Goal: Task Accomplishment & Management: Complete application form

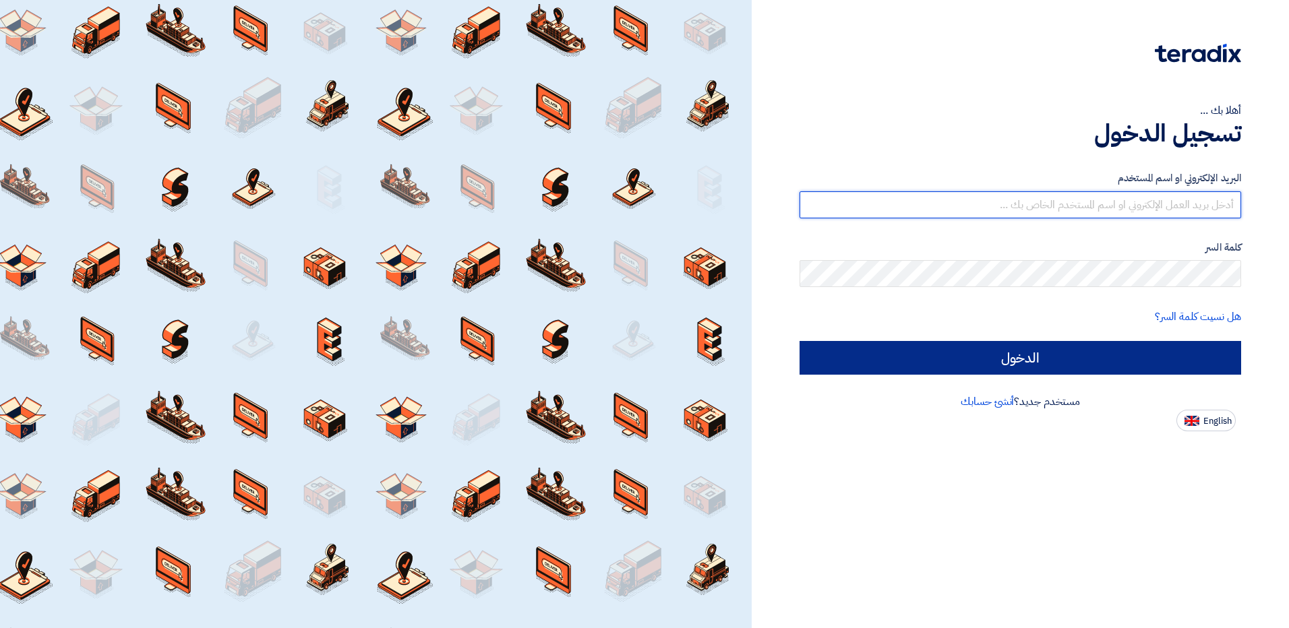
type input "[EMAIL_ADDRESS][DOMAIN_NAME]"
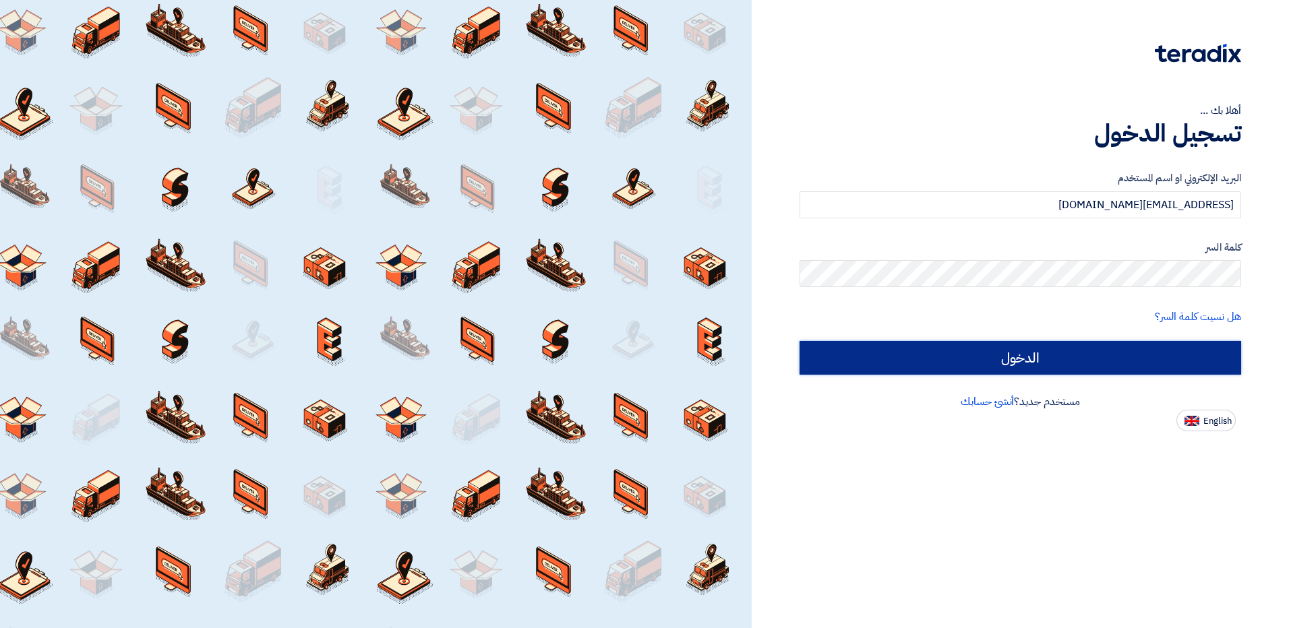
click at [980, 362] on input "الدخول" at bounding box center [1019, 358] width 441 height 34
type input "Sign in"
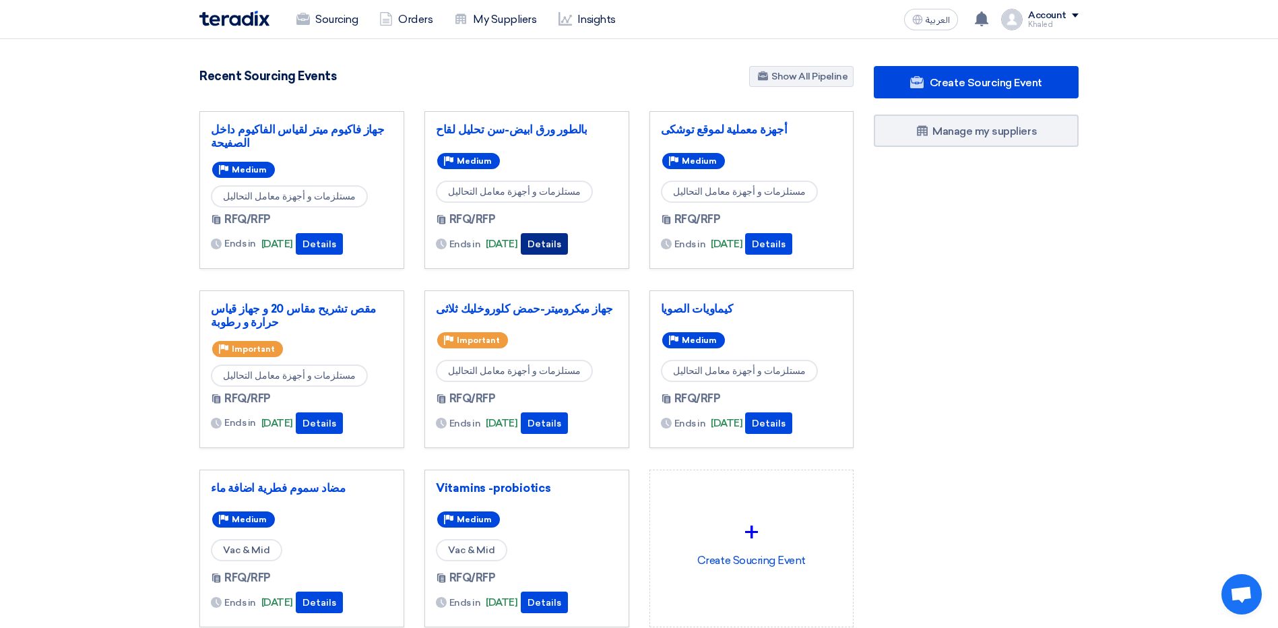
click at [565, 245] on button "Details" at bounding box center [544, 244] width 47 height 22
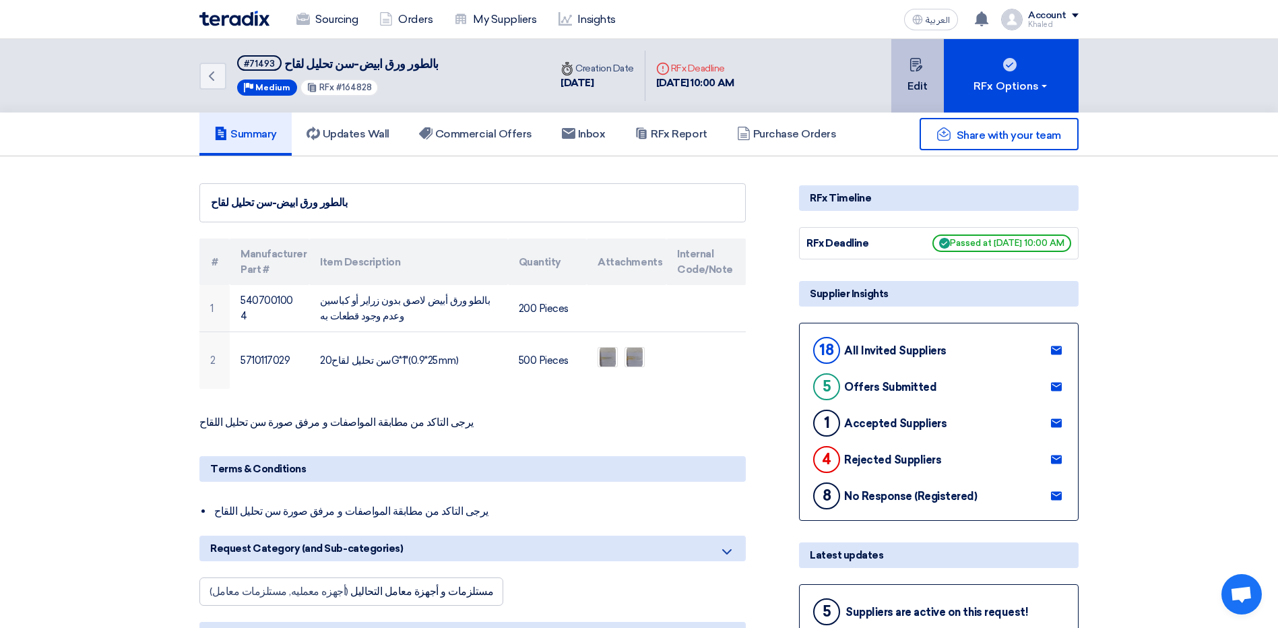
click at [915, 84] on button "Edit" at bounding box center [918, 75] width 53 height 73
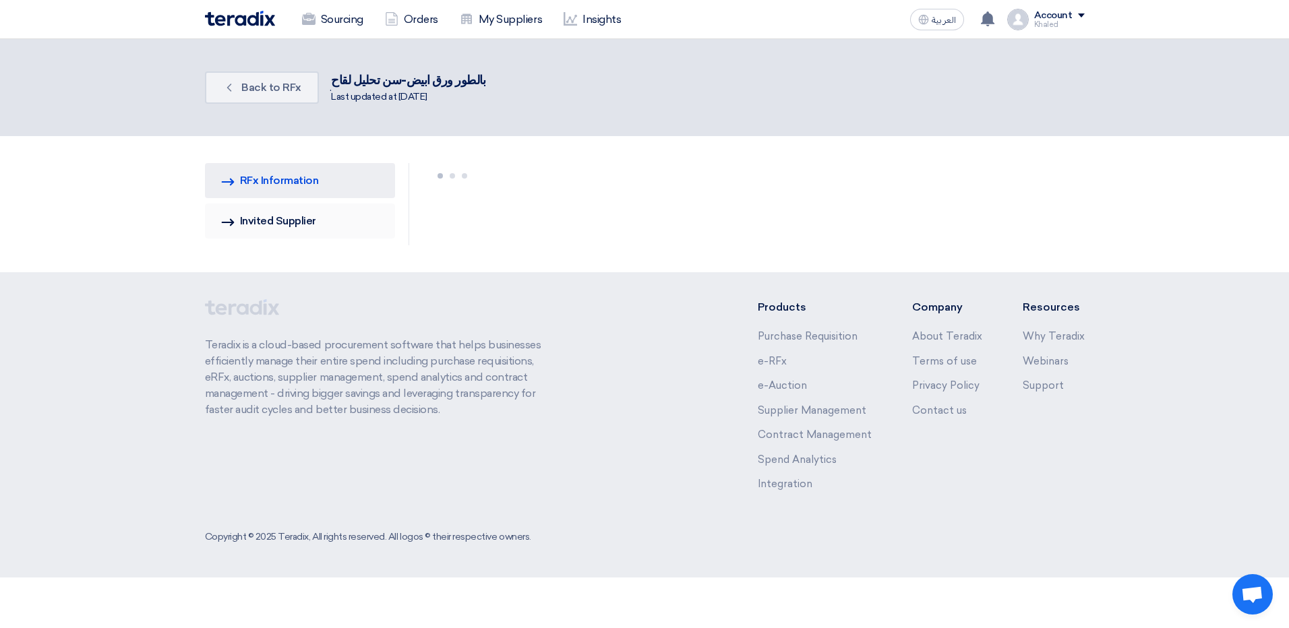
click at [253, 218] on link "Invited Suppliers Invited Supplier" at bounding box center [300, 221] width 191 height 35
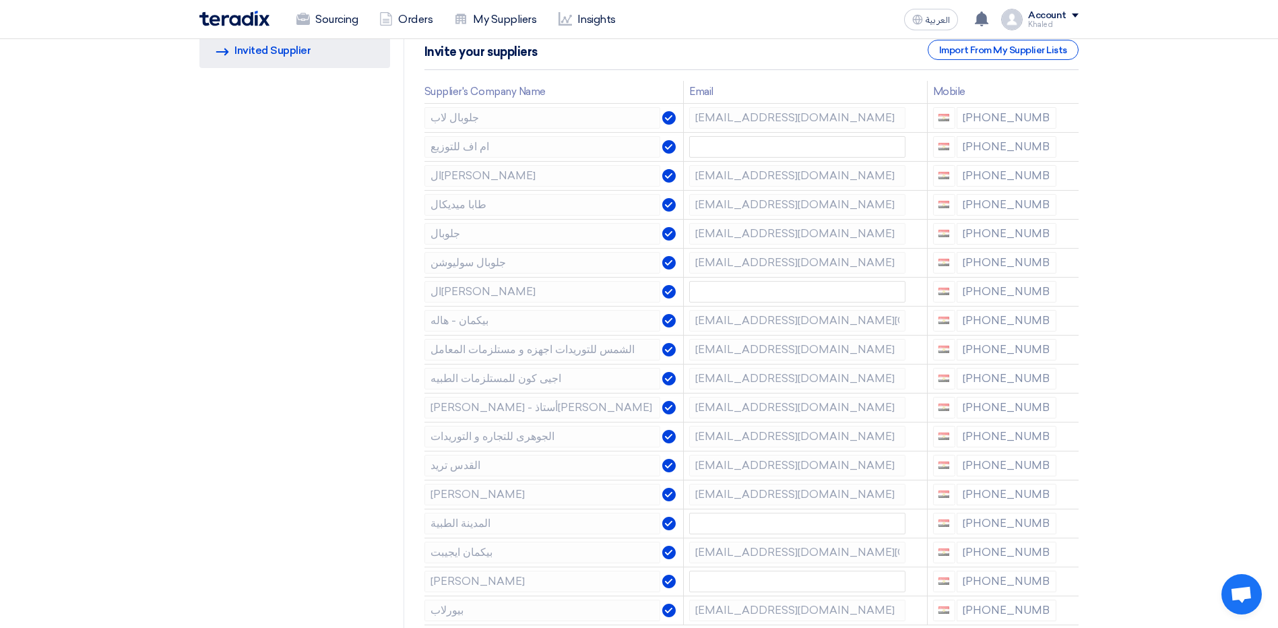
scroll to position [270, 0]
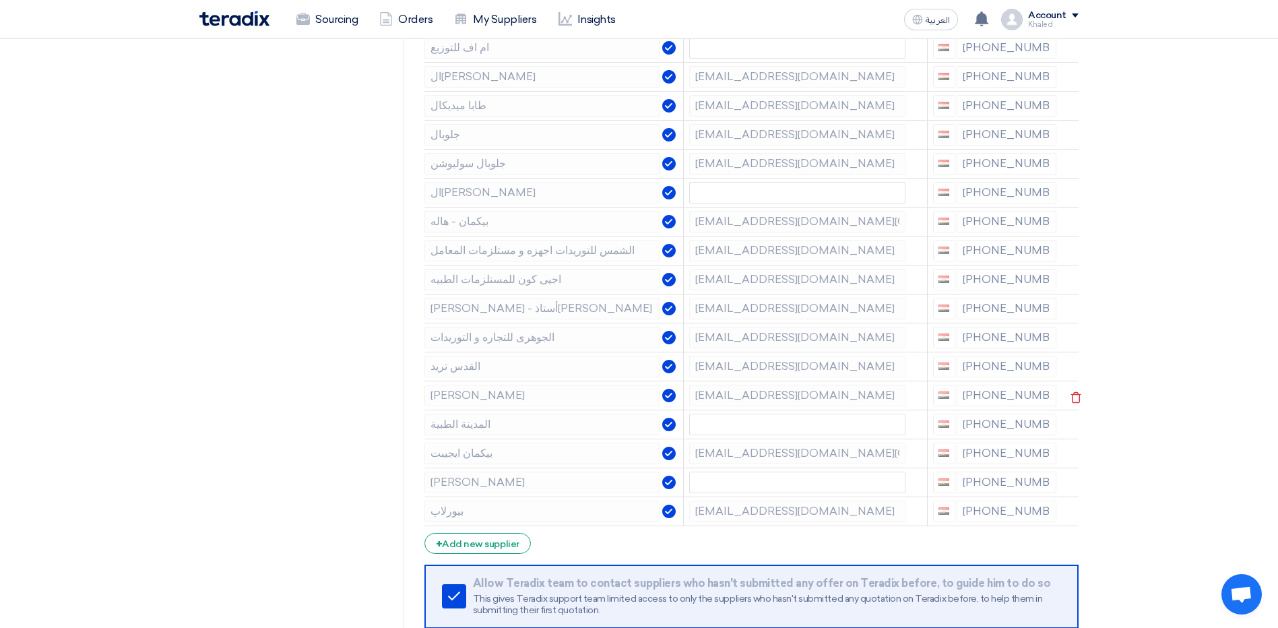
drag, startPoint x: 972, startPoint y: 400, endPoint x: 1006, endPoint y: 403, distance: 33.9
click at [1006, 403] on div "[PHONE_NUMBER]" at bounding box center [995, 396] width 124 height 22
drag, startPoint x: 968, startPoint y: 424, endPoint x: 1056, endPoint y: 433, distance: 88.1
click at [1056, 433] on td "[PHONE_NUMBER]" at bounding box center [994, 424] width 135 height 29
drag, startPoint x: 966, startPoint y: 399, endPoint x: 1037, endPoint y: 400, distance: 71.4
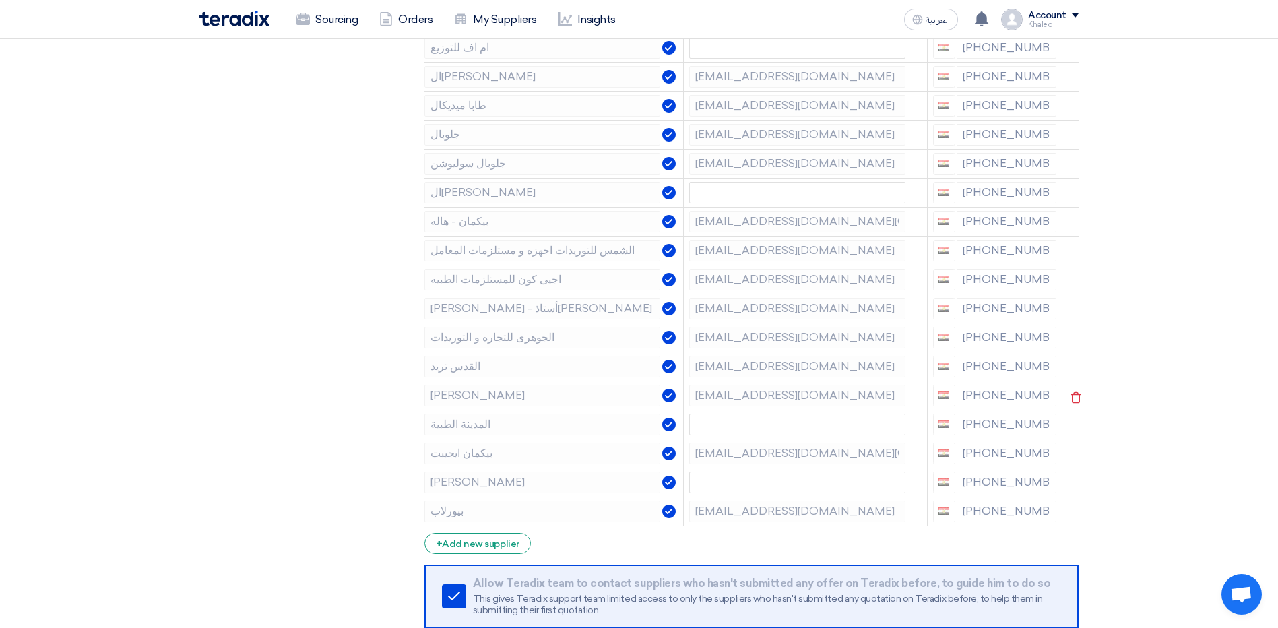
click at [1037, 400] on div "[PHONE_NUMBER]" at bounding box center [995, 396] width 124 height 22
drag, startPoint x: 969, startPoint y: 427, endPoint x: 1037, endPoint y: 435, distance: 68.0
click at [1037, 435] on td "[PHONE_NUMBER]" at bounding box center [994, 424] width 135 height 29
drag, startPoint x: 1037, startPoint y: 435, endPoint x: 1022, endPoint y: 427, distance: 16.6
drag, startPoint x: 1022, startPoint y: 427, endPoint x: 1147, endPoint y: 448, distance: 126.5
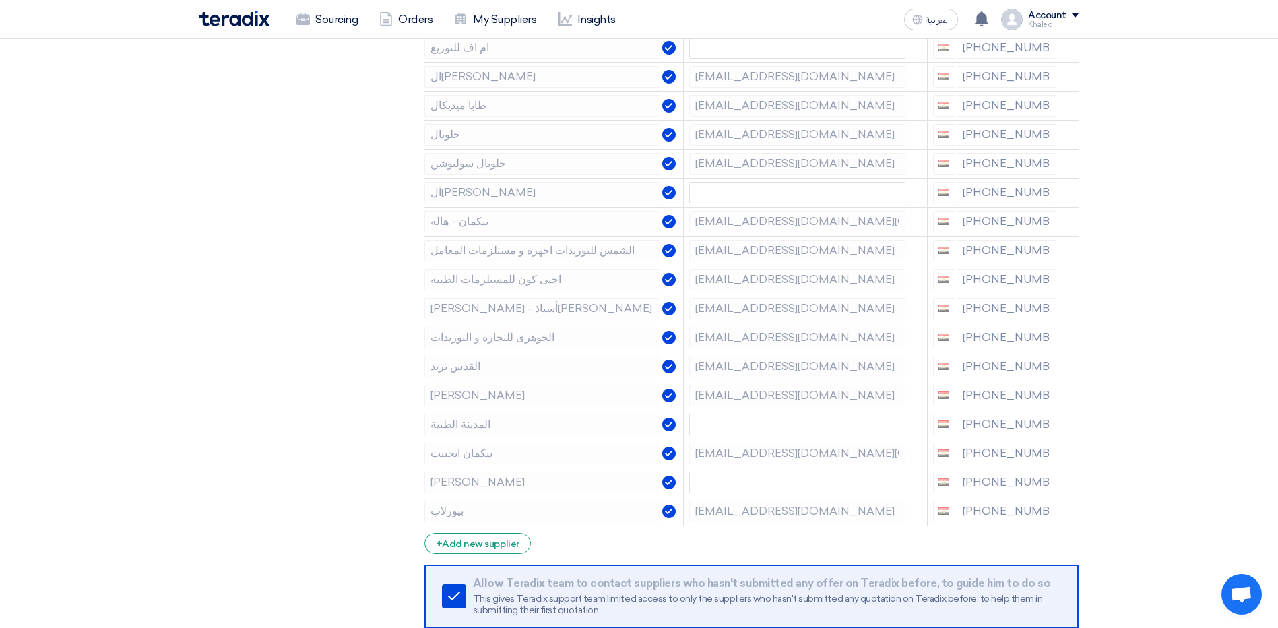
click at [1146, 448] on section "RFQ Information RFx Information Invited Suppliers Invited Supplier Supplier Man…" at bounding box center [639, 319] width 1278 height 904
drag, startPoint x: 973, startPoint y: 425, endPoint x: 1032, endPoint y: 428, distance: 58.7
click at [1032, 428] on div "[PHONE_NUMBER]" at bounding box center [995, 425] width 124 height 22
drag, startPoint x: 969, startPoint y: 456, endPoint x: 1066, endPoint y: 466, distance: 96.8
click at [1066, 466] on tr "بيكمان ايجيبت asmaa.korany@beckman-egypt.com +20 1080001272" at bounding box center [752, 453] width 654 height 29
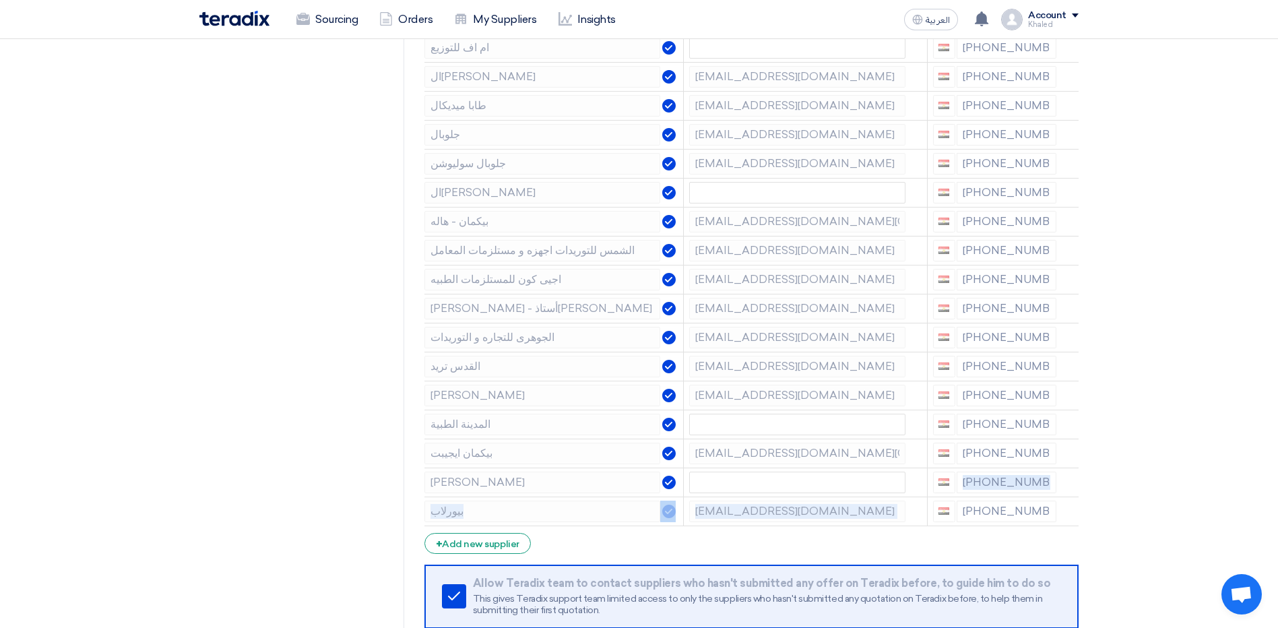
drag, startPoint x: 962, startPoint y: 482, endPoint x: 1041, endPoint y: 497, distance: 80.9
click at [1041, 497] on tbody "جلوبال لاب sales3@globalengineering-eg.com +20 1142296820 ام اف للتوزيع +20 112…" at bounding box center [752, 265] width 654 height 522
drag, startPoint x: 1041, startPoint y: 497, endPoint x: 1020, endPoint y: 491, distance: 21.6
click at [1020, 491] on div "[PHONE_NUMBER]" at bounding box center [995, 483] width 124 height 22
drag, startPoint x: 969, startPoint y: 483, endPoint x: 1045, endPoint y: 489, distance: 76.4
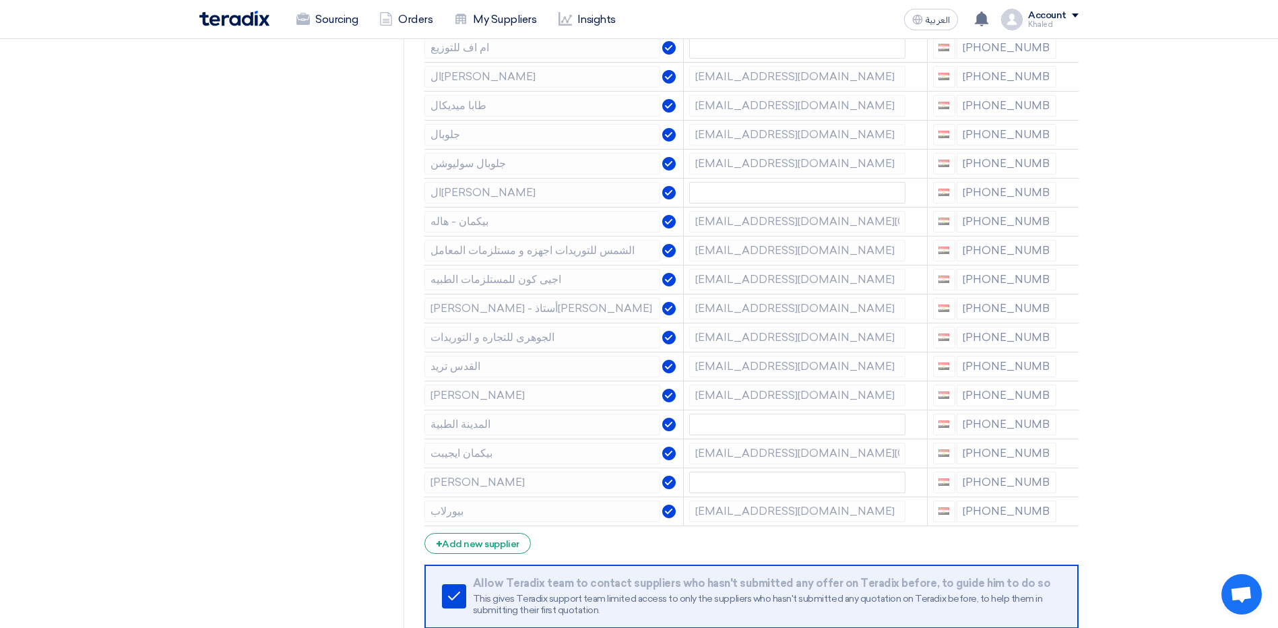
click at [1045, 489] on div "[PHONE_NUMBER]" at bounding box center [995, 483] width 124 height 22
drag, startPoint x: 968, startPoint y: 513, endPoint x: 1057, endPoint y: 520, distance: 89.9
click at [1057, 520] on td "[PHONE_NUMBER]" at bounding box center [994, 511] width 135 height 29
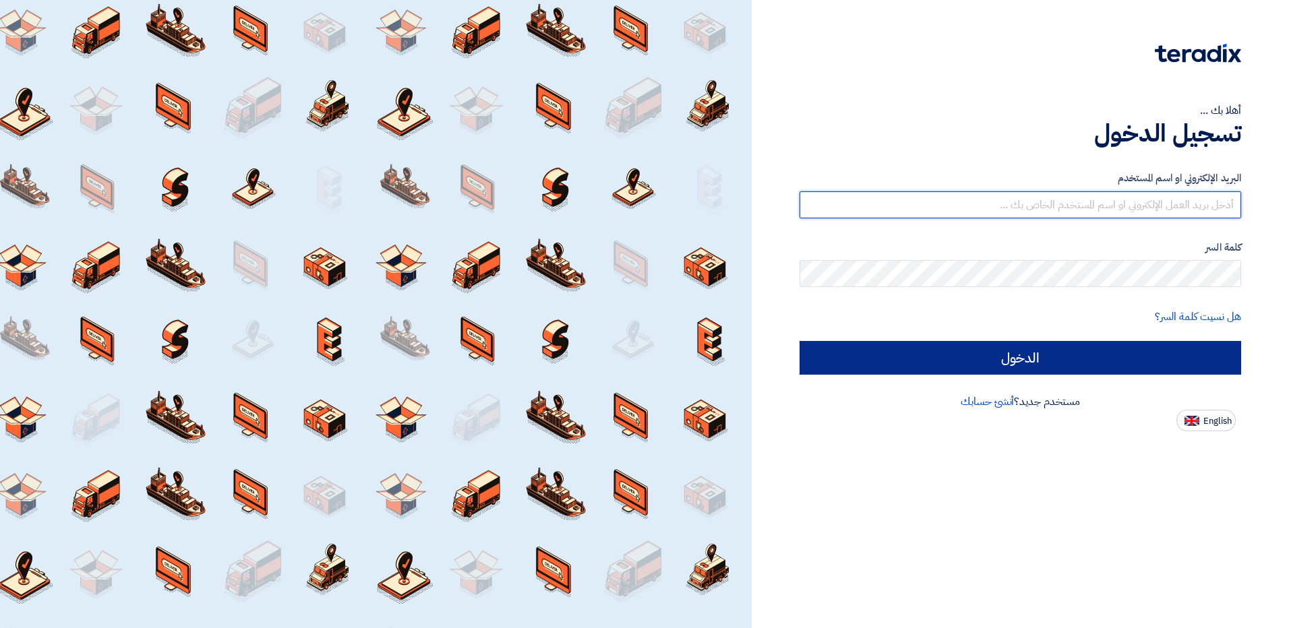
type input "[EMAIL_ADDRESS][DOMAIN_NAME]"
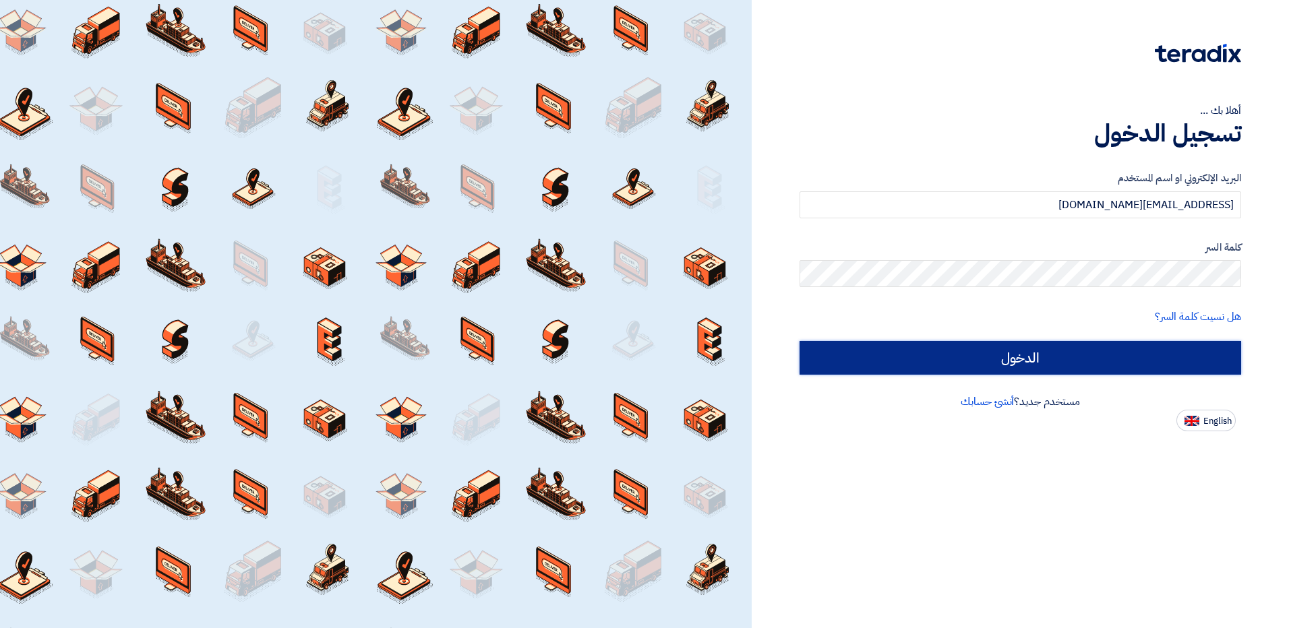
click at [1006, 358] on input "الدخول" at bounding box center [1019, 358] width 441 height 34
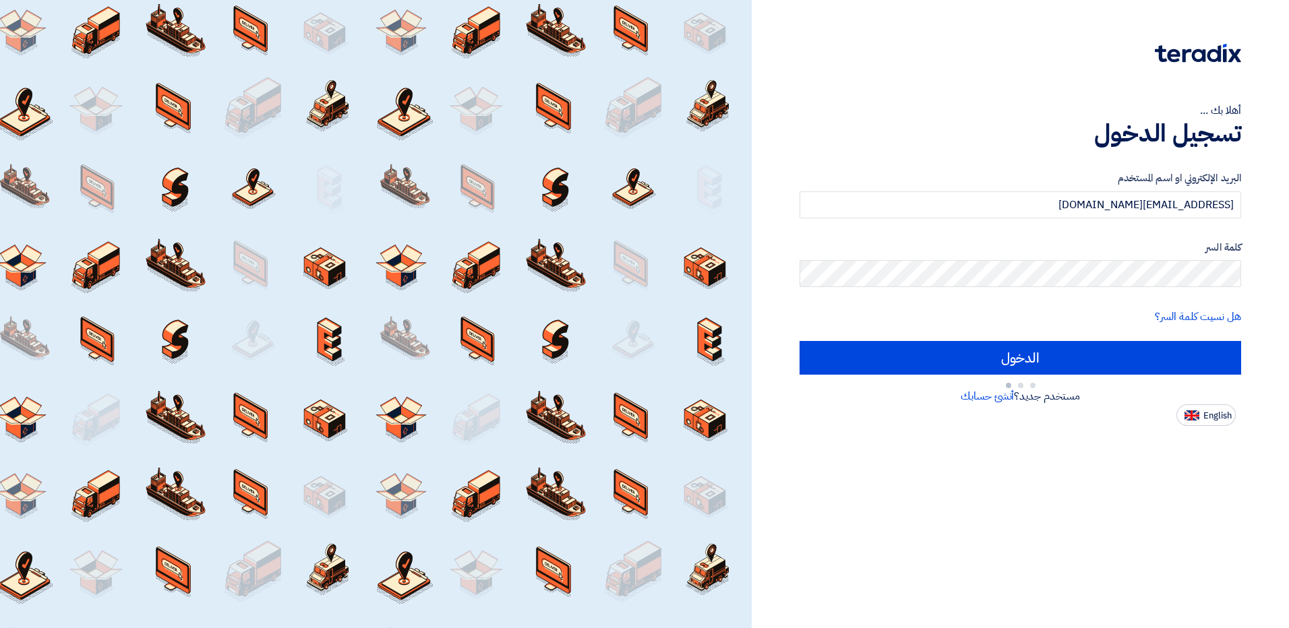
type input "Sign in"
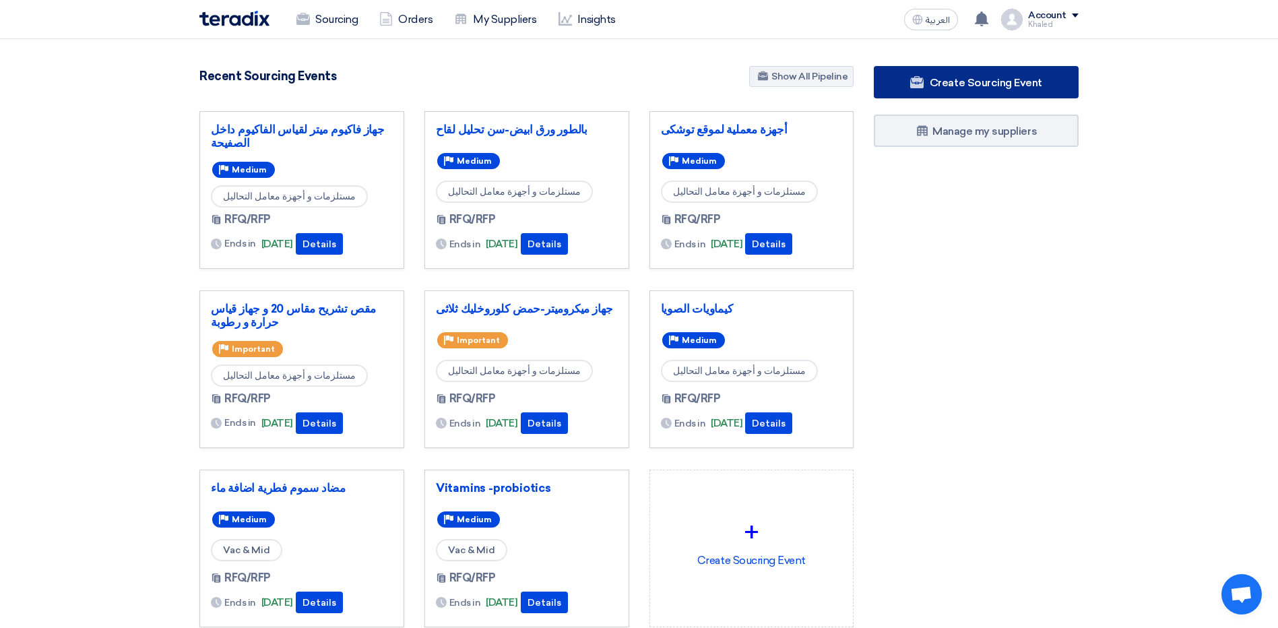
click at [931, 85] on span "Create Sourcing Event" at bounding box center [986, 82] width 113 height 13
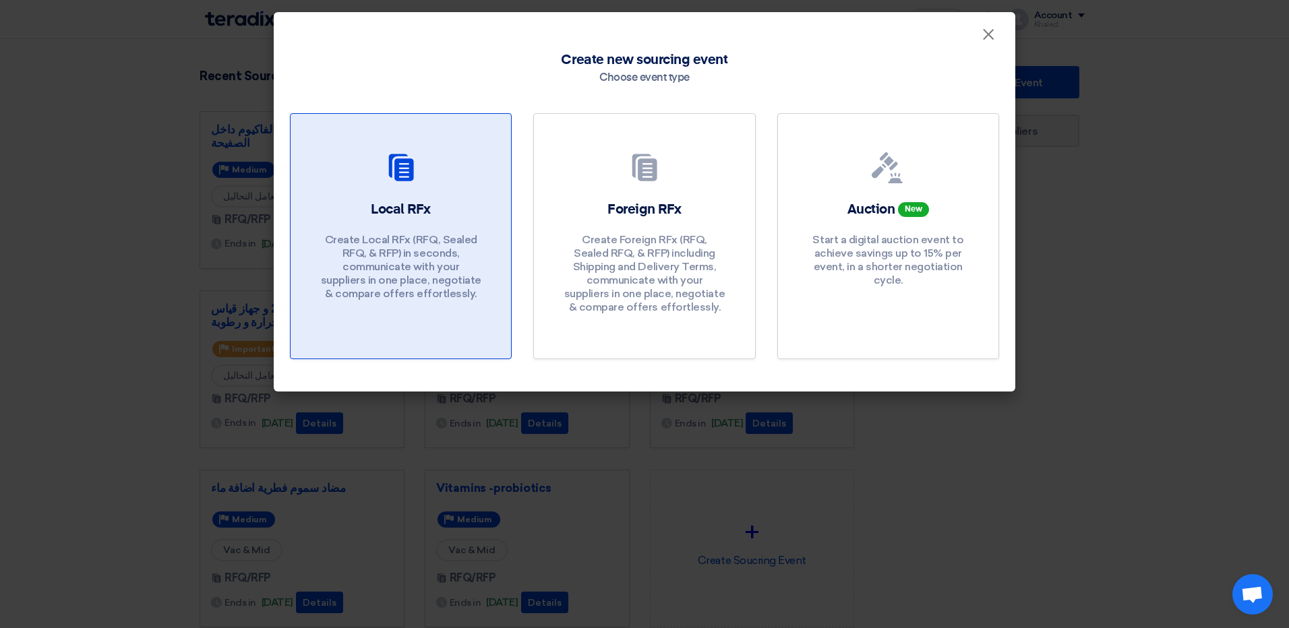
click at [444, 169] on div at bounding box center [401, 171] width 188 height 38
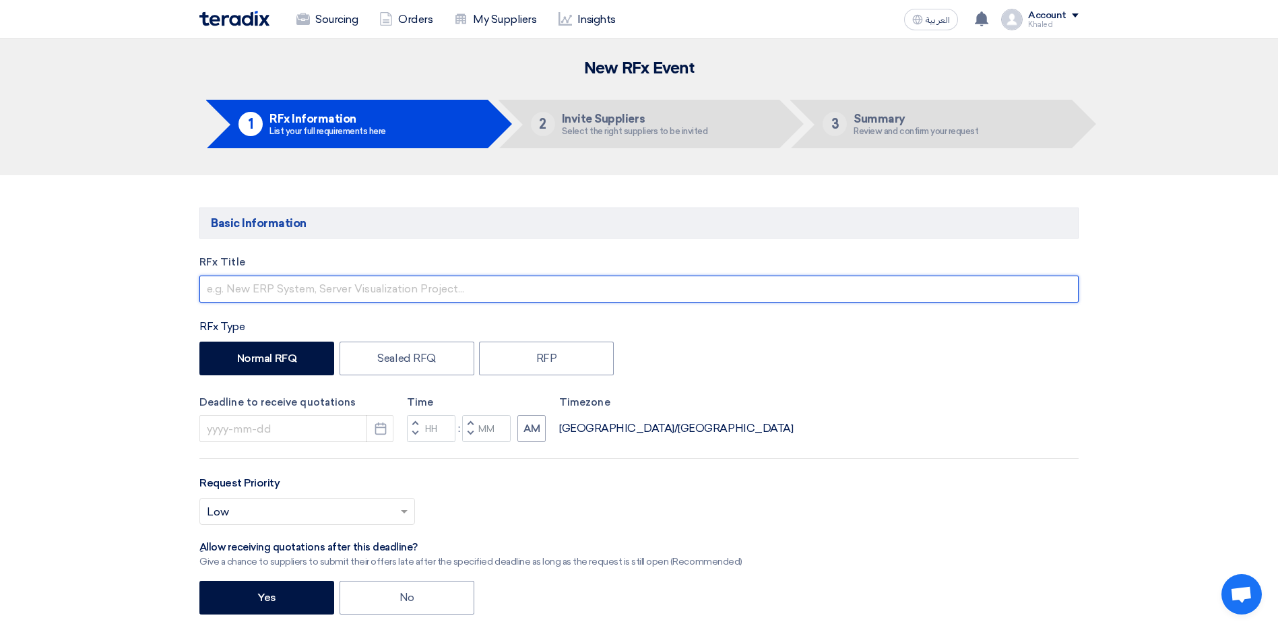
click at [264, 288] on input "text" at bounding box center [638, 289] width 879 height 27
paste input "جهاز قياس حراره تحت الحمراء بدون تلامس"
type input "جهاز قياس حراره تحت الحمراء بدون تلامس-جهاز مولد اكسجين 10 لتر صناعة أمريكية"
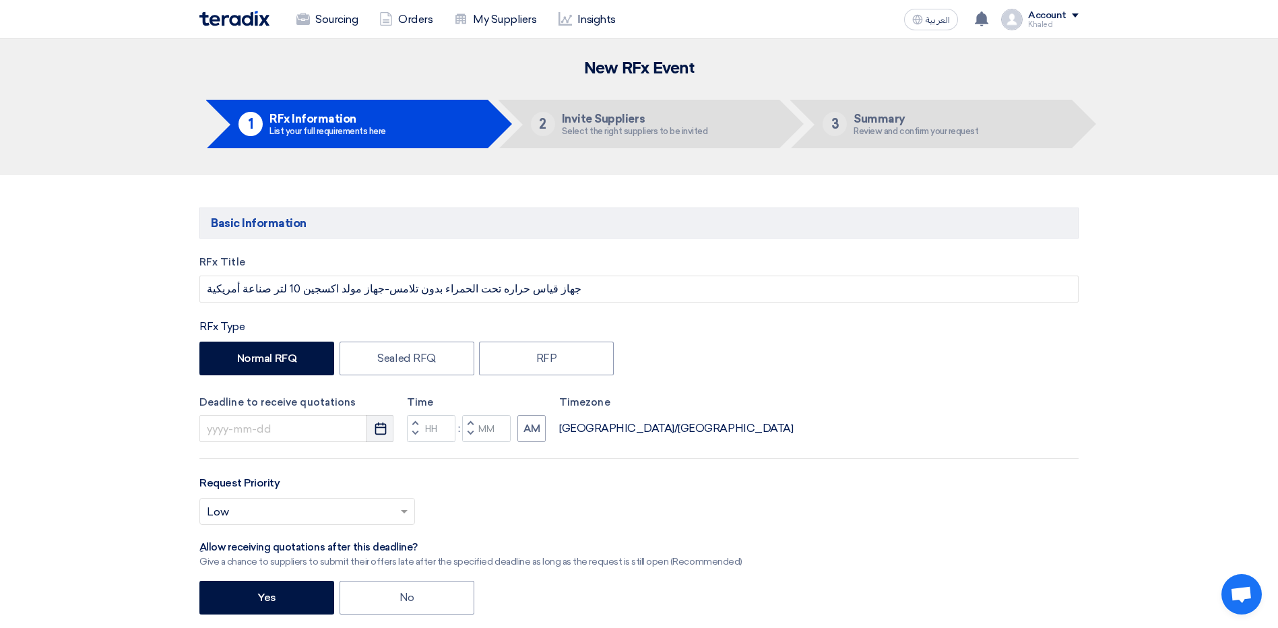
click at [377, 427] on use "button" at bounding box center [380, 429] width 11 height 12
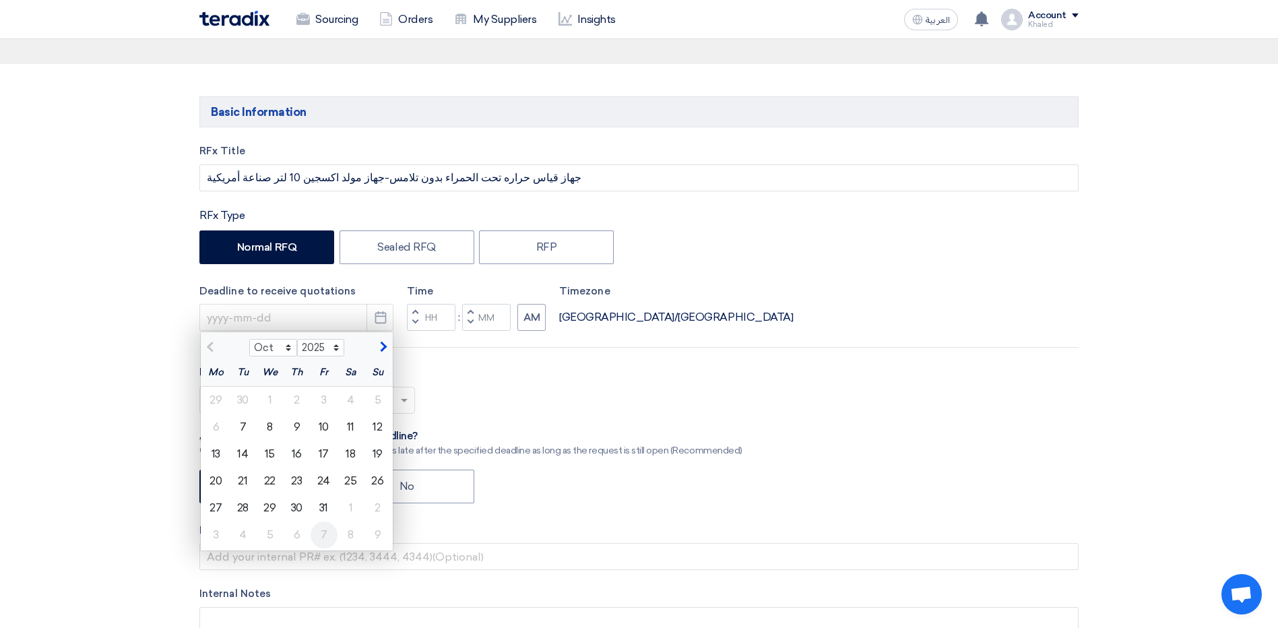
scroll to position [135, 0]
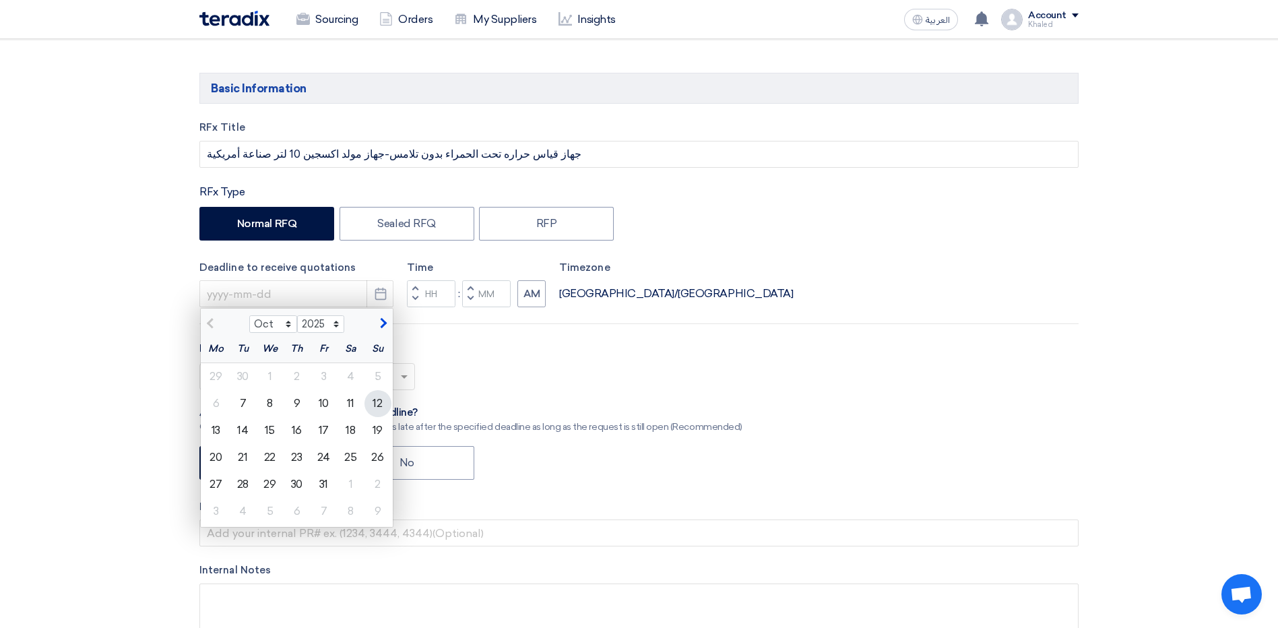
click at [376, 402] on div "12" at bounding box center [378, 403] width 27 height 27
type input "[DATE]"
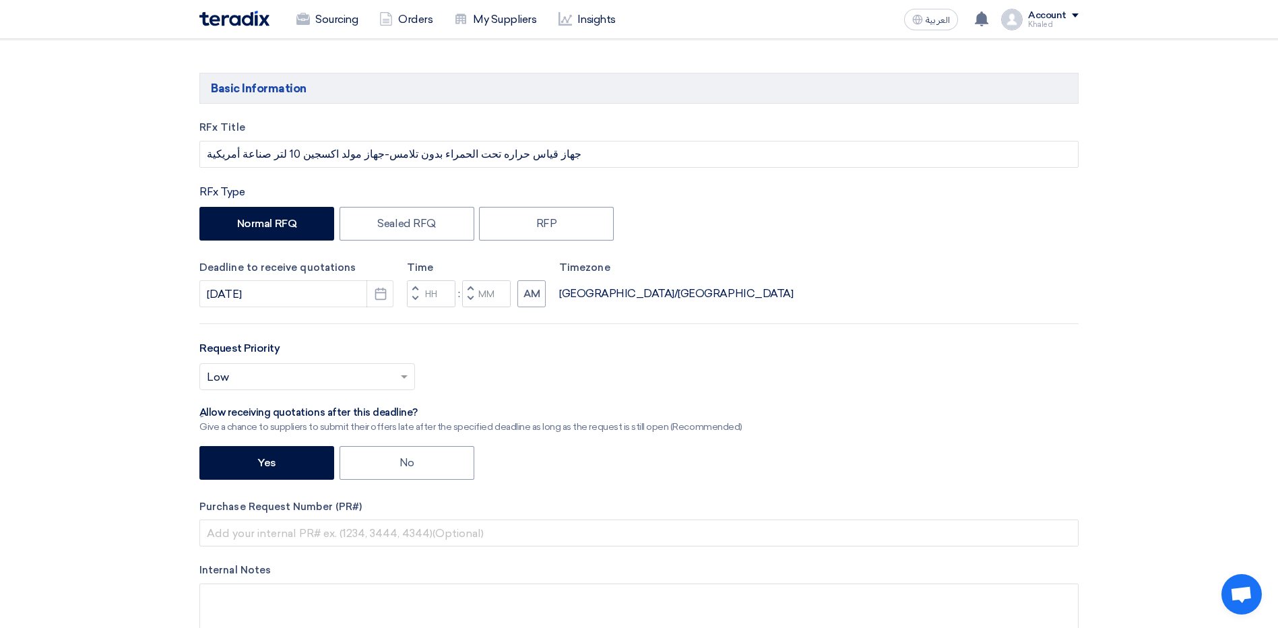
click at [416, 292] on button "Decrement hours" at bounding box center [415, 299] width 16 height 17
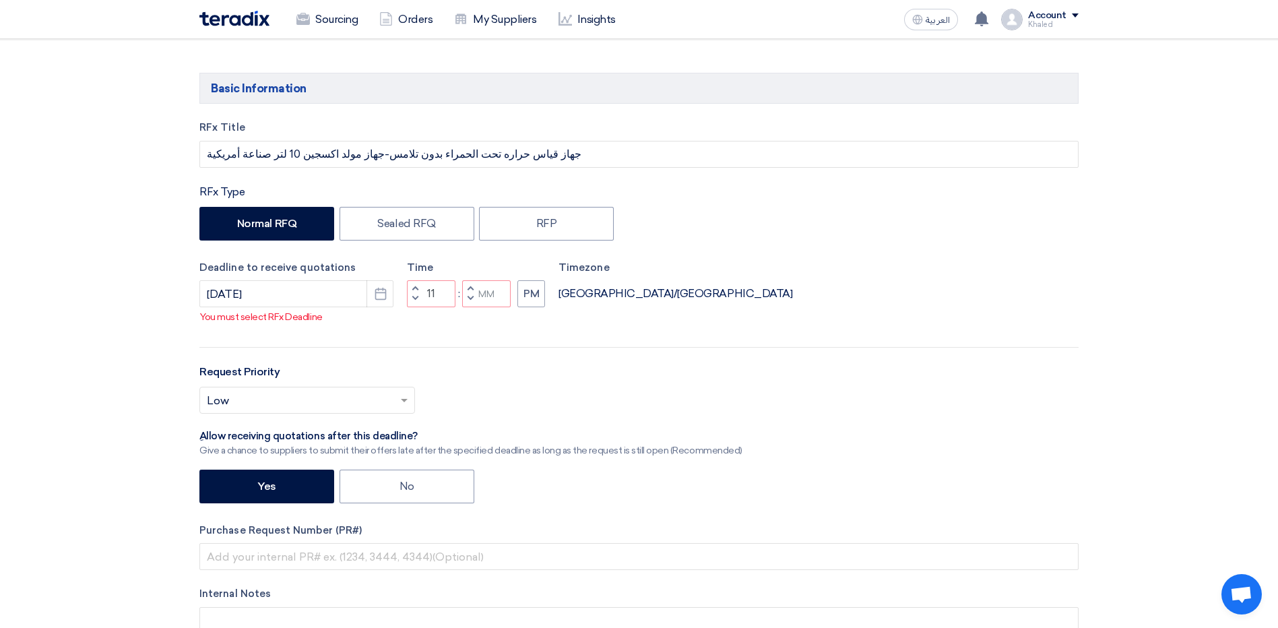
click at [415, 297] on button "Increment hours" at bounding box center [415, 288] width 16 height 17
click at [415, 303] on span "button" at bounding box center [415, 299] width 5 height 8
click at [468, 303] on span "button" at bounding box center [470, 299] width 5 height 8
type input "09"
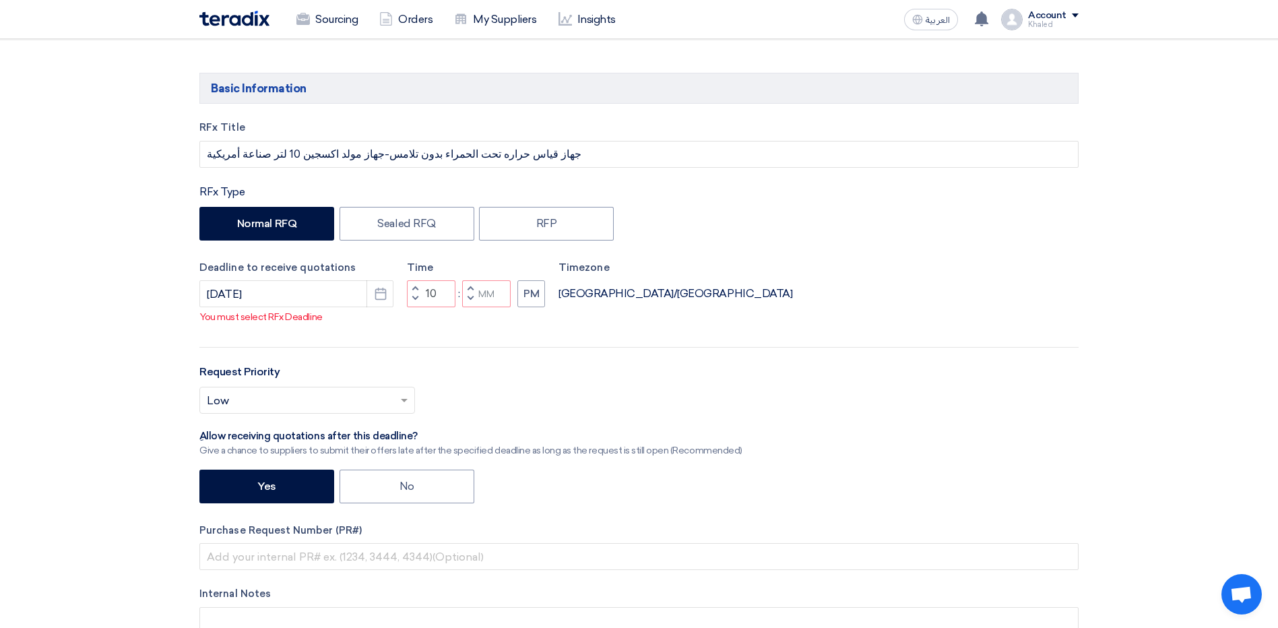
type input "59"
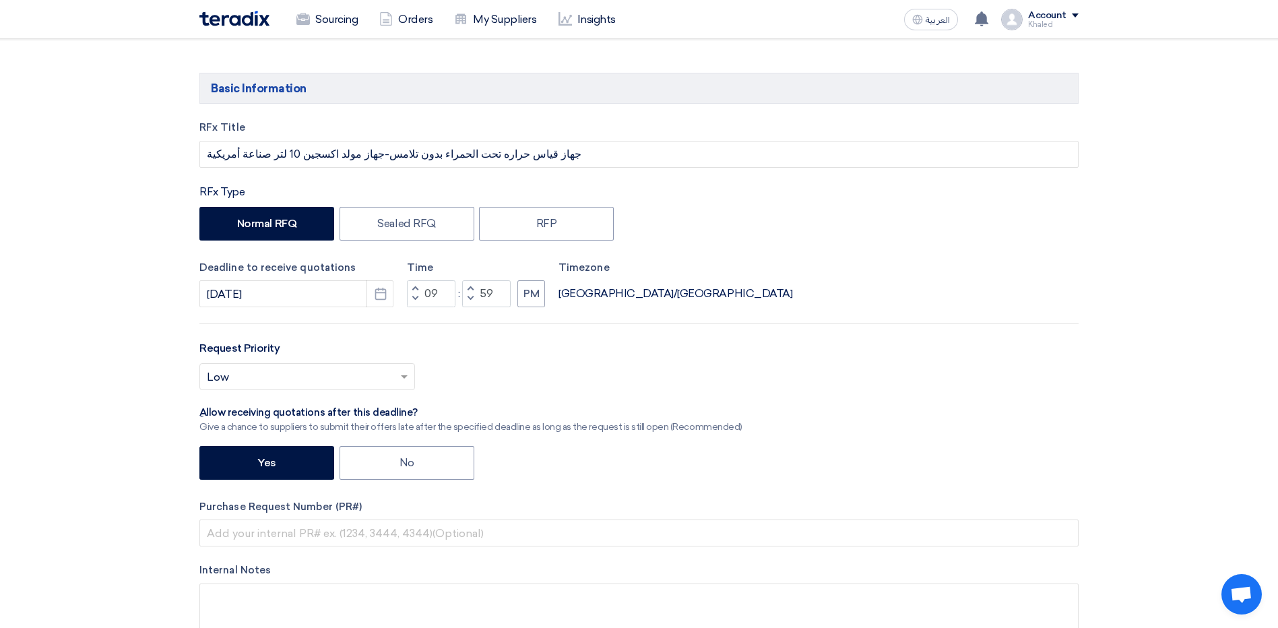
click at [471, 286] on span "button" at bounding box center [470, 288] width 5 height 8
type input "10"
type input "00"
click at [537, 297] on button "PM" at bounding box center [532, 293] width 28 height 27
click at [282, 377] on input "text" at bounding box center [300, 378] width 187 height 22
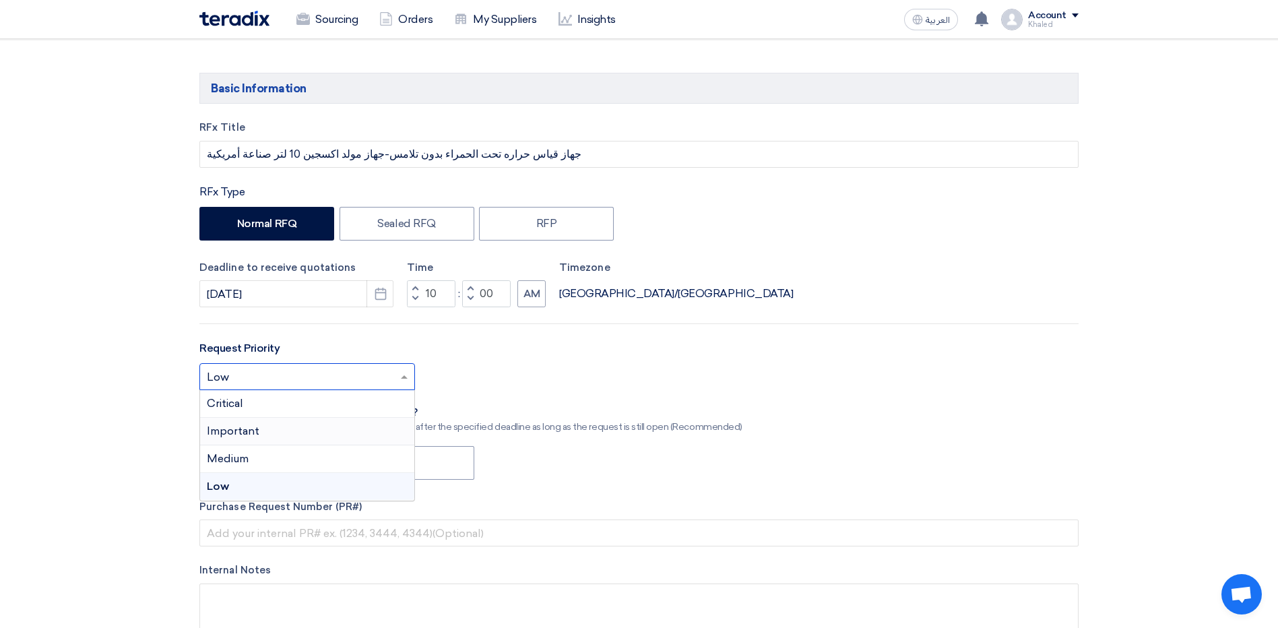
click at [286, 433] on div "Important" at bounding box center [307, 432] width 214 height 28
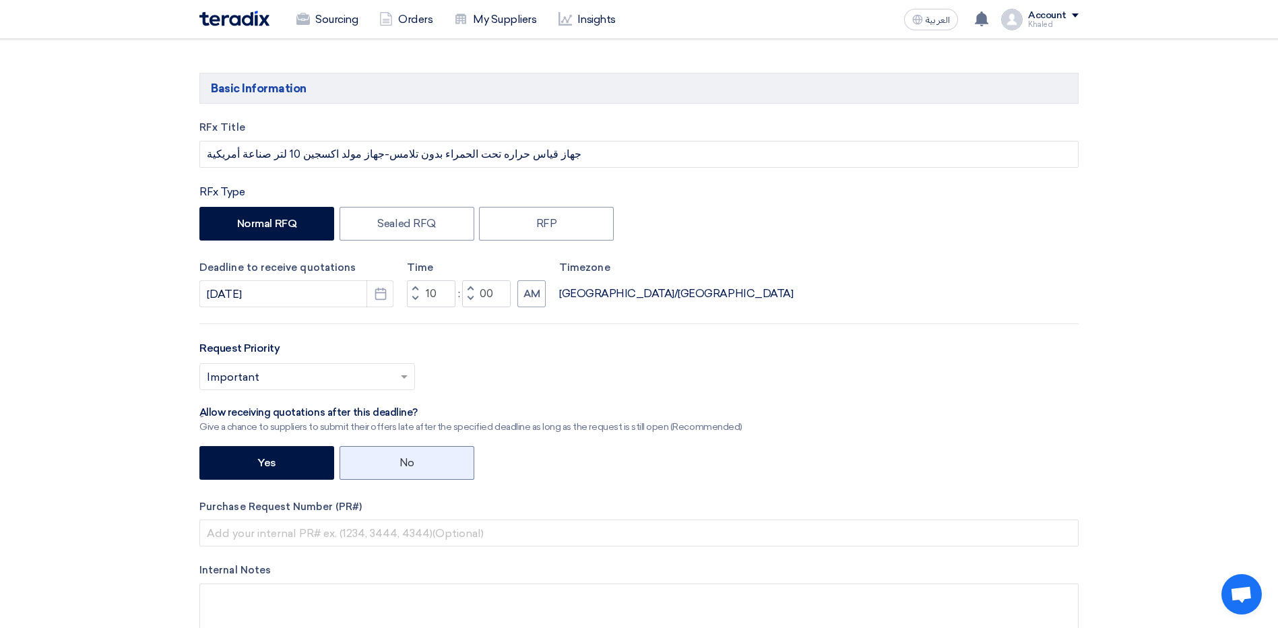
click at [375, 466] on label "No" at bounding box center [407, 463] width 135 height 34
click at [400, 466] on input "No" at bounding box center [404, 462] width 9 height 9
radio input "true"
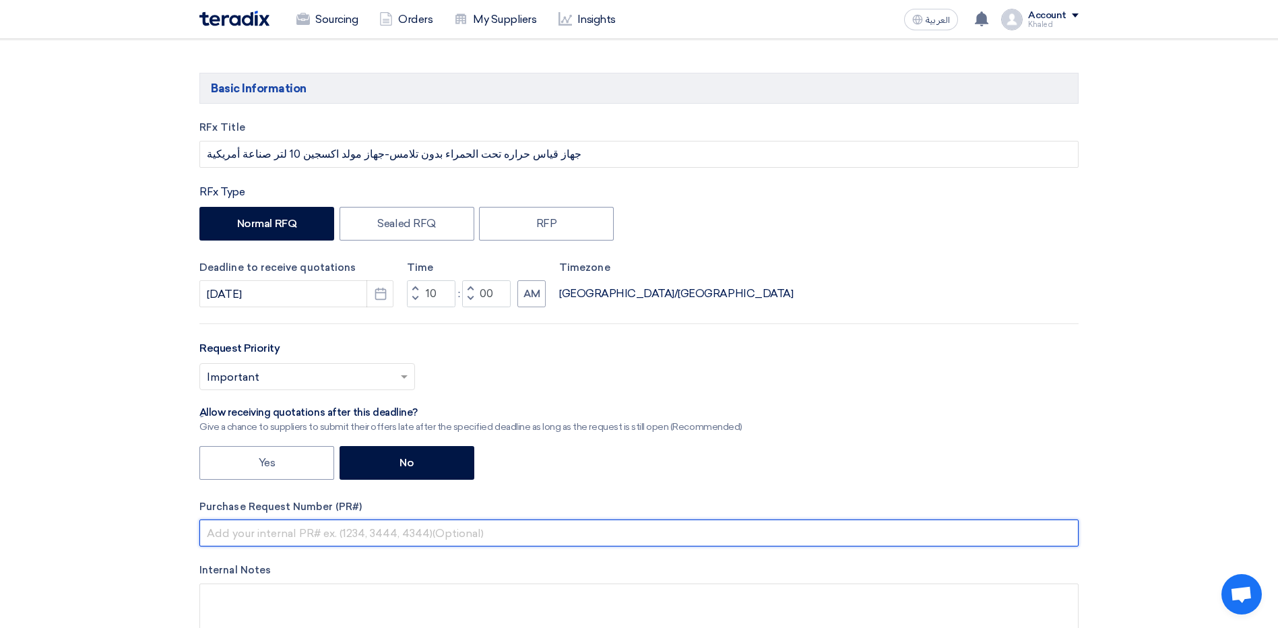
click at [337, 532] on input "text" at bounding box center [638, 533] width 879 height 27
click at [247, 528] on input "text" at bounding box center [638, 533] width 879 height 27
paste input "165415"
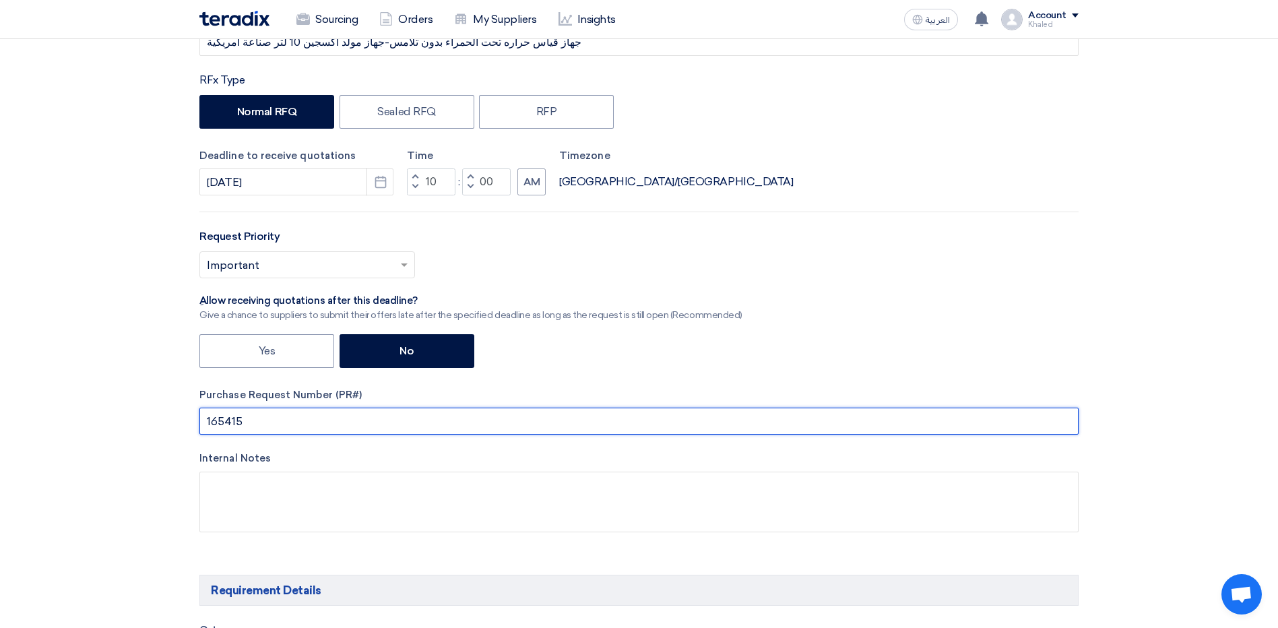
scroll to position [270, 0]
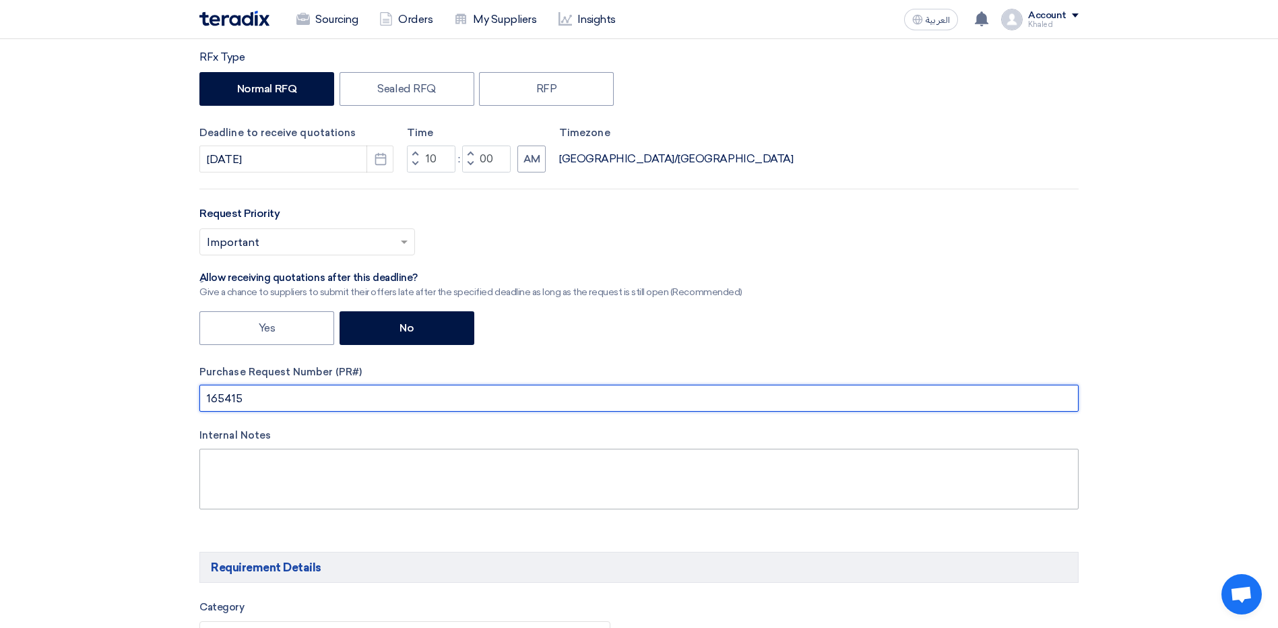
type input "165415"
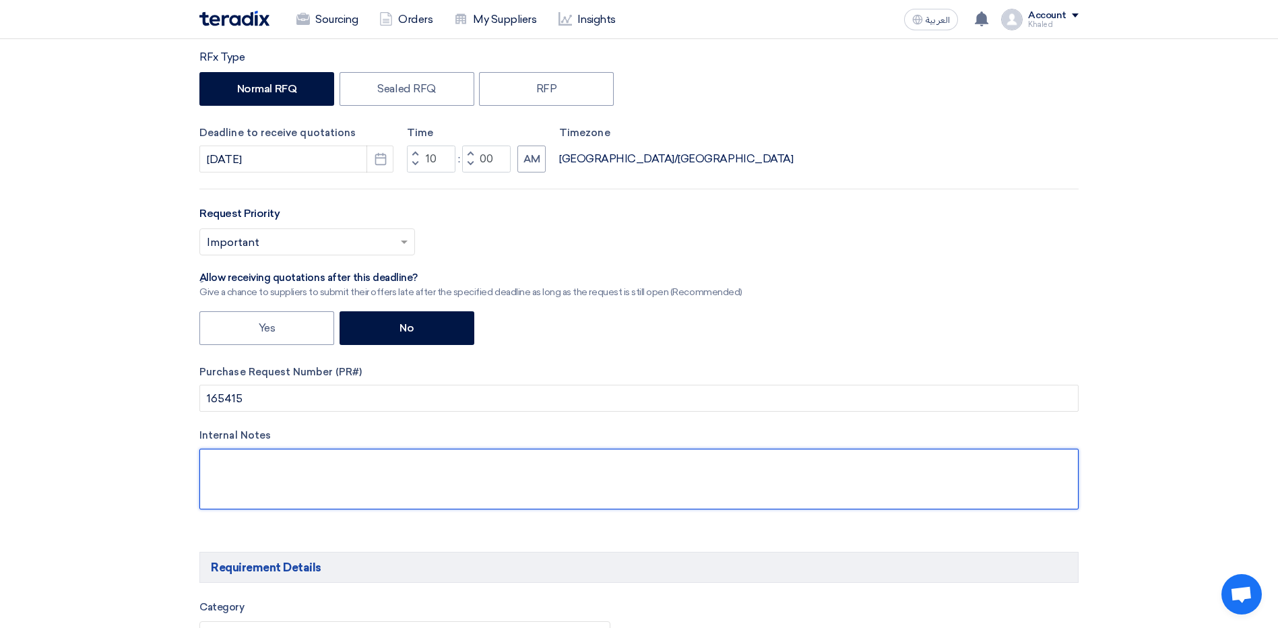
click at [337, 460] on textarea at bounding box center [638, 479] width 879 height 61
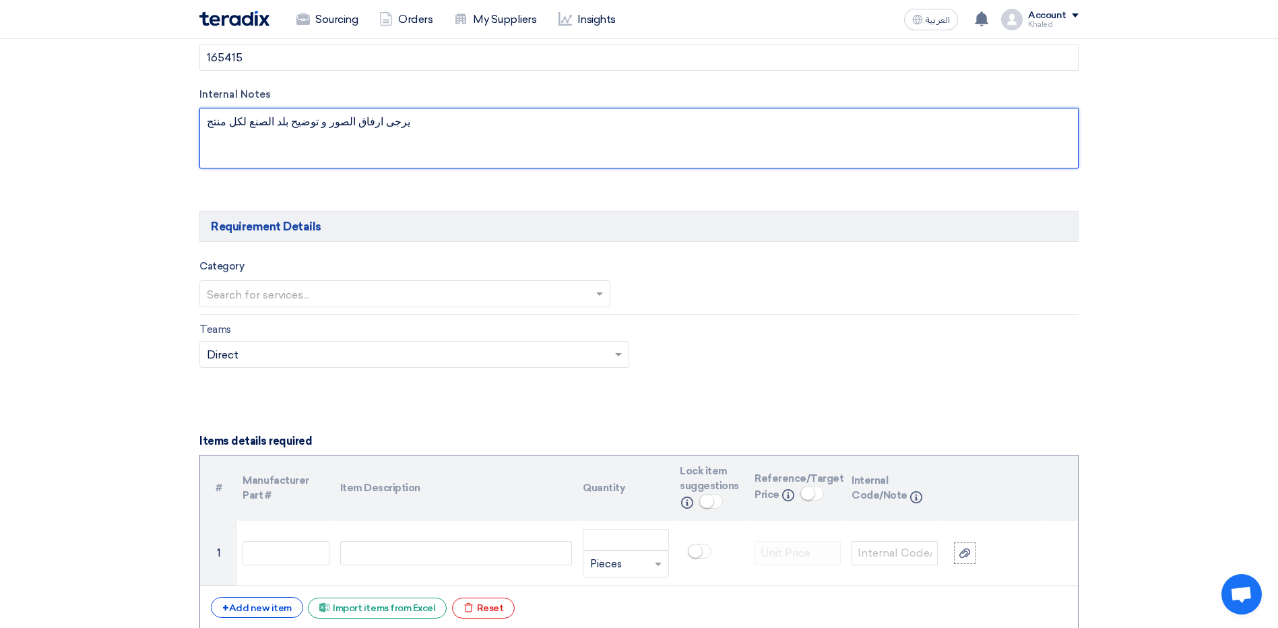
scroll to position [674, 0]
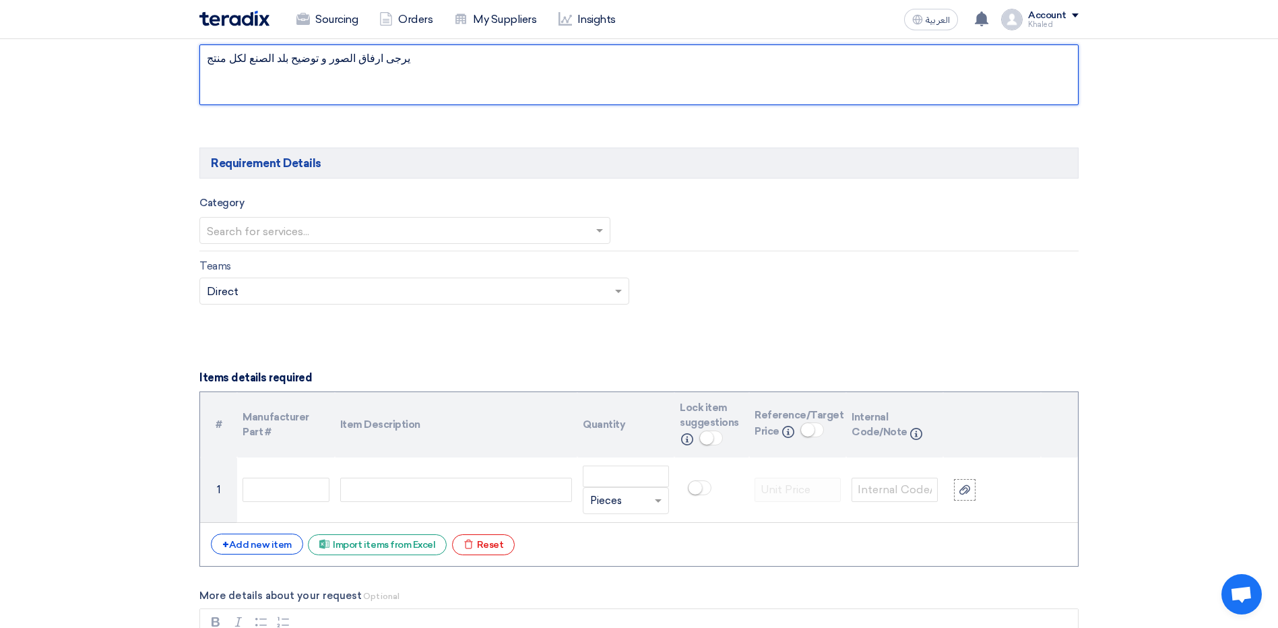
type textarea "يرجى ارفاق الصور و توضيح بلد الصنع لكل منتج"
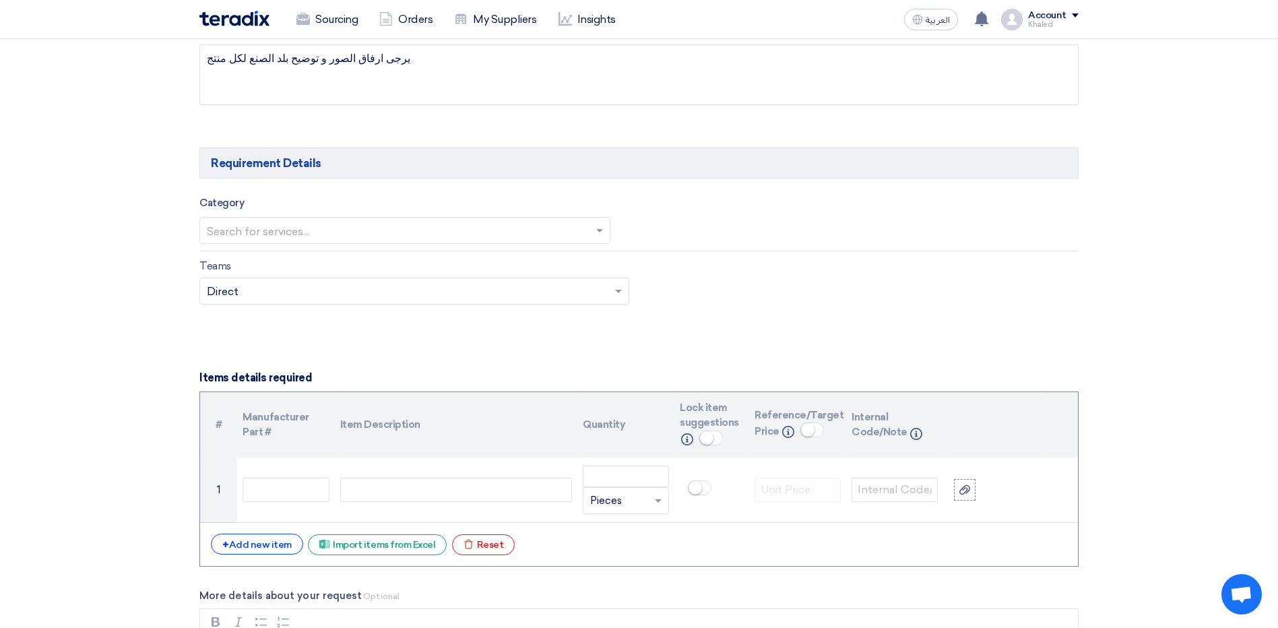
click at [555, 235] on input "text" at bounding box center [398, 232] width 383 height 22
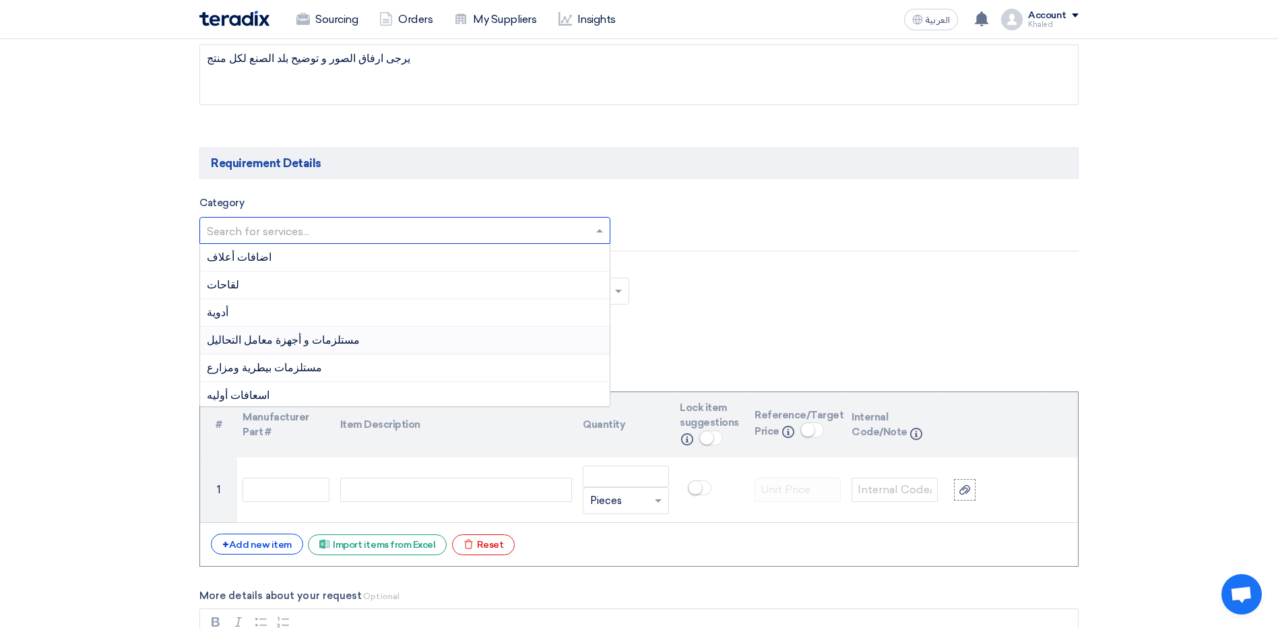
click at [461, 334] on div "مستلزمات و أجهزة معامل التحاليل" at bounding box center [405, 341] width 410 height 28
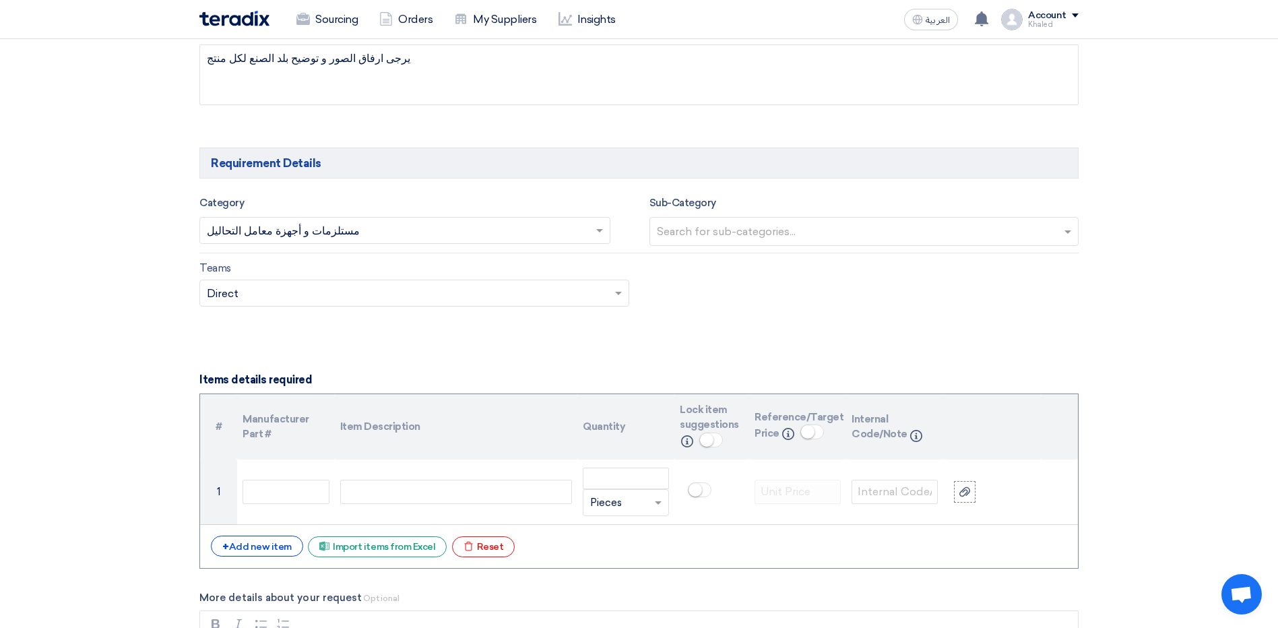
click at [795, 245] on div "Search for sub-categories..." at bounding box center [856, 232] width 412 height 28
click at [749, 290] on div "مستلزمات معامل" at bounding box center [864, 287] width 429 height 27
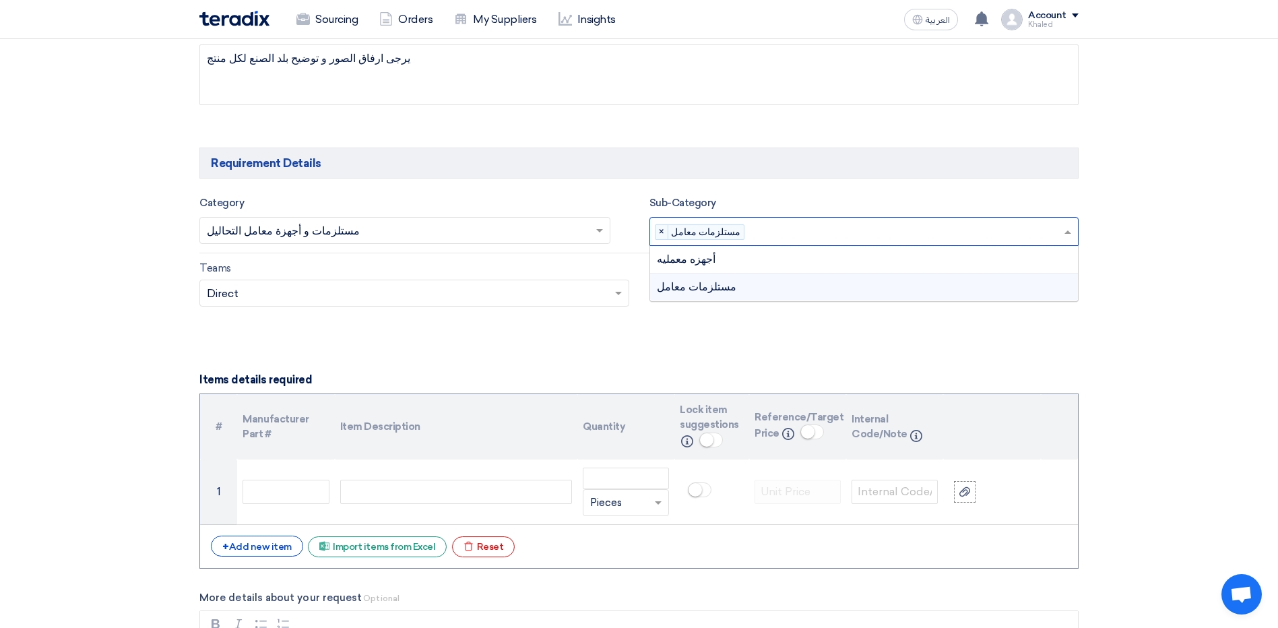
click at [709, 233] on span "مستلزمات معامل" at bounding box center [707, 232] width 73 height 15
click at [1003, 237] on input "text" at bounding box center [907, 233] width 314 height 22
click at [859, 267] on div "أجهزه معمليه" at bounding box center [864, 260] width 429 height 28
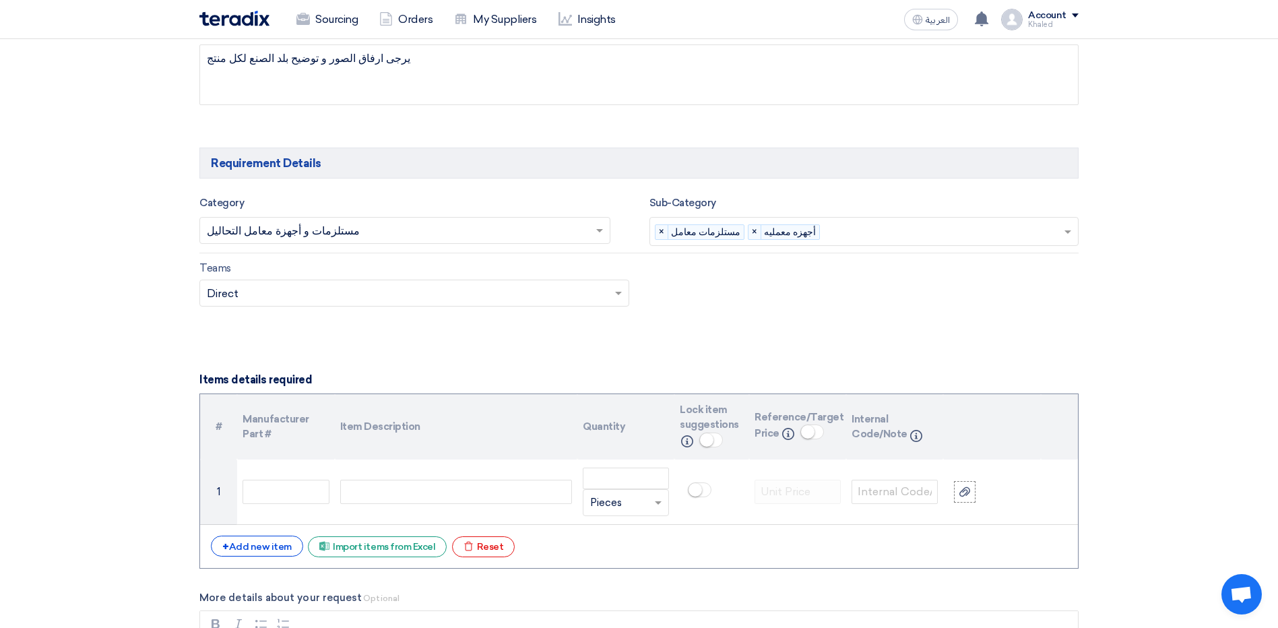
click at [584, 292] on input "text" at bounding box center [408, 294] width 402 height 22
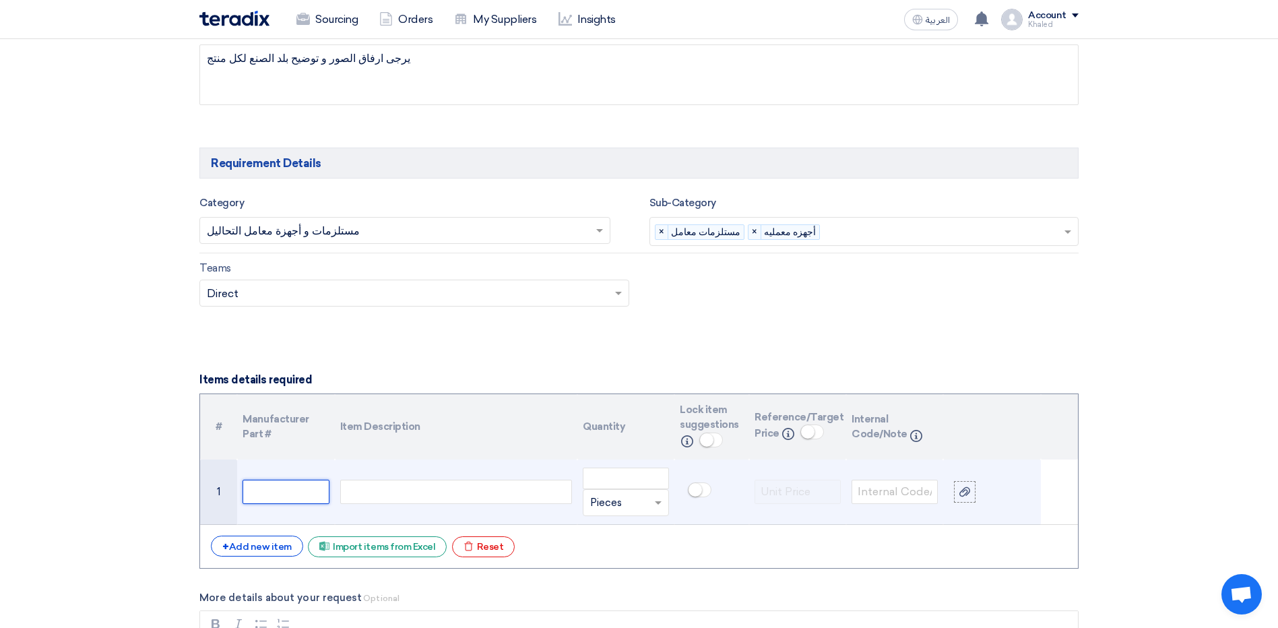
click at [311, 492] on input "text" at bounding box center [286, 492] width 86 height 24
click at [278, 495] on input "text" at bounding box center [286, 492] width 86 height 24
paste input "5611101099"
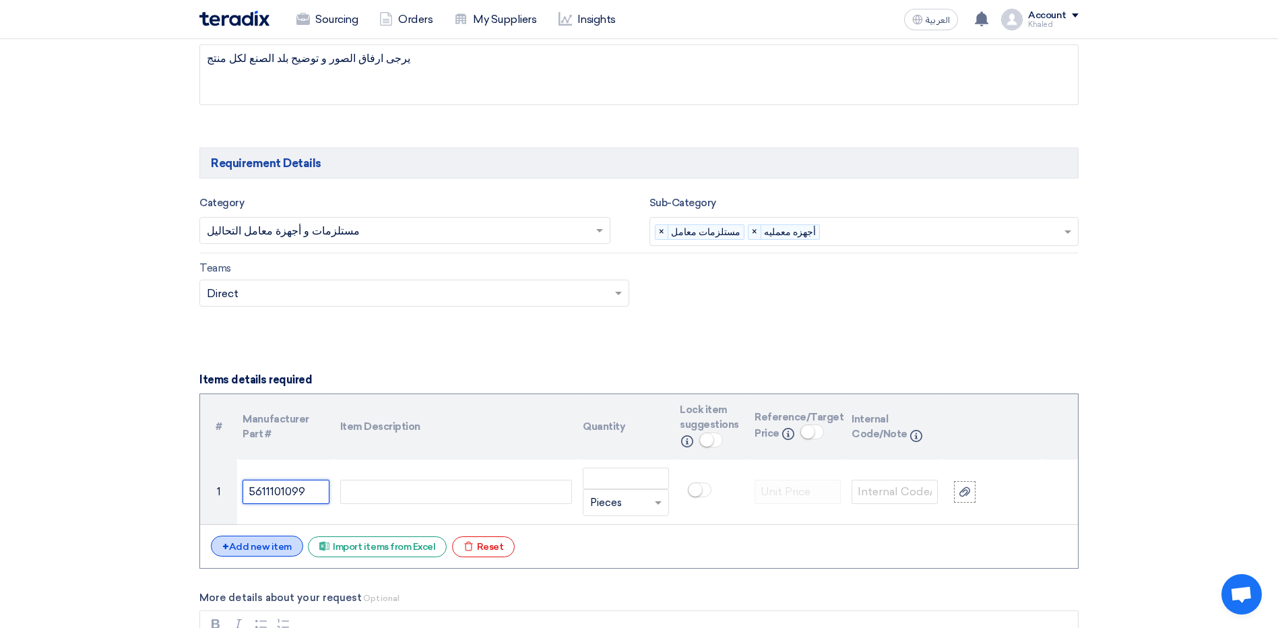
type input "5611101099"
click at [251, 553] on div "+ Add new item" at bounding box center [257, 546] width 92 height 21
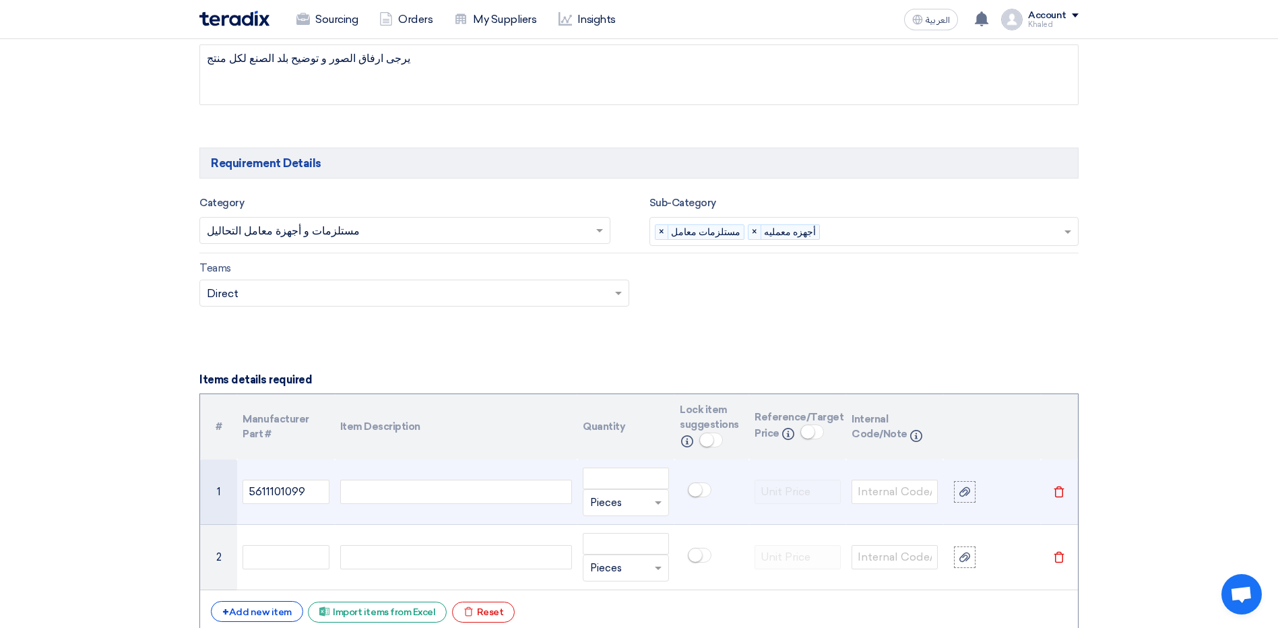
click at [417, 495] on div at bounding box center [456, 492] width 232 height 24
paste div
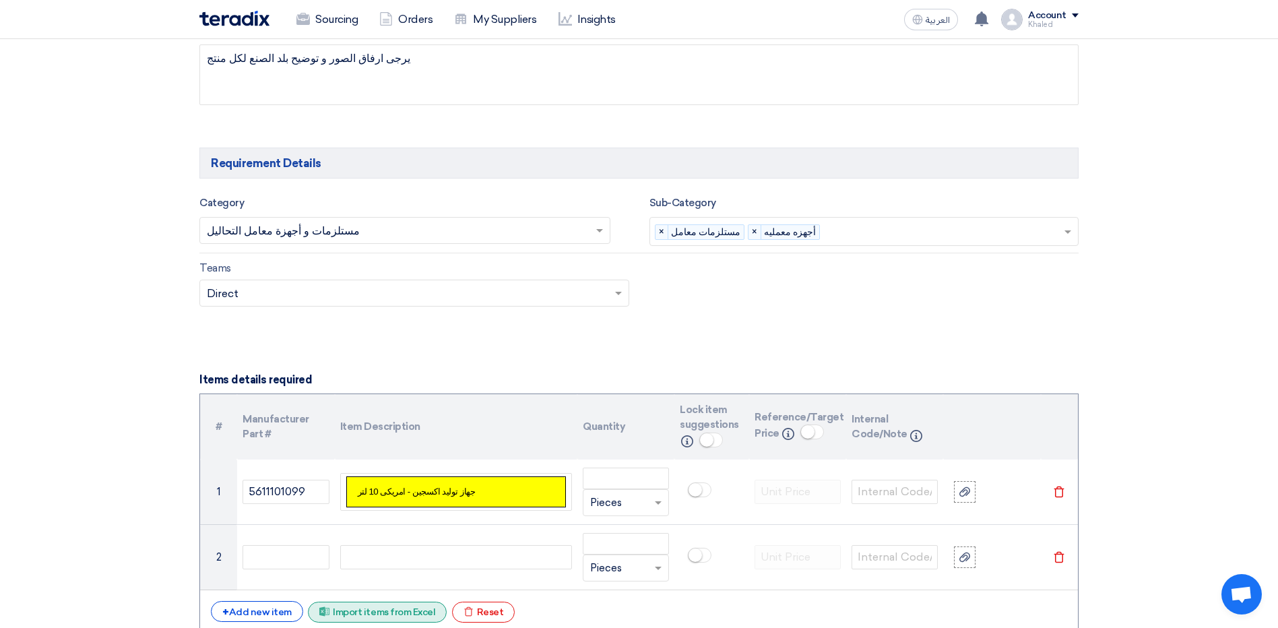
scroll to position [667, 0]
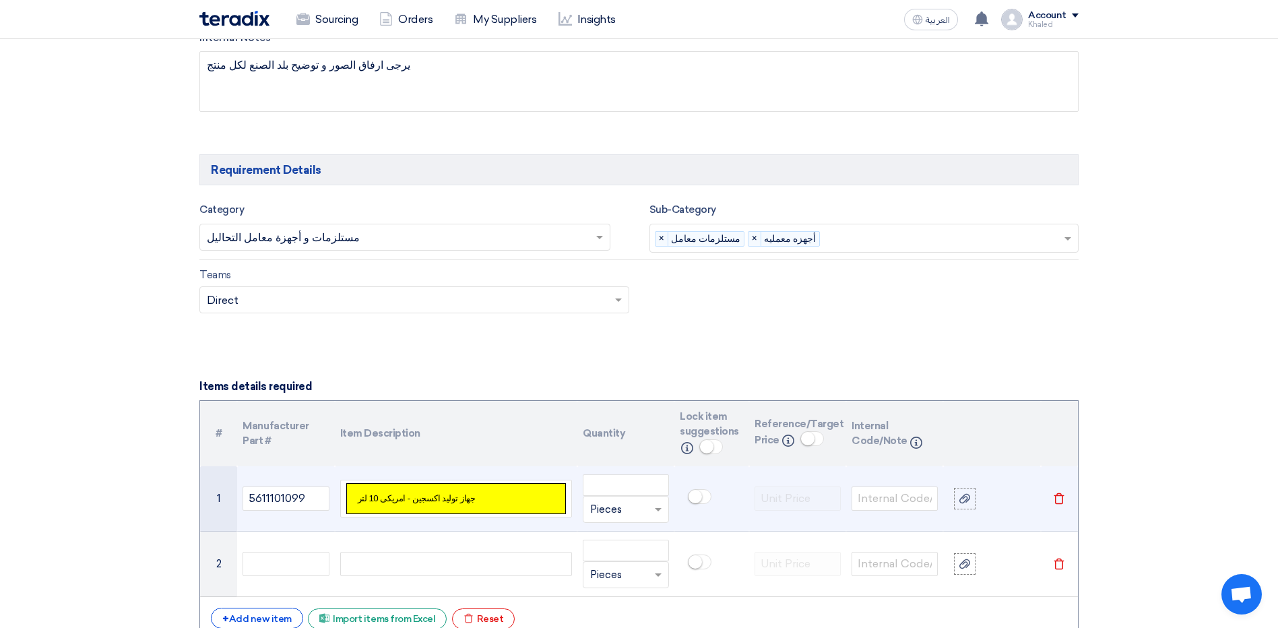
click at [562, 503] on td "جهاز توليد اكسجين - امريكى 10 لتر" at bounding box center [455, 499] width 219 height 30
drag, startPoint x: 562, startPoint y: 503, endPoint x: 344, endPoint y: 509, distance: 218.4
click at [350, 509] on td "جهاز توليد اكسجين - امريكى 10 لتر" at bounding box center [455, 499] width 219 height 30
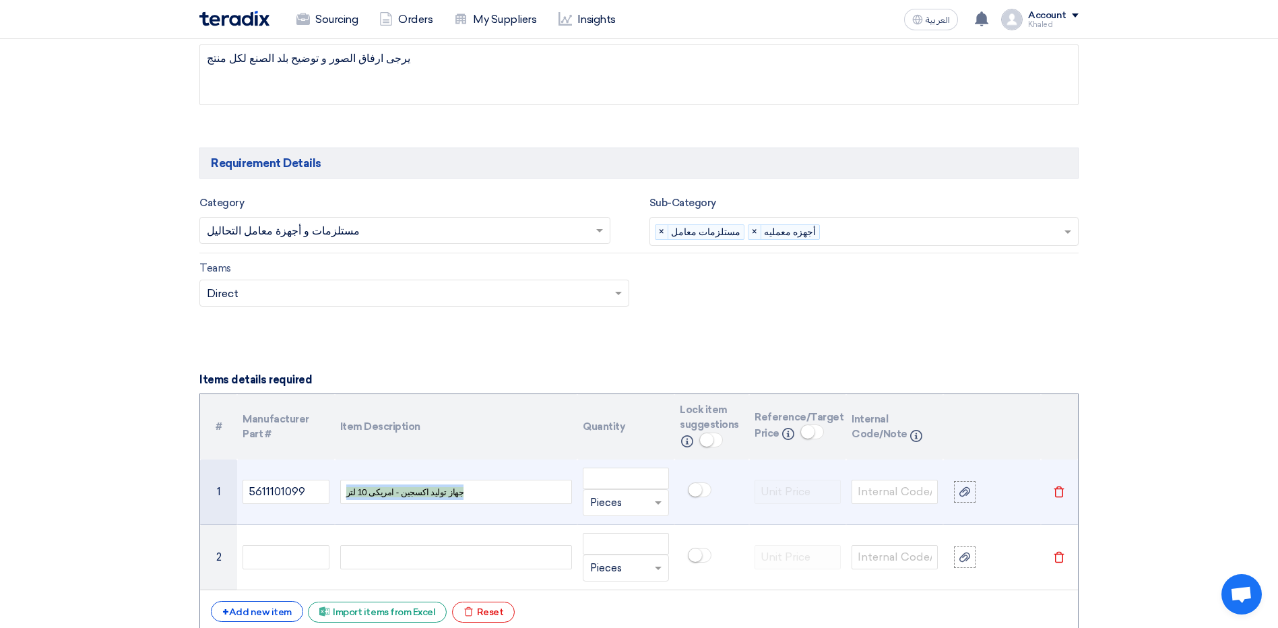
drag, startPoint x: 529, startPoint y: 497, endPoint x: 338, endPoint y: 497, distance: 191.4
click at [338, 497] on td "جهاز توليد اكسجين - امريكى 10 لتر" at bounding box center [456, 492] width 243 height 65
click at [528, 492] on div "جهاز توليد اكسجين - امريكى 10 لتر" at bounding box center [456, 492] width 232 height 24
click at [609, 487] on input "number" at bounding box center [626, 479] width 86 height 22
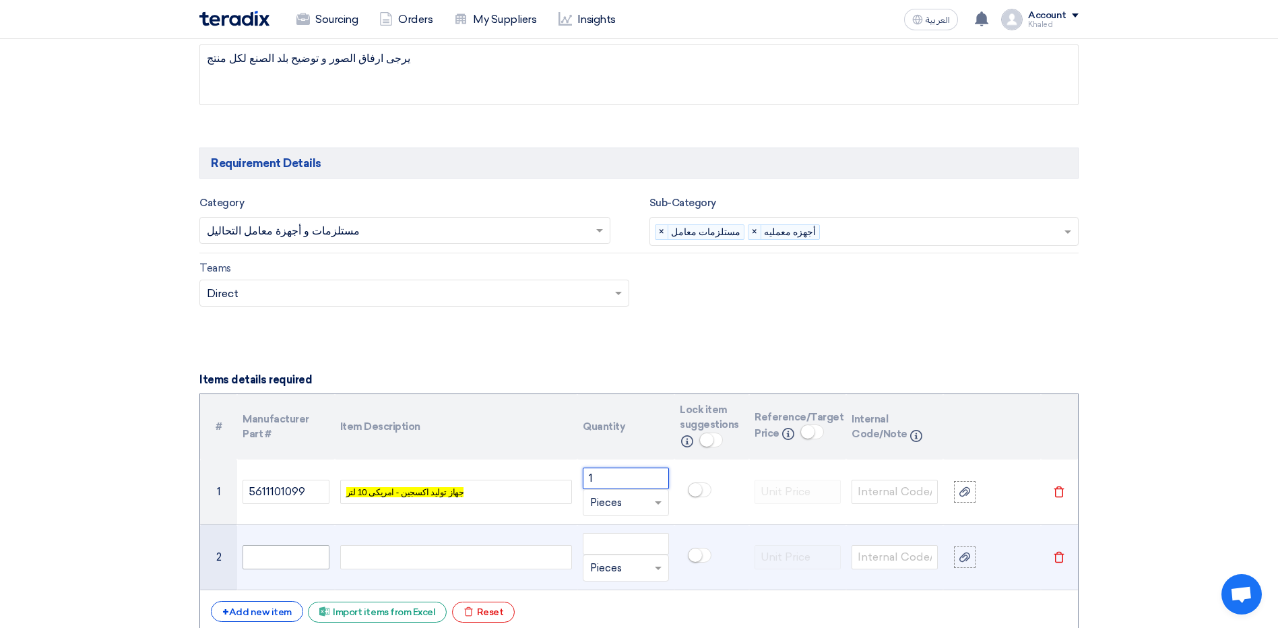
type input "1"
click at [273, 567] on input "text" at bounding box center [286, 557] width 86 height 24
click at [306, 553] on input "text" at bounding box center [286, 557] width 86 height 24
paste input "5300101007"
type input "5300101007"
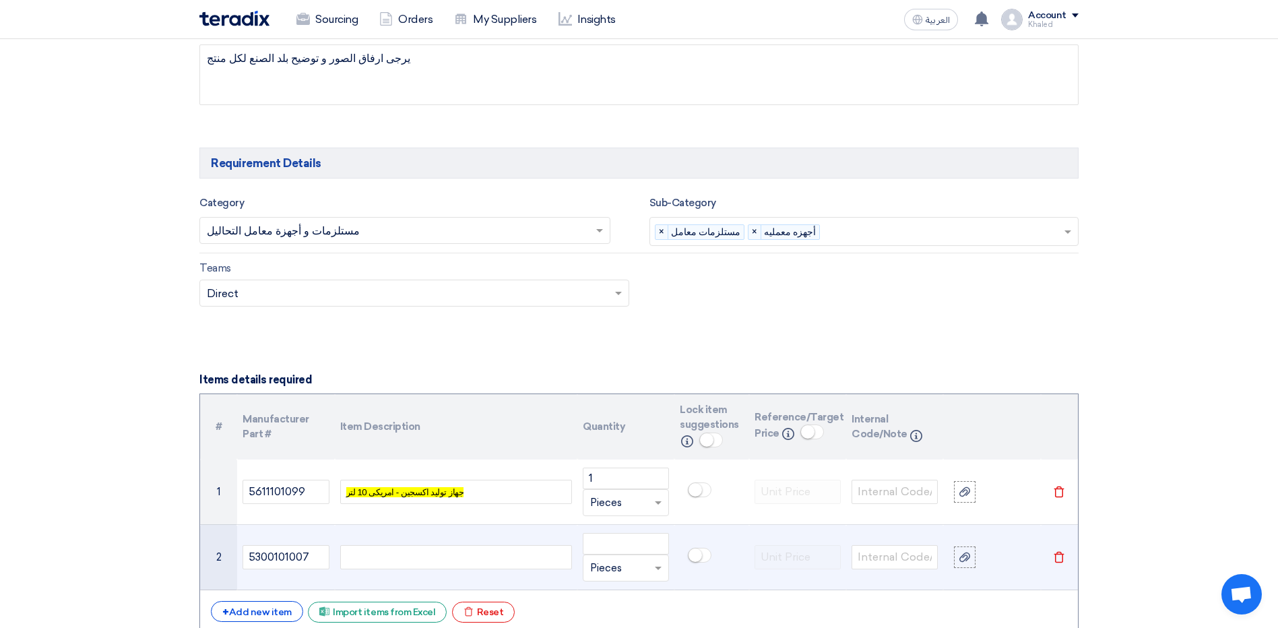
click at [445, 566] on div at bounding box center [456, 557] width 232 height 24
click at [401, 567] on div at bounding box center [456, 557] width 232 height 24
paste div
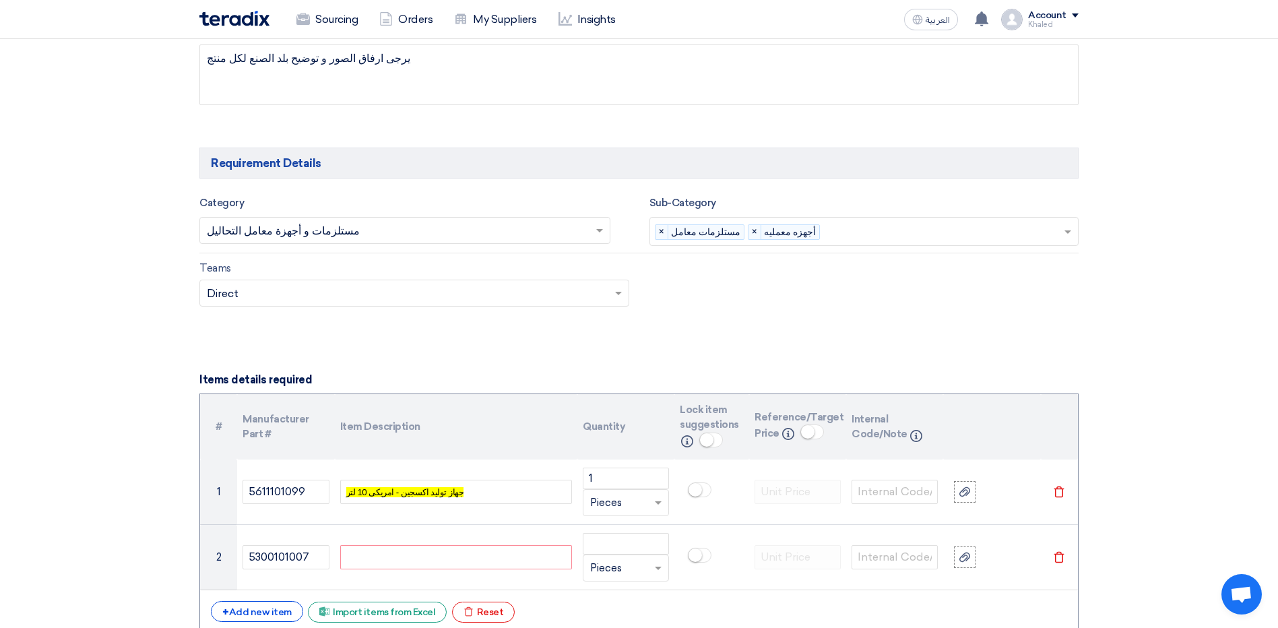
scroll to position [671, 0]
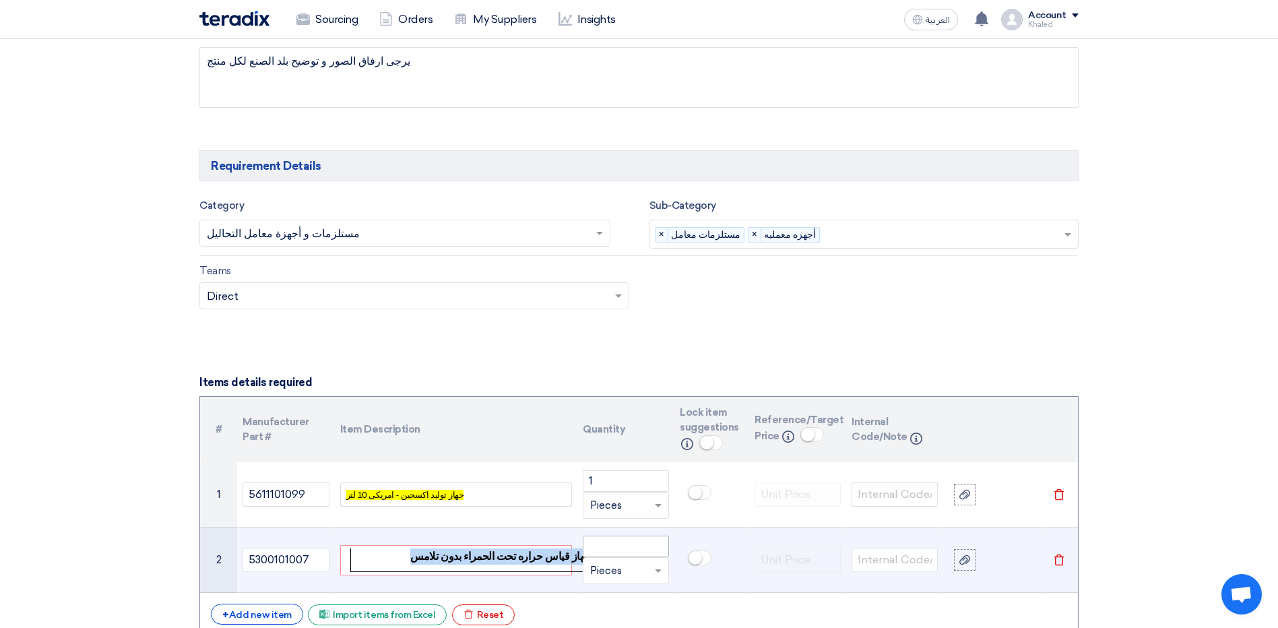
drag, startPoint x: 441, startPoint y: 553, endPoint x: 584, endPoint y: 549, distance: 142.9
click at [584, 549] on tr "2 5300101007 جهاز قياس حراره تحت الحمراء بدون تلامس Unit × Pieces" at bounding box center [639, 560] width 878 height 65
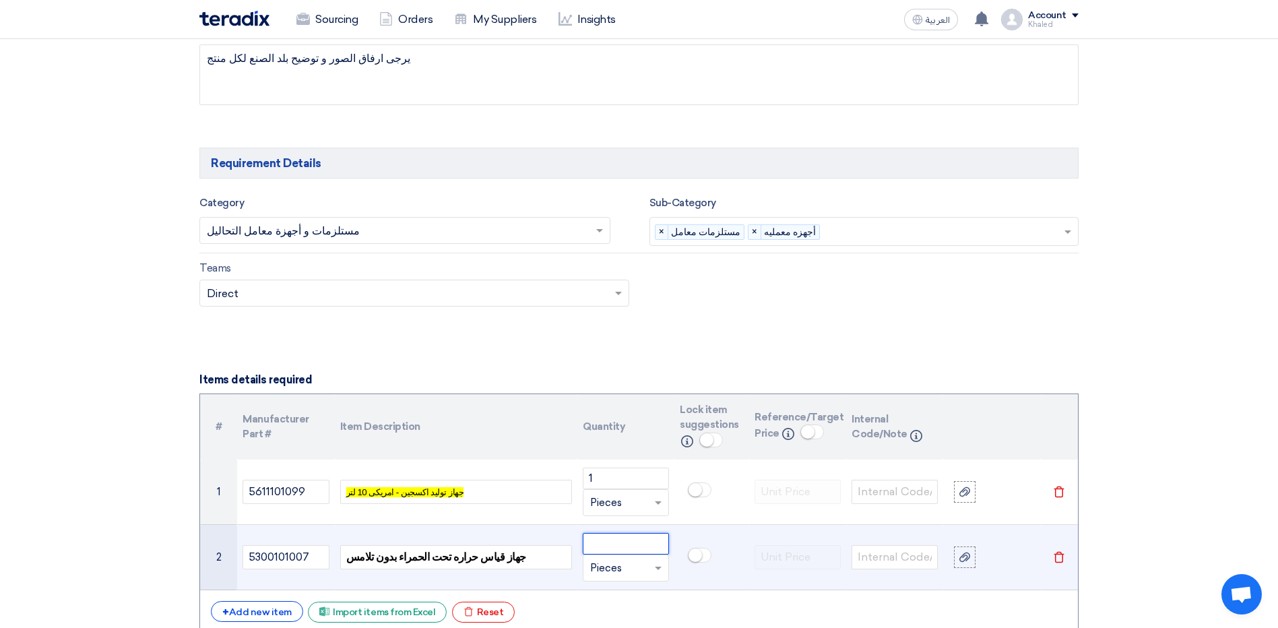
click at [646, 538] on input "number" at bounding box center [626, 544] width 86 height 22
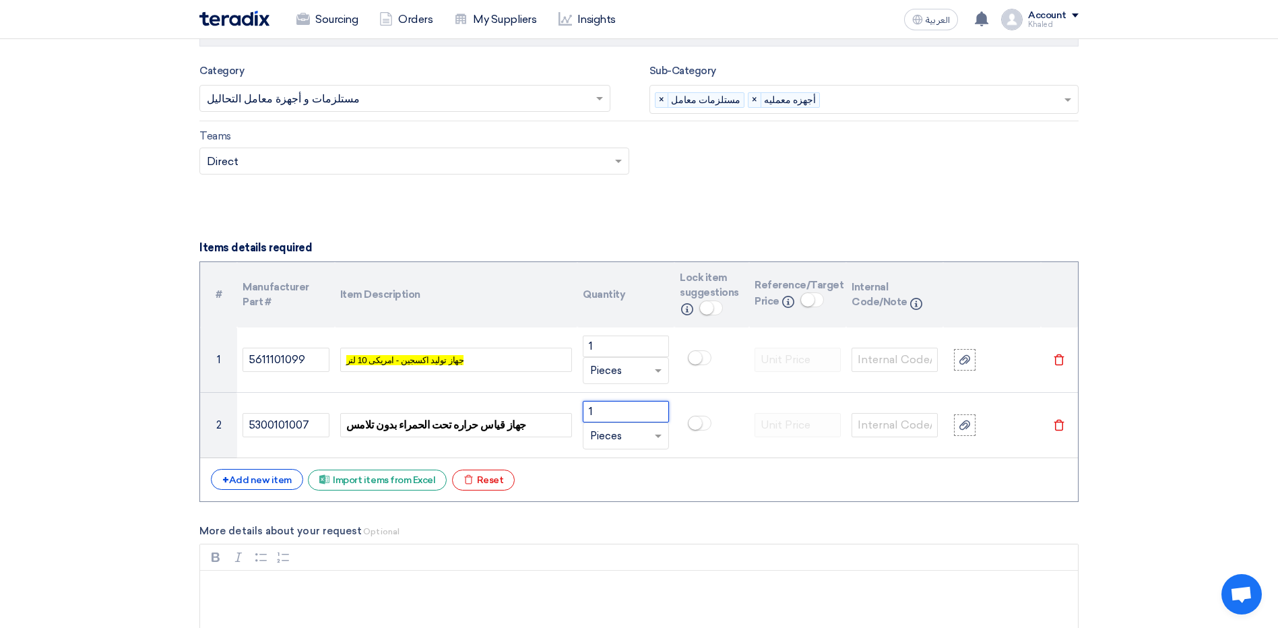
scroll to position [607, 0]
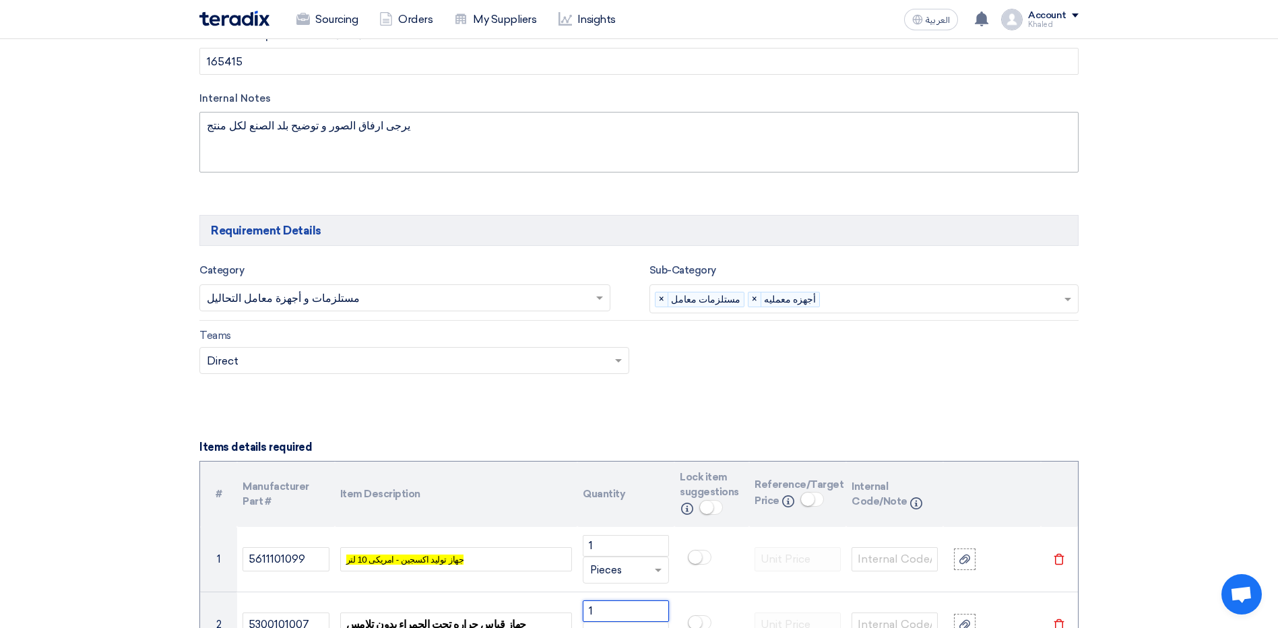
type input "1"
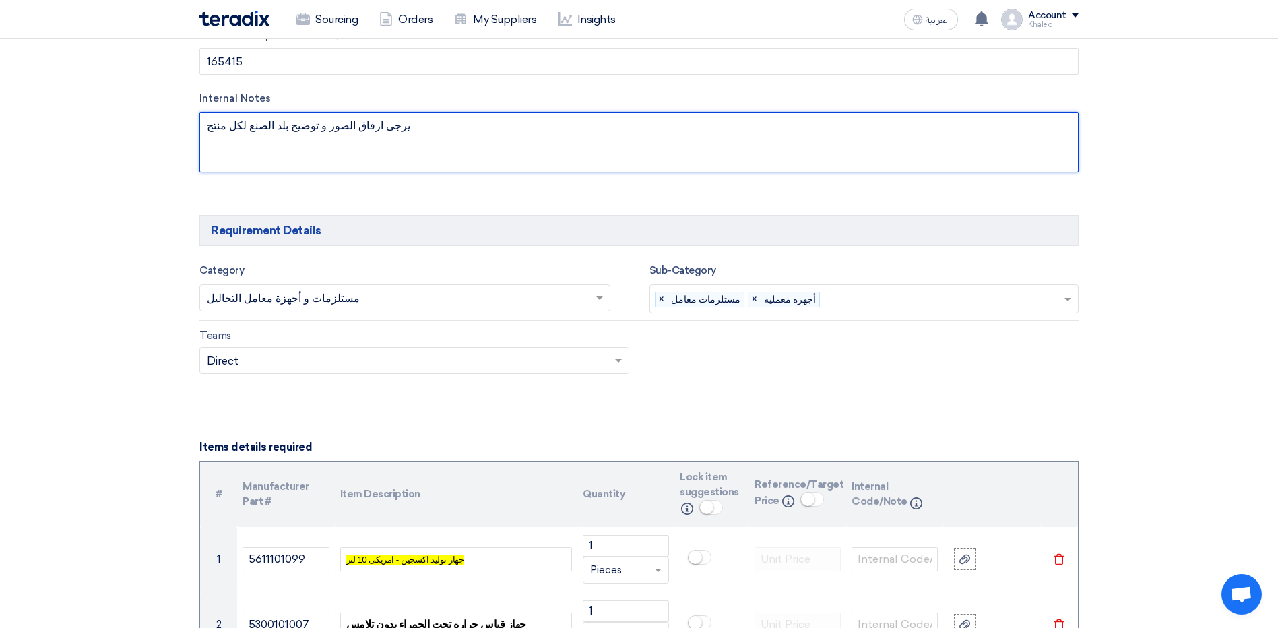
drag, startPoint x: 418, startPoint y: 137, endPoint x: 378, endPoint y: 125, distance: 41.8
click at [378, 125] on textarea at bounding box center [638, 142] width 879 height 61
click at [358, 131] on textarea at bounding box center [638, 142] width 879 height 61
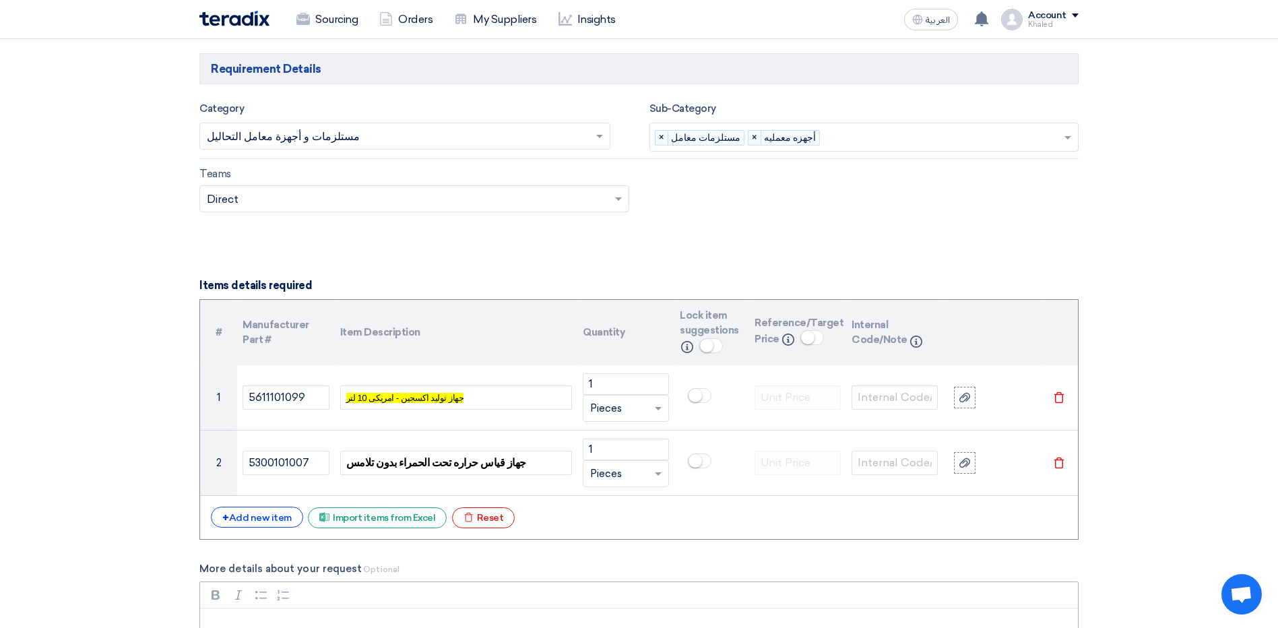
scroll to position [944, 0]
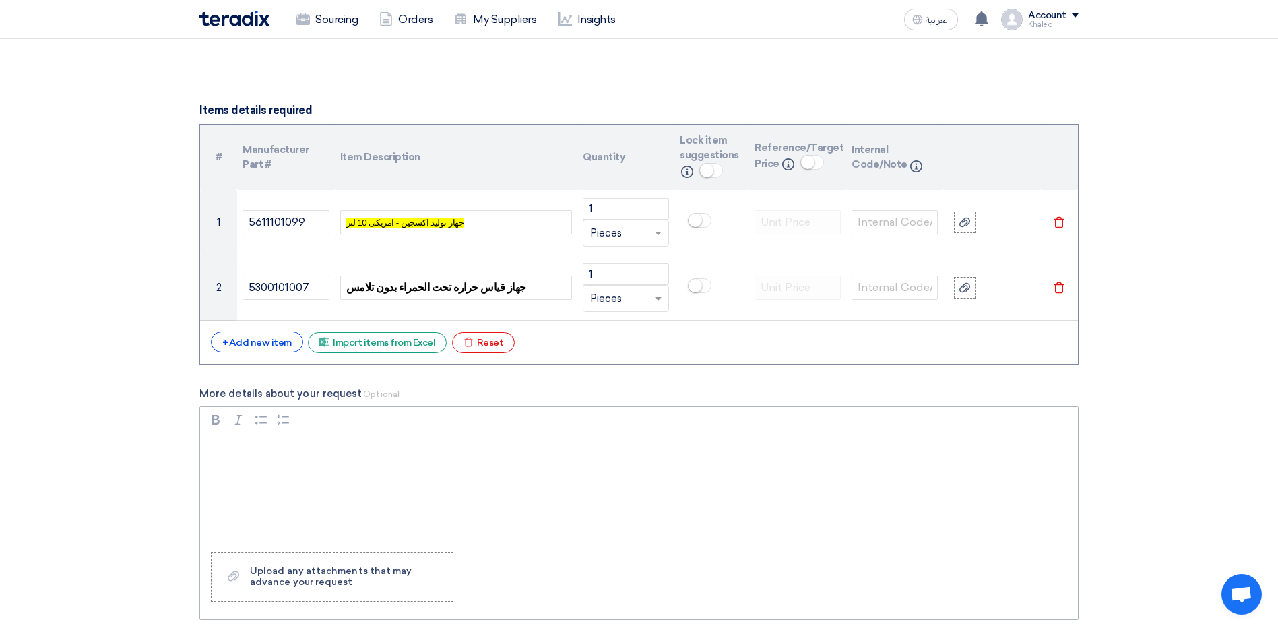
click at [299, 482] on div "Rich Text Editor, main" at bounding box center [639, 487] width 878 height 108
click at [469, 492] on div "يرجى ارفاق الصور و توضيح بلد الصنع لكل منتج" at bounding box center [639, 487] width 878 height 108
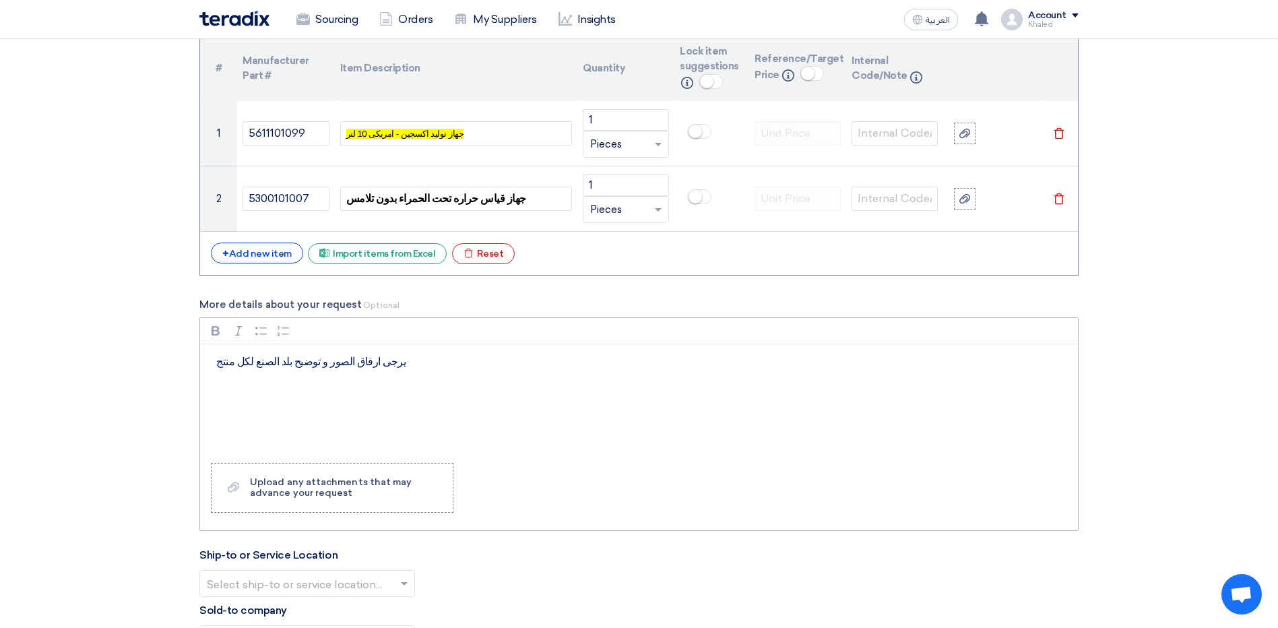
scroll to position [1213, 0]
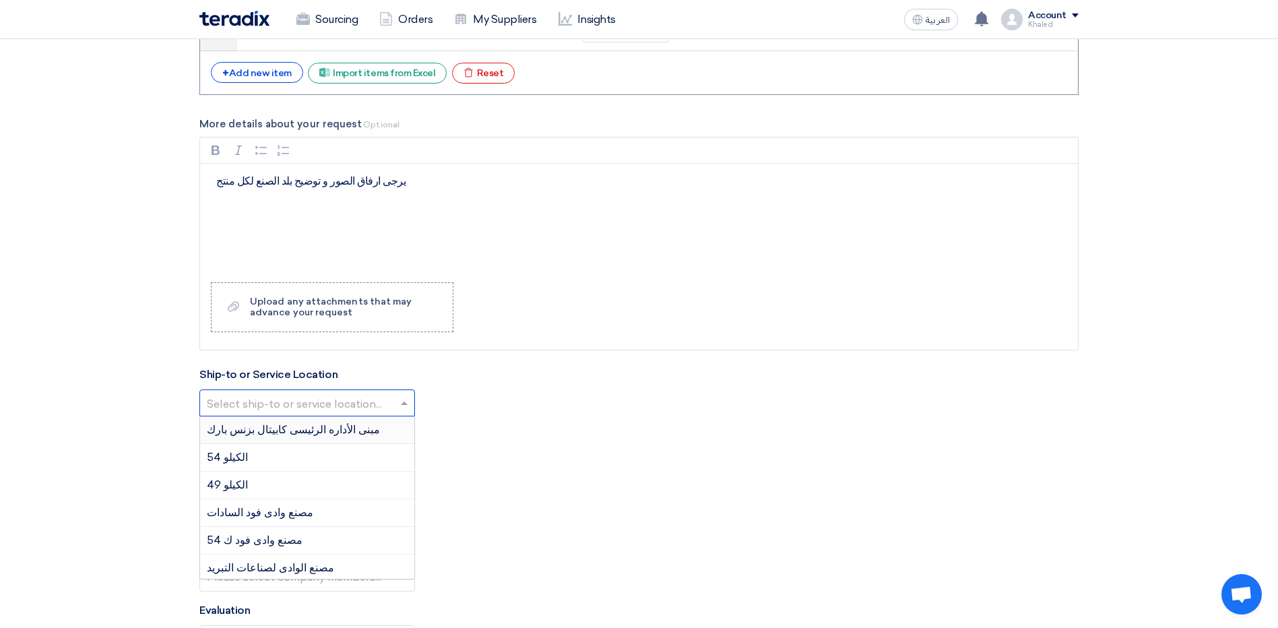
click at [375, 395] on input "text" at bounding box center [300, 405] width 187 height 22
click at [347, 429] on div "مبنى الأداره الرئيسى كابيتال بزنس بارك" at bounding box center [307, 430] width 214 height 28
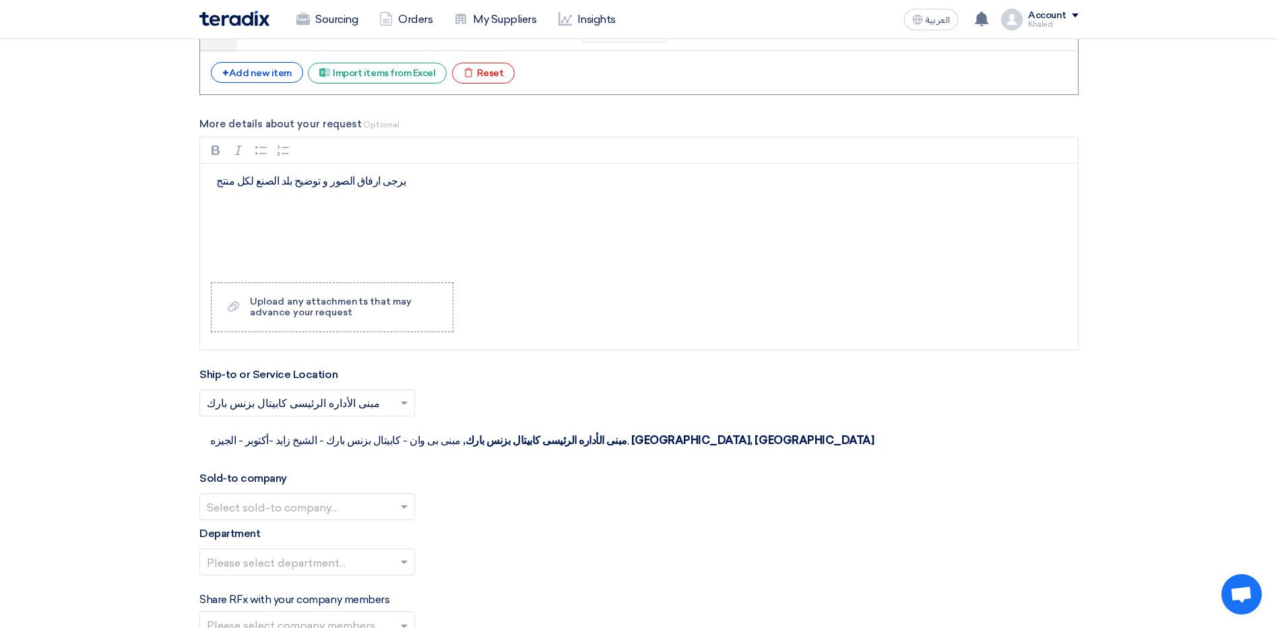
click at [359, 497] on input "text" at bounding box center [300, 508] width 187 height 22
click at [371, 520] on div "Wadi Group وادي جروب" at bounding box center [307, 533] width 214 height 27
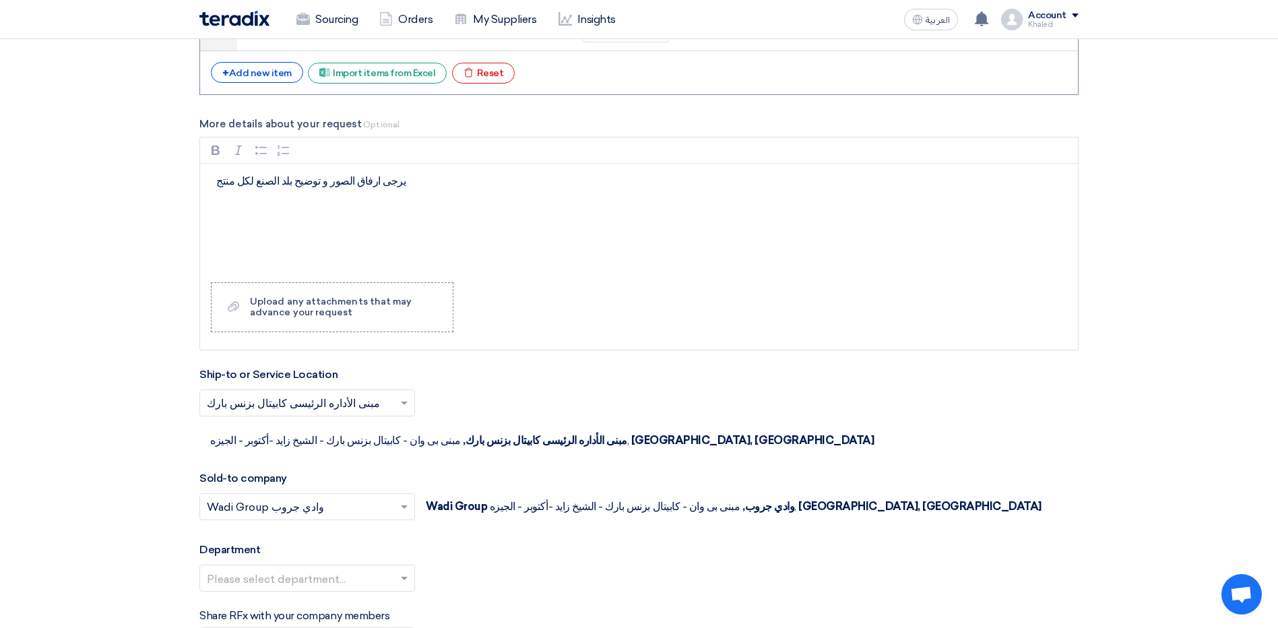
click at [358, 569] on input "text" at bounding box center [300, 580] width 187 height 22
click at [376, 592] on div "--" at bounding box center [307, 605] width 214 height 27
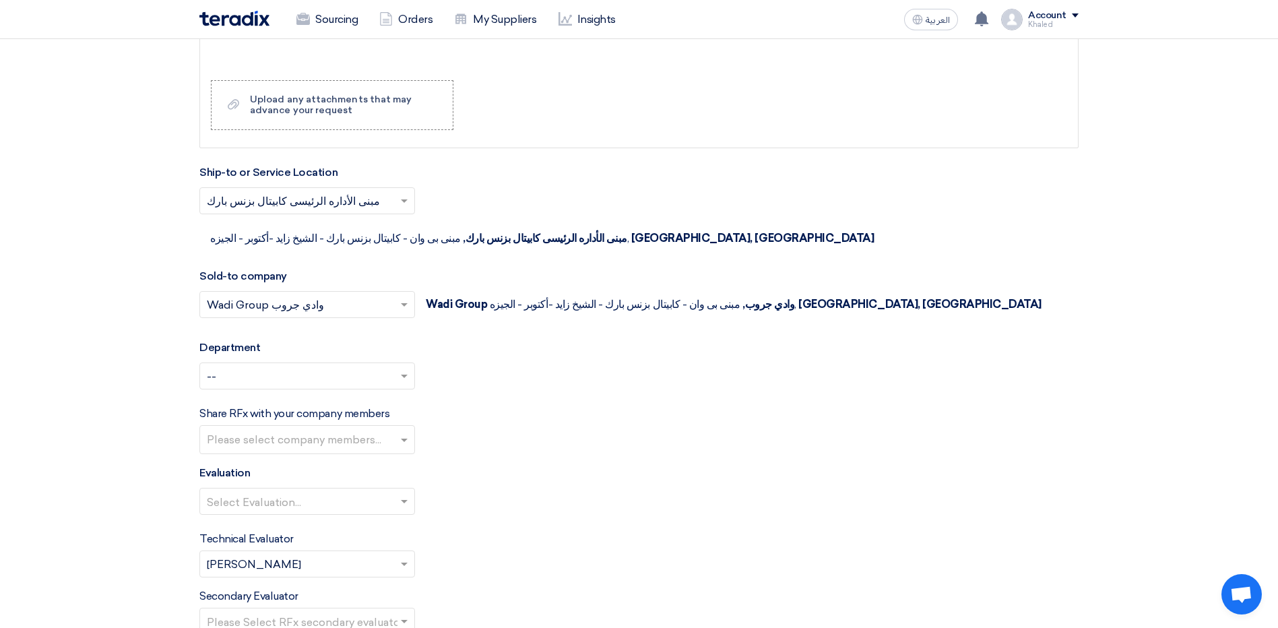
scroll to position [1550, 0]
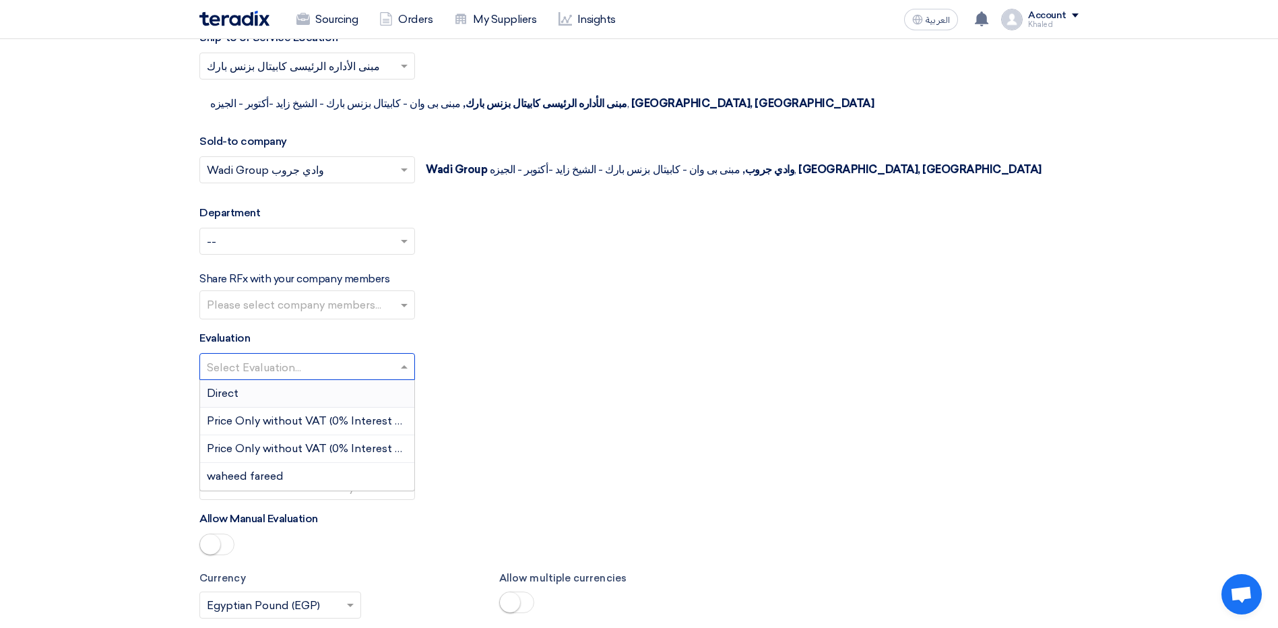
click at [408, 359] on span at bounding box center [406, 367] width 17 height 16
click at [365, 380] on div "Direct" at bounding box center [307, 394] width 214 height 28
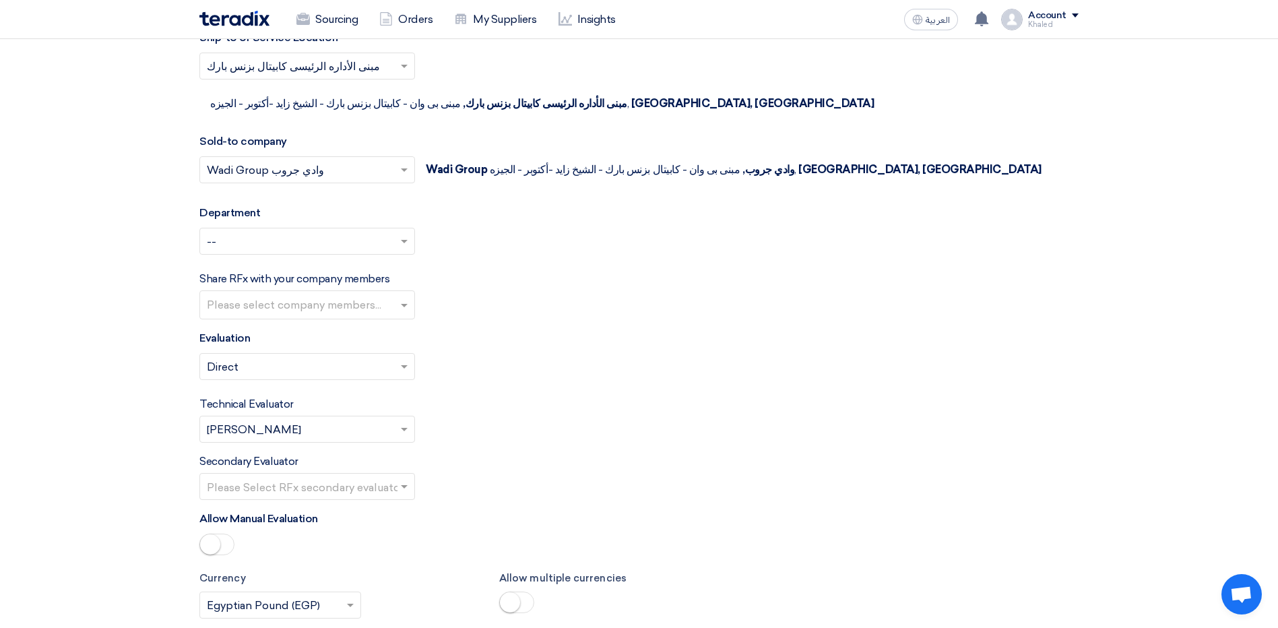
click at [400, 478] on span at bounding box center [406, 486] width 17 height 16
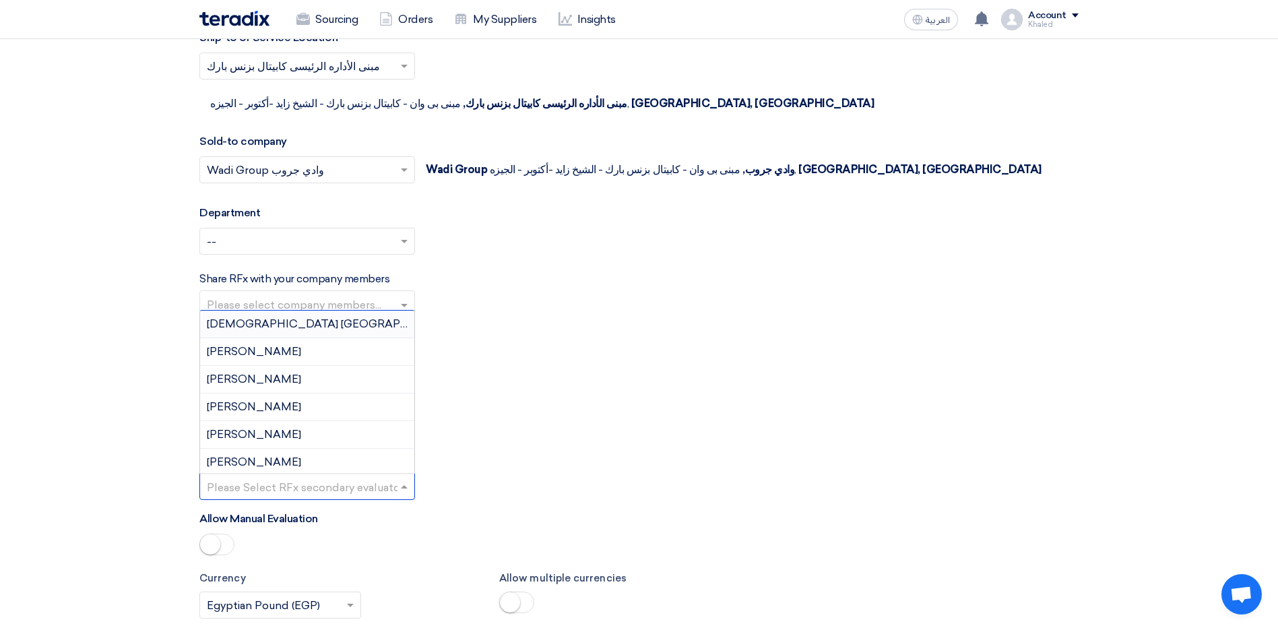
click at [509, 454] on div "Secondary Evaluator Please Select RFx secondary evaluator... Adham [GEOGRAPHIC_…" at bounding box center [638, 477] width 879 height 47
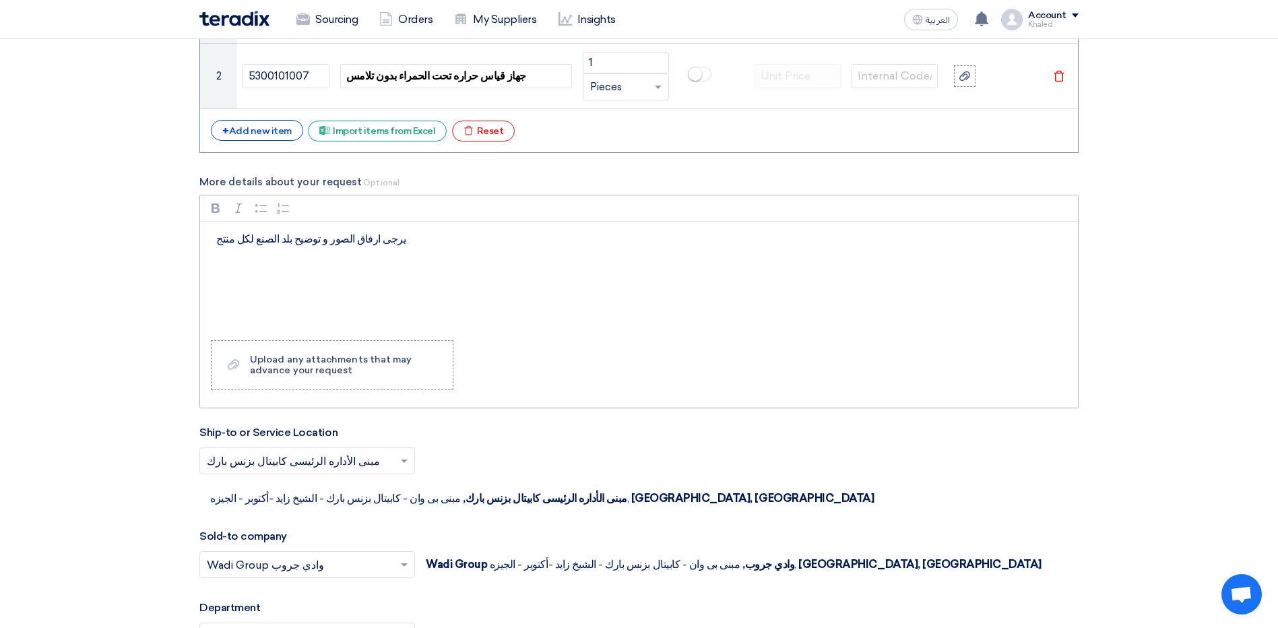
scroll to position [1146, 0]
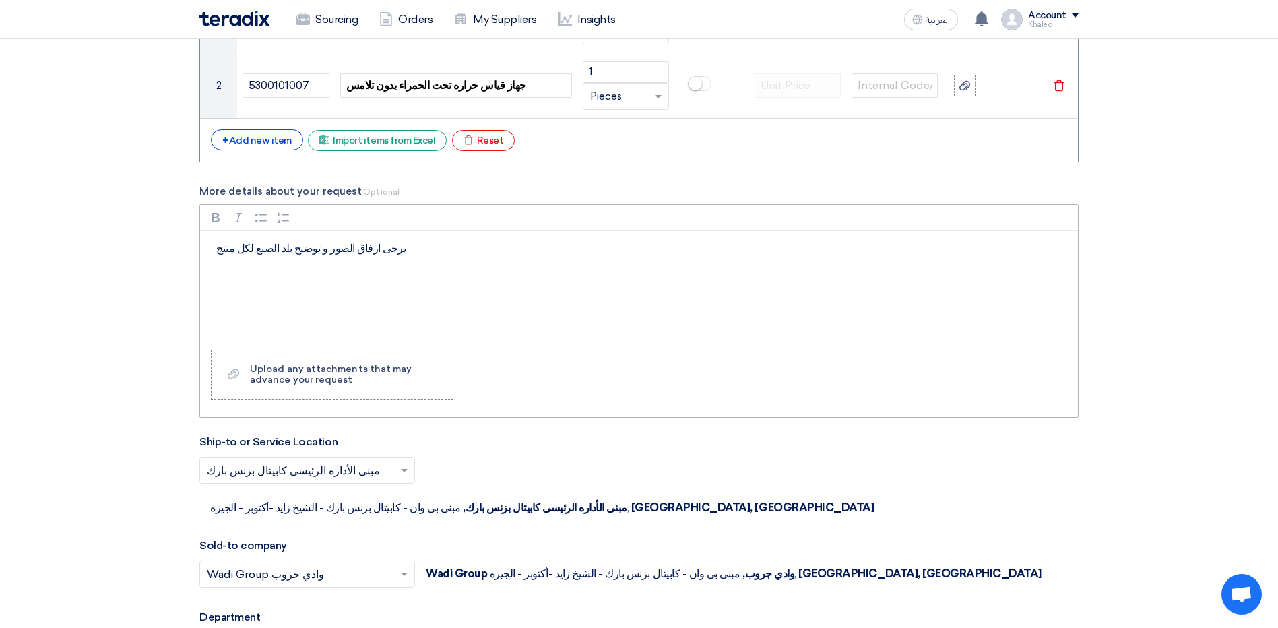
click at [323, 253] on p "يرجى ارفاق الصور و توضيح بلد الصنع لكل منتج" at bounding box center [643, 249] width 855 height 16
copy p "يرجى ارفاق الصور و توضيح بلد الصنع لكل منتج"
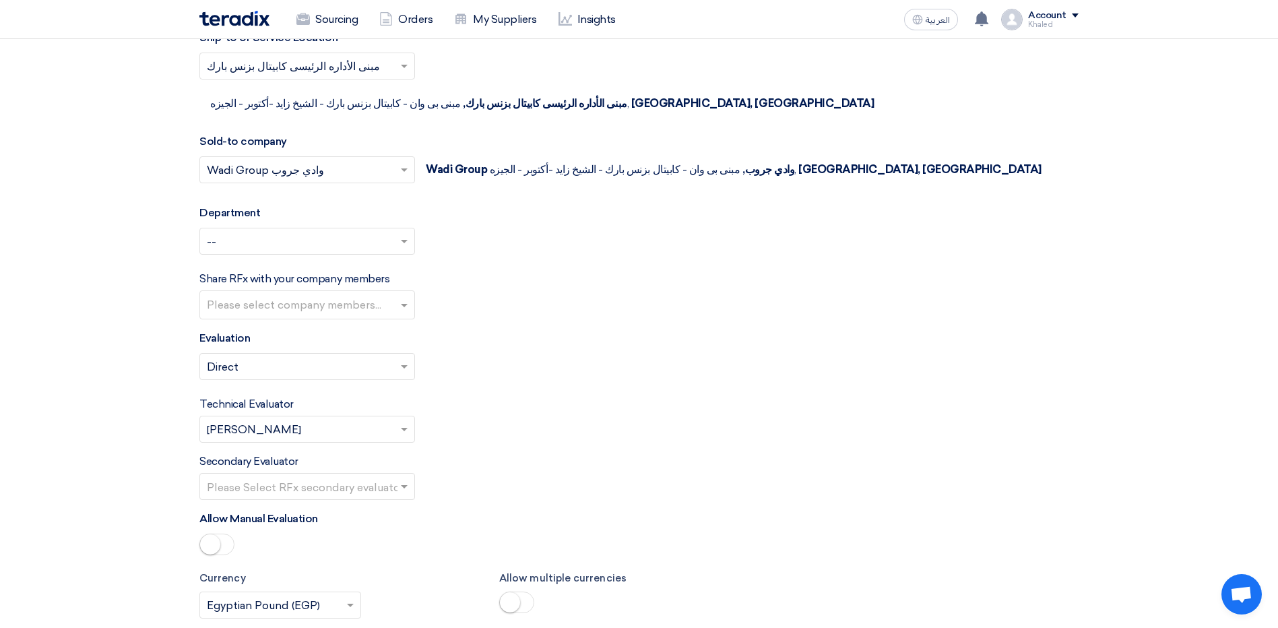
scroll to position [1820, 0]
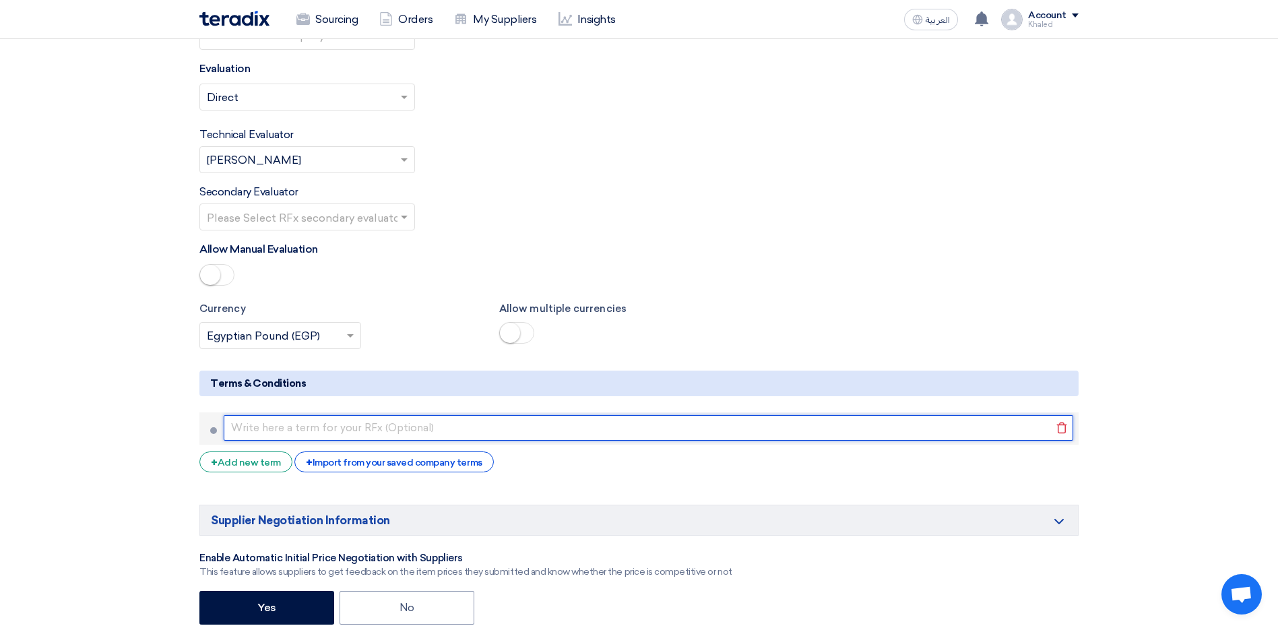
click at [293, 415] on input "text" at bounding box center [649, 428] width 850 height 26
paste input "يرجى ارفاق الصور و توضيح بلد الصنع لكل منتج"
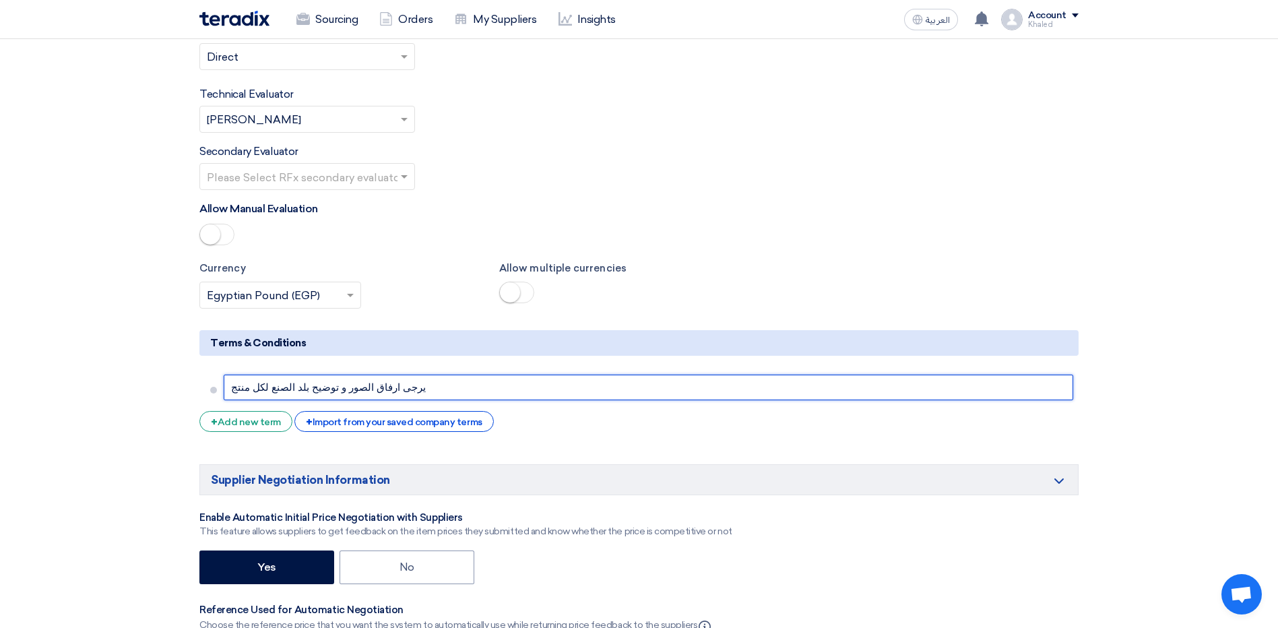
scroll to position [2022, 0]
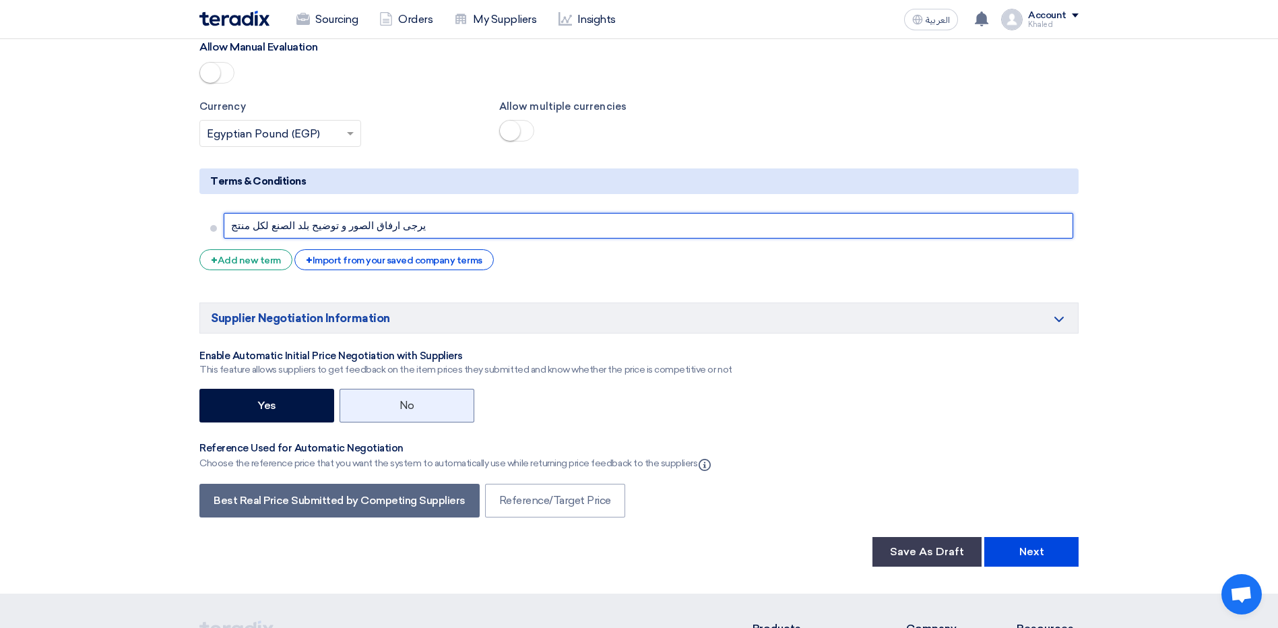
type input "يرجى ارفاق الصور و توضيح بلد الصنع لكل منتج"
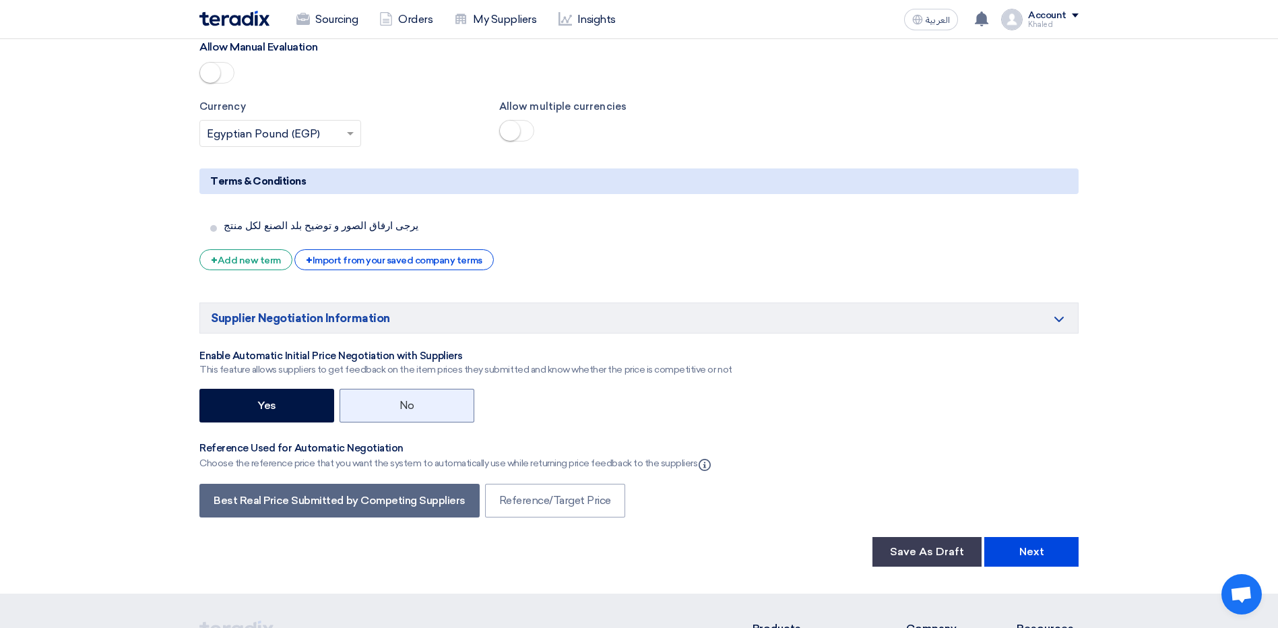
click at [396, 389] on label "No" at bounding box center [407, 406] width 135 height 34
click at [400, 400] on input "No" at bounding box center [404, 404] width 9 height 9
radio input "true"
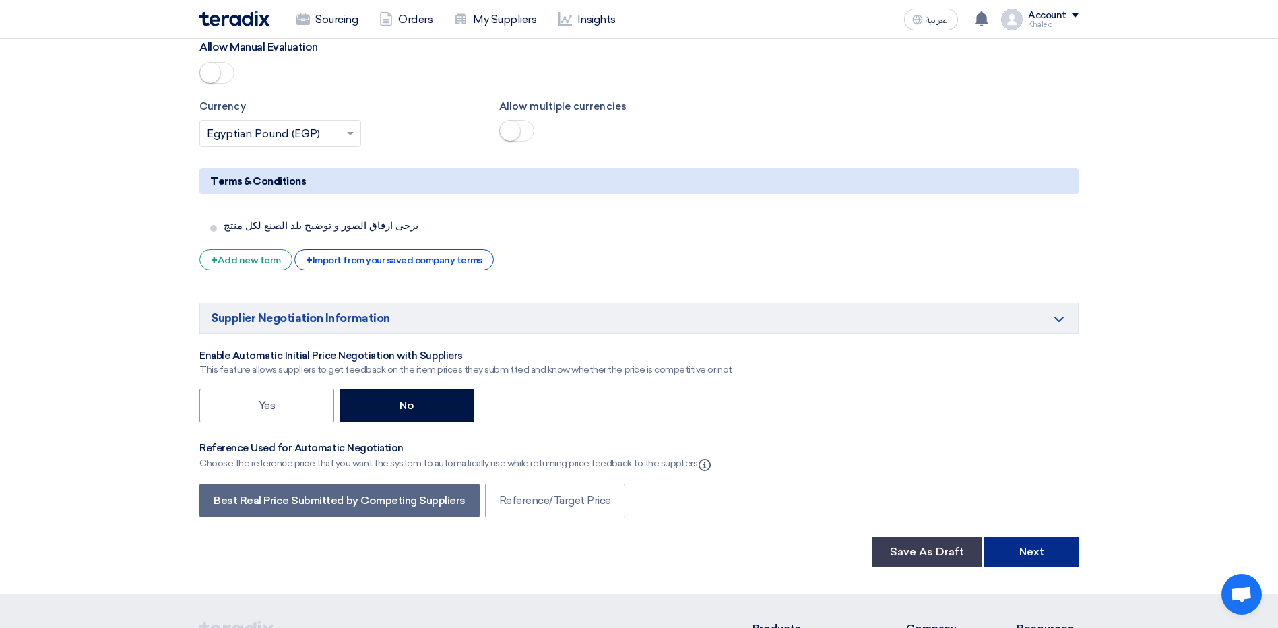
click at [1003, 537] on button "Next" at bounding box center [1032, 552] width 94 height 30
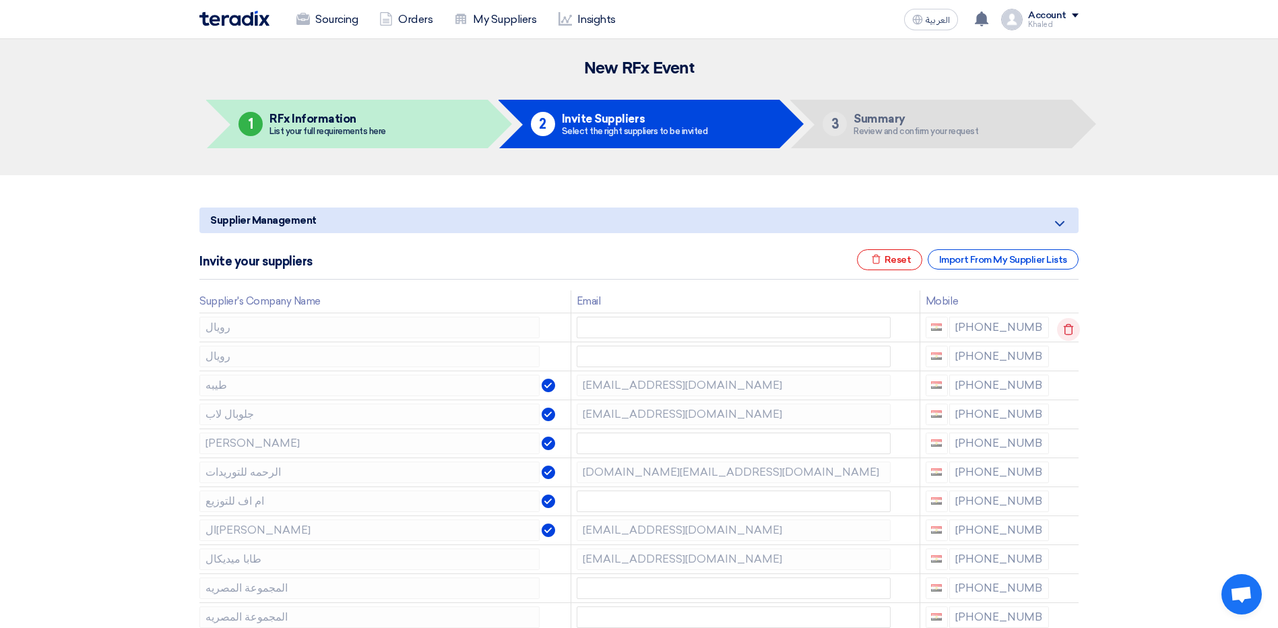
click at [1071, 328] on use at bounding box center [1069, 328] width 10 height 11
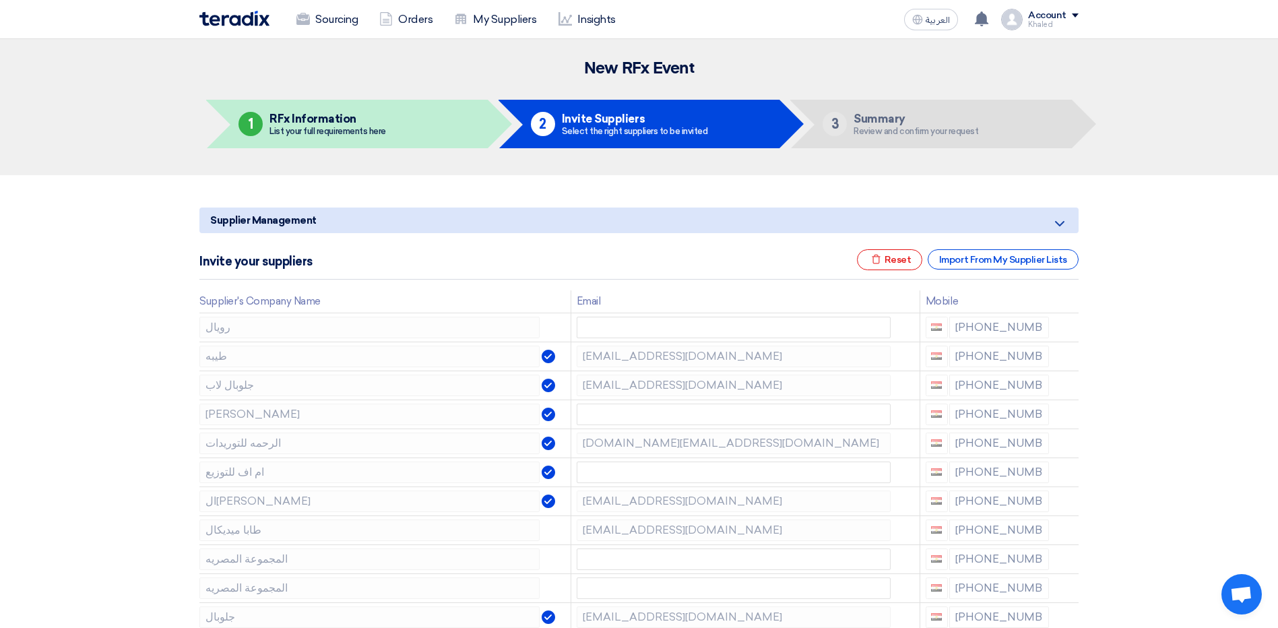
click at [0, 0] on use at bounding box center [0, 0] width 0 height 0
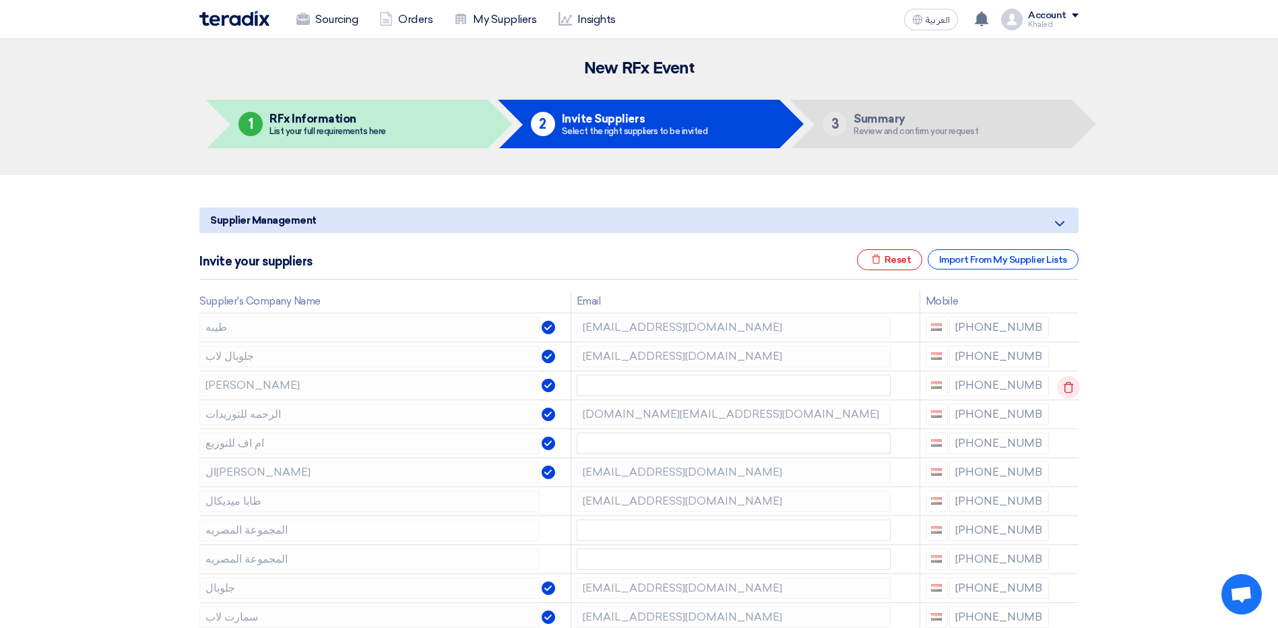
click at [1064, 388] on use at bounding box center [1069, 386] width 10 height 11
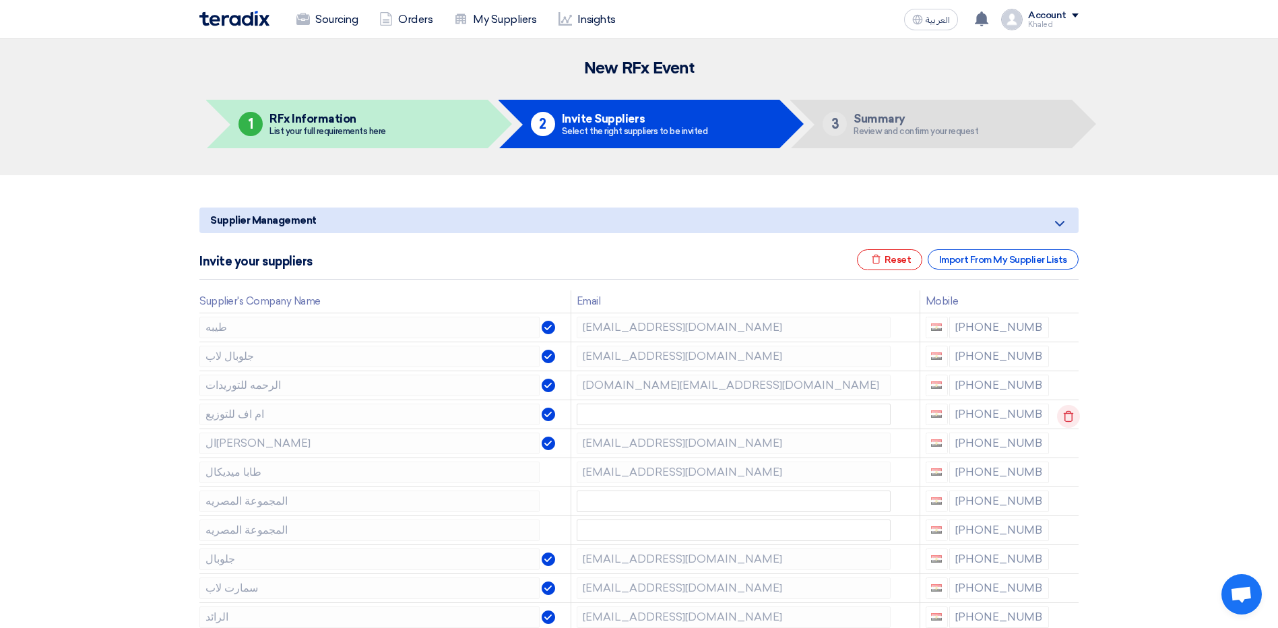
click at [1065, 415] on icon at bounding box center [1068, 416] width 23 height 23
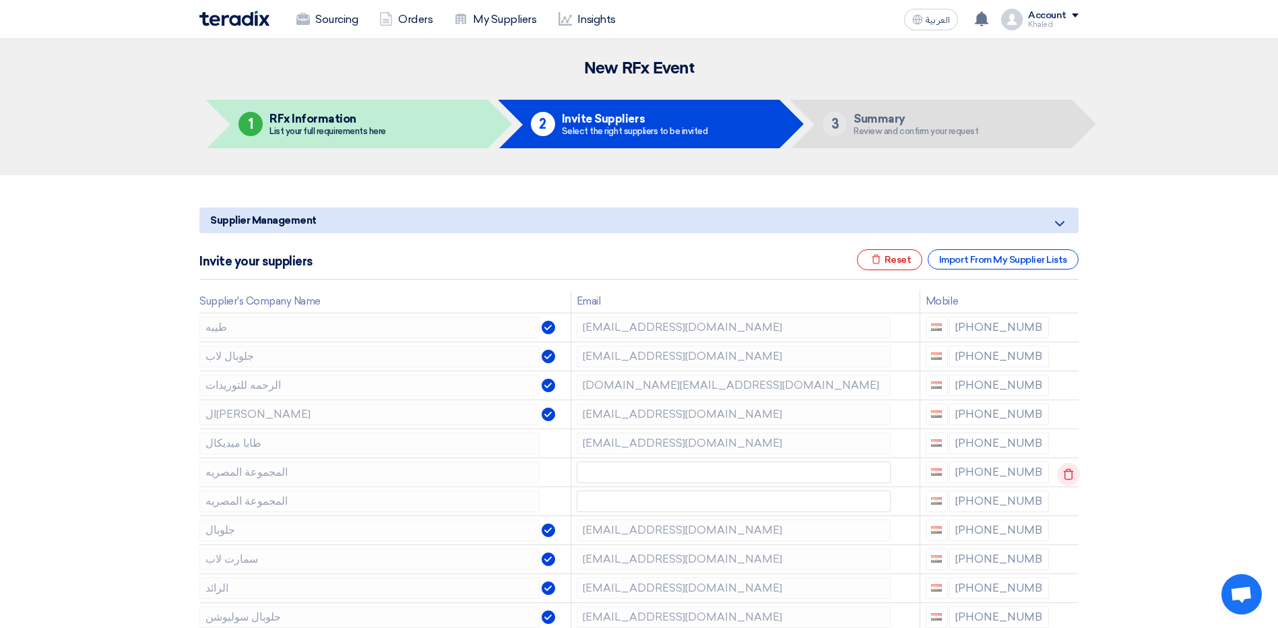
click at [1067, 476] on icon at bounding box center [1068, 474] width 23 height 23
click at [0, 0] on icon at bounding box center [0, 0] width 0 height 0
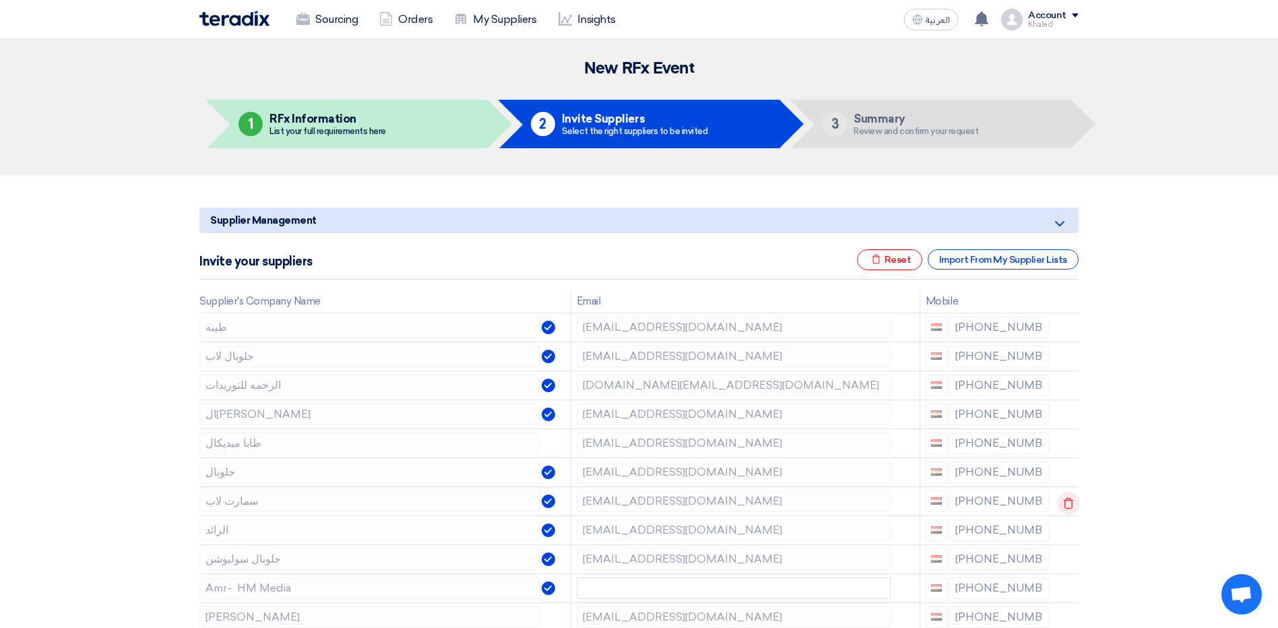
click at [1070, 507] on use at bounding box center [1069, 502] width 10 height 11
click at [0, 0] on use at bounding box center [0, 0] width 0 height 0
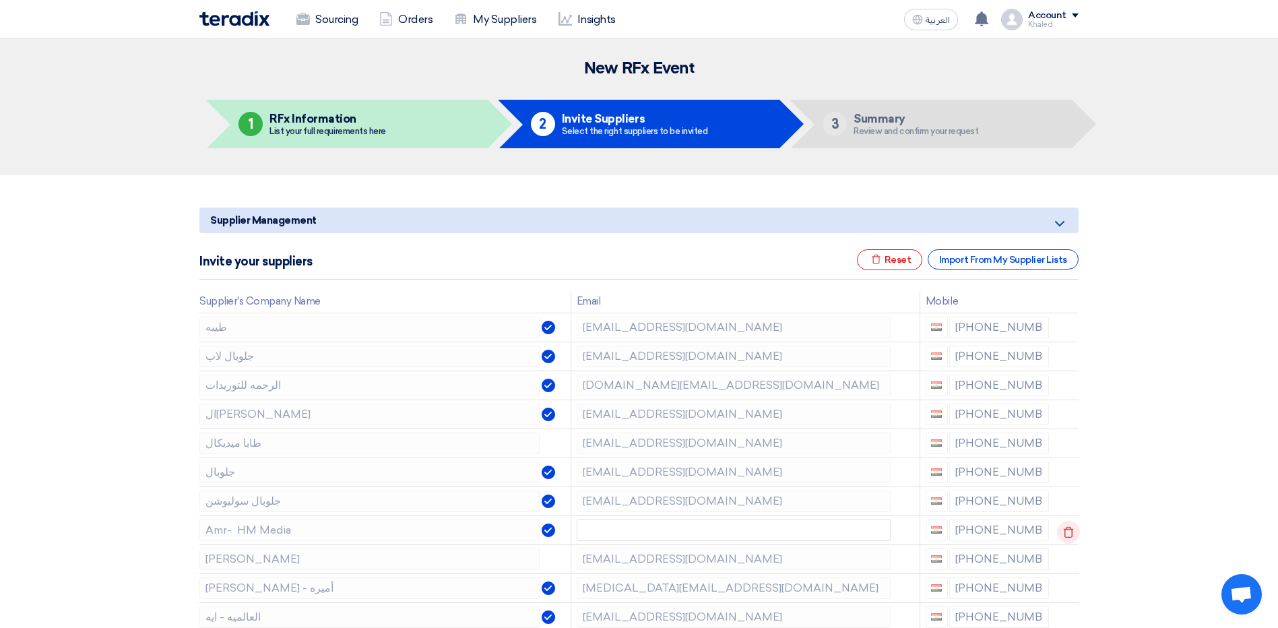
click at [1070, 537] on use at bounding box center [1069, 531] width 10 height 11
click at [0, 0] on use at bounding box center [0, 0] width 0 height 0
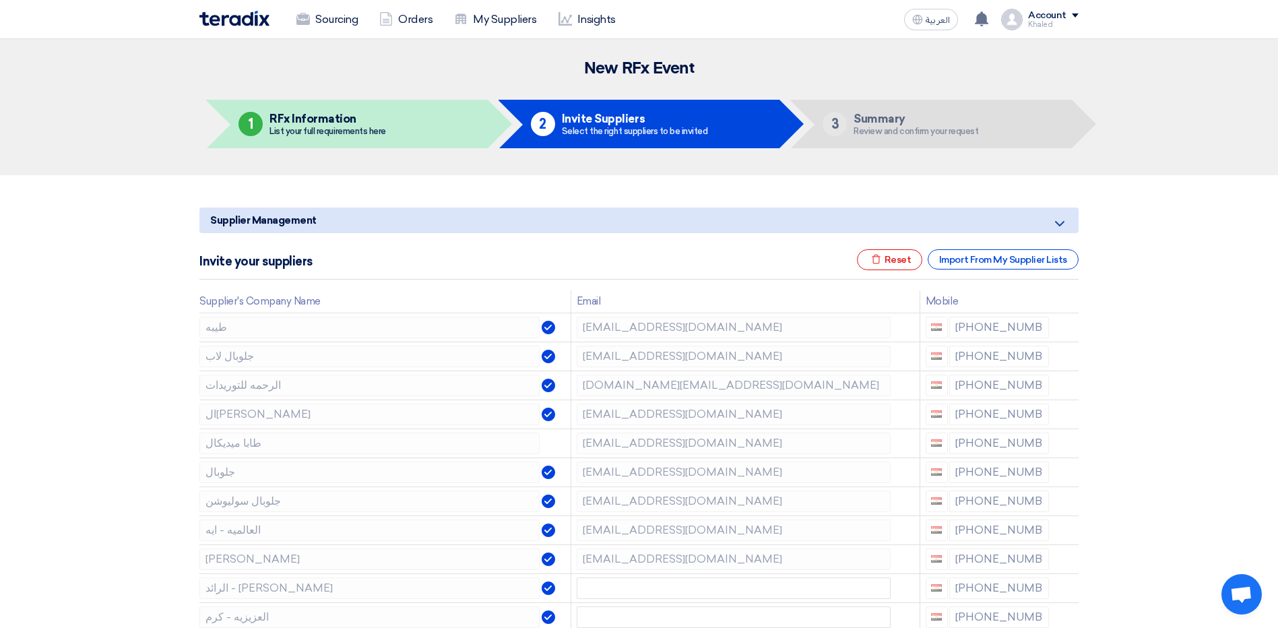
click at [0, 0] on use at bounding box center [0, 0] width 0 height 0
click at [1070, 537] on td at bounding box center [1067, 530] width 24 height 29
click at [1070, 537] on use at bounding box center [1069, 531] width 10 height 11
click at [1068, 535] on icon at bounding box center [1068, 532] width 23 height 23
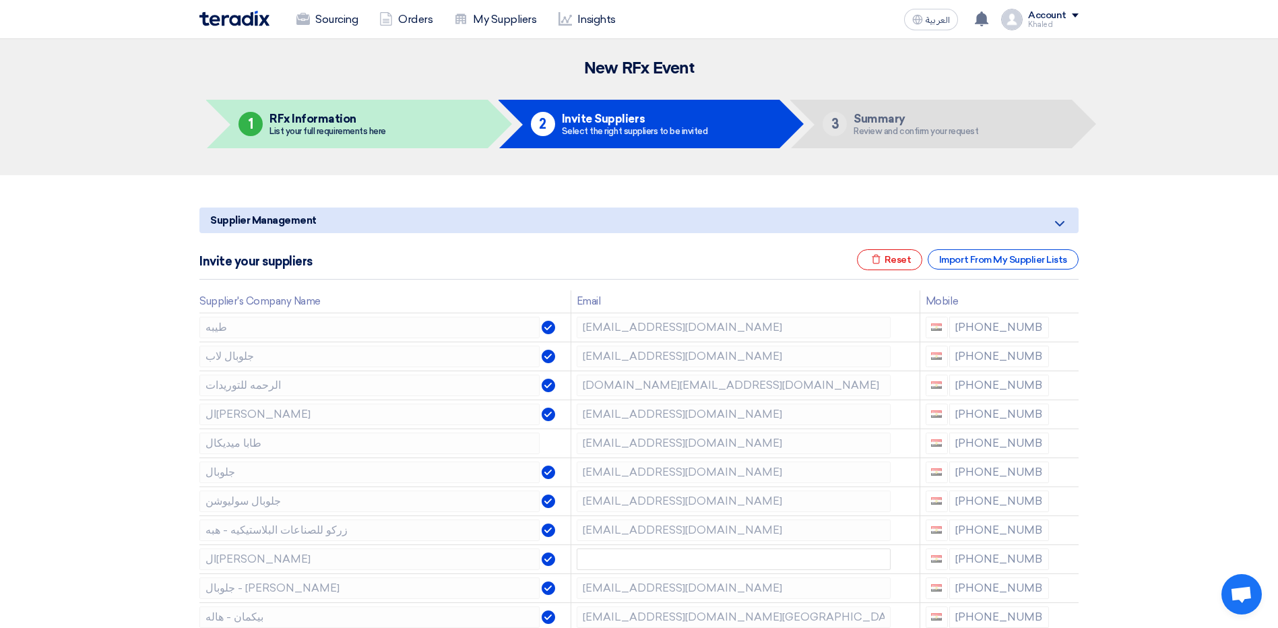
click at [0, 0] on icon at bounding box center [0, 0] width 0 height 0
click at [1067, 558] on use at bounding box center [1069, 560] width 10 height 11
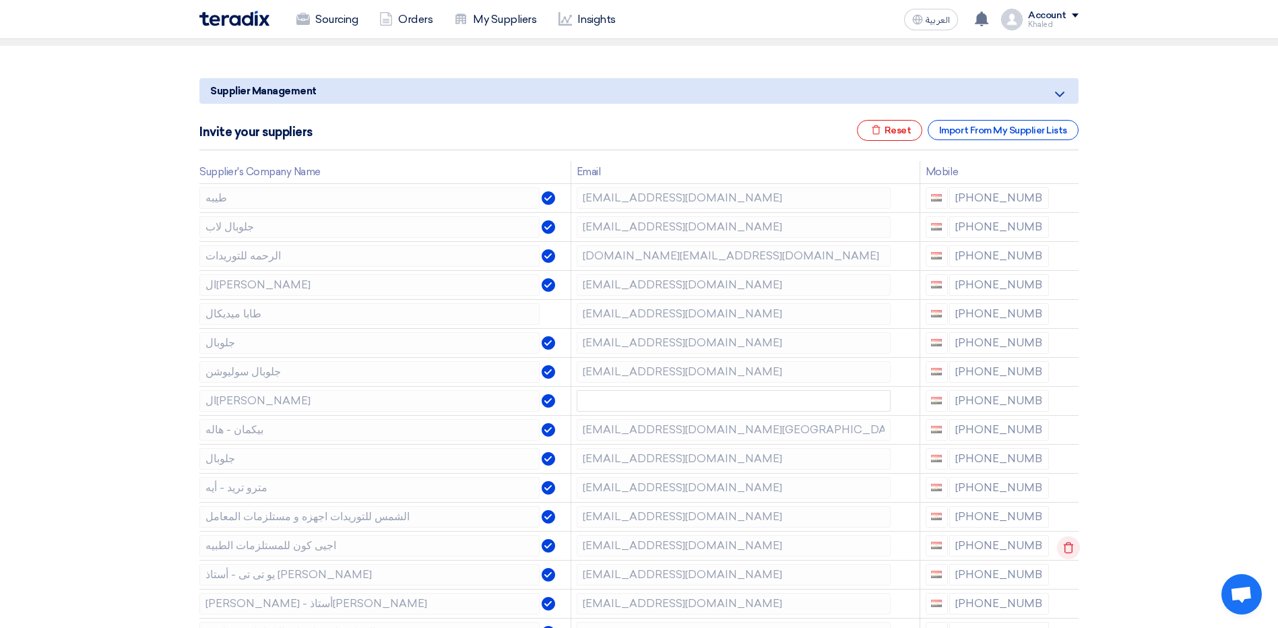
scroll to position [135, 0]
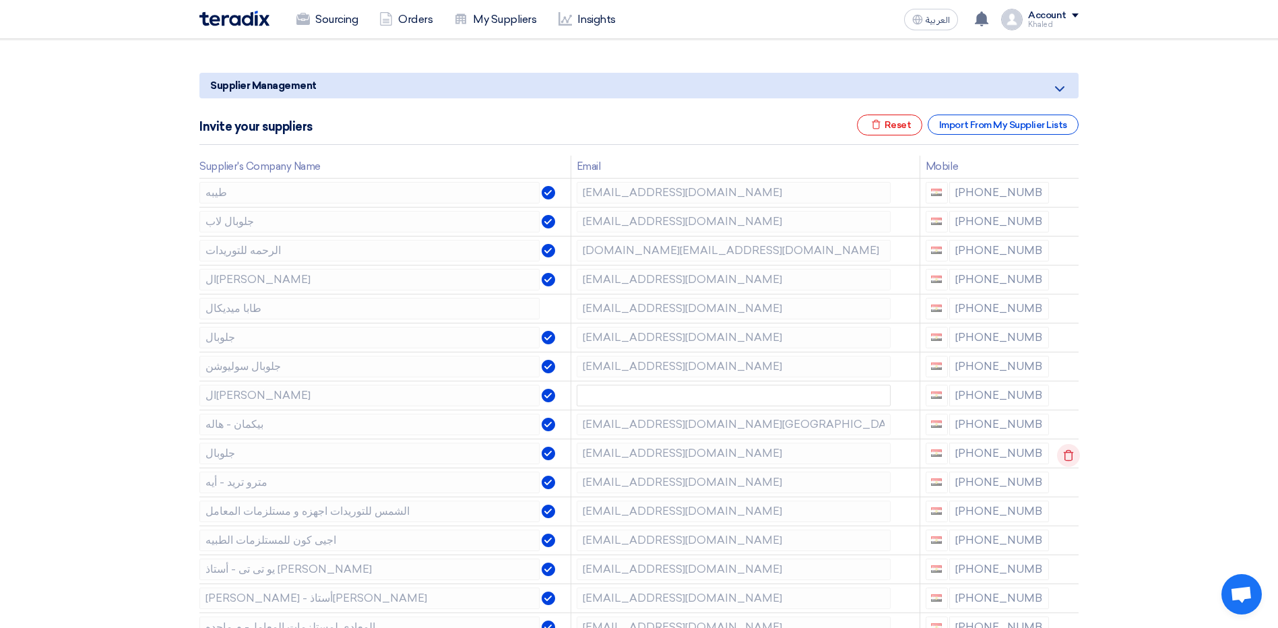
click at [1064, 458] on use at bounding box center [1069, 455] width 10 height 11
click at [1064, 458] on icon at bounding box center [1068, 455] width 23 height 23
click at [1068, 487] on icon at bounding box center [1068, 484] width 23 height 23
click at [0, 0] on icon at bounding box center [0, 0] width 0 height 0
click at [1066, 516] on icon at bounding box center [1068, 513] width 23 height 23
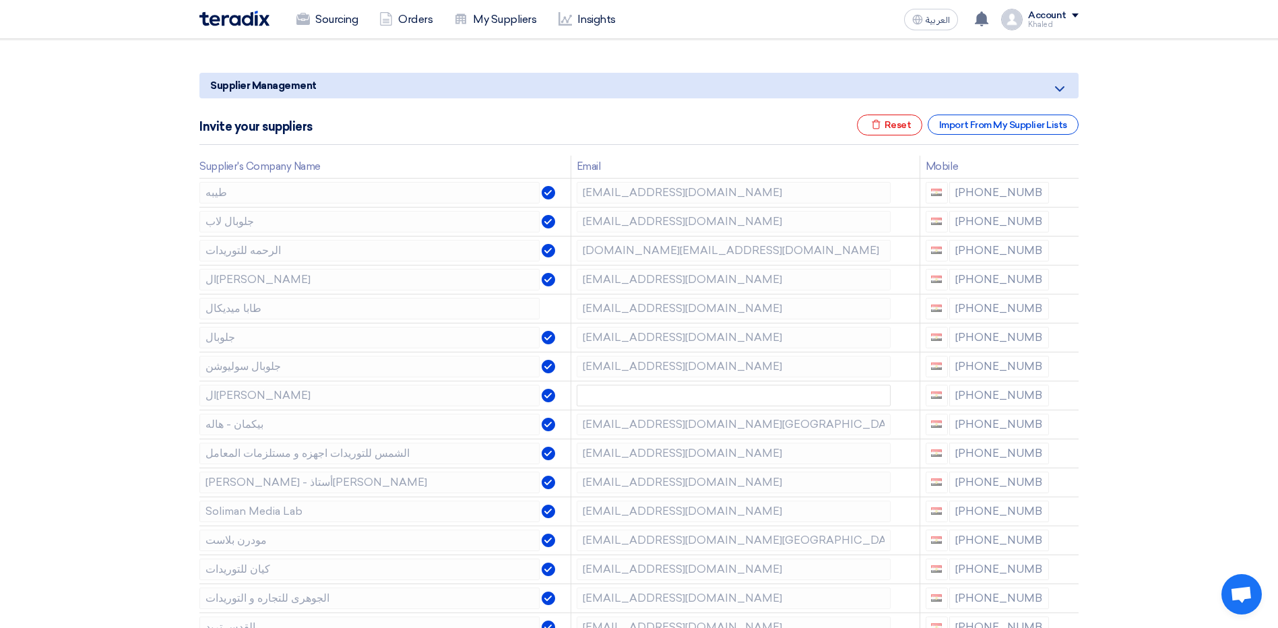
click at [0, 0] on icon at bounding box center [0, 0] width 0 height 0
drag, startPoint x: 1066, startPoint y: 516, endPoint x: 1074, endPoint y: 543, distance: 28.0
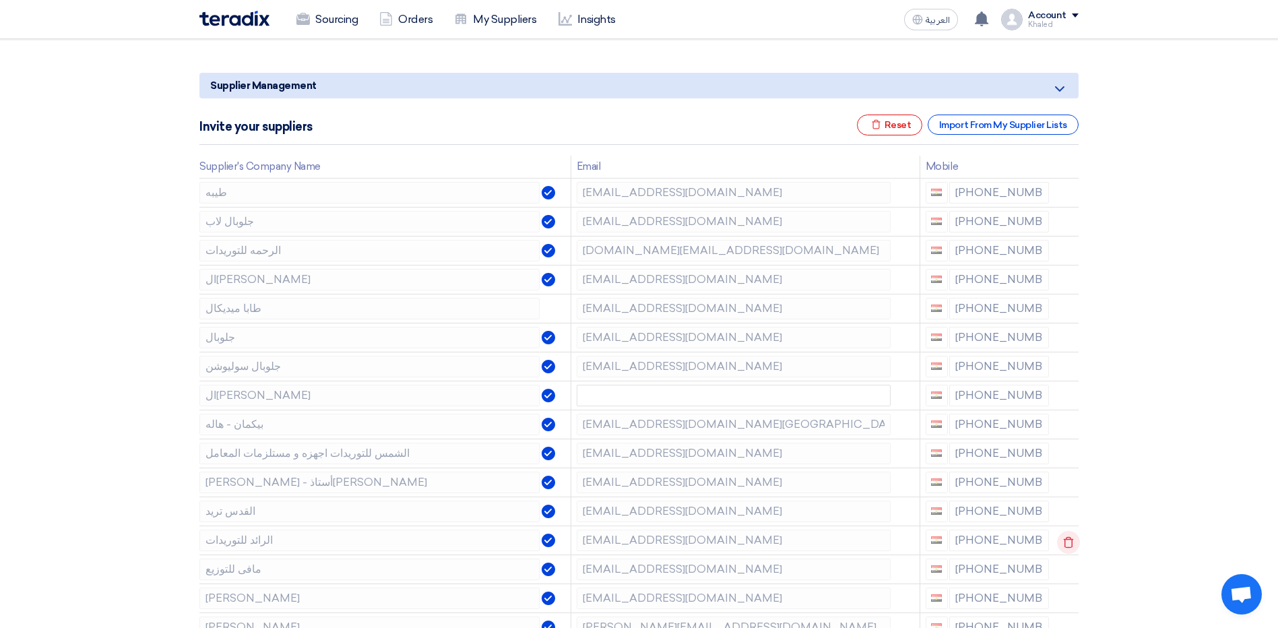
click at [1074, 543] on td at bounding box center [1067, 540] width 24 height 29
click at [1068, 543] on icon at bounding box center [1068, 542] width 23 height 23
click at [0, 0] on icon at bounding box center [0, 0] width 0 height 0
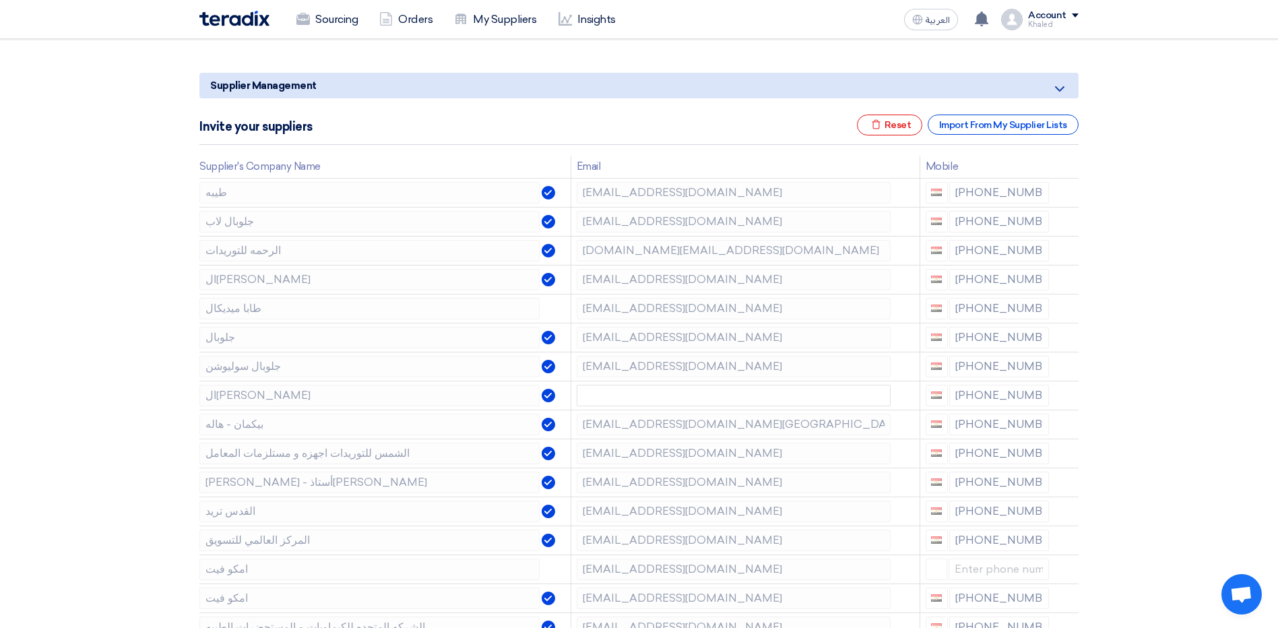
click at [0, 0] on icon at bounding box center [0, 0] width 0 height 0
click at [1068, 543] on td at bounding box center [1067, 540] width 24 height 29
drag, startPoint x: 1068, startPoint y: 543, endPoint x: 1074, endPoint y: 547, distance: 8.2
click at [1072, 547] on td at bounding box center [1067, 540] width 24 height 29
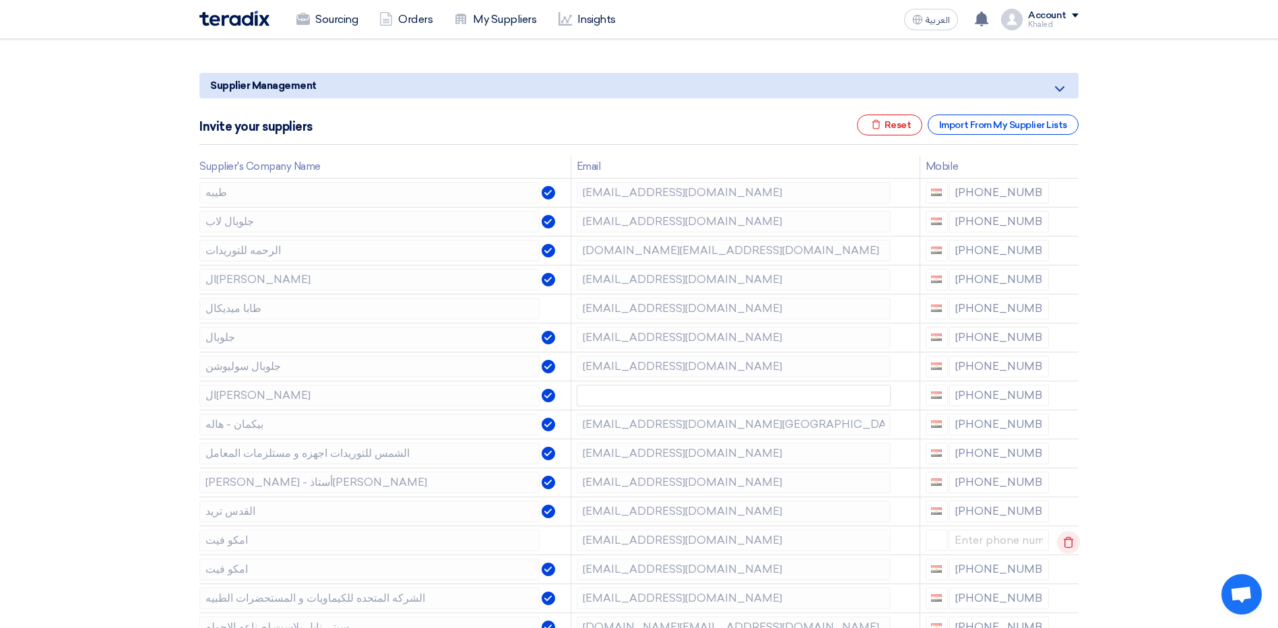
click at [1065, 545] on icon at bounding box center [1068, 542] width 23 height 23
click at [0, 0] on icon at bounding box center [0, 0] width 0 height 0
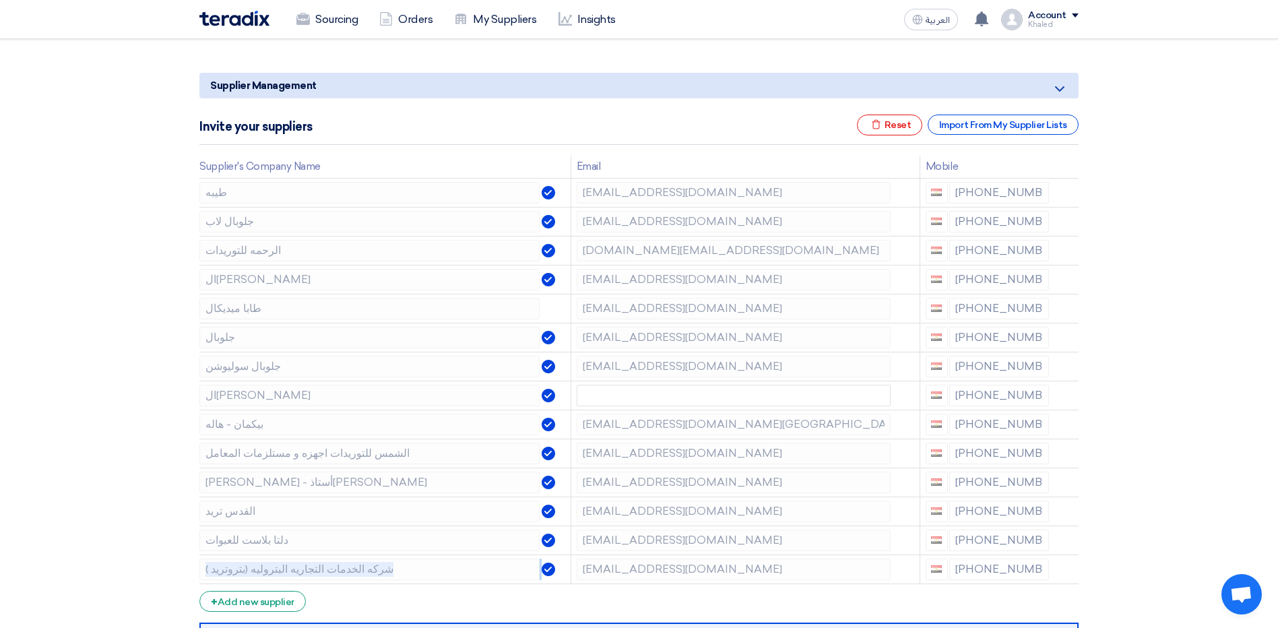
click at [0, 0] on icon at bounding box center [0, 0] width 0 height 0
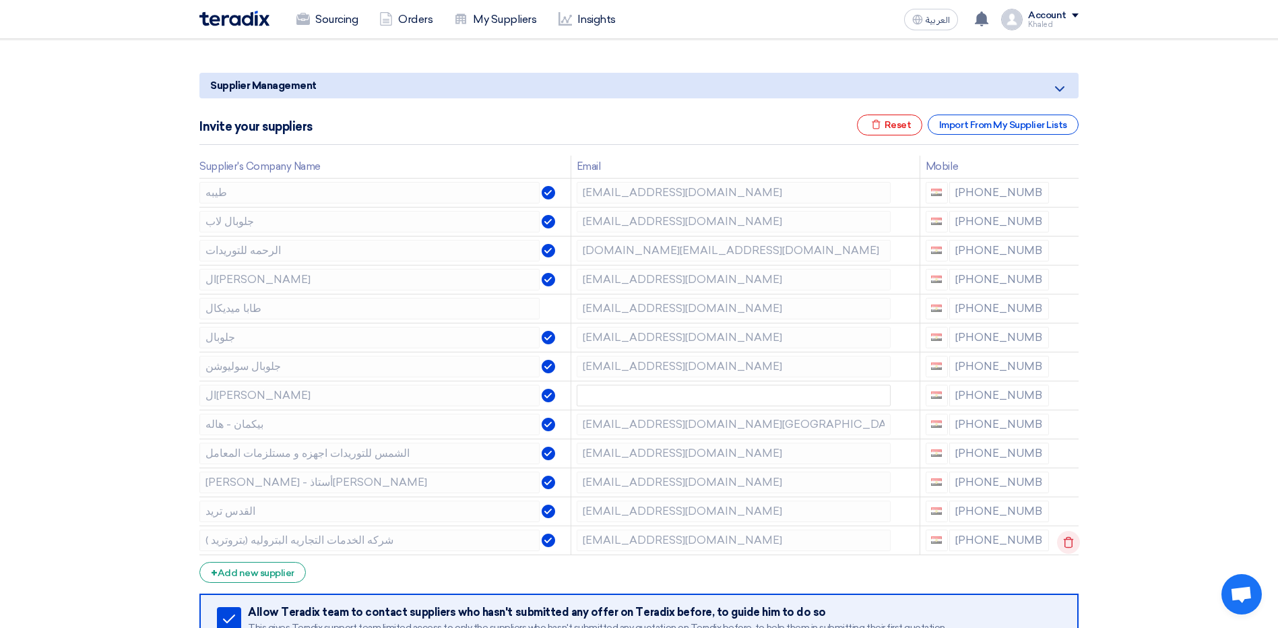
click at [1065, 545] on td at bounding box center [1067, 540] width 24 height 29
click at [1065, 545] on icon at bounding box center [1068, 542] width 23 height 23
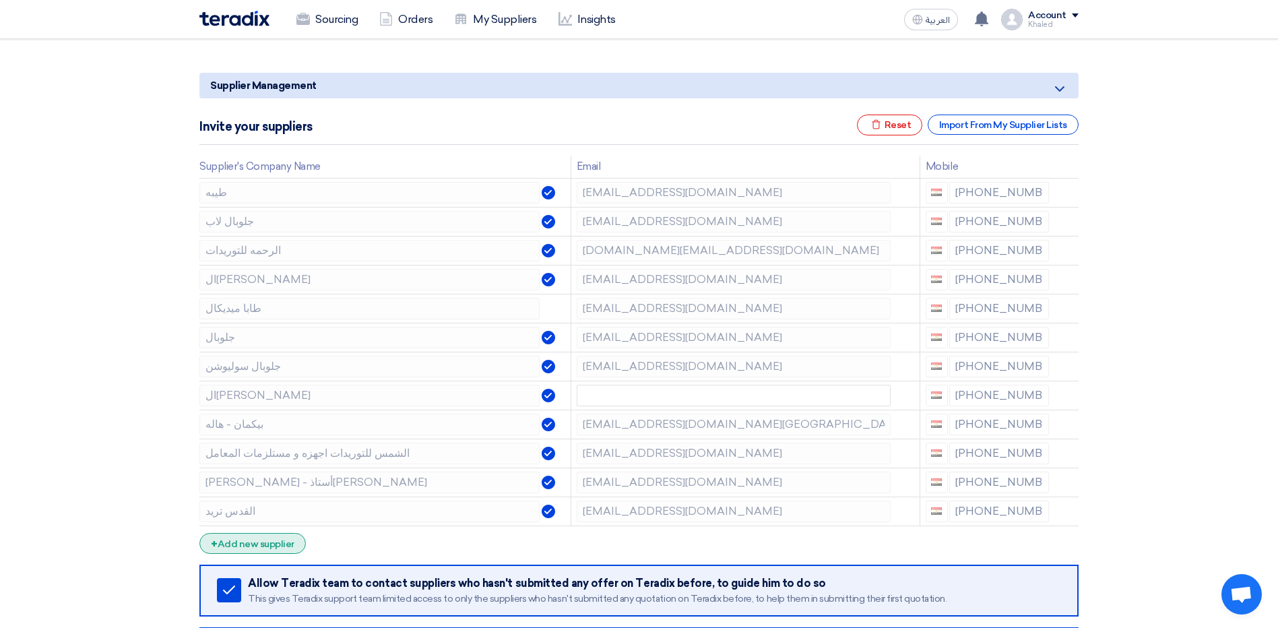
click at [260, 533] on div "+ Add new supplier" at bounding box center [252, 543] width 106 height 21
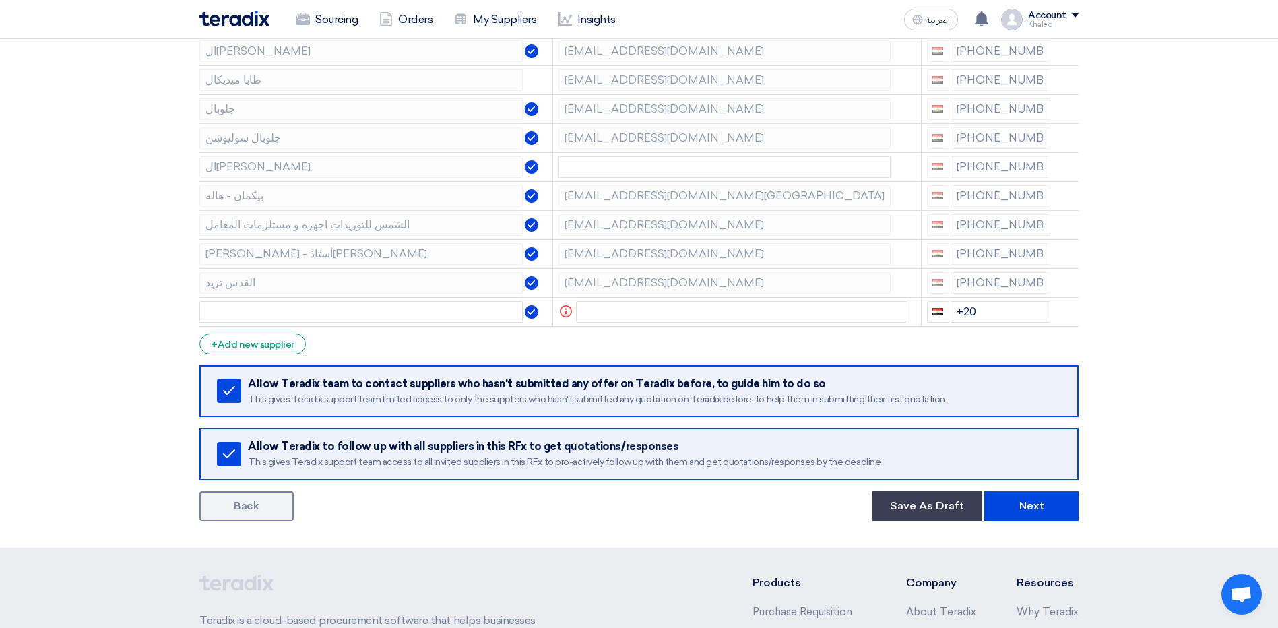
scroll to position [404, 0]
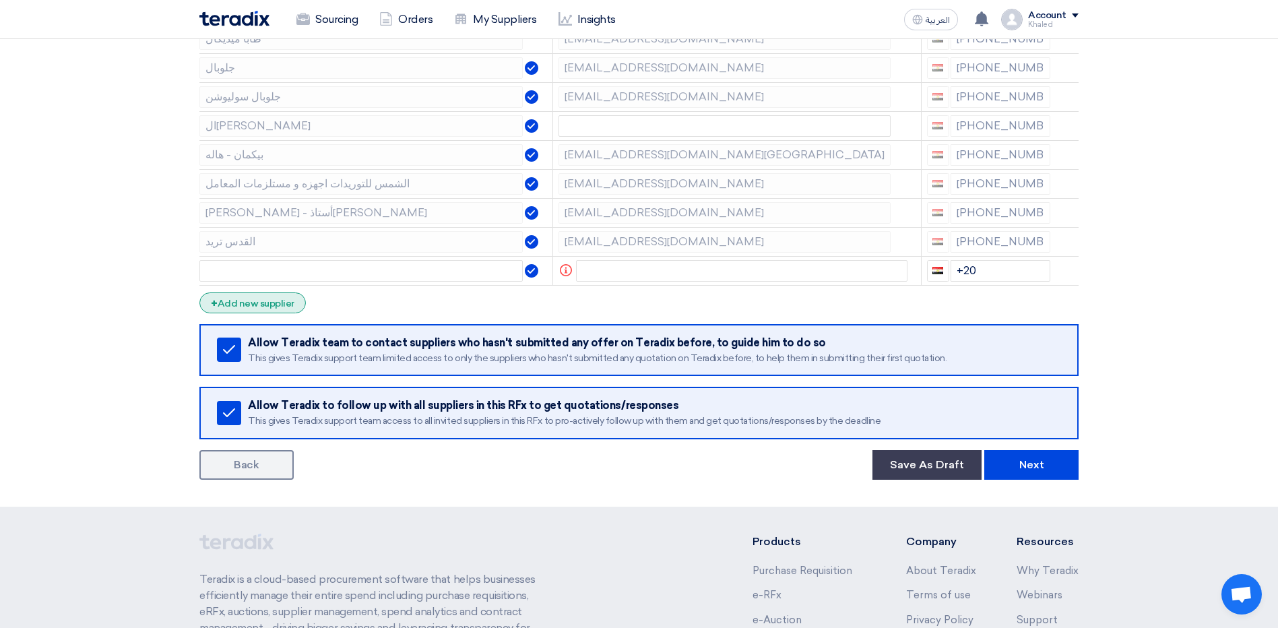
click at [276, 297] on div "+ Add new supplier" at bounding box center [252, 302] width 106 height 21
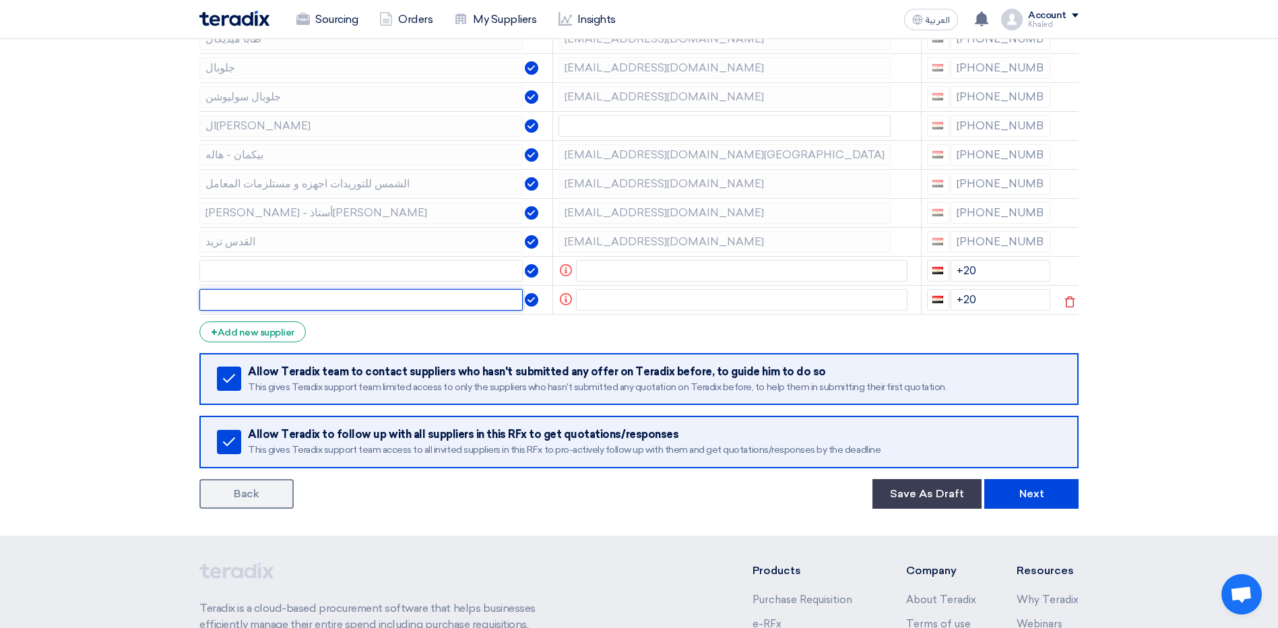
click at [272, 310] on input "text" at bounding box center [360, 300] width 323 height 22
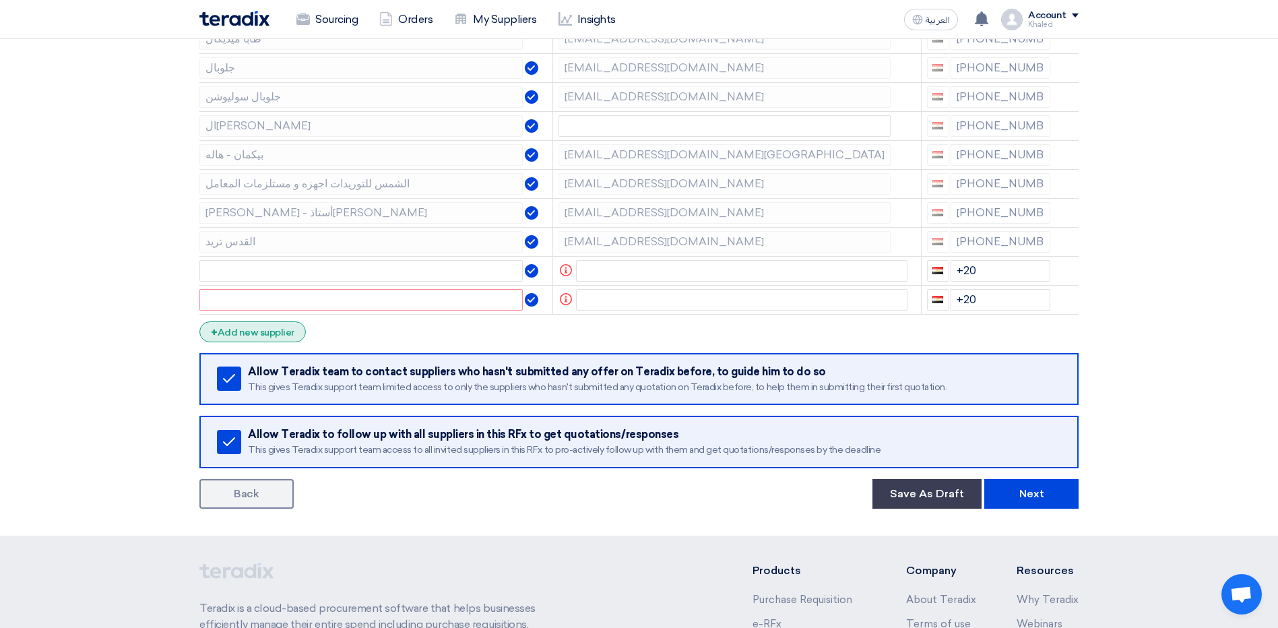
click at [271, 325] on div "+ Add new supplier" at bounding box center [252, 331] width 106 height 21
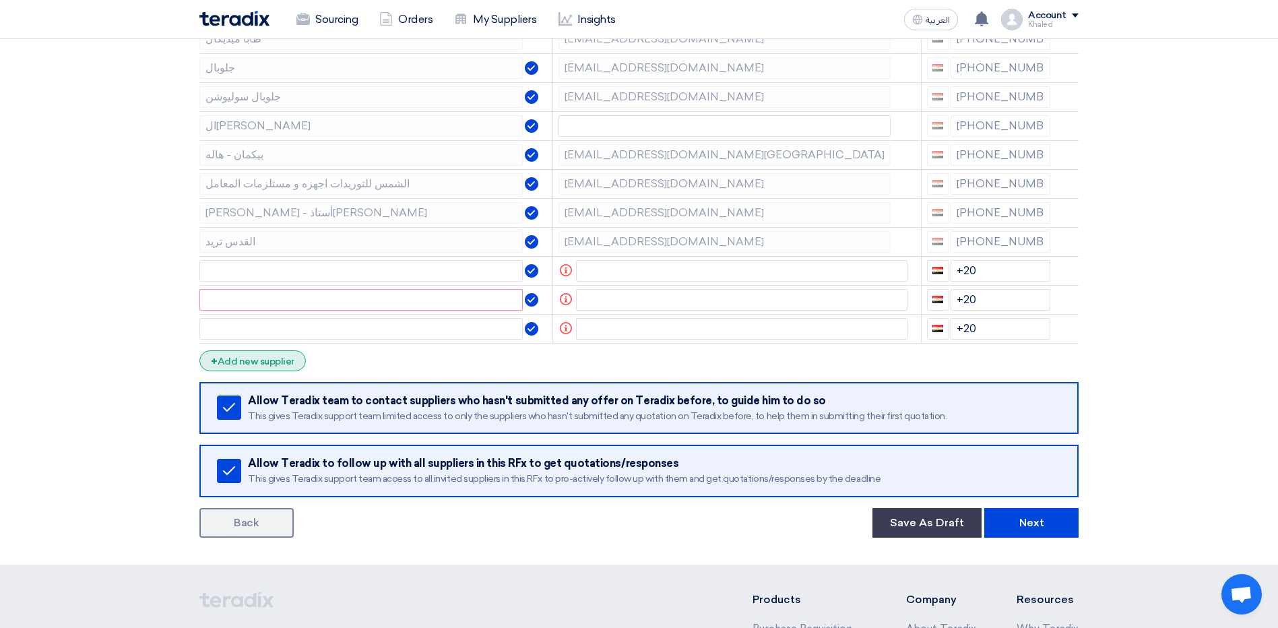
click at [267, 360] on div "+ Add new supplier" at bounding box center [252, 360] width 106 height 21
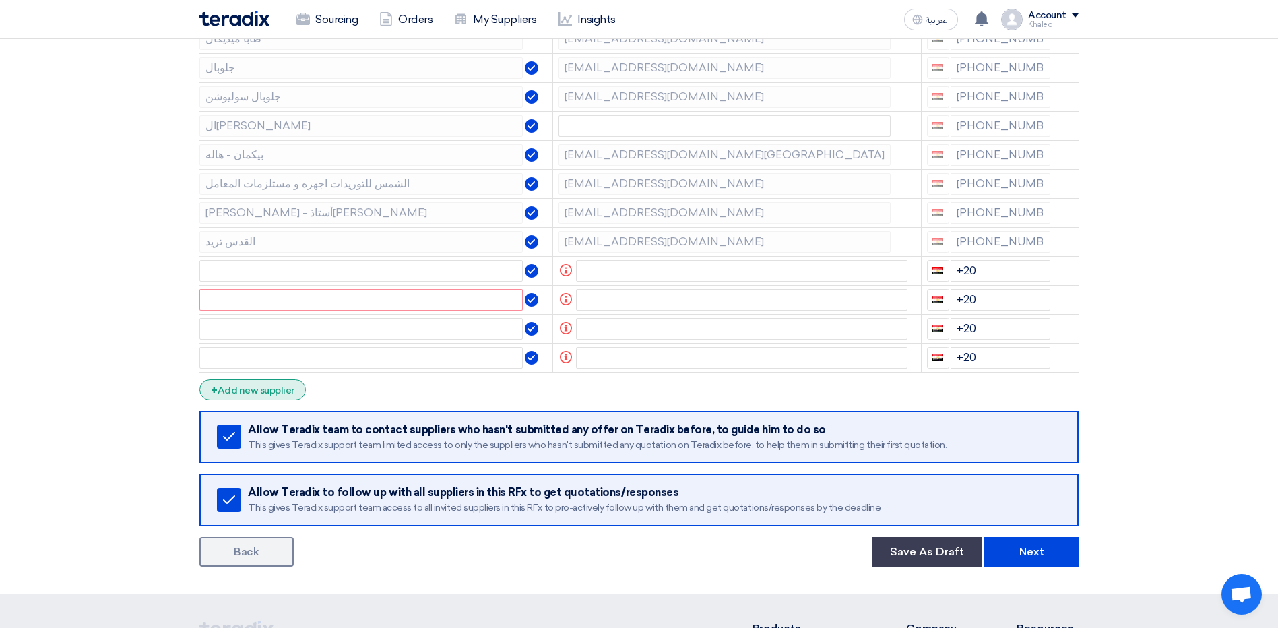
click at [277, 385] on div "+ Add new supplier" at bounding box center [252, 389] width 106 height 21
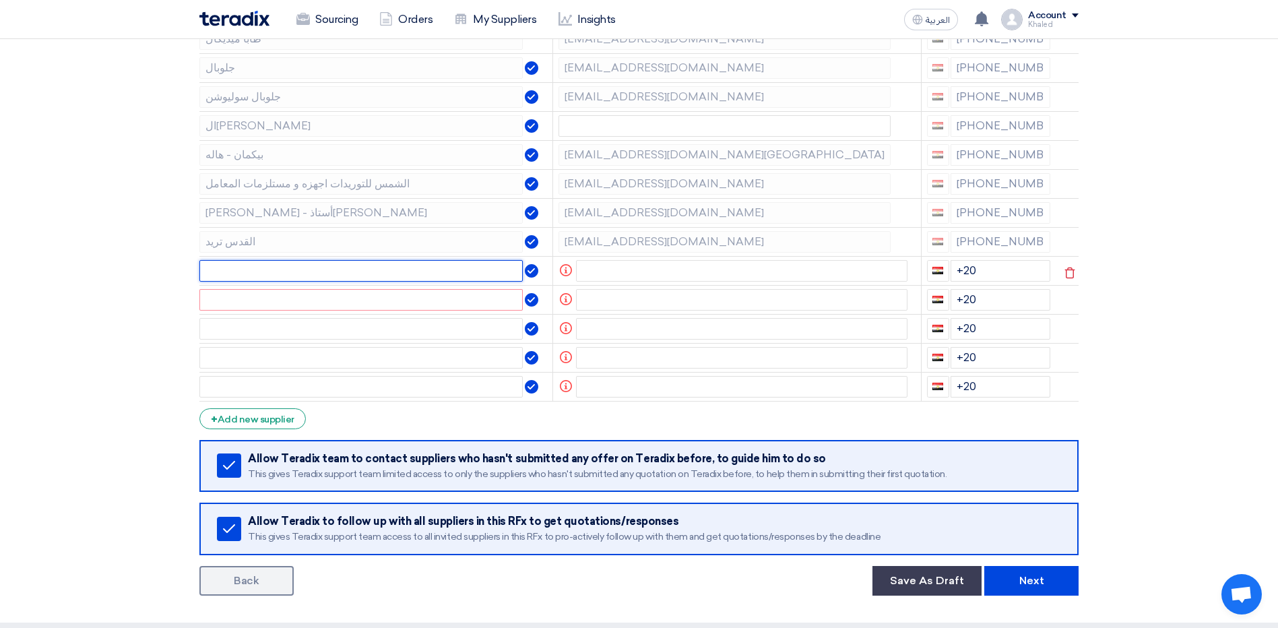
click at [248, 279] on input "text" at bounding box center [360, 271] width 323 height 22
paste input "يرجى ارفاق الصور و توضيح بلد الصنع لكل منتج"
type input "يرجى ارفاق الصور و توضيح بلد الصنع لكل منتج"
drag, startPoint x: 391, startPoint y: 270, endPoint x: 18, endPoint y: 258, distance: 373.5
click at [0, 259] on section "Supplier Management Minimize/Maximize Category Invite your suppliers Excel file…" at bounding box center [639, 197] width 1278 height 852
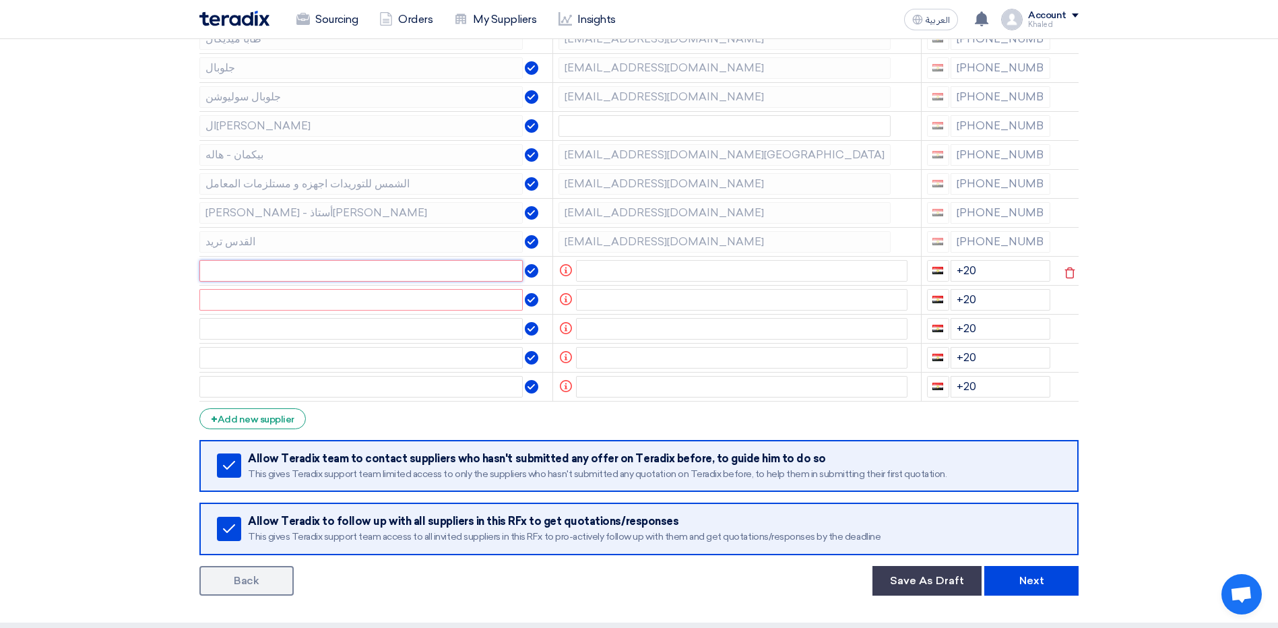
click at [432, 272] on input "text" at bounding box center [360, 271] width 323 height 22
paste input "جوردانو"
type input "جوردانو"
click at [246, 299] on input "text" at bounding box center [360, 300] width 323 height 22
paste input "المدينة الطبية"
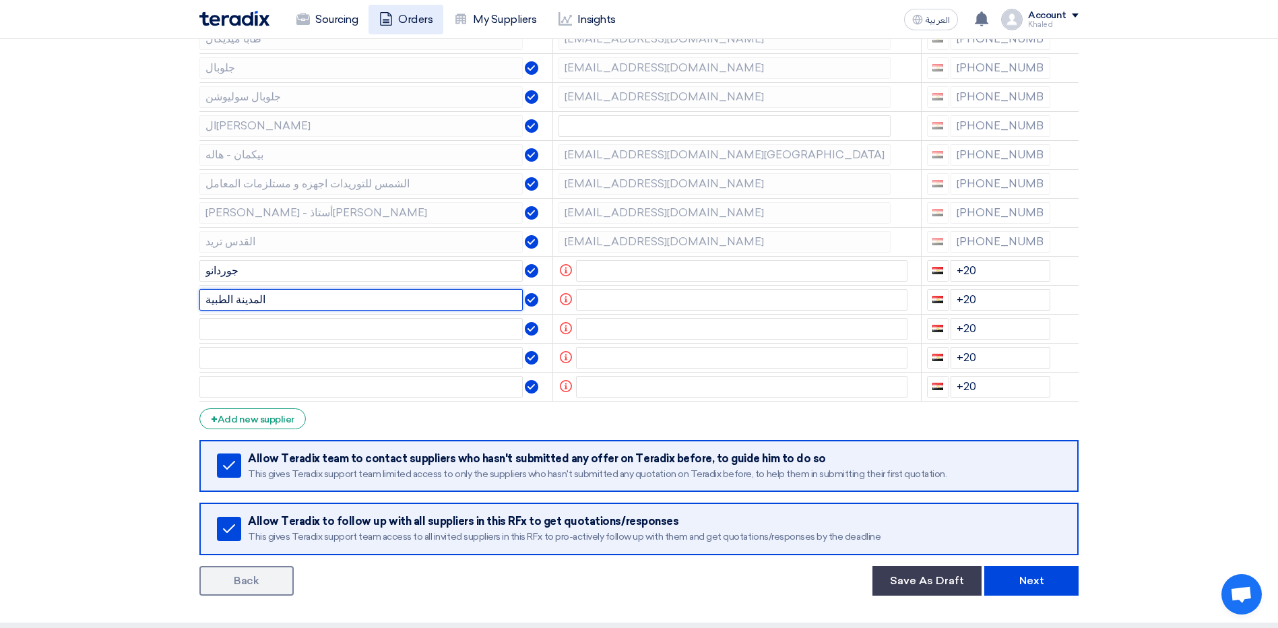
type input "المدينة الطبية"
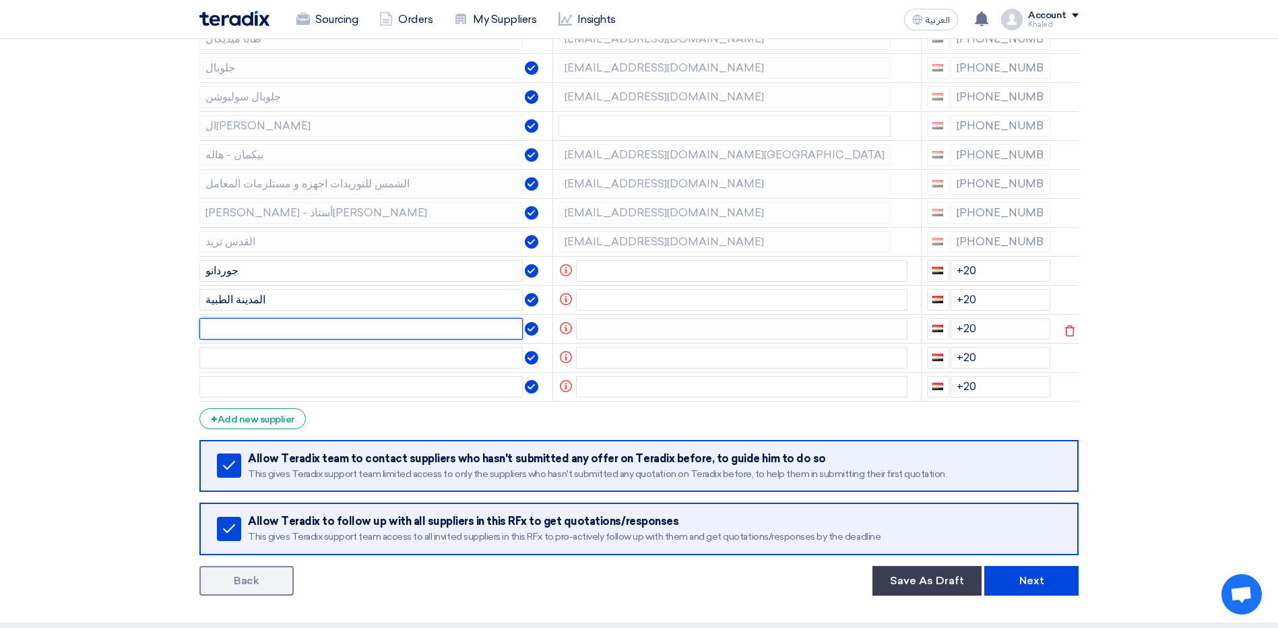
click at [303, 331] on input "text" at bounding box center [360, 329] width 323 height 22
paste input "بيكمان ايجيبت"
type input "بيكمان ايجيبت"
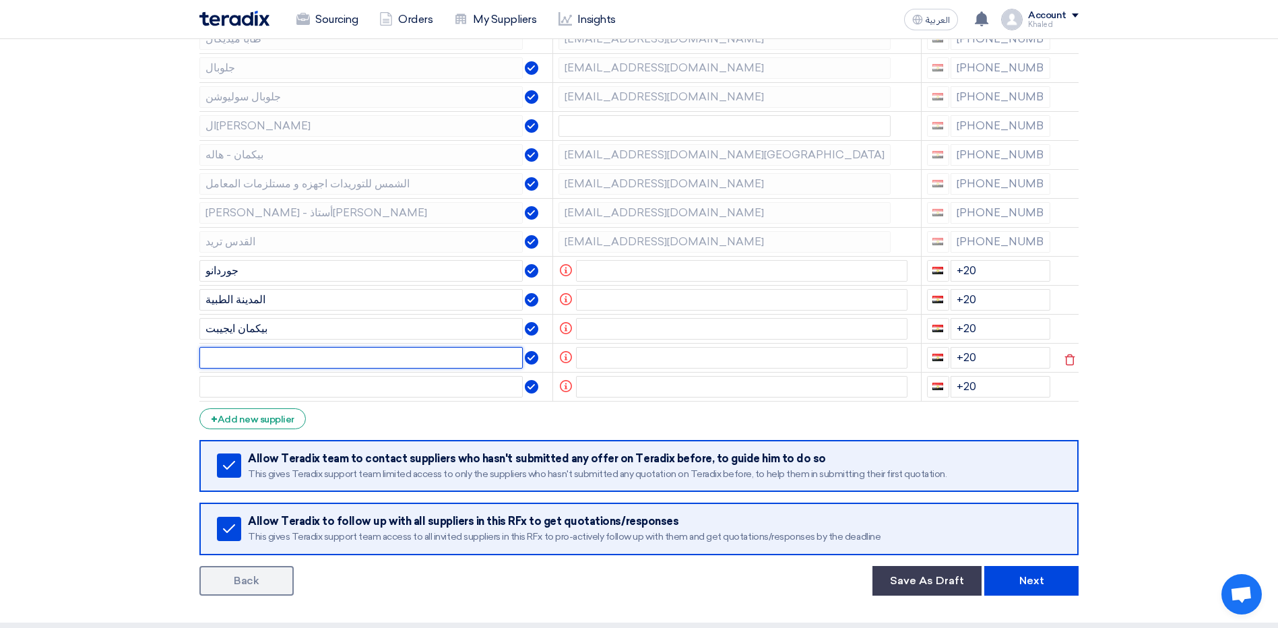
click at [358, 351] on input "text" at bounding box center [360, 358] width 323 height 22
paste input "الكيان"
type input "الكيان"
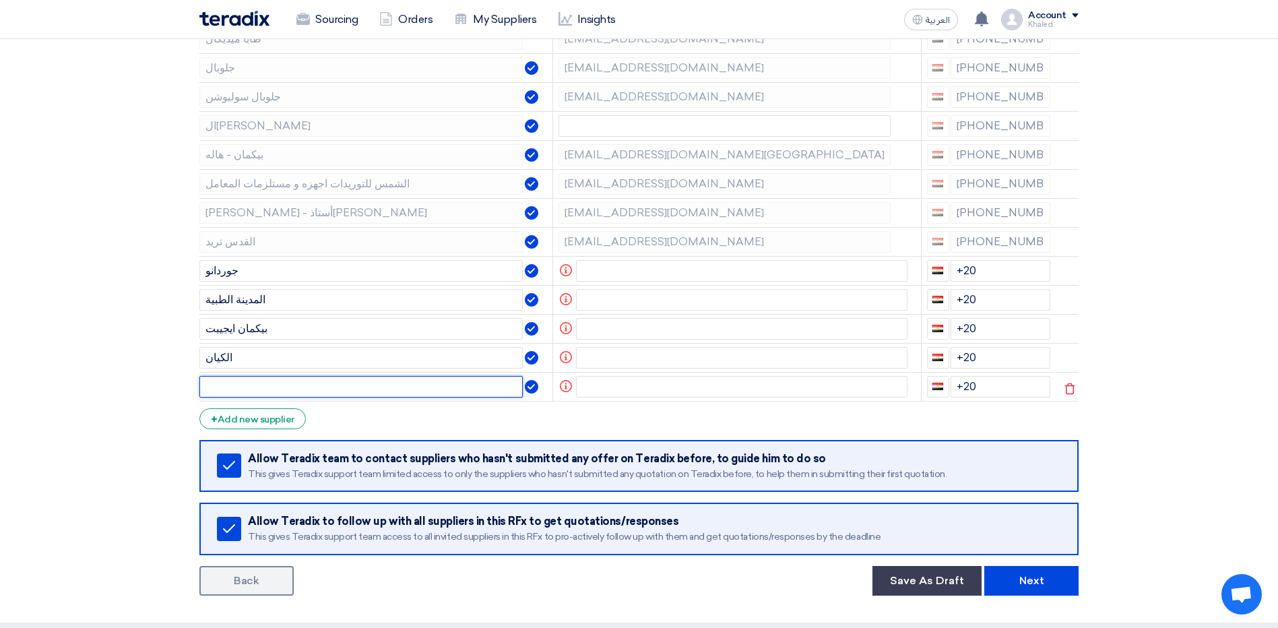
click at [388, 393] on input "text" at bounding box center [360, 387] width 323 height 22
paste input "بيورلاب"
type input "بيورلاب"
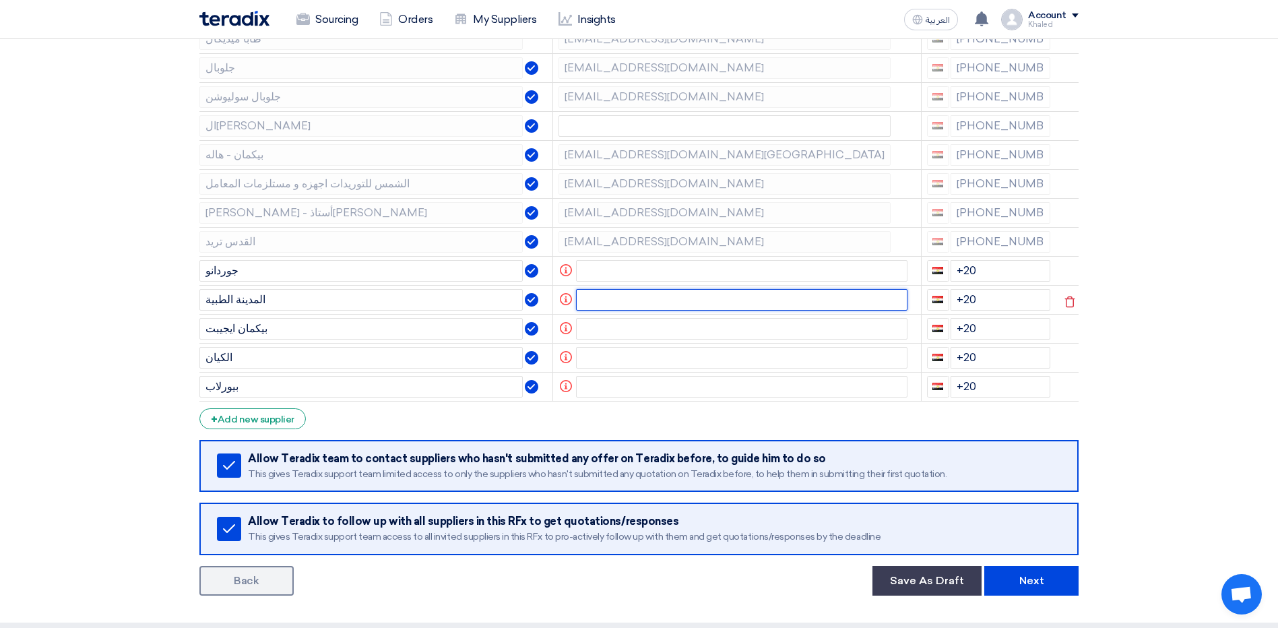
click at [652, 302] on input "text" at bounding box center [742, 300] width 332 height 22
click at [660, 271] on input "text" at bounding box center [742, 271] width 332 height 22
paste input "[EMAIL_ADDRESS][DOMAIN_NAME]"
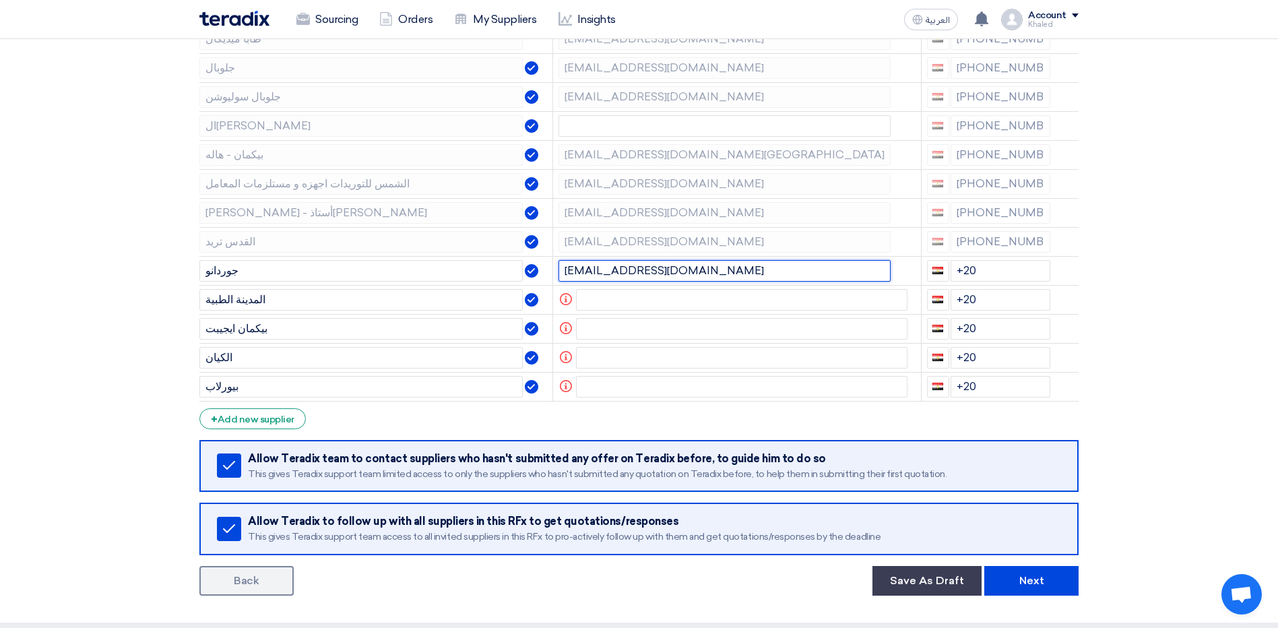
type input "[EMAIL_ADDRESS][DOMAIN_NAME]"
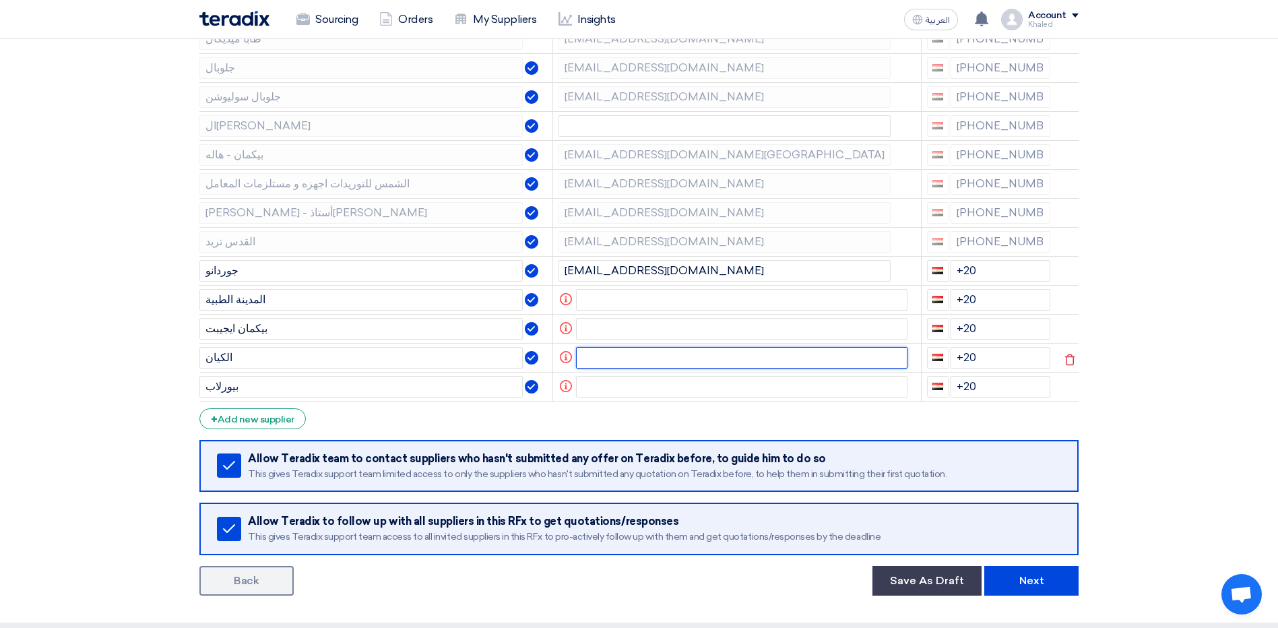
click at [628, 357] on input "text" at bounding box center [742, 358] width 332 height 22
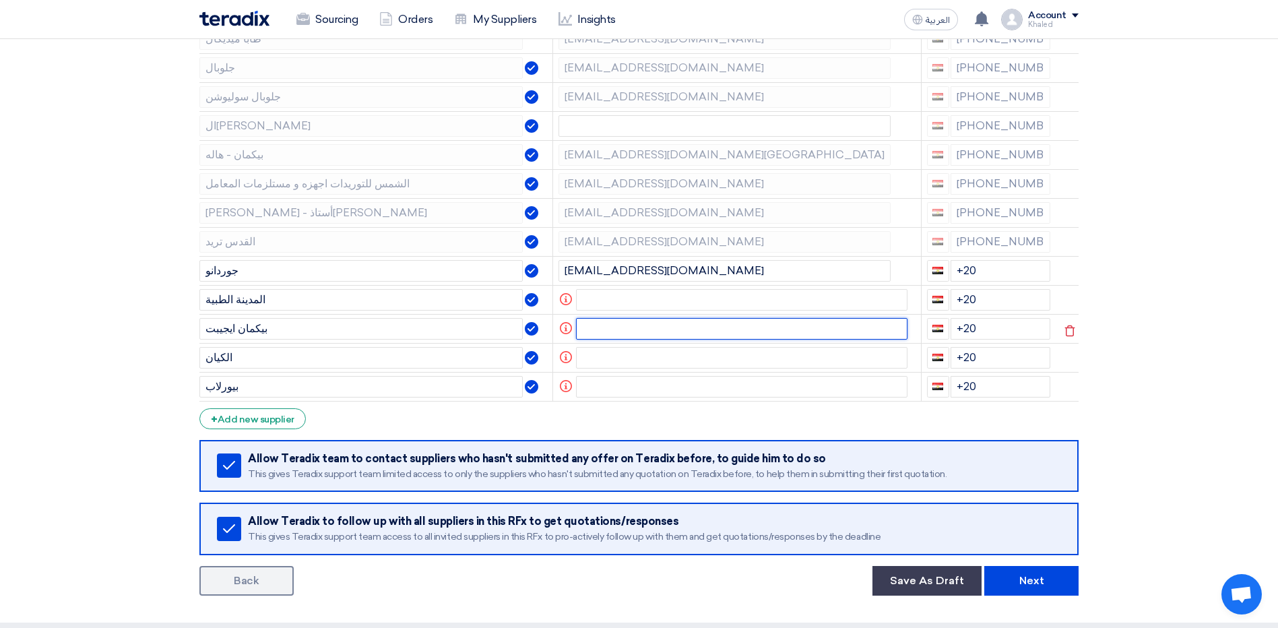
click at [619, 333] on input "text" at bounding box center [742, 329] width 332 height 22
paste input "[EMAIL_ADDRESS][DOMAIN_NAME][GEOGRAPHIC_DATA]"
type input "[EMAIL_ADDRESS][DOMAIN_NAME][GEOGRAPHIC_DATA]"
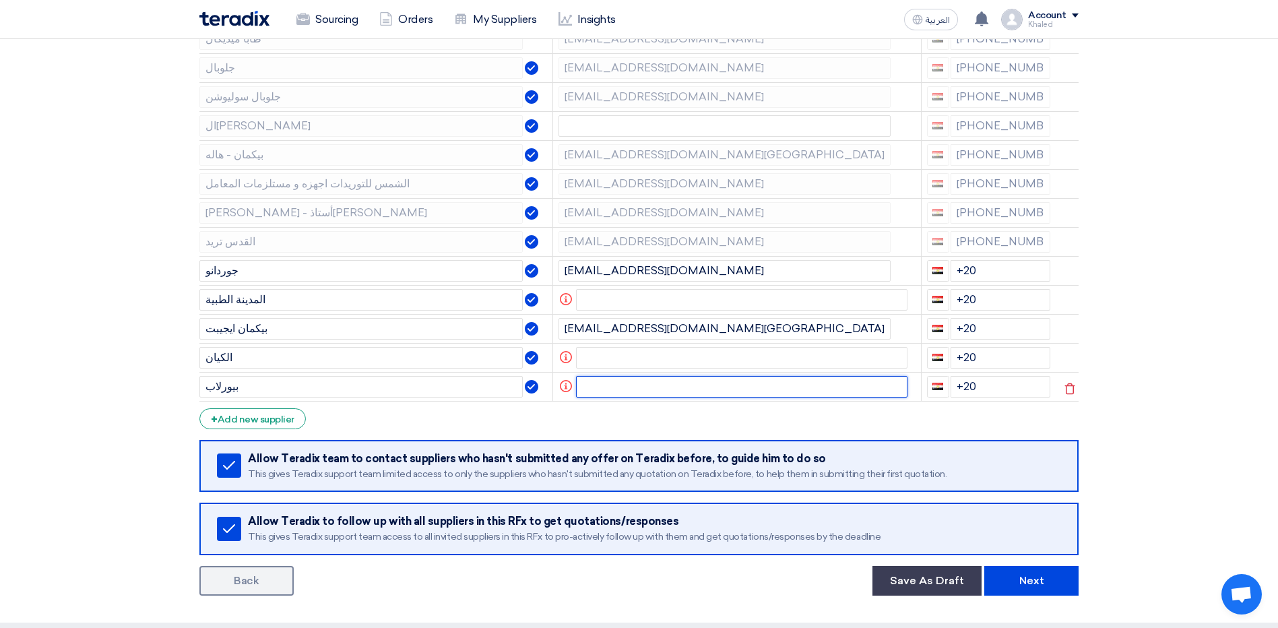
click at [688, 382] on input "text" at bounding box center [742, 387] width 332 height 22
paste input "[EMAIL_ADDRESS][DOMAIN_NAME]"
type input "[EMAIL_ADDRESS][DOMAIN_NAME]"
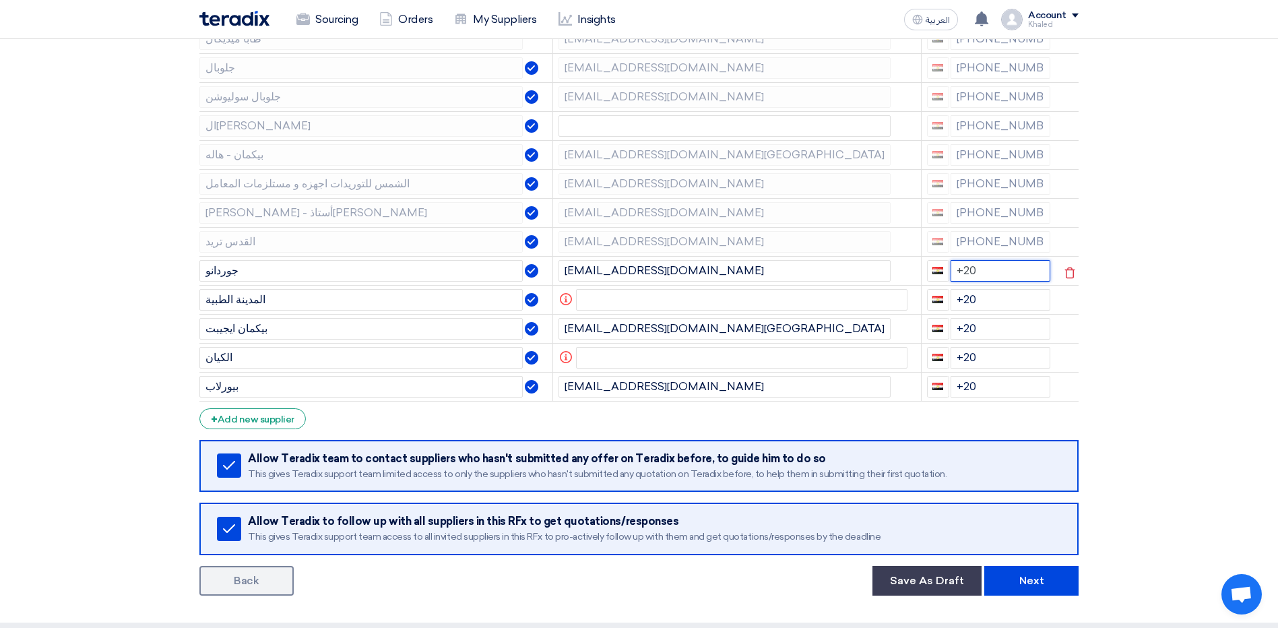
click at [1001, 270] on input "+20" at bounding box center [1001, 271] width 100 height 22
paste input "[PHONE_NUMBER]"
click at [989, 299] on input "+20" at bounding box center [1001, 300] width 100 height 22
click at [995, 271] on input "+20" at bounding box center [1001, 271] width 100 height 22
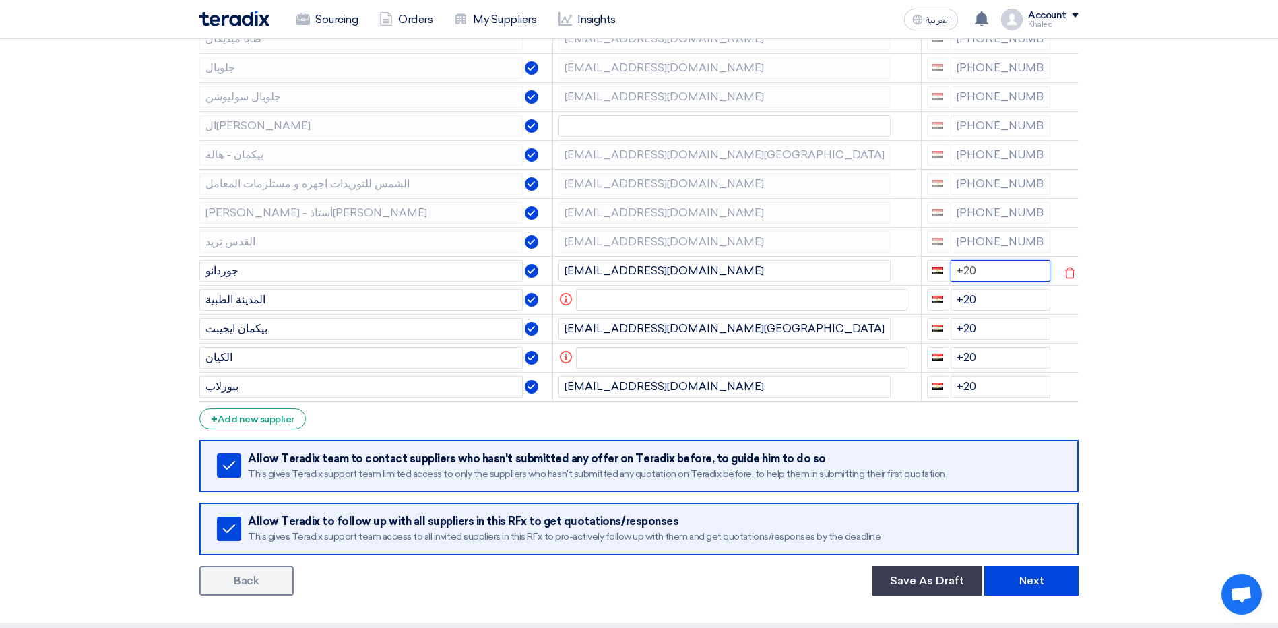
click at [987, 274] on input "+20" at bounding box center [1001, 271] width 100 height 22
paste input "[PHONE_NUMBER]"
click at [979, 282] on input "+20 [PHONE_NUMBER]" at bounding box center [1001, 271] width 100 height 22
type input "+20 + 1227697696"
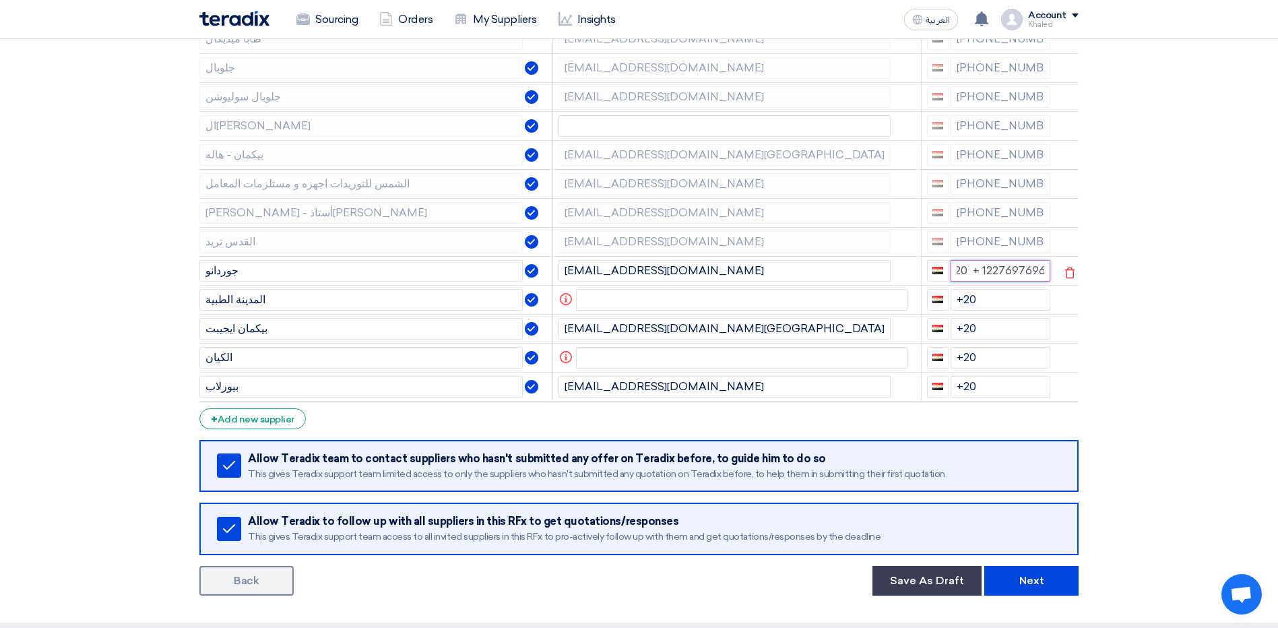
scroll to position [0, 3]
click at [1001, 304] on input "+20" at bounding box center [1001, 300] width 100 height 22
paste input "[PHONE_NUMBER]"
click at [976, 311] on input "+20 [PHONE_NUMBER]" at bounding box center [1001, 300] width 100 height 22
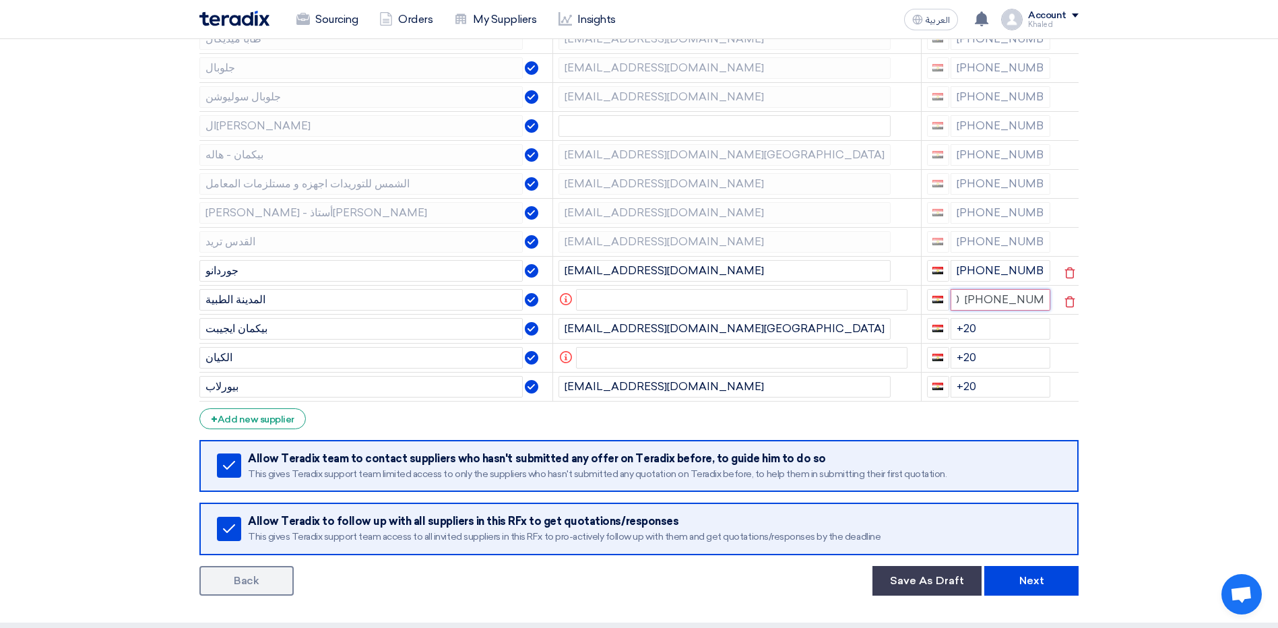
click at [983, 311] on input "+20 [PHONE_NUMBER]" at bounding box center [1001, 300] width 100 height 22
type input "+20 +1066342074"
click at [1012, 330] on input "+20" at bounding box center [1001, 329] width 100 height 22
paste input "[PHONE_NUMBER]"
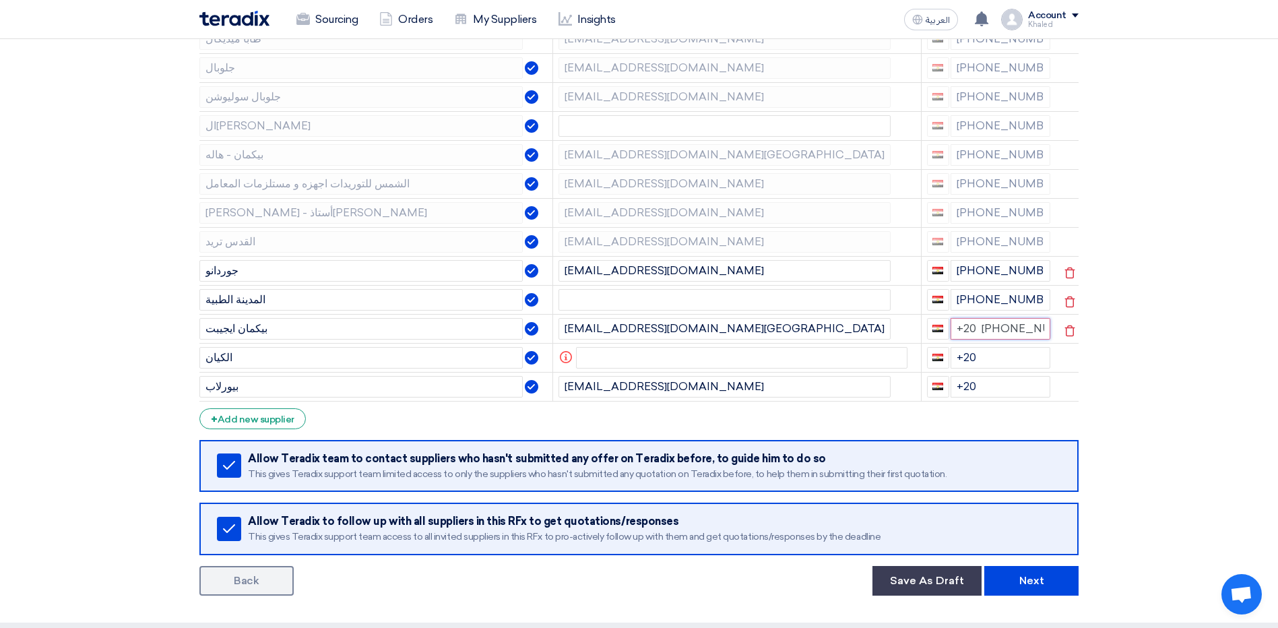
scroll to position [0, 16]
click at [983, 340] on input "+20 [PHONE_NUMBER]" at bounding box center [1001, 329] width 100 height 22
type input "+20 +1080001272"
click at [987, 363] on input "+20" at bounding box center [1001, 358] width 100 height 22
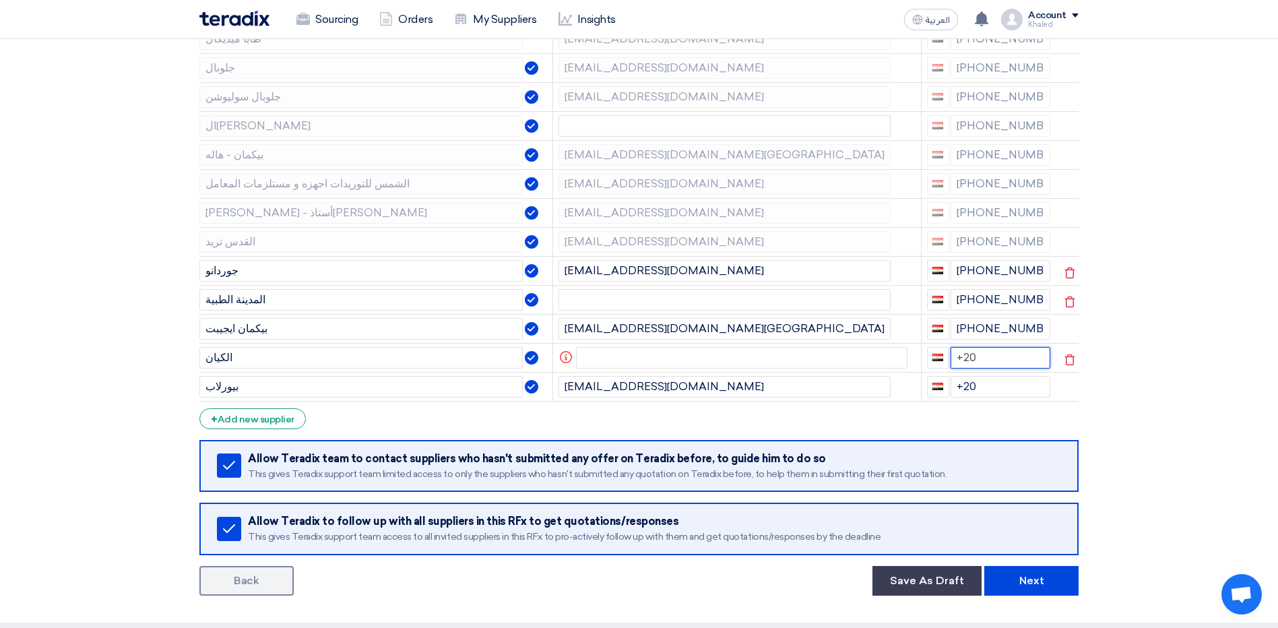
paste input "[PHONE_NUMBER]"
click at [977, 369] on input "+20 [PHONE_NUMBER]" at bounding box center [1001, 358] width 100 height 22
type input "+20 + 1004908077"
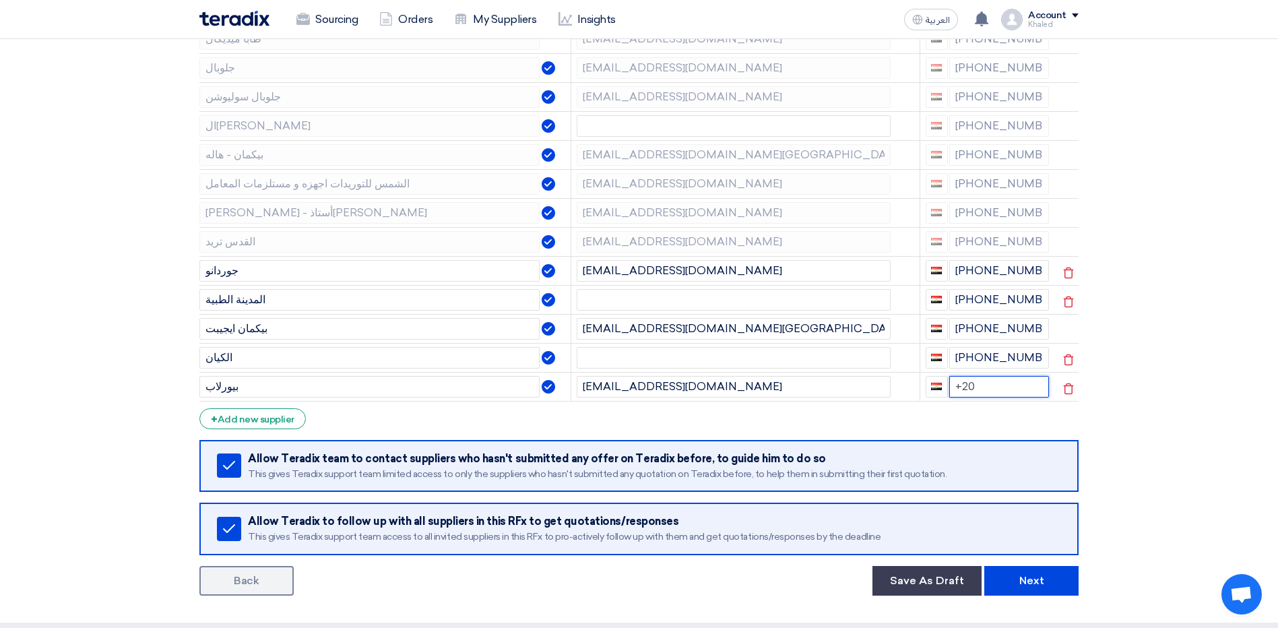
click at [1003, 388] on input "+20" at bounding box center [1000, 387] width 100 height 22
paste input "[PHONE_NUMBER]"
click at [979, 398] on input "+20 [PHONE_NUMBER]" at bounding box center [1000, 387] width 100 height 22
type input "+20 [PHONE_NUMBER]"
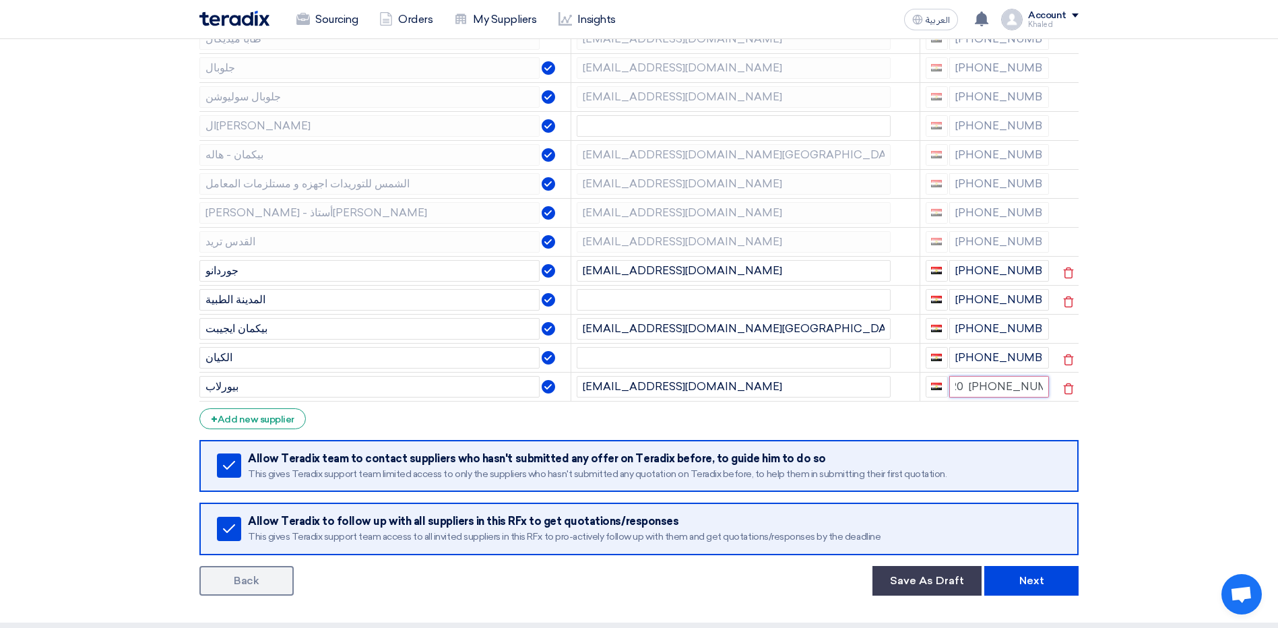
scroll to position [0, 5]
click at [1012, 580] on button "Next" at bounding box center [1032, 581] width 94 height 30
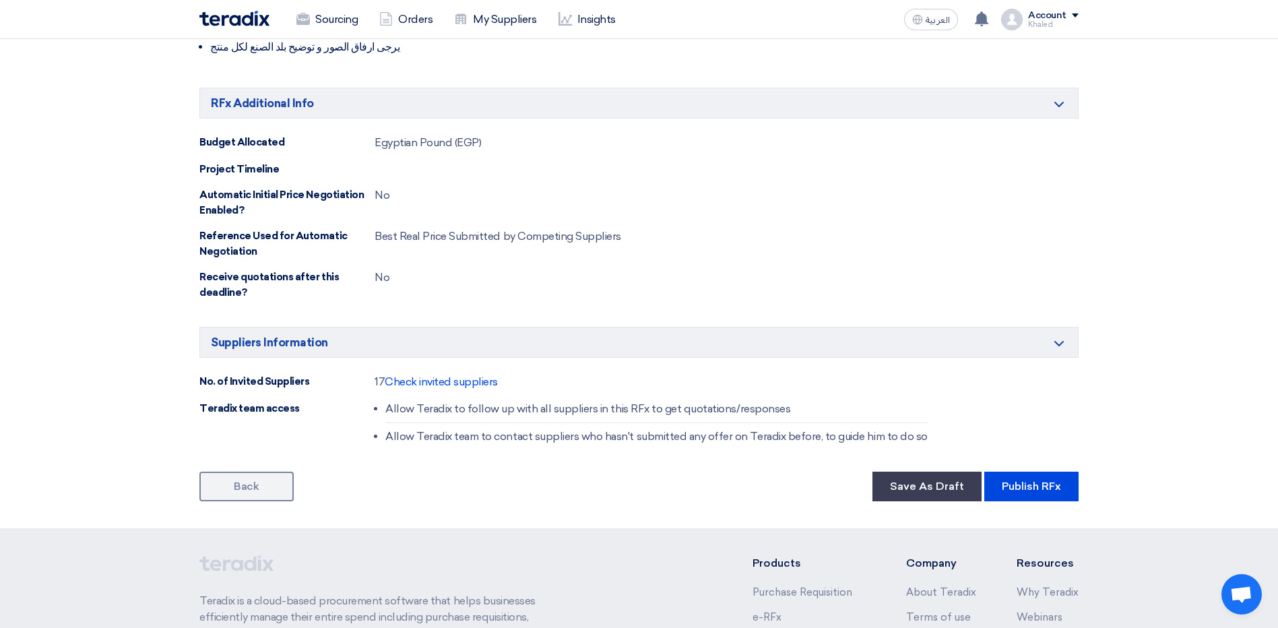
scroll to position [674, 0]
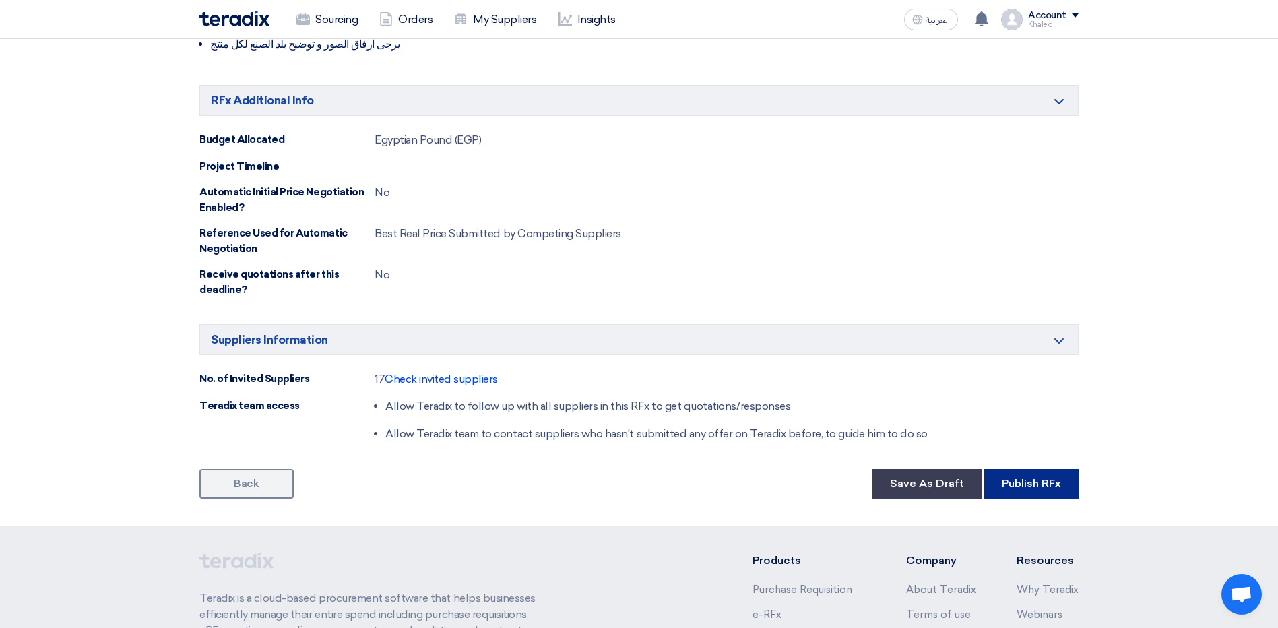
click at [1038, 492] on button "Publish RFx" at bounding box center [1032, 484] width 94 height 30
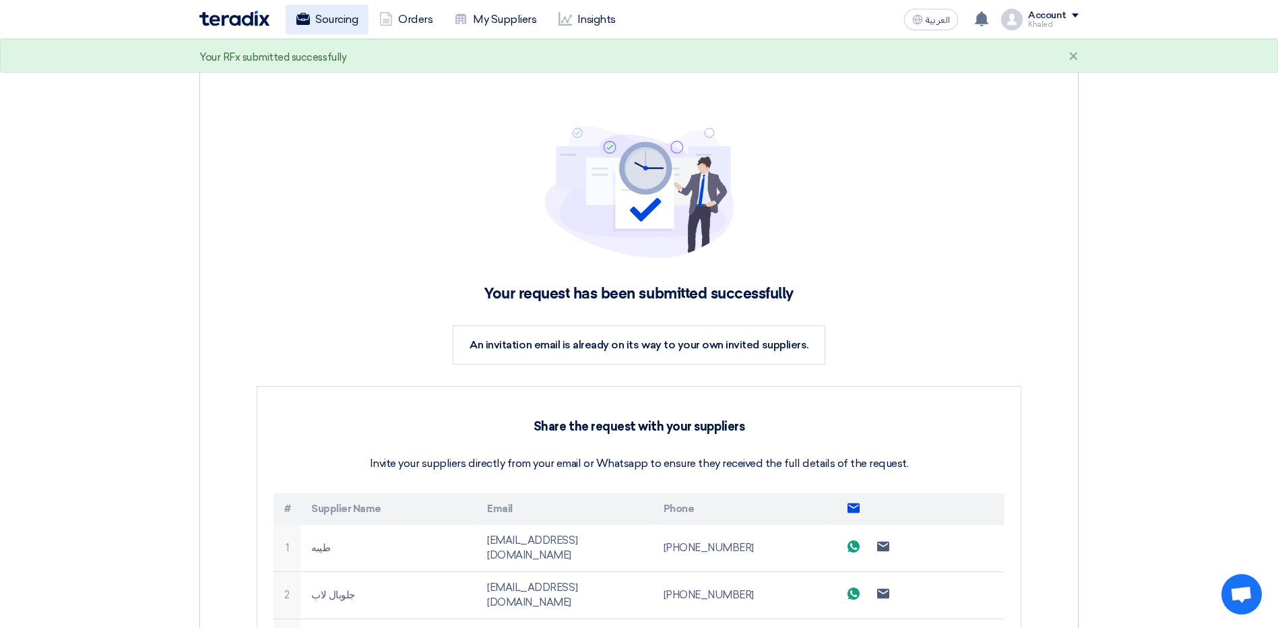
click at [286, 21] on link "Sourcing" at bounding box center [327, 20] width 83 height 30
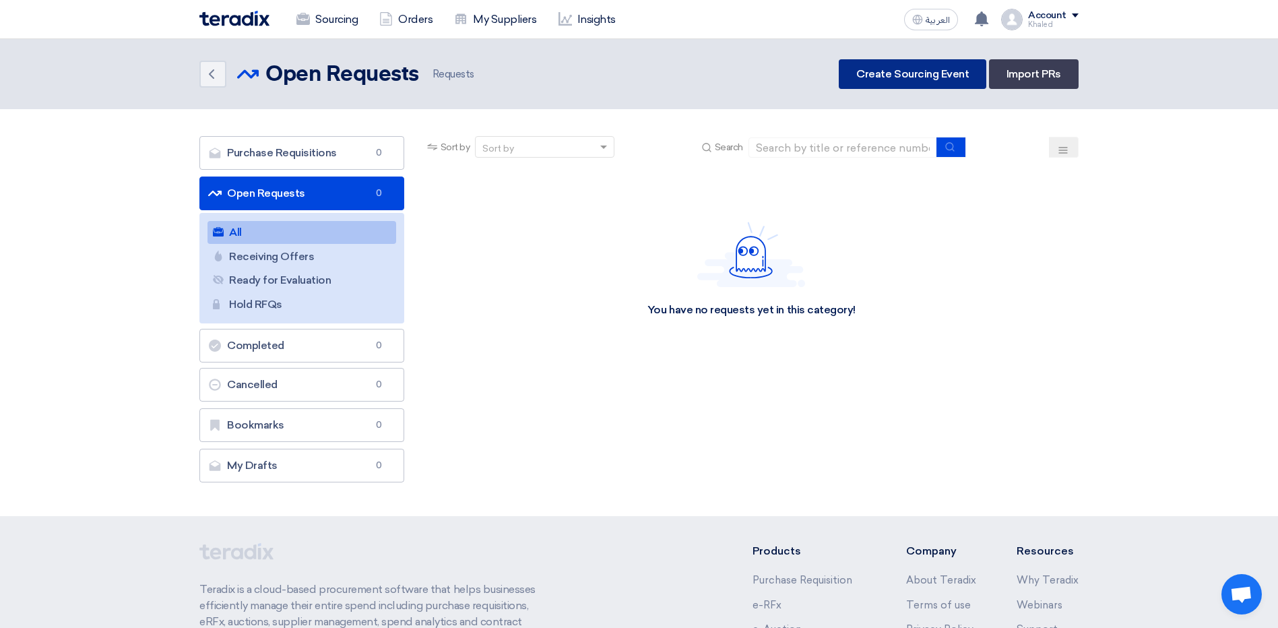
click at [915, 80] on link "Create Sourcing Event" at bounding box center [913, 74] width 148 height 30
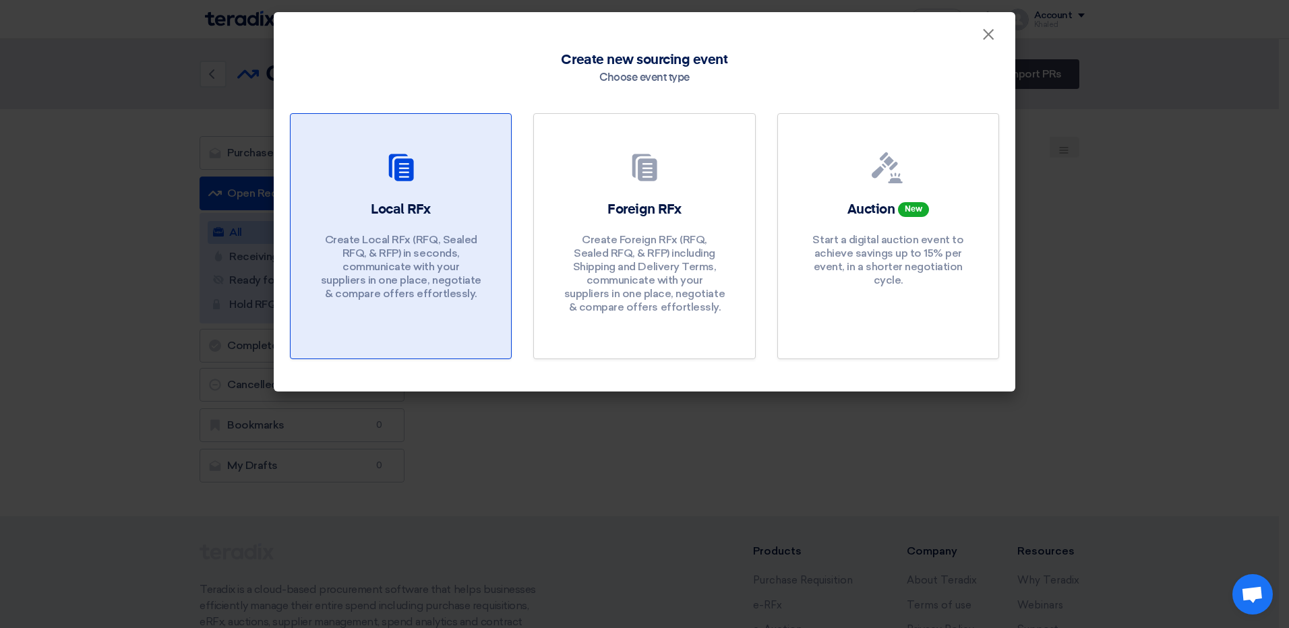
click at [348, 213] on div "Local RFx Create Local RFx (RFQ, Sealed RFQ, & RFP) in seconds, communicate wit…" at bounding box center [401, 253] width 188 height 107
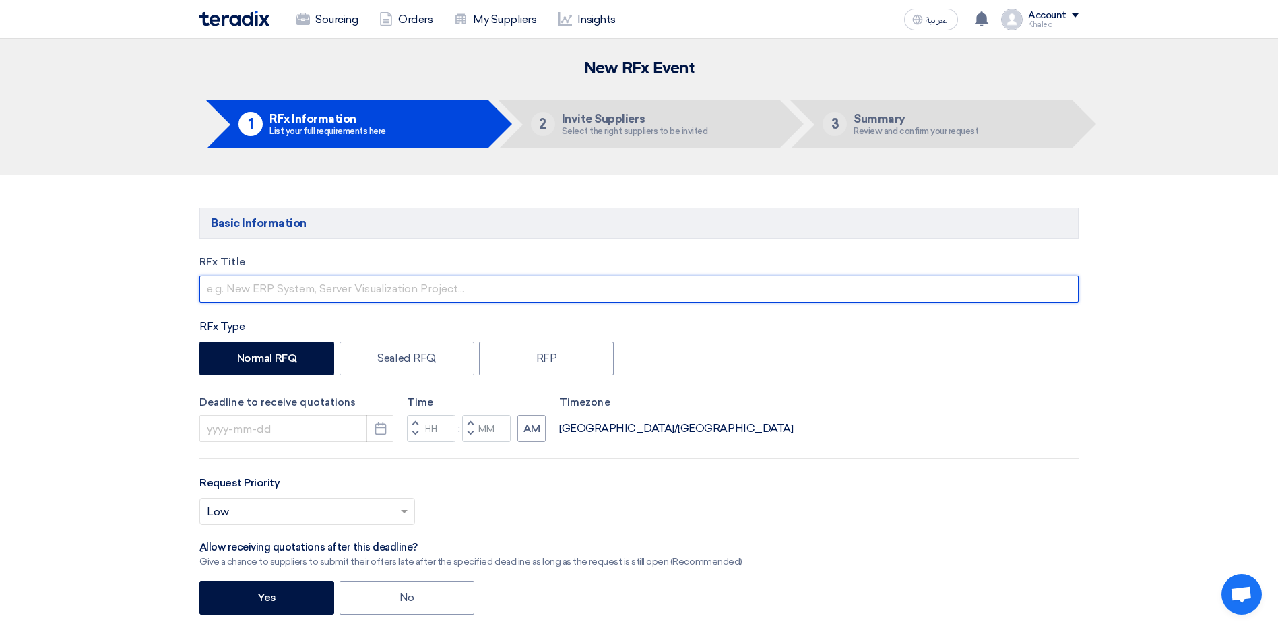
click at [408, 286] on input "text" at bounding box center [638, 289] width 879 height 27
type input "ر"
type input "Vitamin AD3E----Vitamin B [MEDICAL_DATA] اضافات ماء"
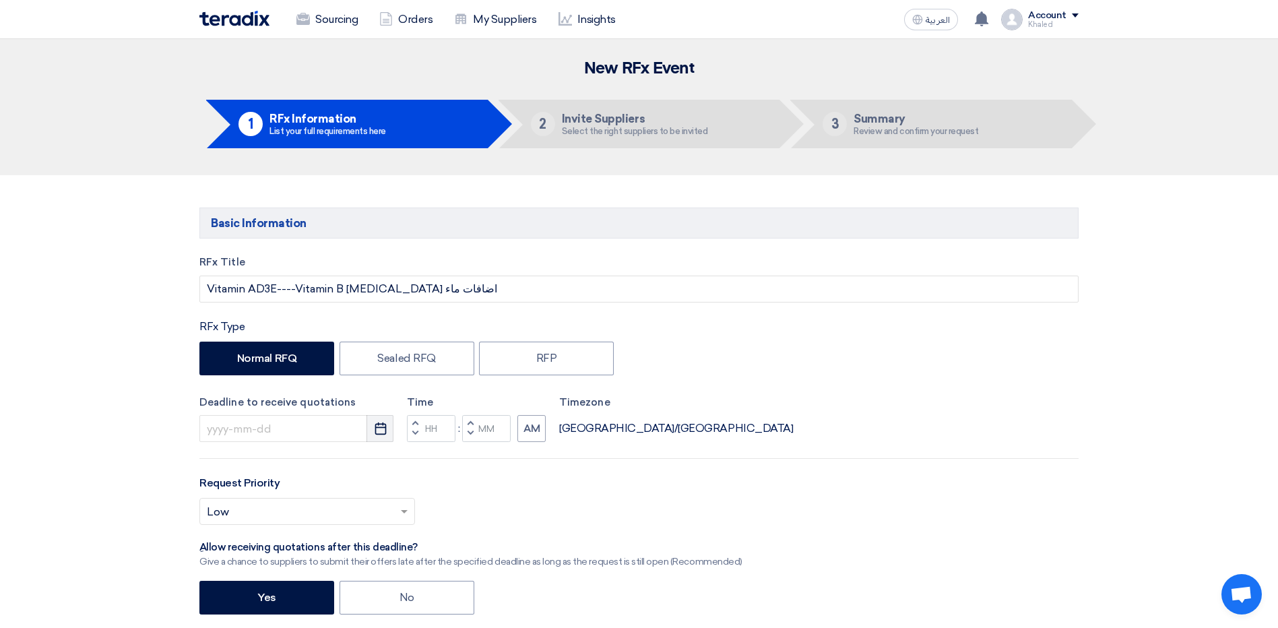
click at [373, 427] on button "Pick a date" at bounding box center [380, 428] width 27 height 27
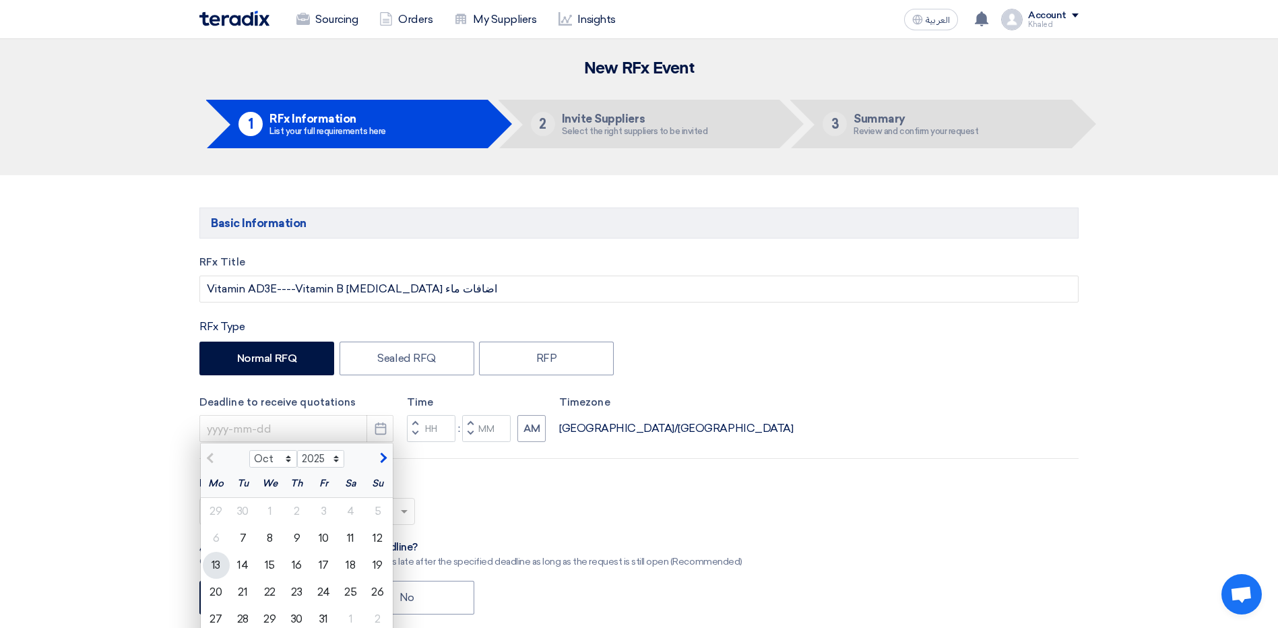
click at [215, 558] on div "13" at bounding box center [216, 565] width 27 height 27
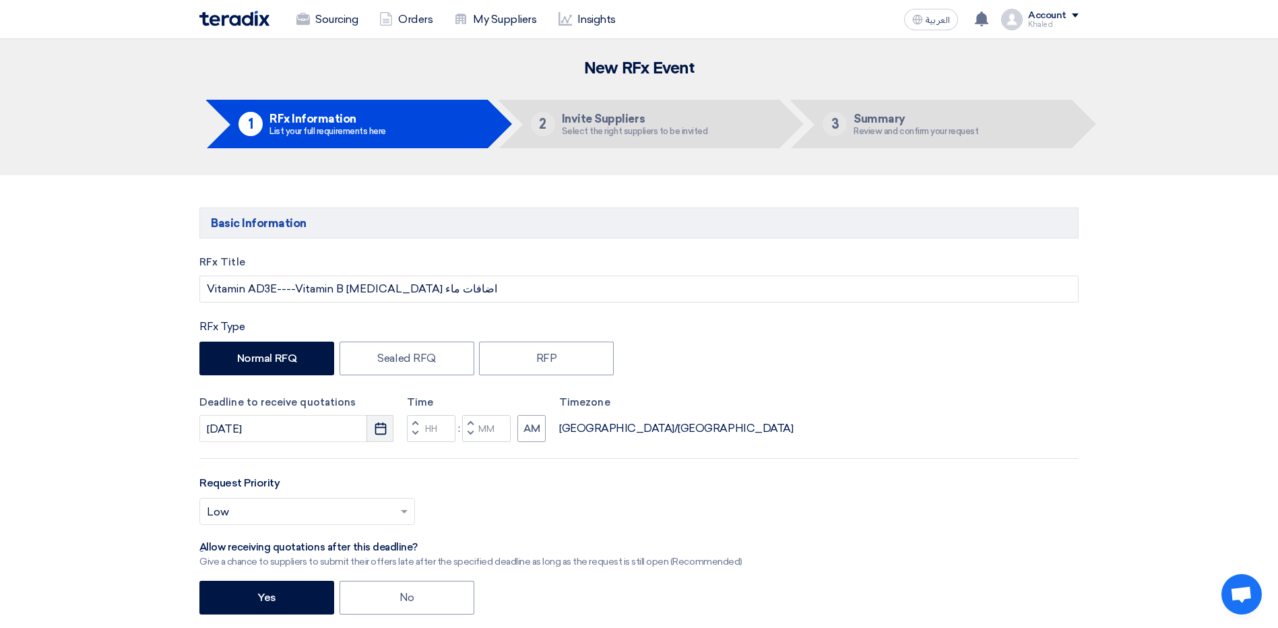
click at [378, 430] on icon "Pick a date" at bounding box center [380, 428] width 13 height 13
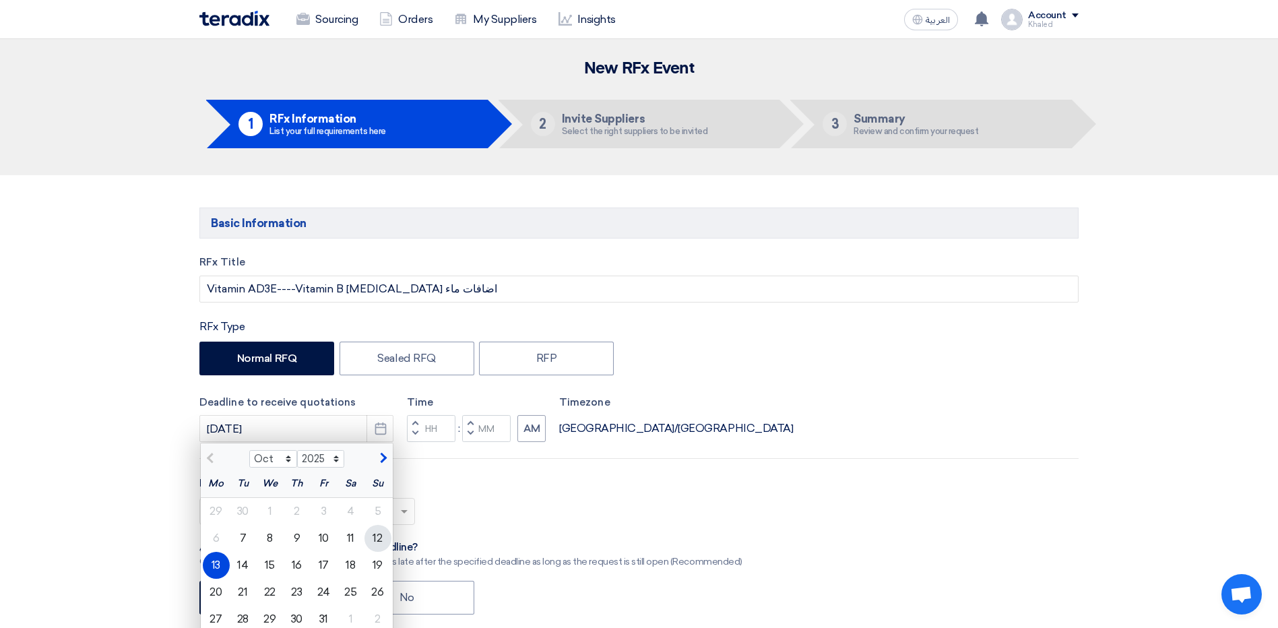
click at [378, 538] on div "12" at bounding box center [378, 538] width 27 height 27
type input "[DATE]"
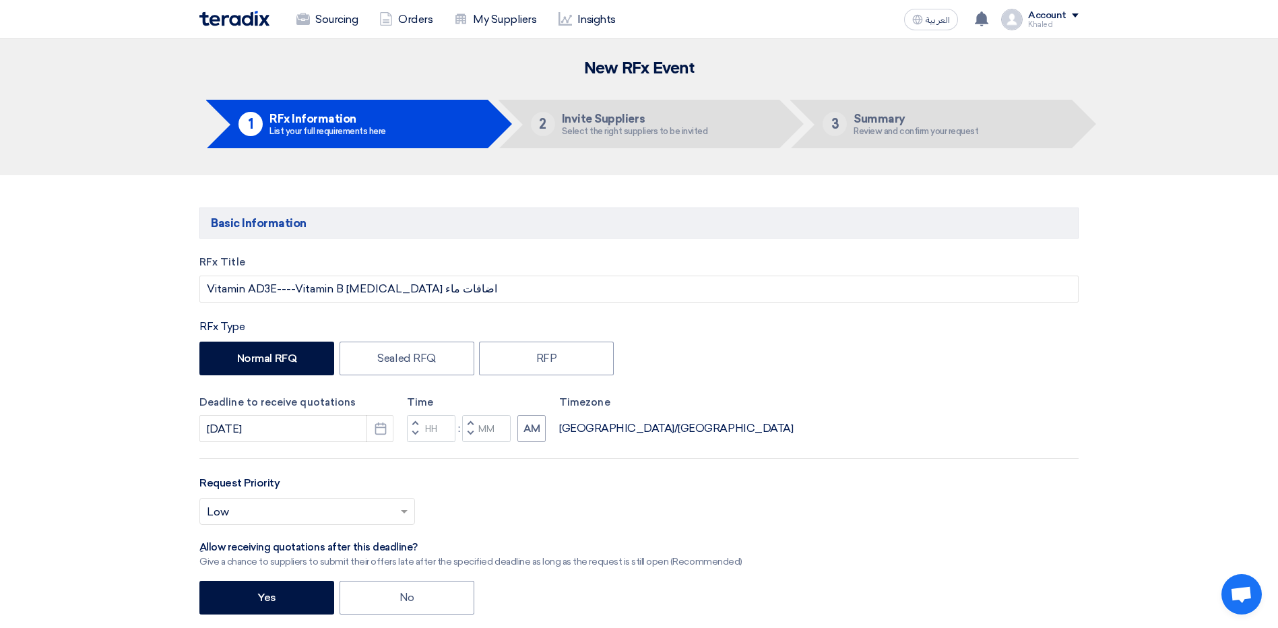
click at [417, 435] on span "button" at bounding box center [415, 433] width 5 height 8
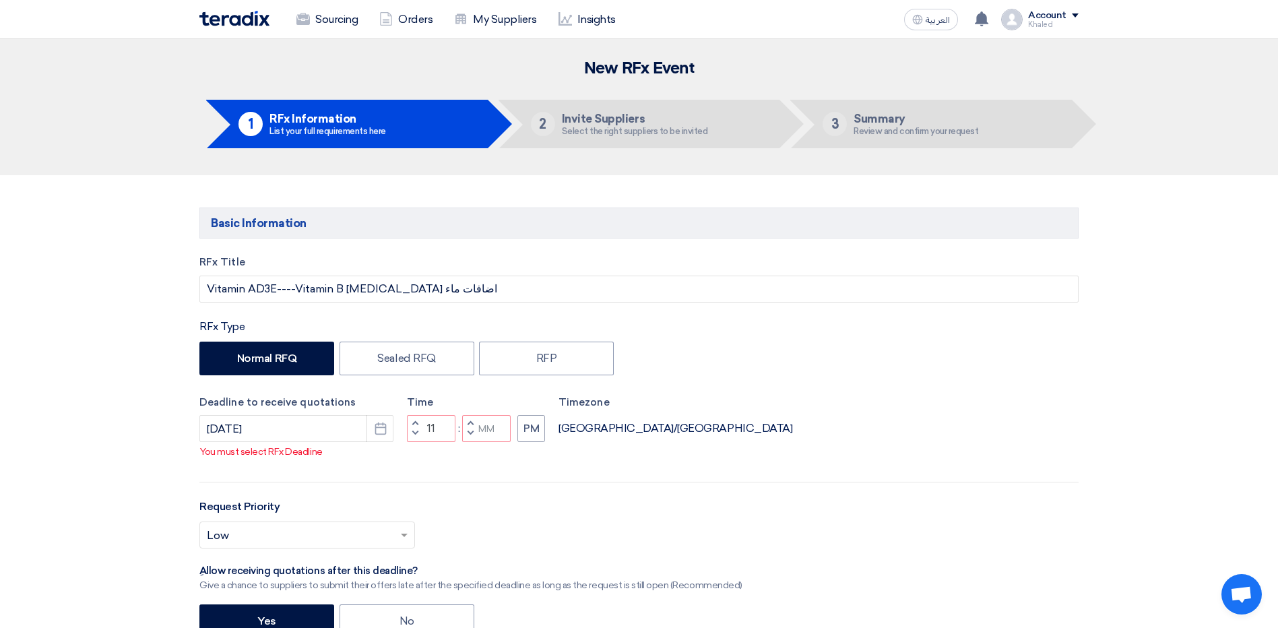
click at [415, 427] on span "button" at bounding box center [415, 423] width 5 height 8
click at [417, 437] on span "button" at bounding box center [415, 433] width 5 height 8
click at [501, 442] on input "Minutes" at bounding box center [486, 428] width 49 height 27
click at [476, 443] on button "Decrement minutes" at bounding box center [470, 434] width 16 height 17
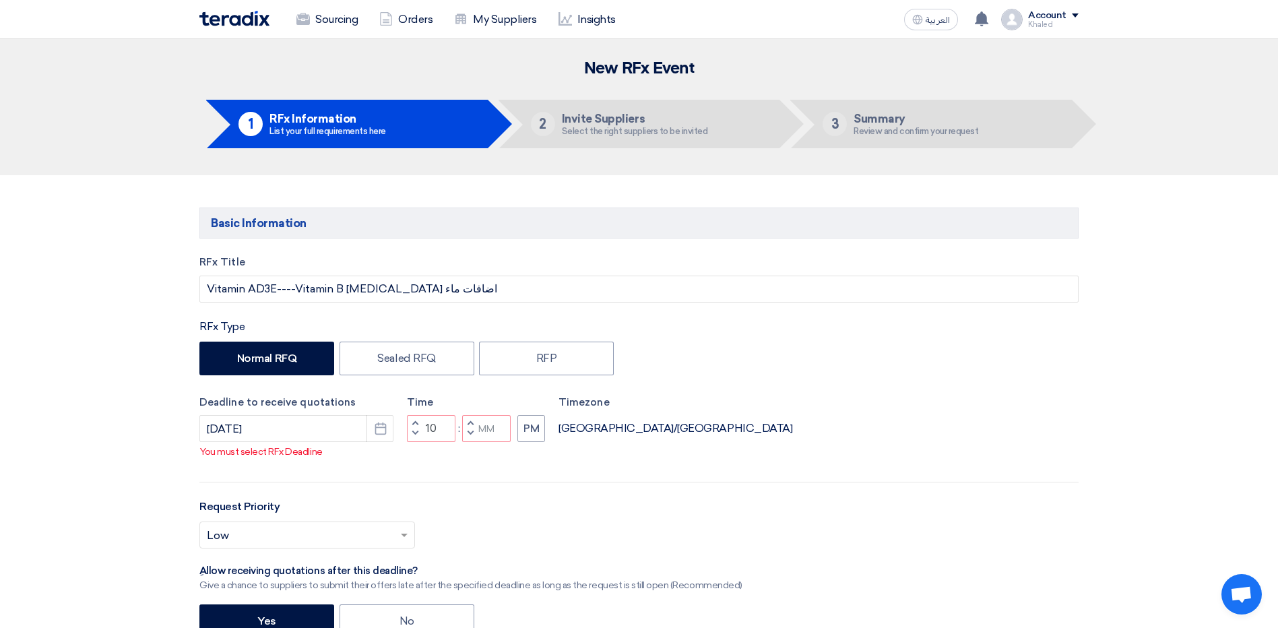
type input "09"
type input "59"
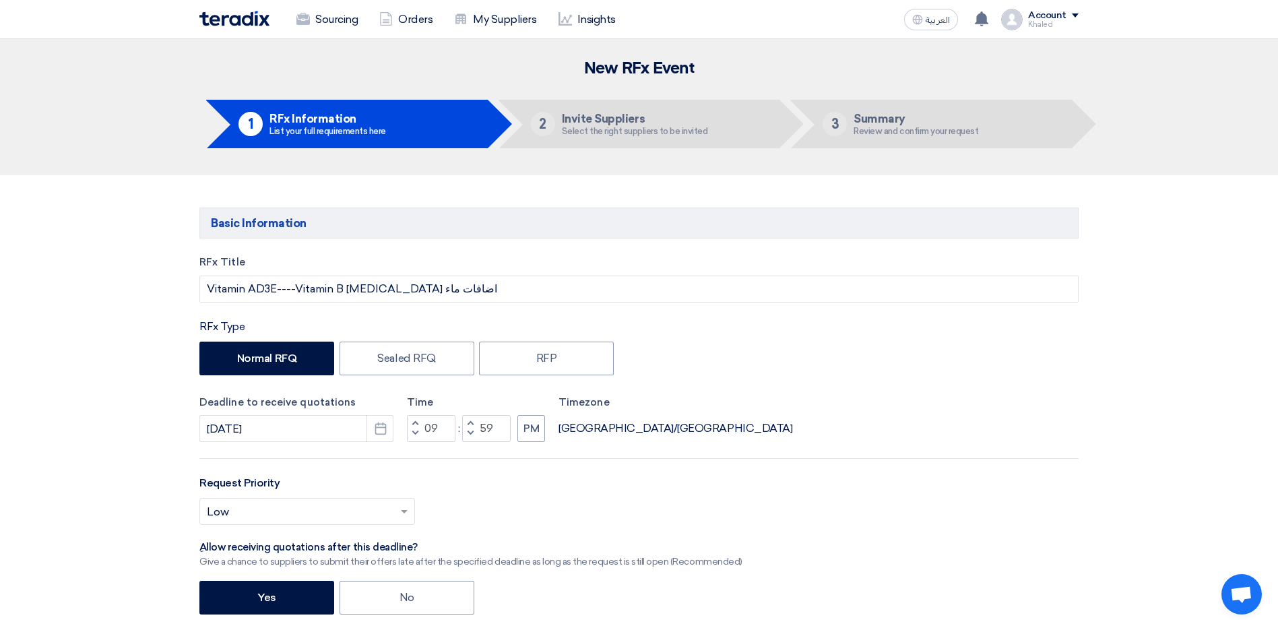
click at [476, 422] on button "Increment minutes" at bounding box center [470, 423] width 16 height 17
type input "10"
type input "00"
click at [529, 436] on button "PM" at bounding box center [532, 428] width 28 height 27
click at [307, 514] on input "text" at bounding box center [300, 513] width 187 height 22
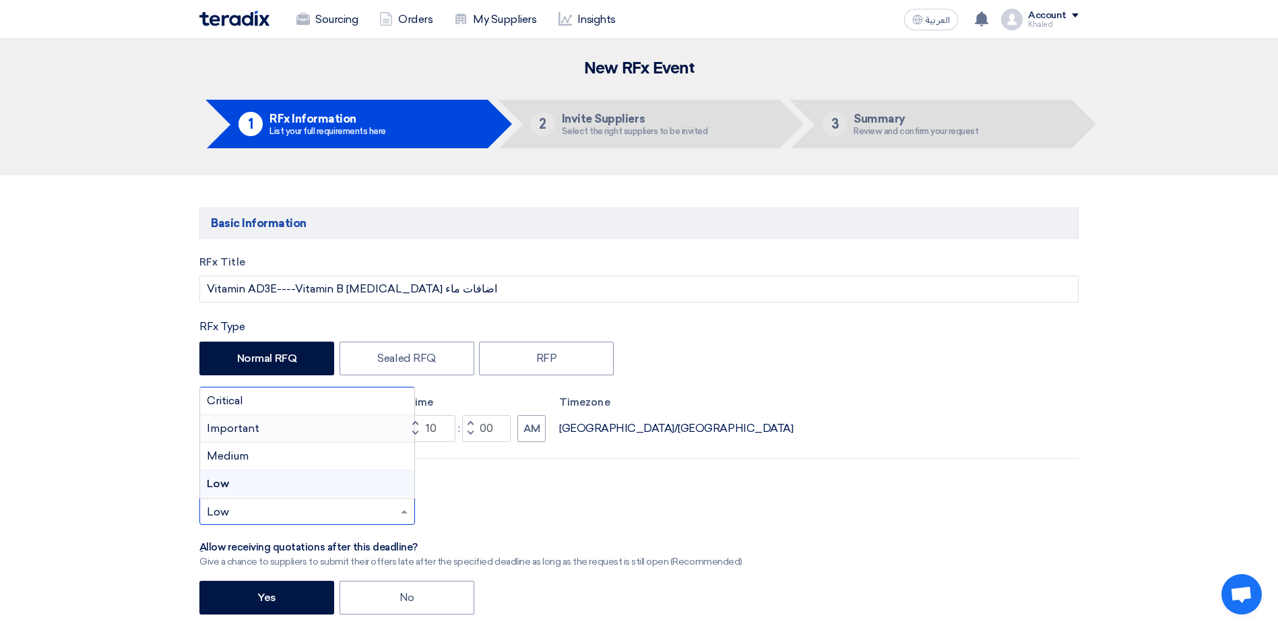
click at [330, 429] on div "Important" at bounding box center [307, 429] width 214 height 28
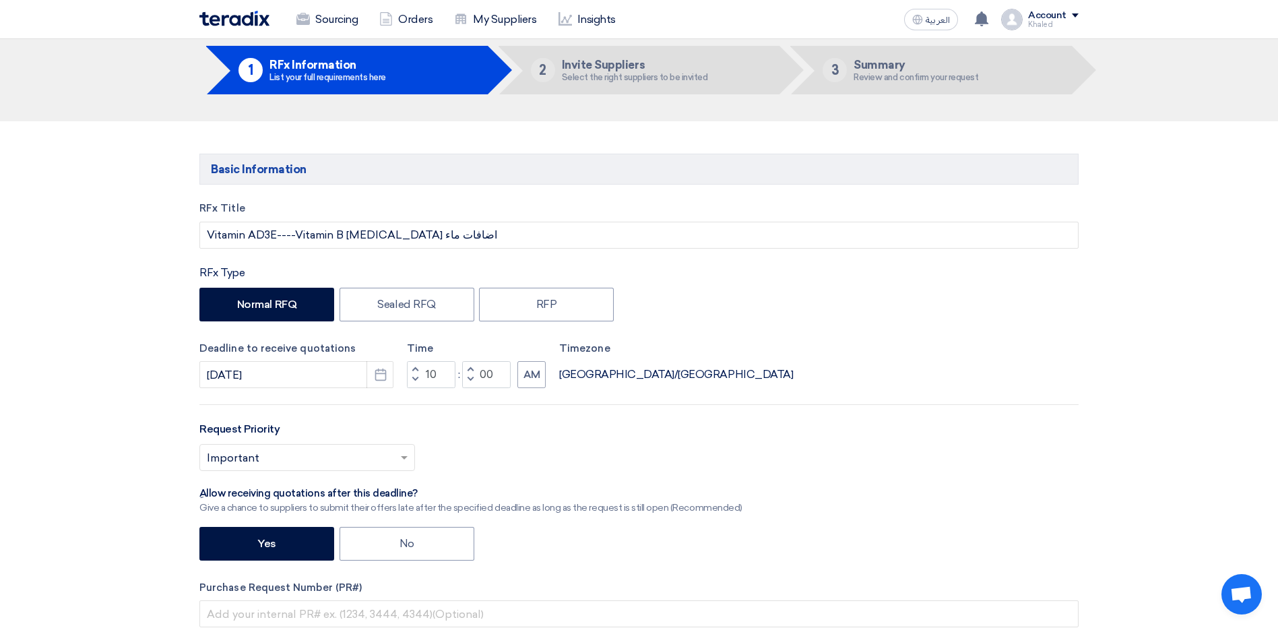
scroll to position [135, 0]
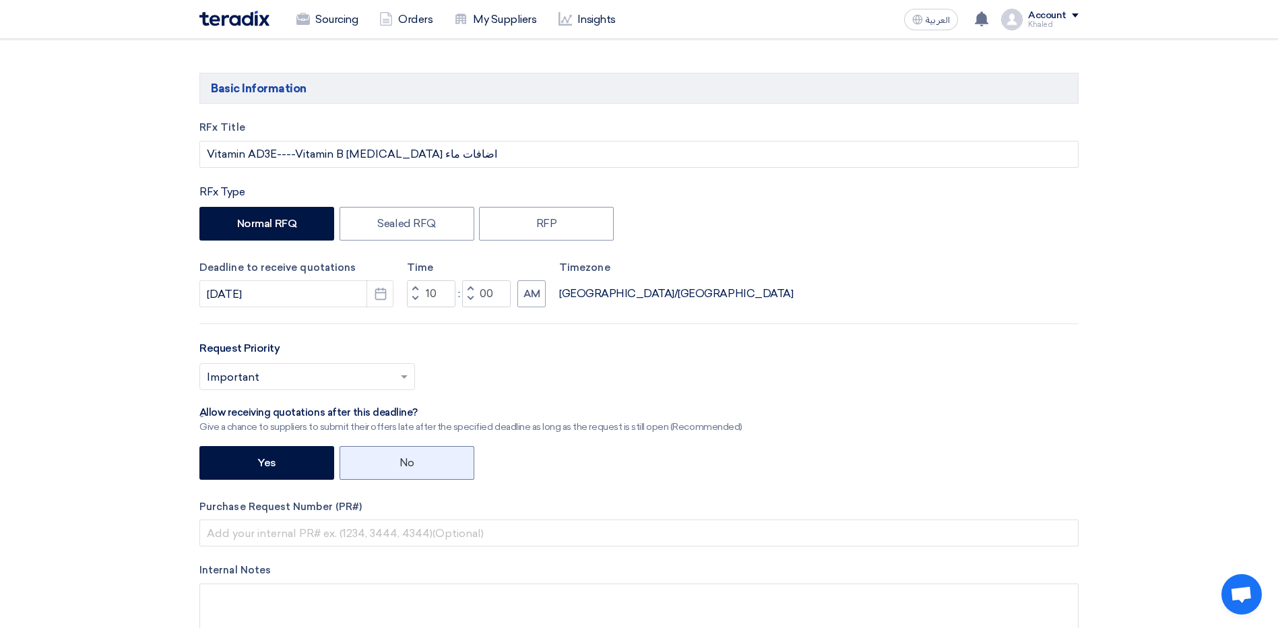
click at [427, 462] on label "No" at bounding box center [407, 463] width 135 height 34
click at [408, 462] on input "No" at bounding box center [404, 462] width 9 height 9
radio input "true"
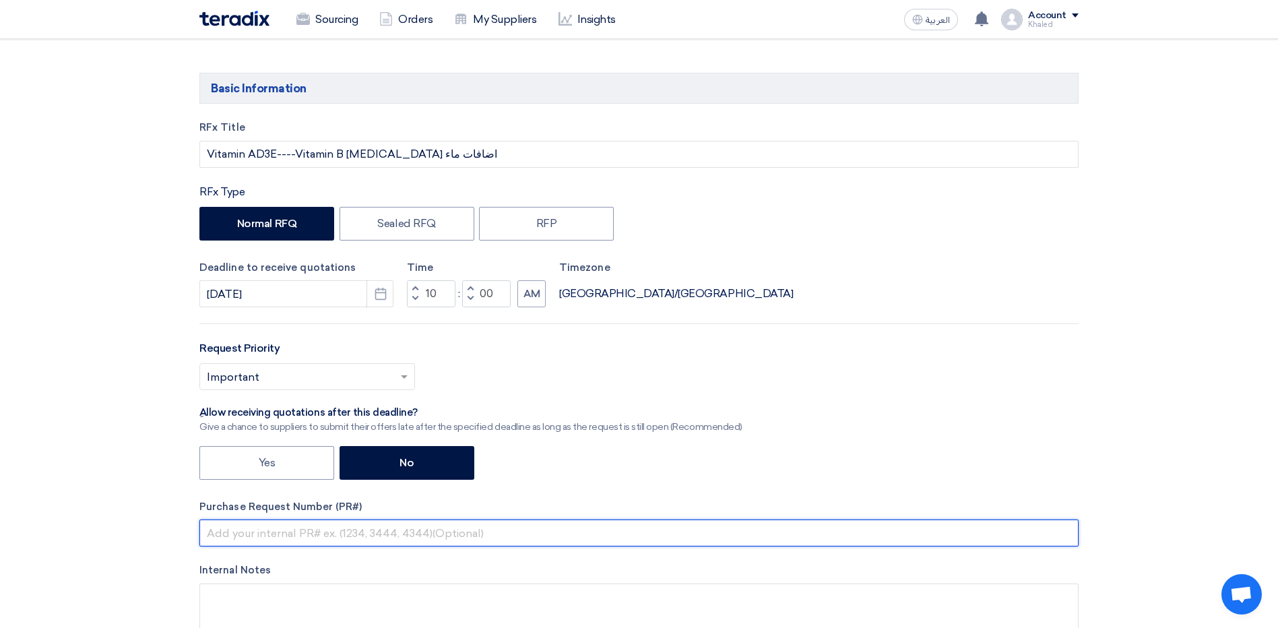
click at [353, 541] on input "text" at bounding box center [638, 533] width 879 height 27
type input "165415"
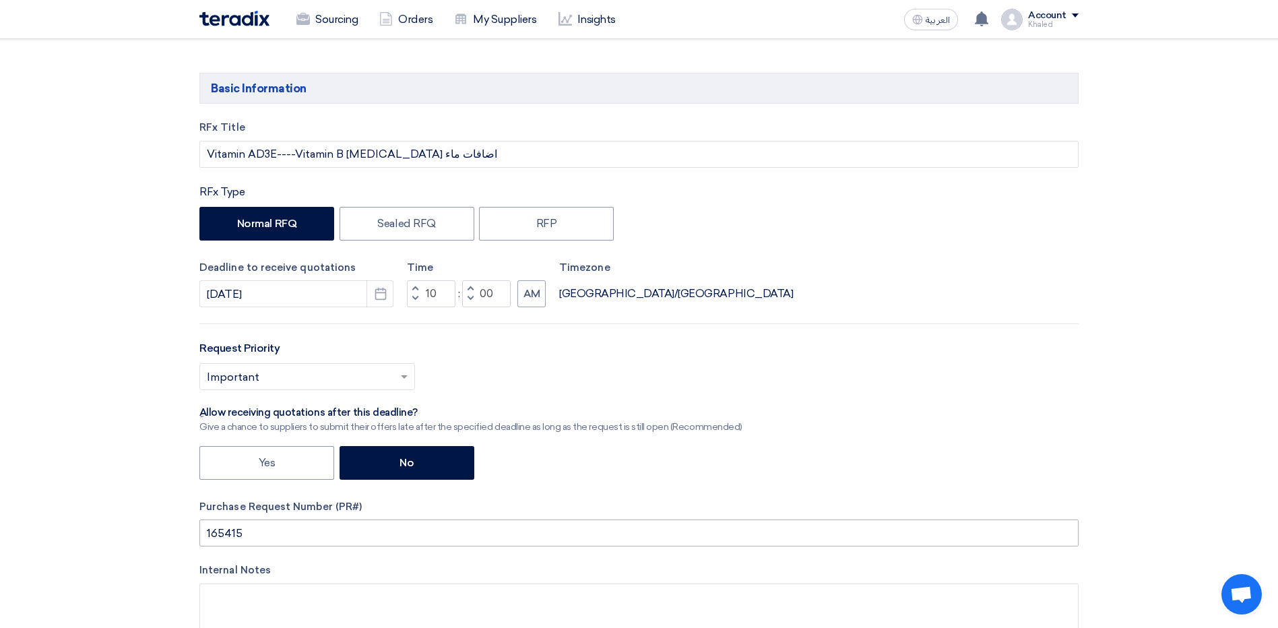
type input "5611101099"
type input "1"
type input "يرجى ارفاق الصور و توضيح بلد الصنع لكل منتج"
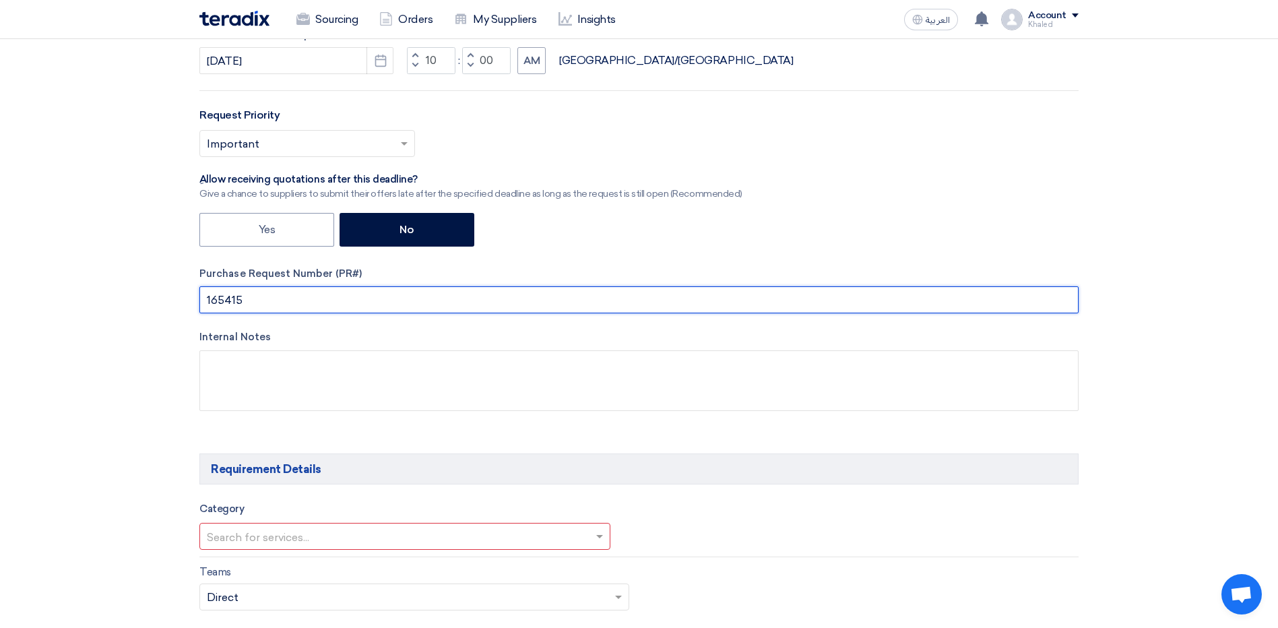
scroll to position [337, 0]
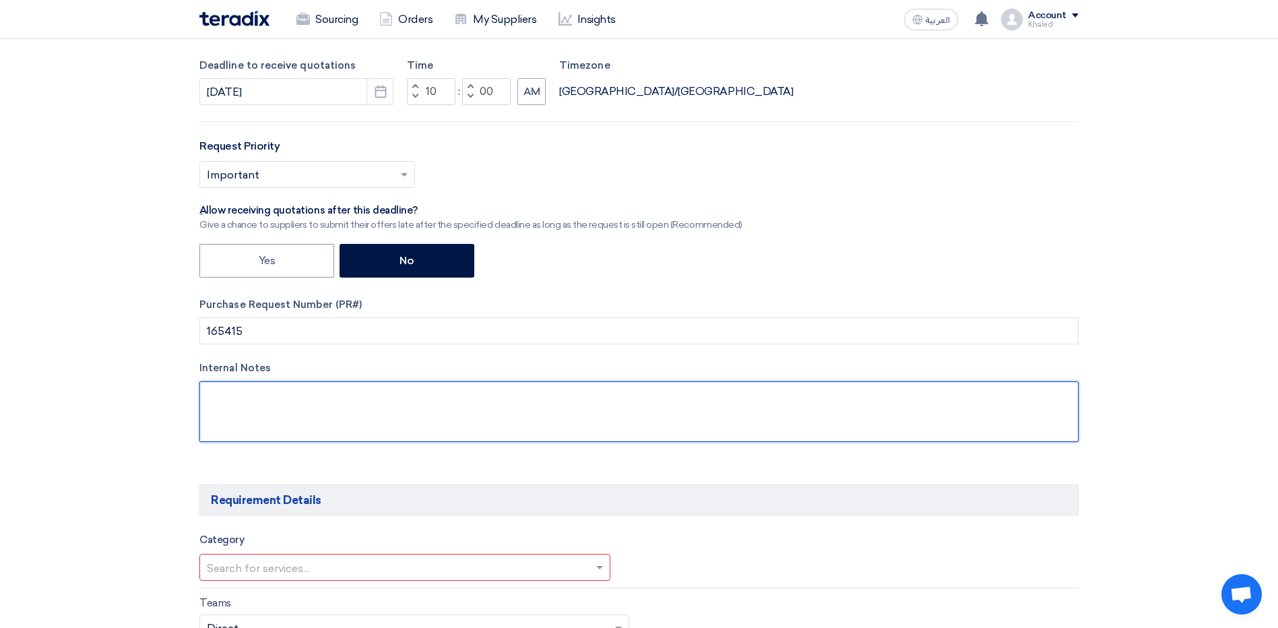
click at [297, 400] on textarea at bounding box center [638, 411] width 879 height 61
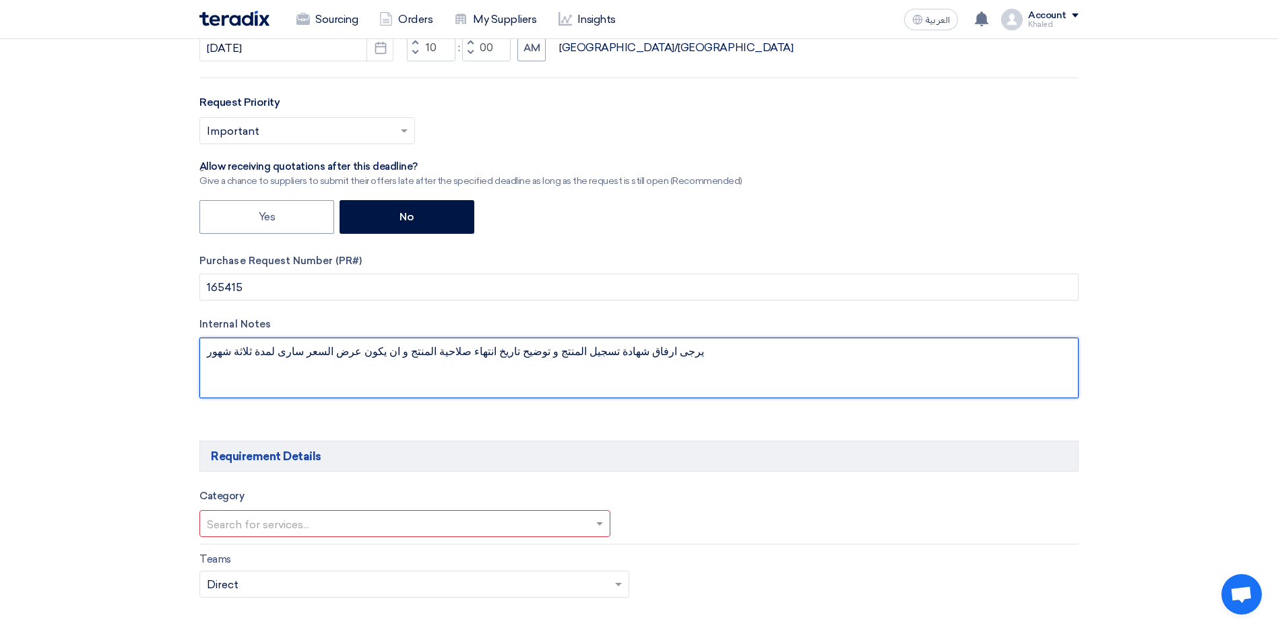
scroll to position [404, 0]
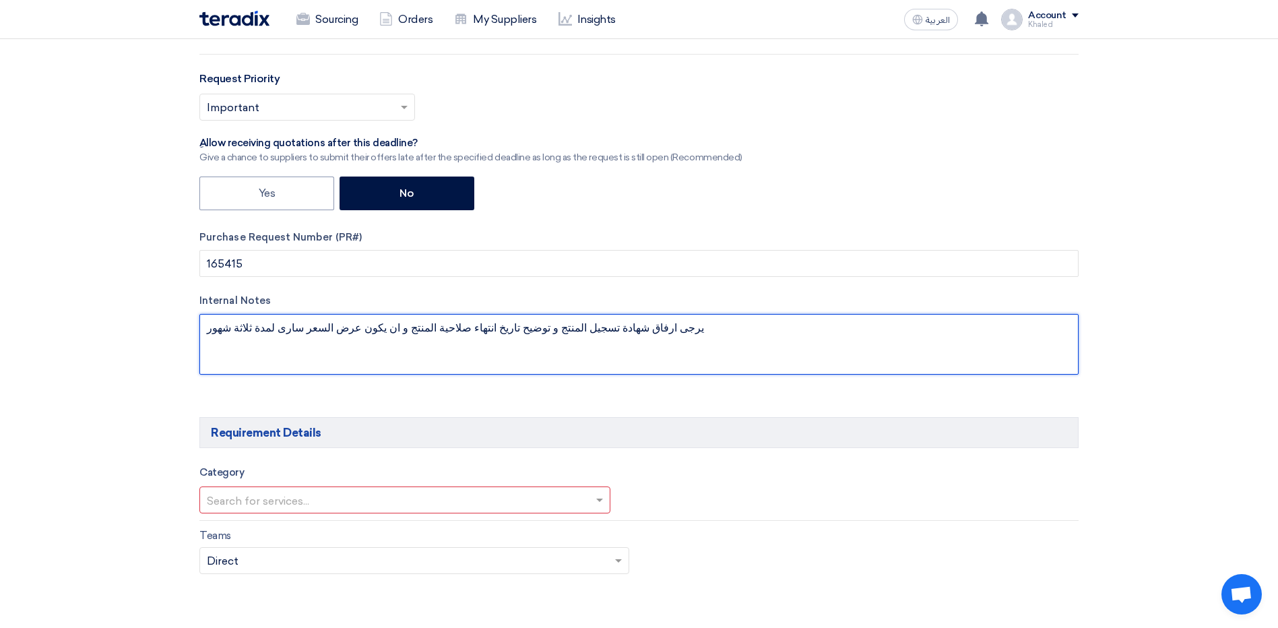
type textarea "يرجى ارفاق شهادة تسجيل المنتج و توضيح تاريخ انتهاء صلاحية المنتج و ان يكون عرض …"
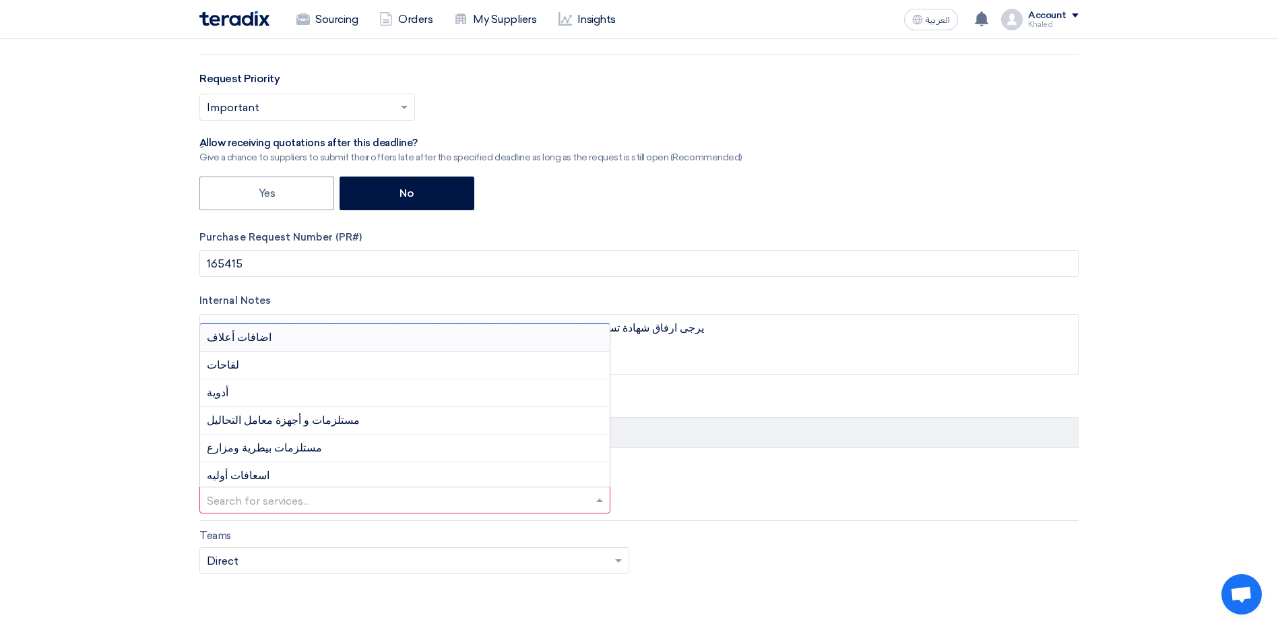
click at [483, 487] on div "Search for services..." at bounding box center [404, 500] width 411 height 27
click at [336, 472] on div "Vac & Mid" at bounding box center [405, 472] width 410 height 27
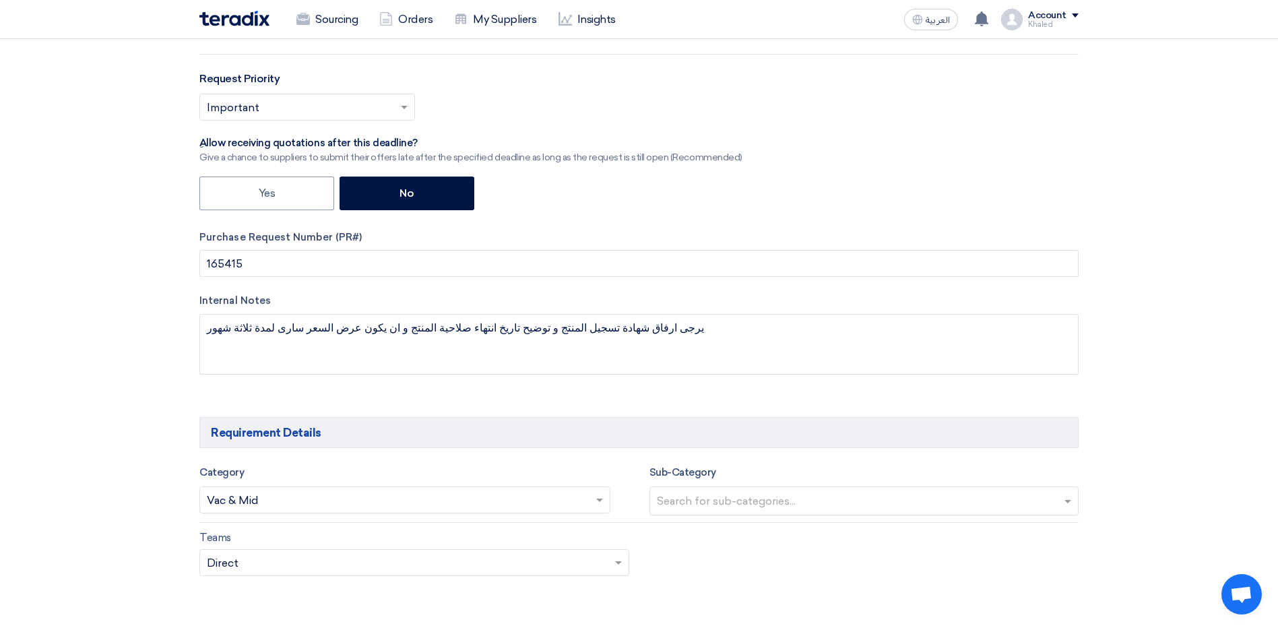
click at [881, 517] on div "Category Search for services... × Vac & Mid × Sub-Category Search for sub-categ…" at bounding box center [638, 493] width 879 height 59
click at [877, 508] on input "text" at bounding box center [866, 502] width 419 height 22
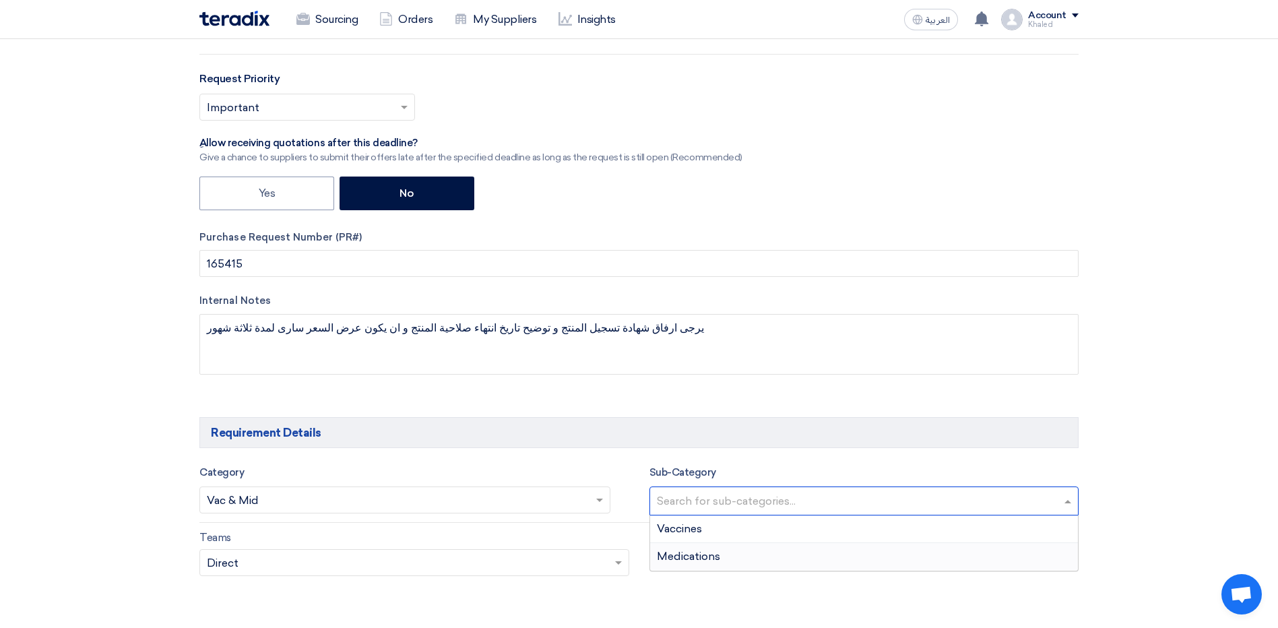
click at [753, 554] on div "Medications" at bounding box center [864, 556] width 429 height 27
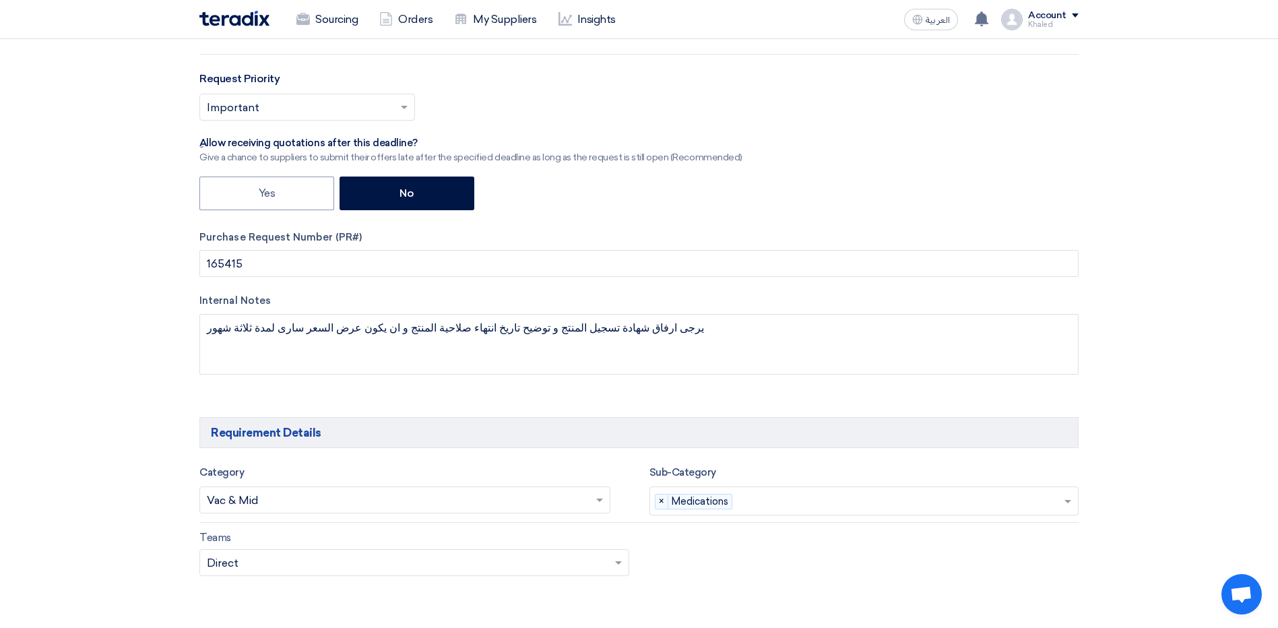
click at [379, 553] on input "text" at bounding box center [408, 564] width 402 height 22
click at [374, 561] on input "text" at bounding box center [408, 564] width 402 height 22
click at [775, 565] on div "Teams Teams.. × Direct ×" at bounding box center [639, 561] width 900 height 63
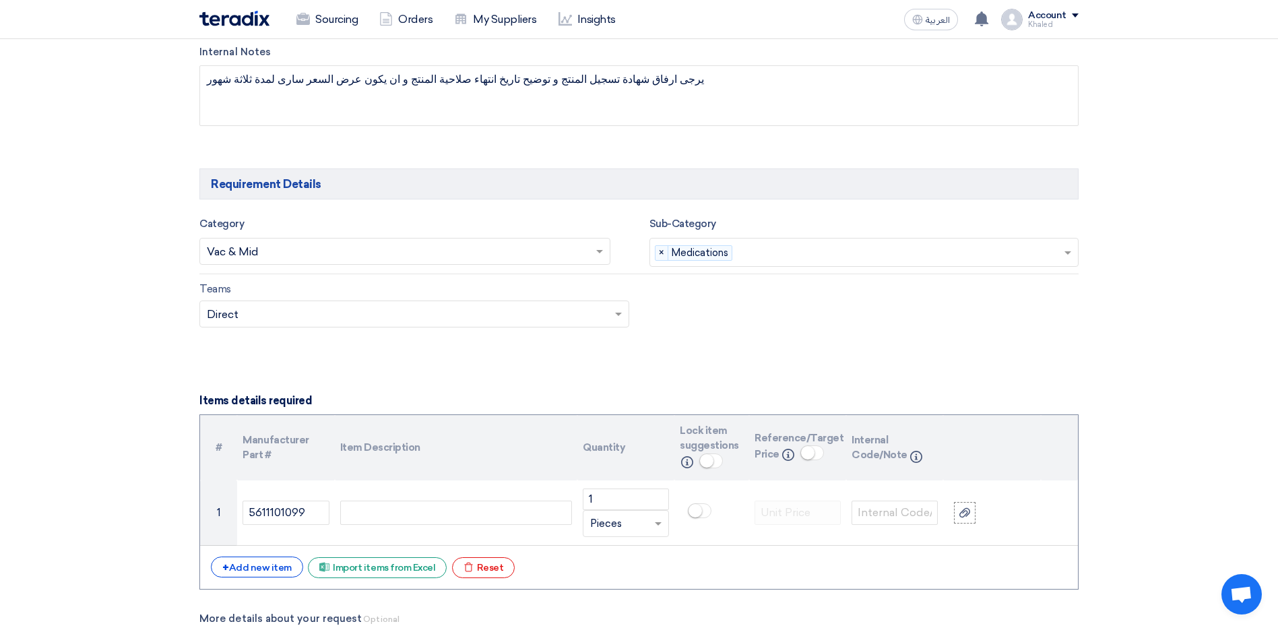
scroll to position [674, 0]
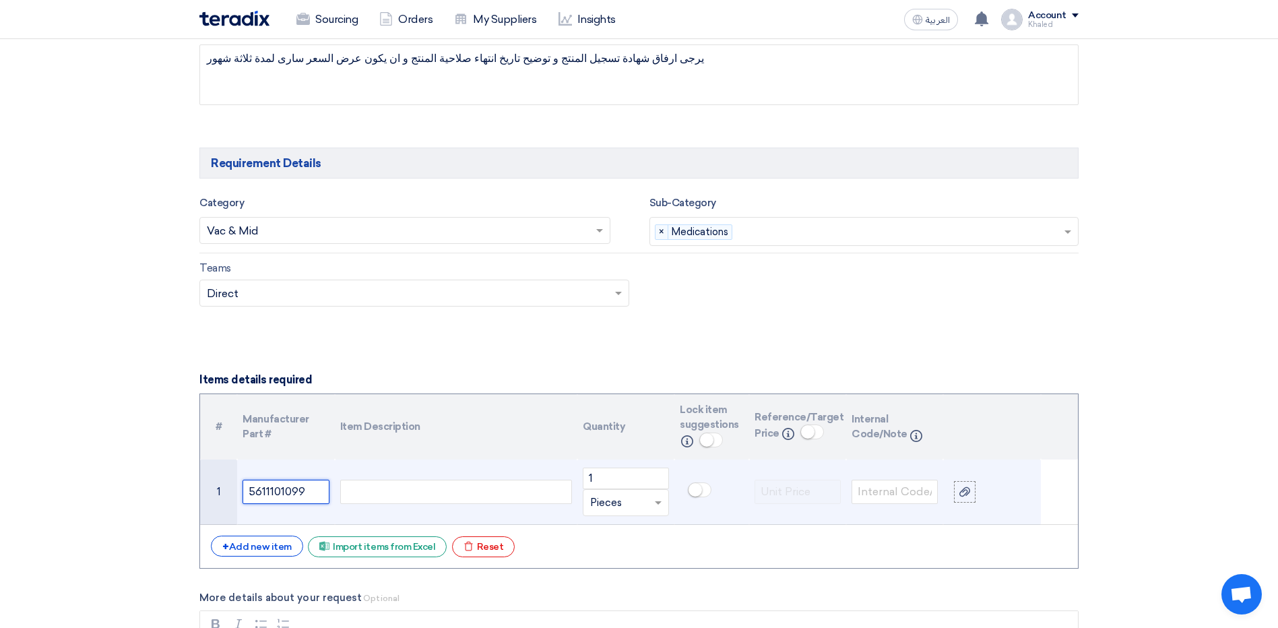
click at [308, 494] on input "5611101099" at bounding box center [286, 492] width 86 height 24
click at [350, 495] on div at bounding box center [456, 492] width 232 height 24
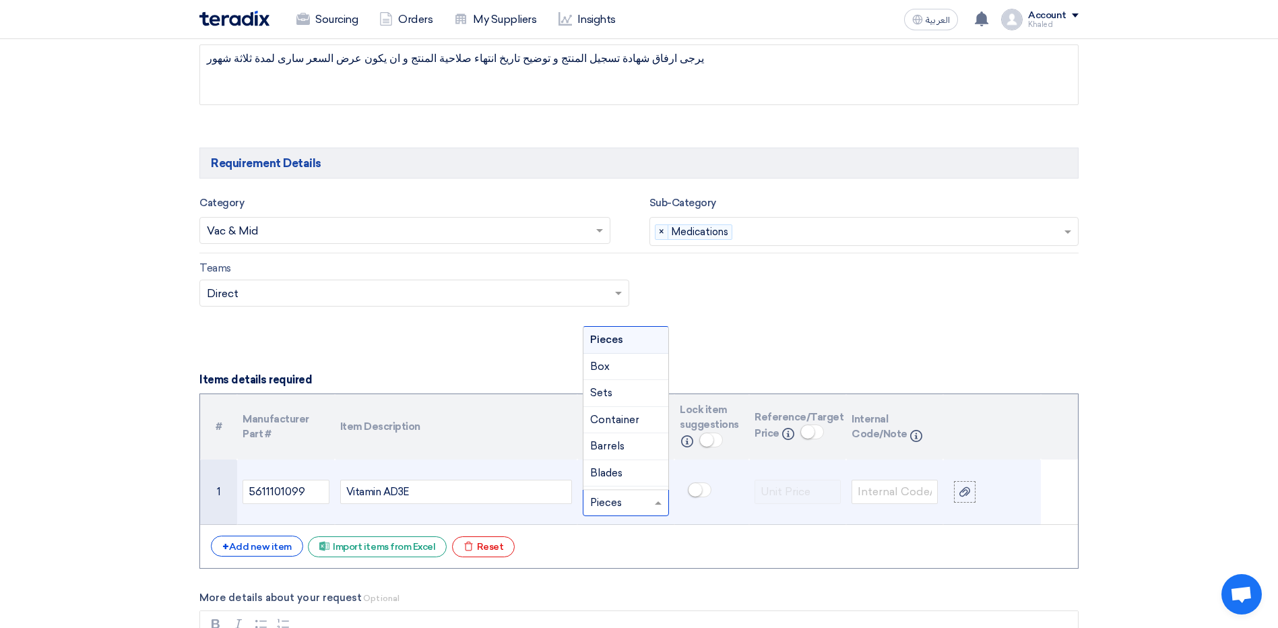
click at [661, 507] on span at bounding box center [660, 503] width 17 height 16
click at [624, 419] on div "Liter" at bounding box center [626, 417] width 85 height 27
click at [615, 485] on input "1" at bounding box center [626, 479] width 86 height 22
type input "1000"
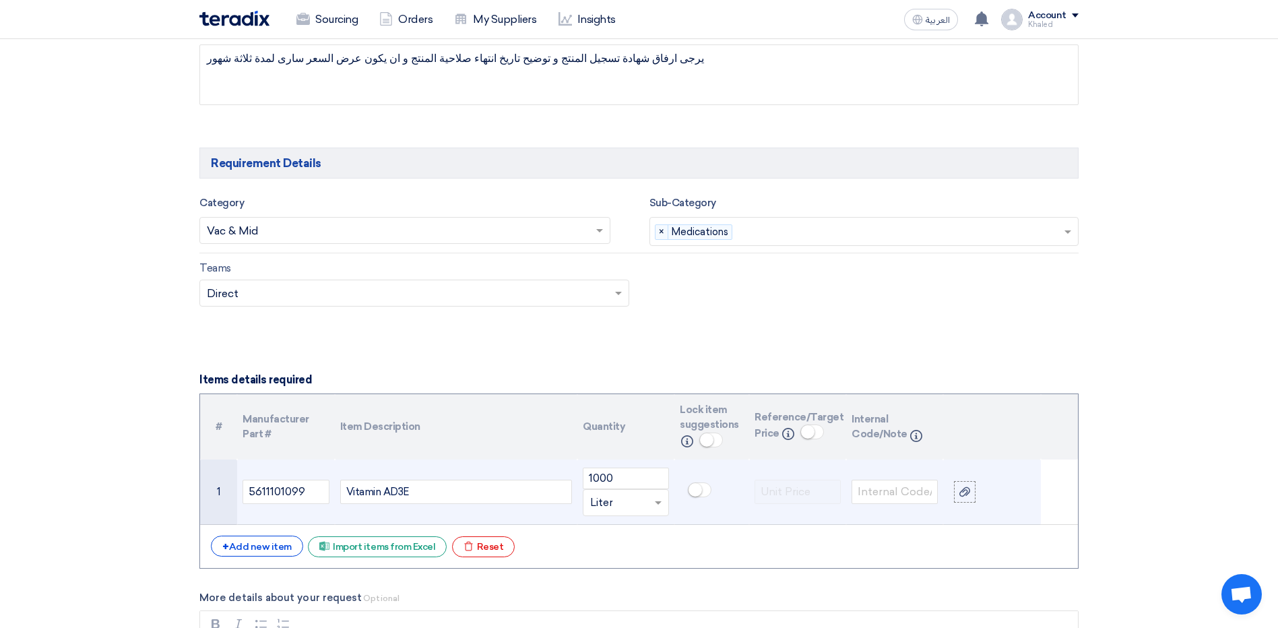
click at [299, 517] on td "5611101099" at bounding box center [285, 492] width 97 height 65
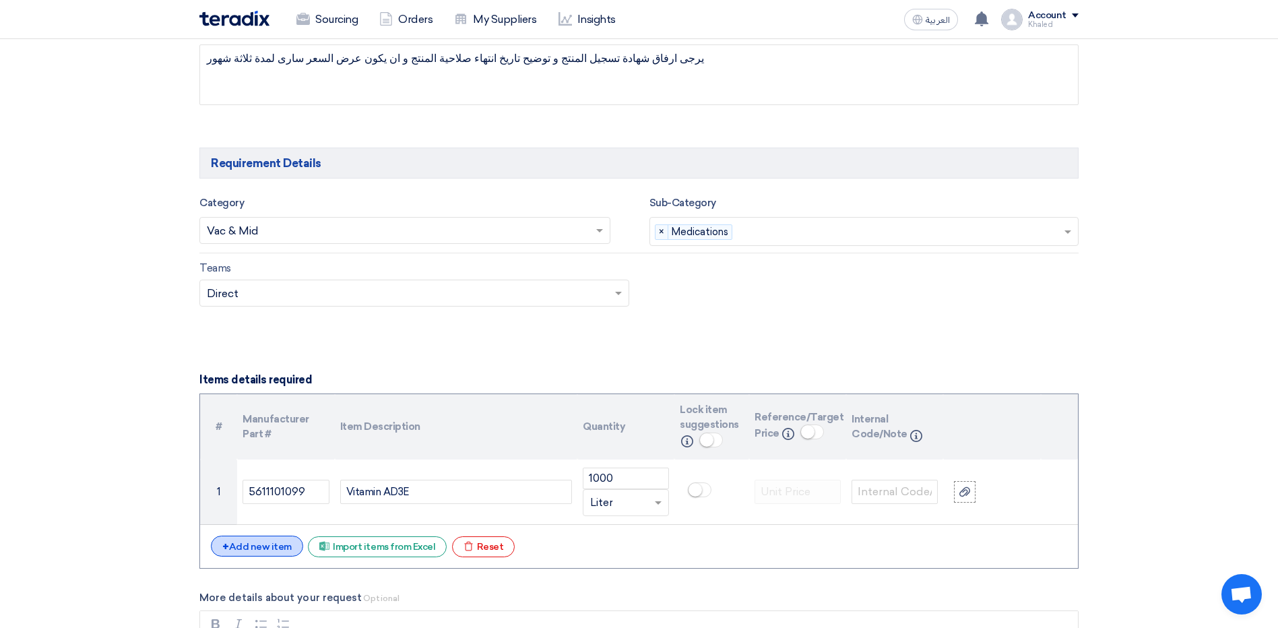
click at [257, 545] on div "+ Add new item" at bounding box center [257, 546] width 92 height 21
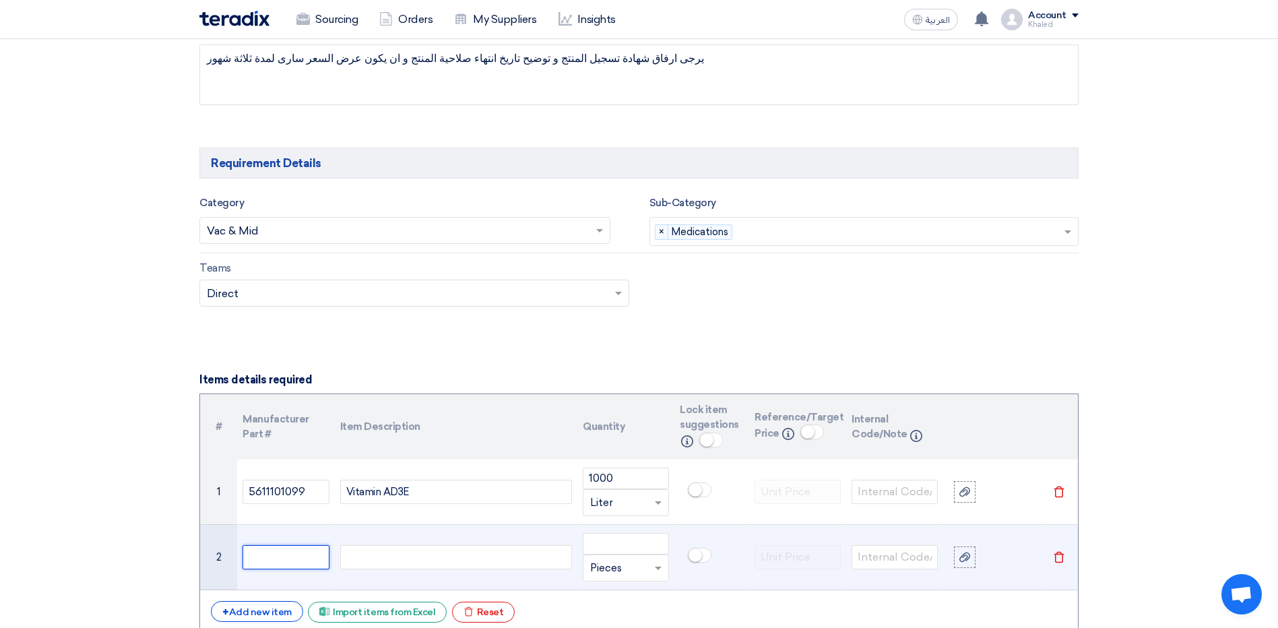
click at [269, 559] on input "text" at bounding box center [286, 557] width 86 height 24
type input "568222555"
click at [400, 553] on div at bounding box center [456, 557] width 232 height 24
click at [666, 570] on span at bounding box center [660, 569] width 17 height 16
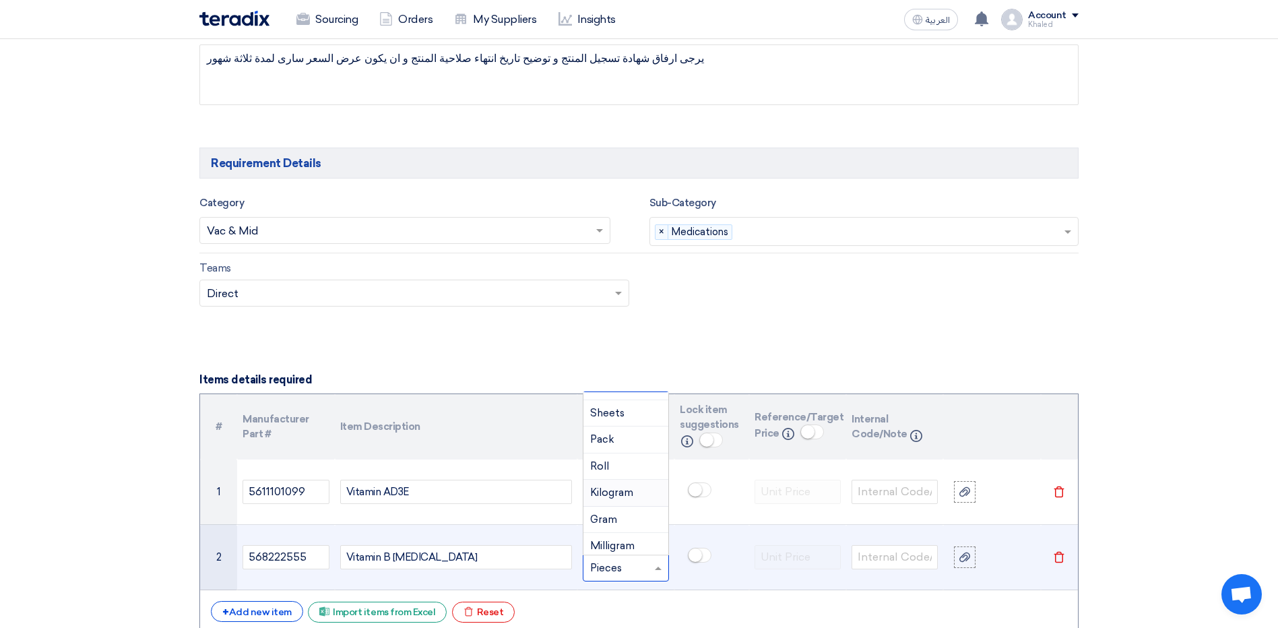
scroll to position [202, 0]
click at [610, 537] on div "Liter" at bounding box center [626, 549] width 85 height 27
click at [660, 543] on input "200" at bounding box center [626, 544] width 86 height 22
drag, startPoint x: 629, startPoint y: 545, endPoint x: 561, endPoint y: 541, distance: 68.9
click at [556, 545] on tr "2 568222555 Vitamin B [MEDICAL_DATA] 200 Unit × Liter [GEOGRAPHIC_DATA]" at bounding box center [639, 557] width 878 height 65
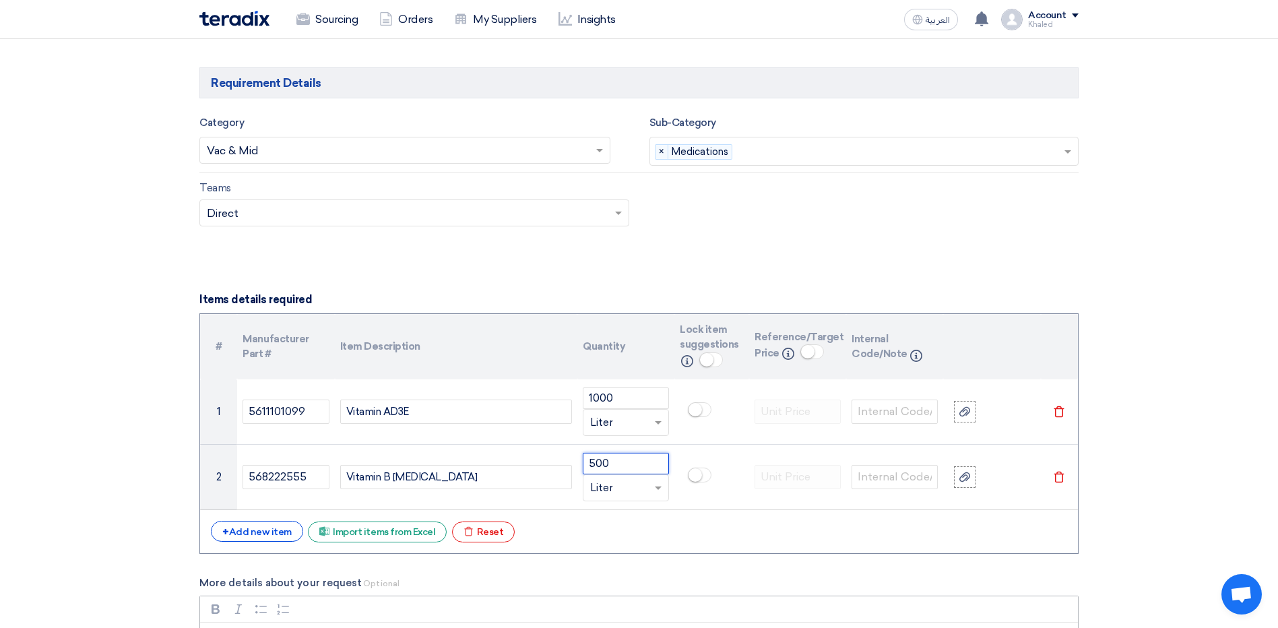
scroll to position [944, 0]
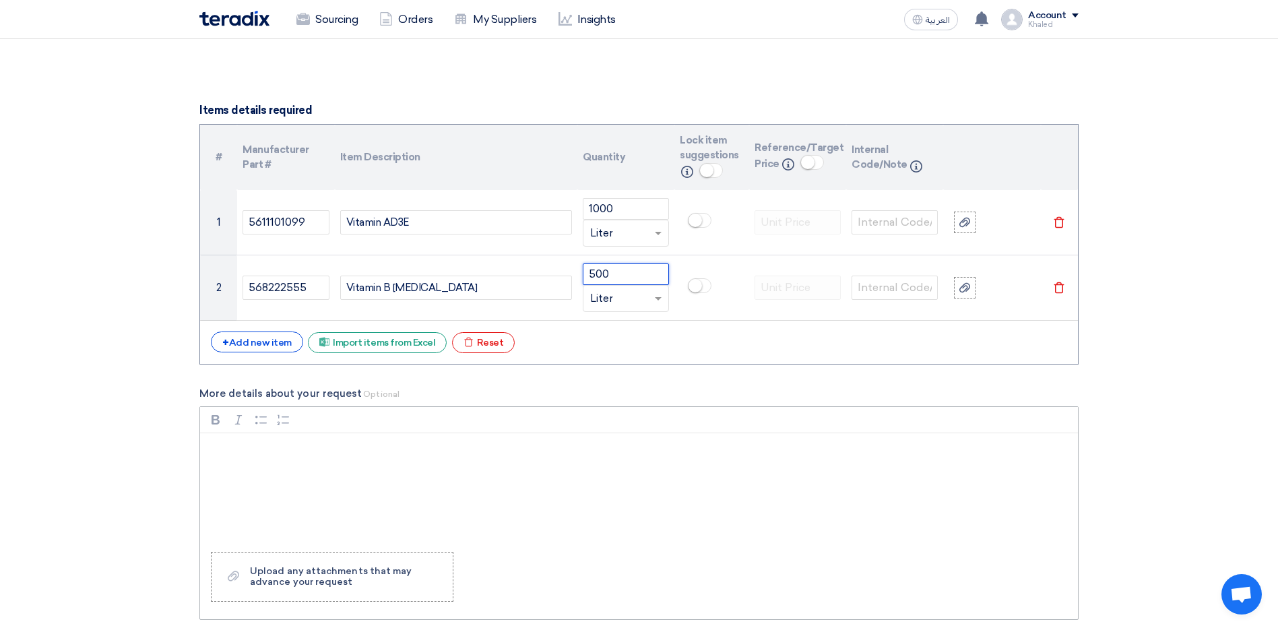
type input "500"
click at [512, 437] on div "Rich Text Editor, main" at bounding box center [639, 487] width 878 height 108
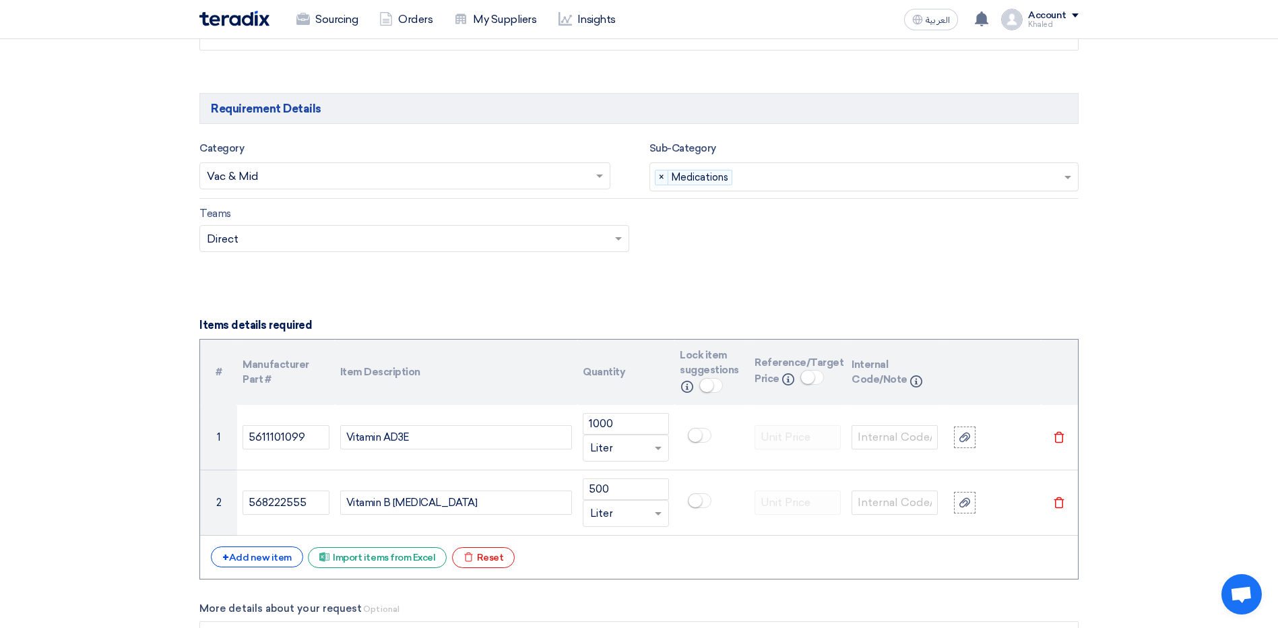
scroll to position [607, 0]
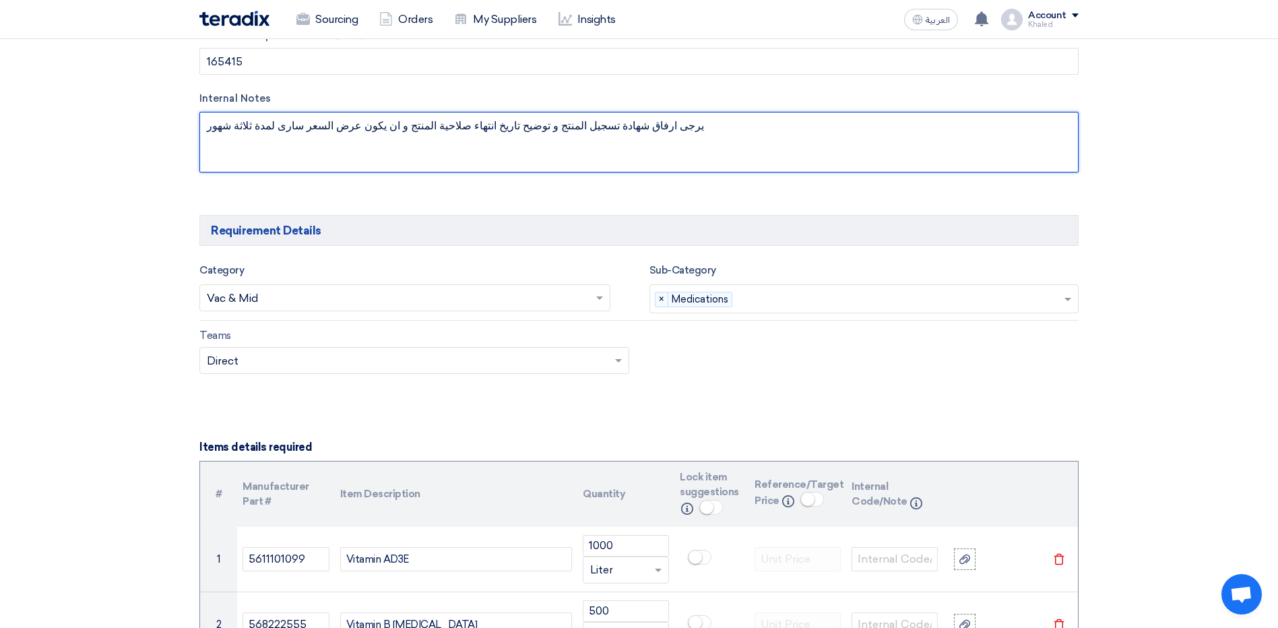
drag, startPoint x: 660, startPoint y: 117, endPoint x: 610, endPoint y: 127, distance: 50.9
click at [610, 127] on textarea at bounding box center [638, 142] width 879 height 61
click at [593, 127] on textarea at bounding box center [638, 142] width 879 height 61
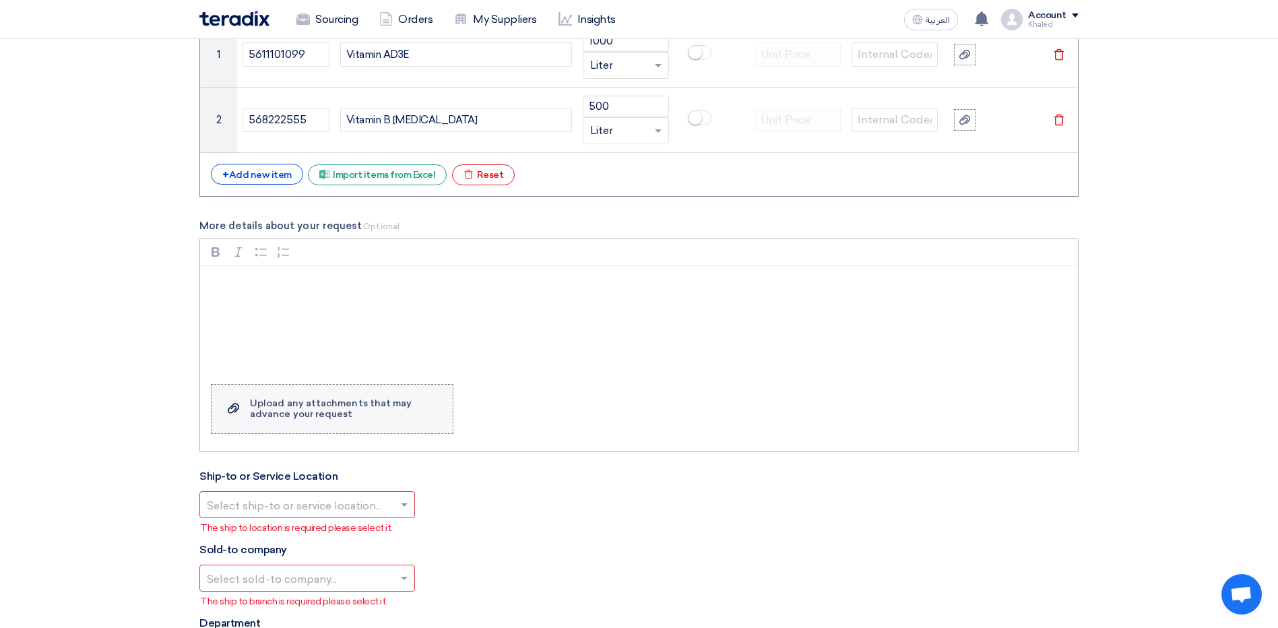
scroll to position [1280, 0]
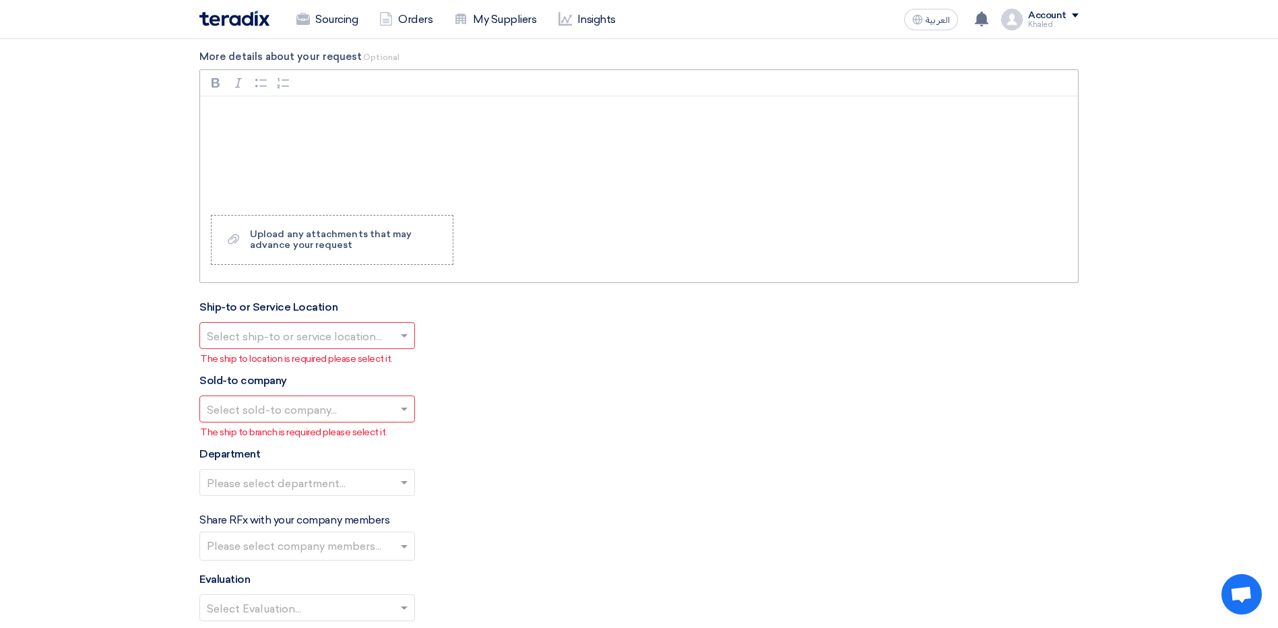
click at [260, 138] on div "Rich Text Editor, main" at bounding box center [639, 150] width 878 height 108
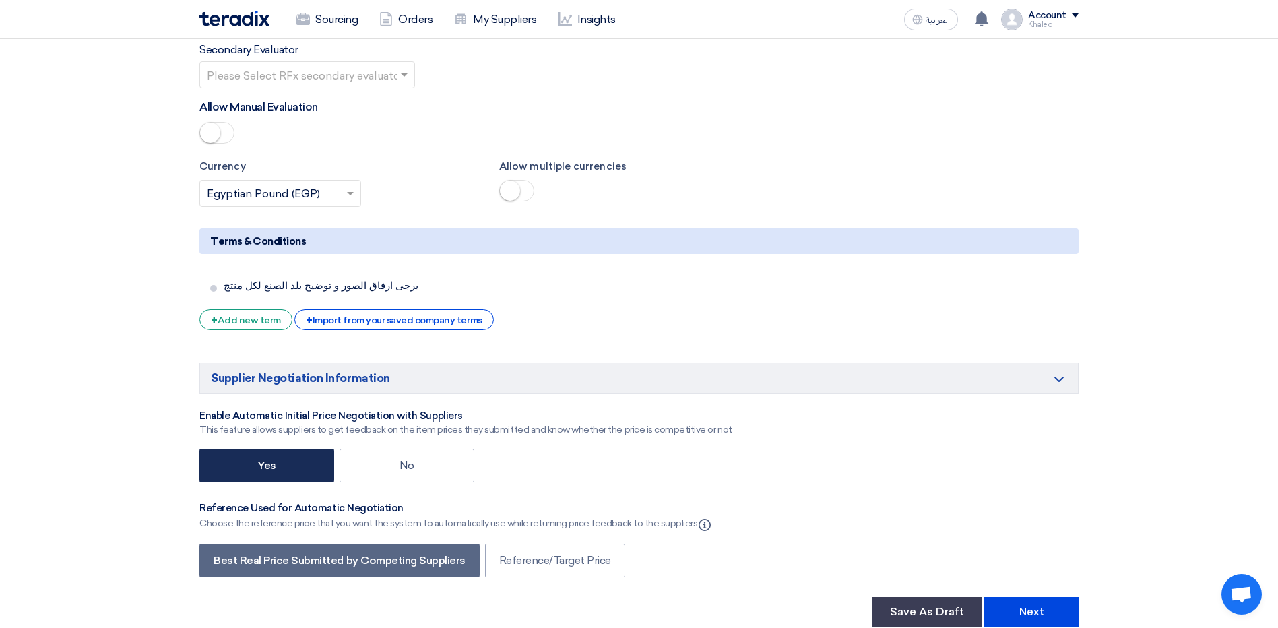
scroll to position [1954, 0]
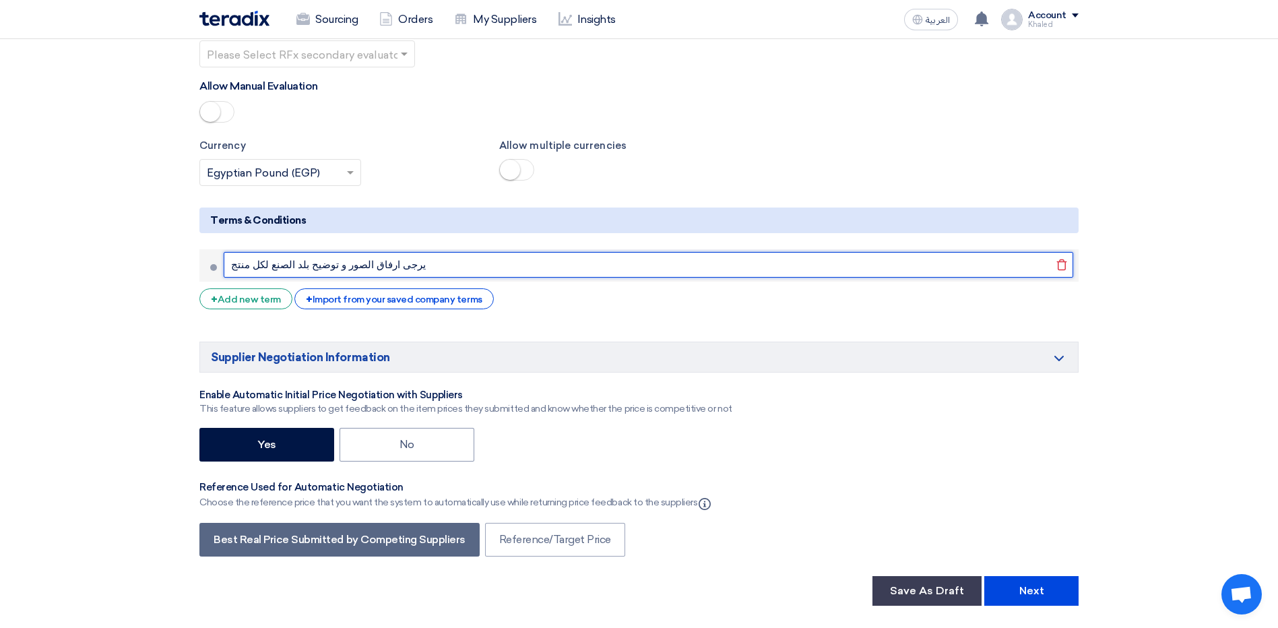
click at [406, 270] on input "يرجى ارفاق الصور و توضيح بلد الصنع لكل منتج" at bounding box center [649, 265] width 850 height 26
click at [405, 269] on input "يرجى ارفاق الصور و توضيح بلد الصنع لكل منتج" at bounding box center [649, 265] width 850 height 26
paste input "هادة تسجيل المنتج و توضيح تاريخ انتهاء صلاحية المنتج و ان يكون عرض السعر سارى ل…"
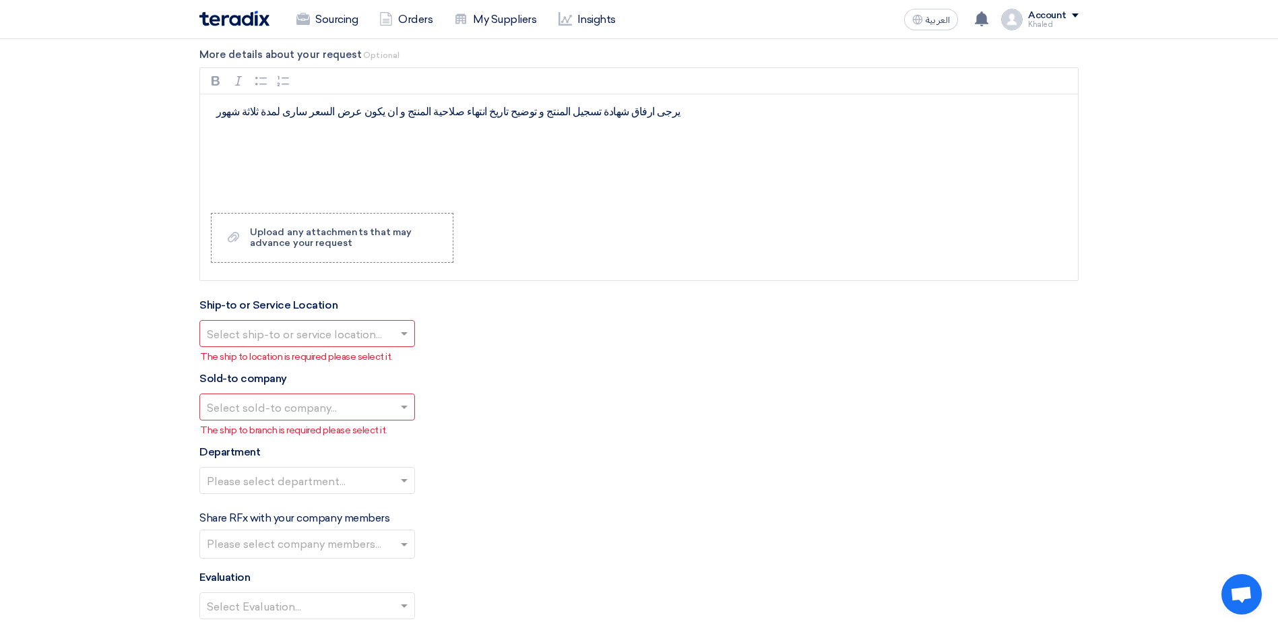
scroll to position [1280, 0]
type input "يرجى ارفاق شهادة تسجيل المنتج و توضيح تاريخ انتهاء صلاحية المنتج و ان يكون عرض …"
click at [399, 350] on div "Ship-to or Service Location Select ship-to or service location... The ship to l…" at bounding box center [638, 332] width 879 height 67
click at [398, 342] on span at bounding box center [406, 336] width 17 height 16
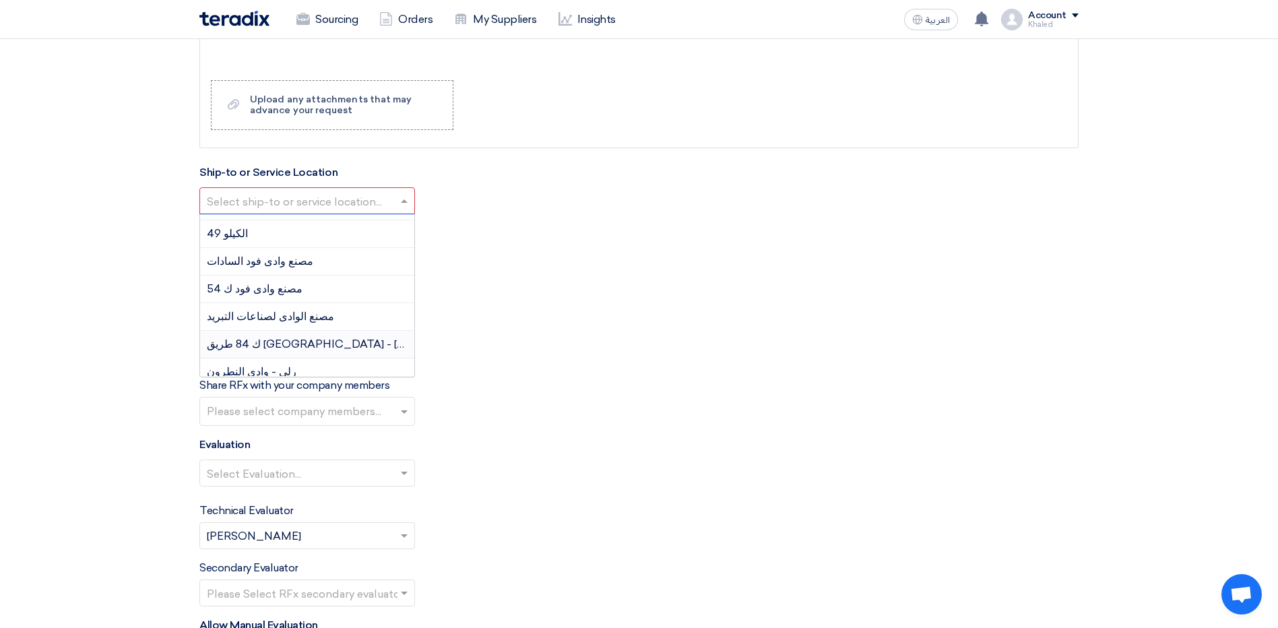
scroll to position [26, 0]
click at [307, 286] on div "مصنع وادى فود السادات" at bounding box center [307, 286] width 214 height 28
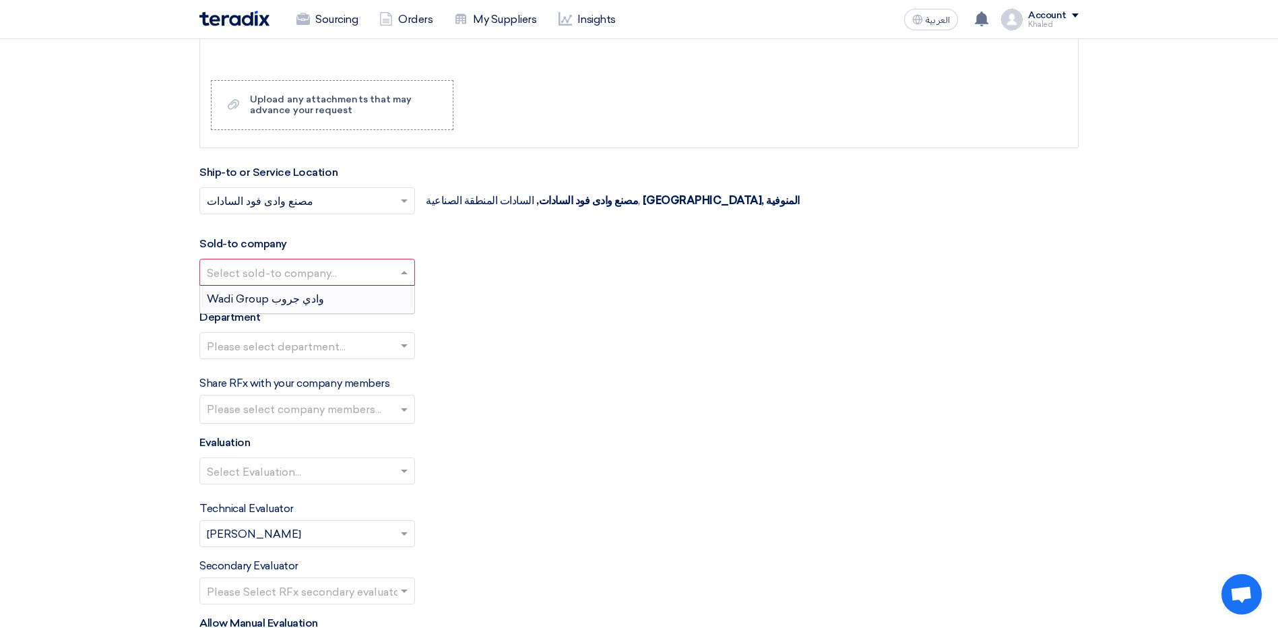
click at [347, 278] on input "text" at bounding box center [300, 274] width 187 height 22
click at [354, 301] on div "Wadi Group وادي جروب" at bounding box center [307, 299] width 214 height 27
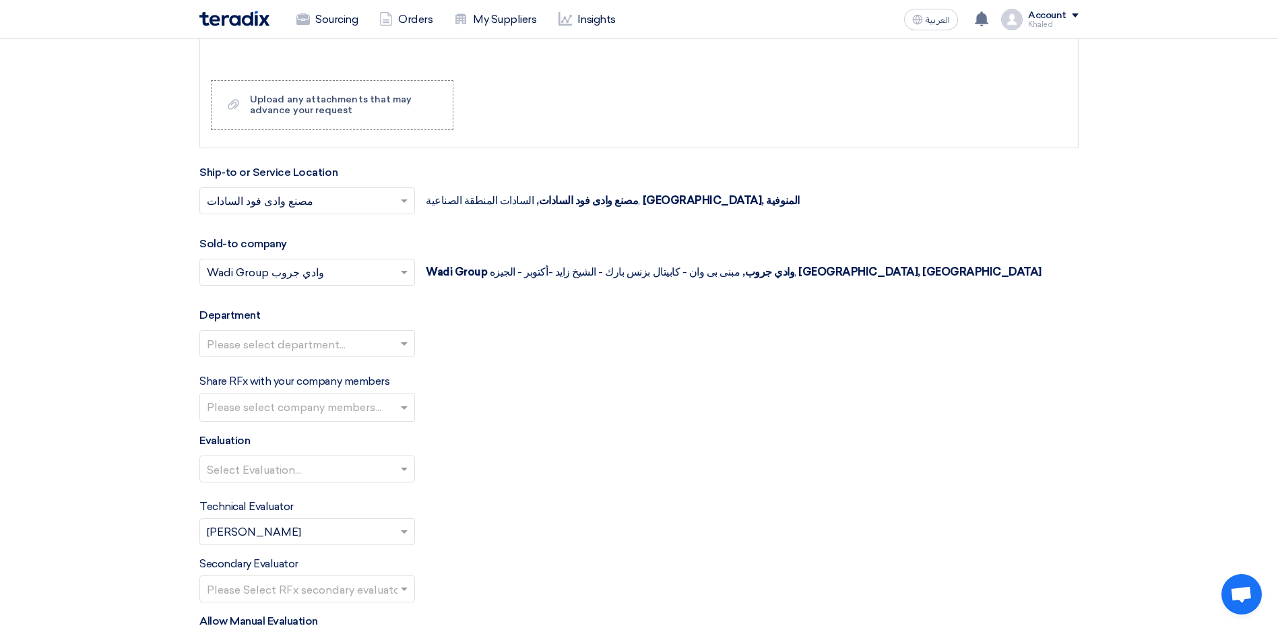
click at [332, 333] on div at bounding box center [307, 344] width 214 height 22
click at [361, 368] on div "--" at bounding box center [307, 370] width 214 height 27
click at [459, 375] on div "Share RFx with your company members Please select company members..." at bounding box center [638, 397] width 879 height 49
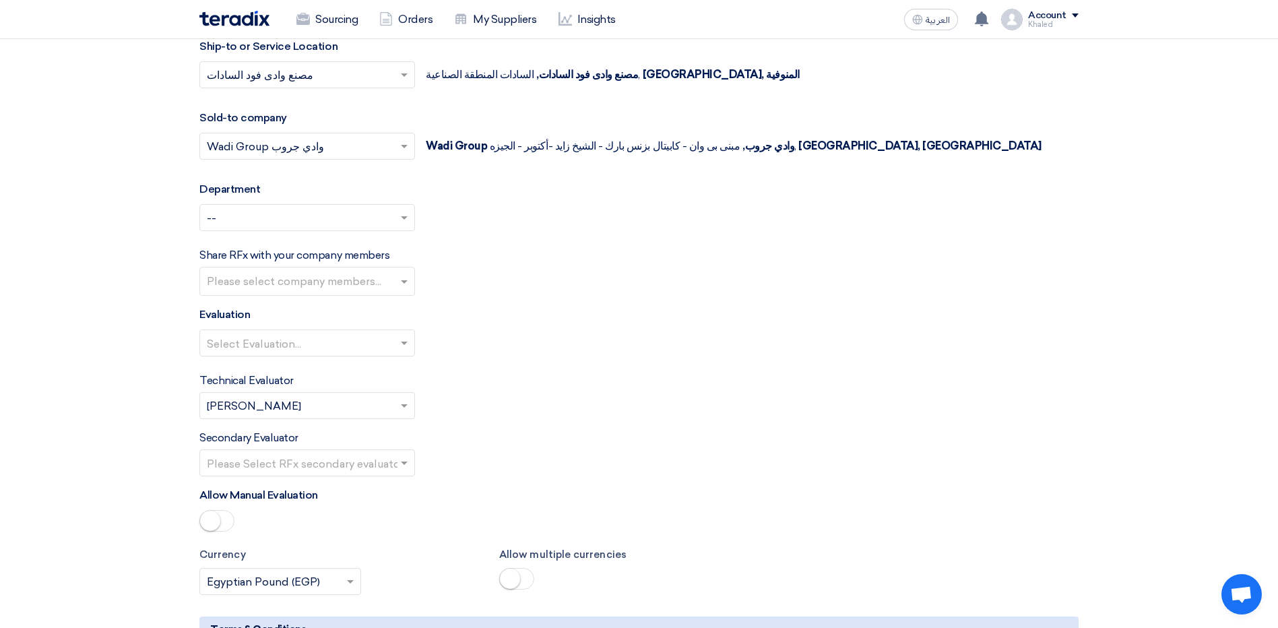
scroll to position [1550, 0]
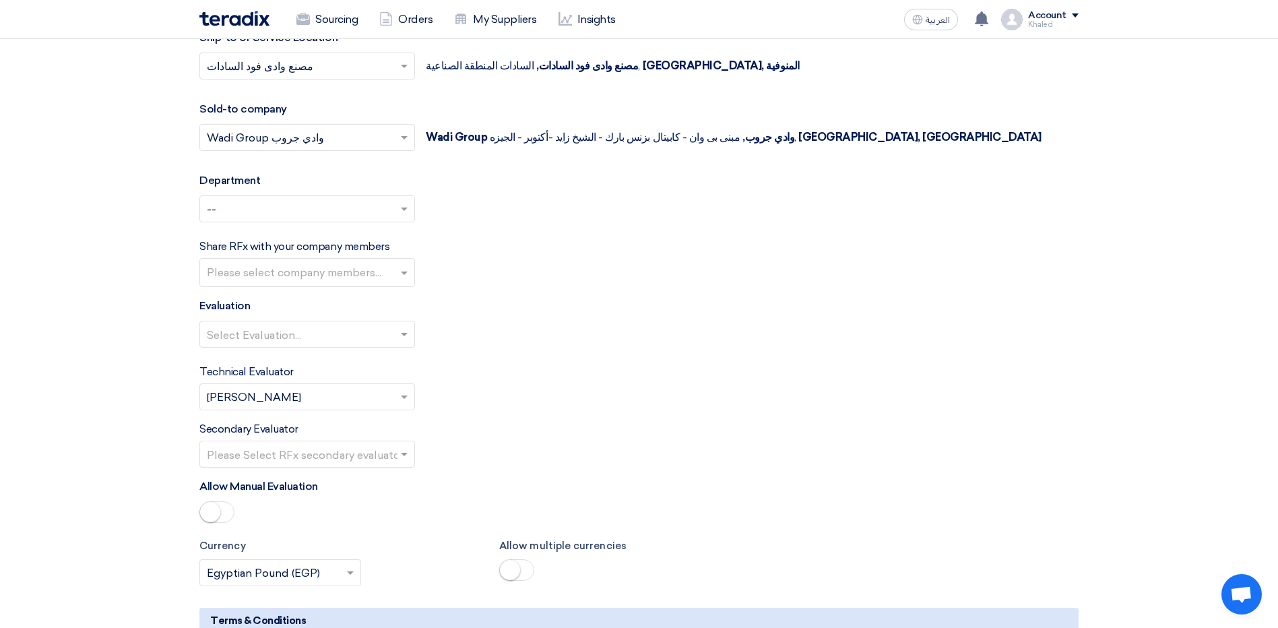
click at [397, 324] on div at bounding box center [307, 334] width 214 height 22
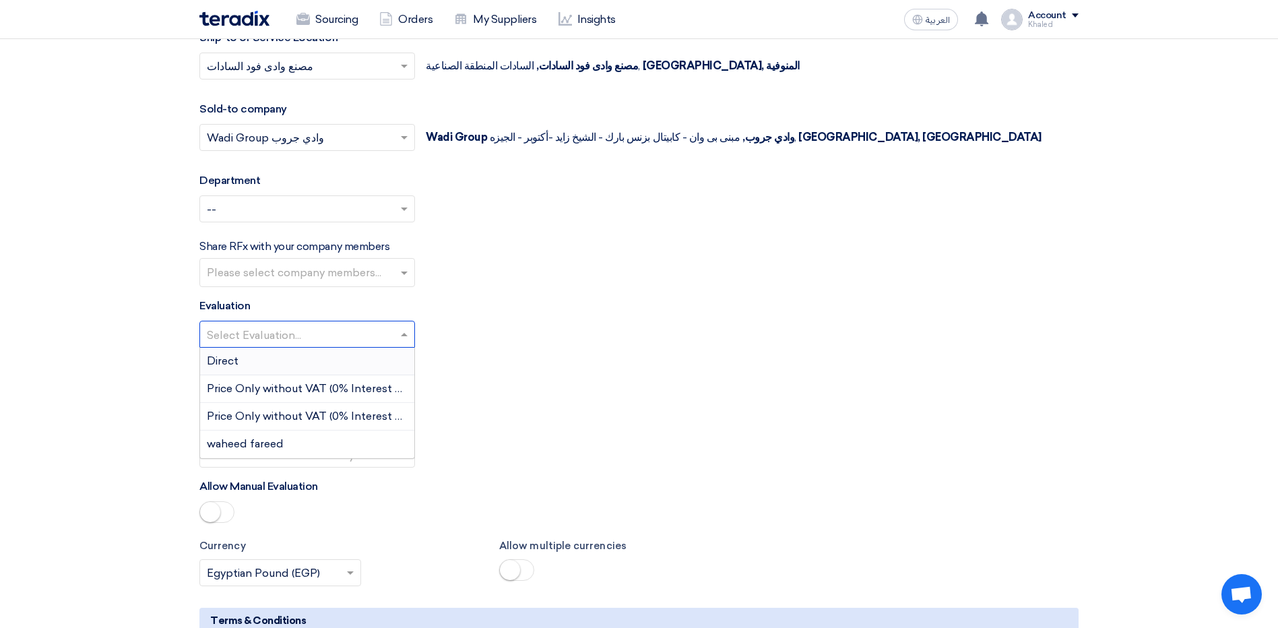
click at [372, 364] on div "Direct" at bounding box center [307, 362] width 214 height 28
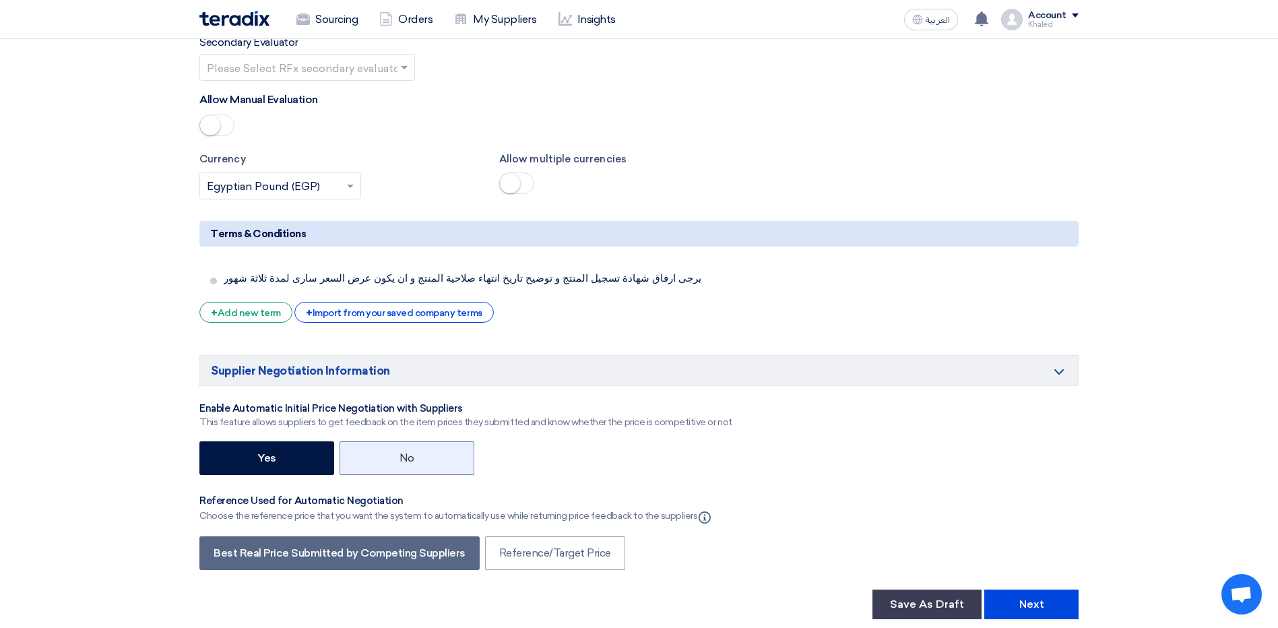
scroll to position [2089, 0]
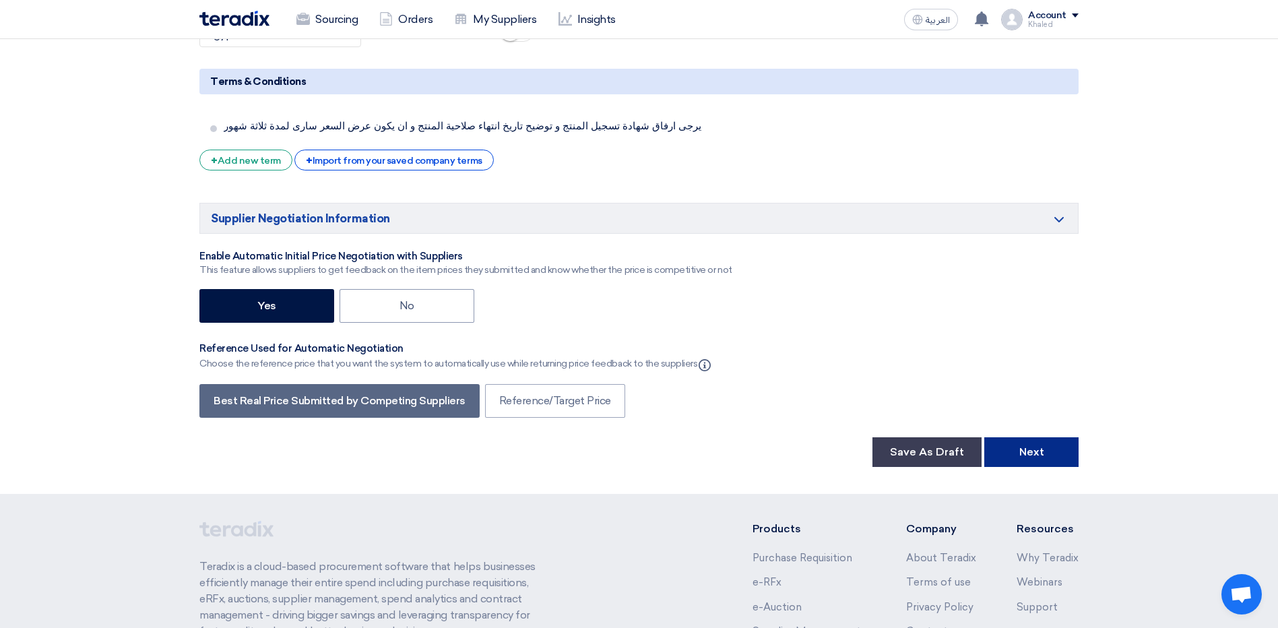
click at [1052, 457] on button "Next" at bounding box center [1032, 452] width 94 height 30
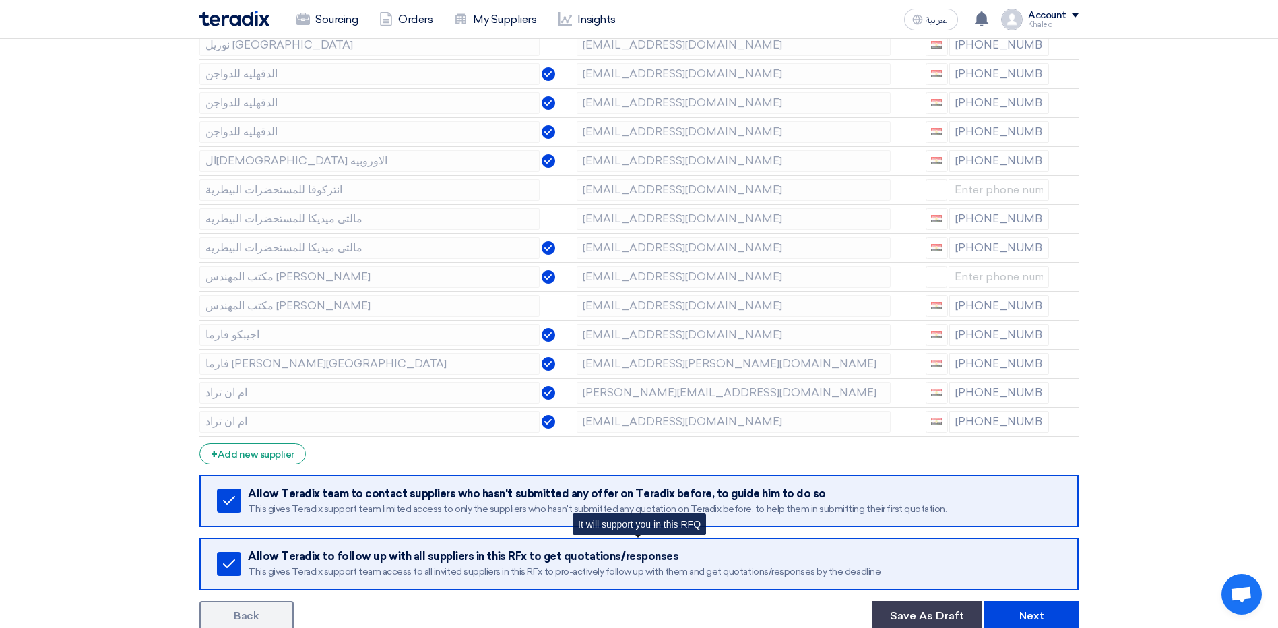
scroll to position [2558, 0]
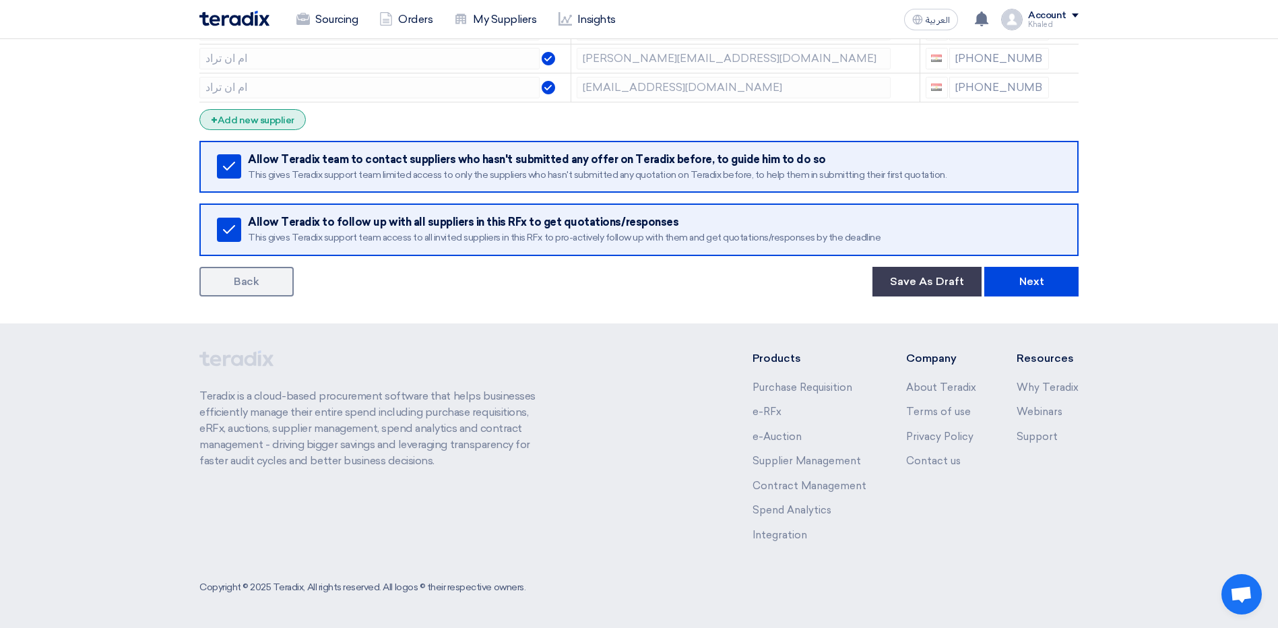
click at [241, 119] on div "+ Add new supplier" at bounding box center [252, 119] width 106 height 21
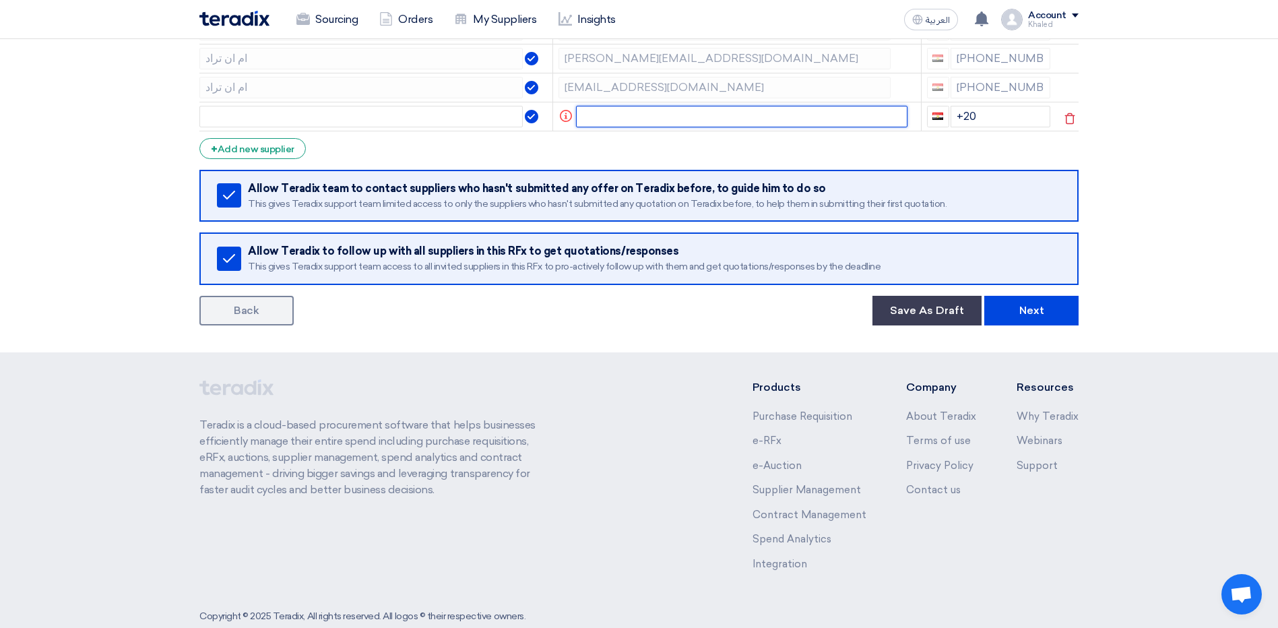
click at [637, 119] on input "text" at bounding box center [742, 117] width 332 height 22
paste input "[EMAIL_ADDRESS][DOMAIN_NAME]"
type input "[EMAIL_ADDRESS][DOMAIN_NAME]"
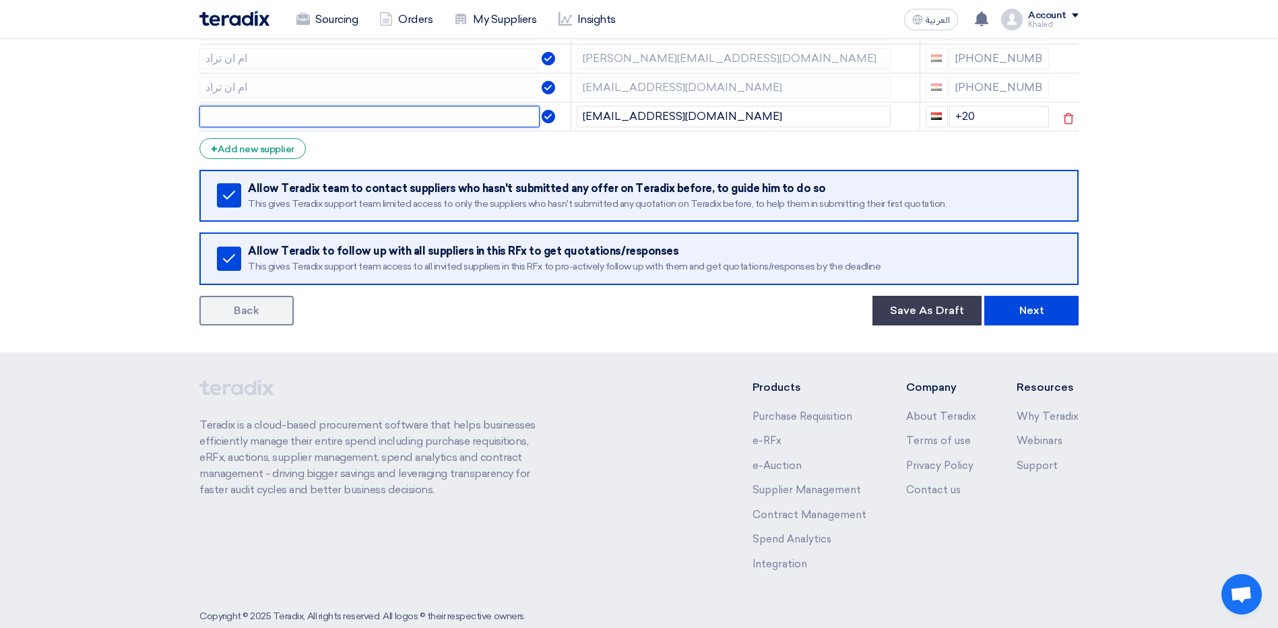
click at [416, 118] on input "text" at bounding box center [369, 117] width 340 height 22
type input "h"
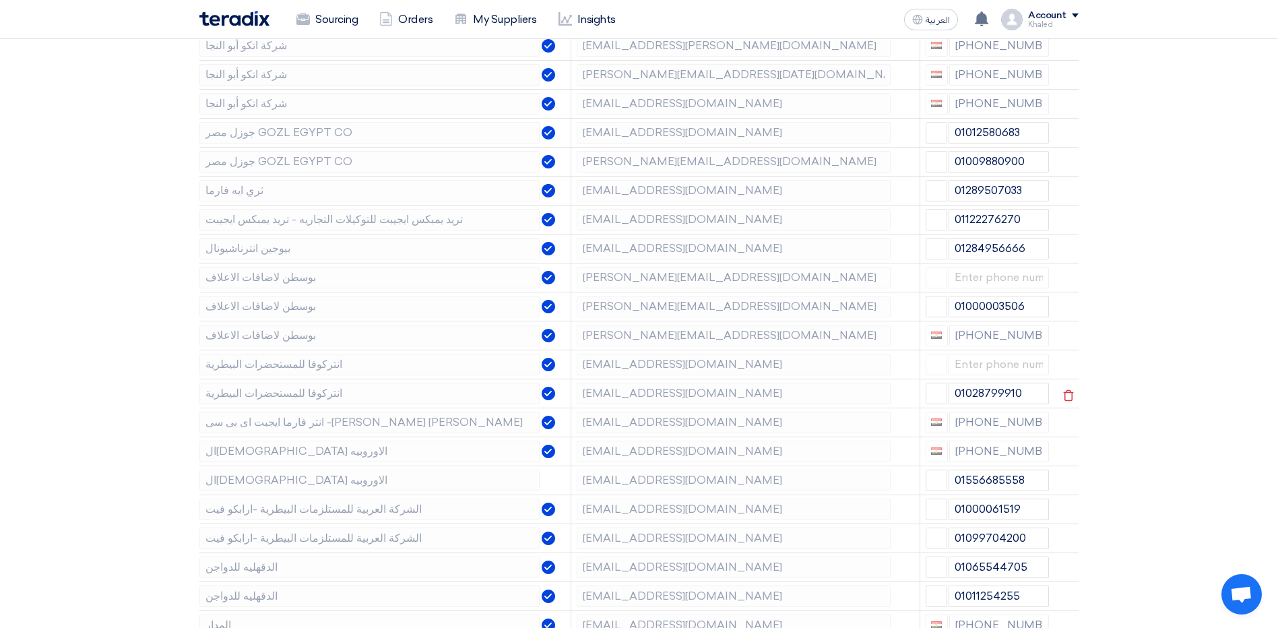
scroll to position [1278, 0]
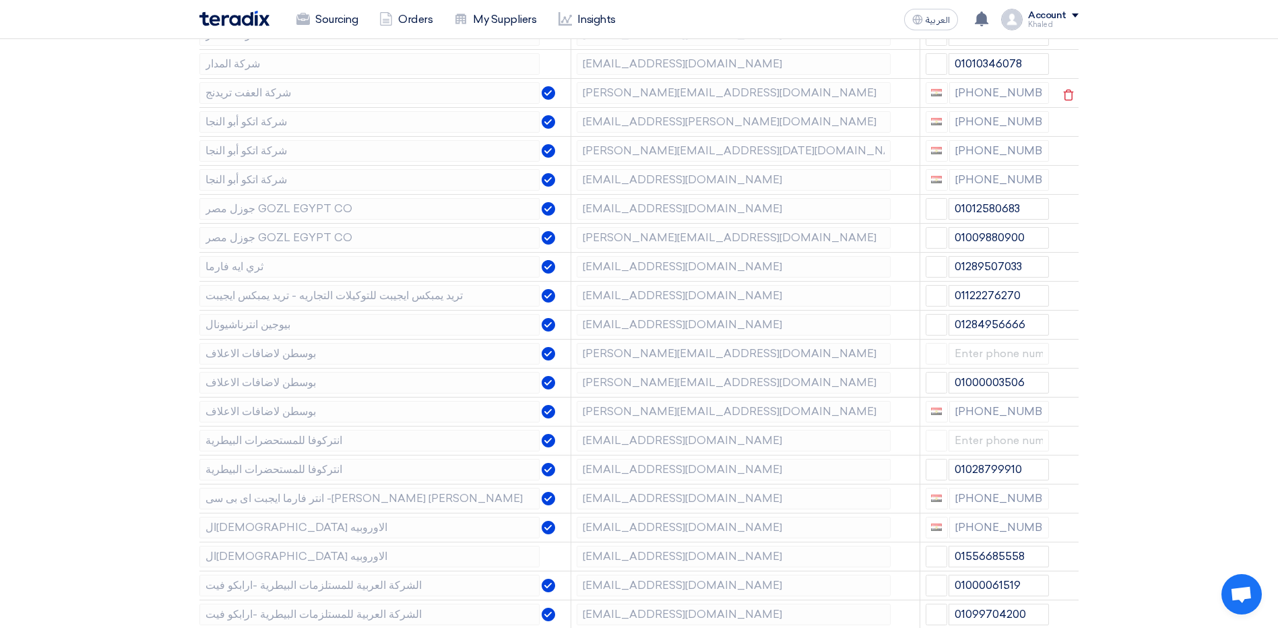
type input "العفت"
drag, startPoint x: 958, startPoint y: 94, endPoint x: 1039, endPoint y: 95, distance: 80.2
click at [1037, 94] on div "[PHONE_NUMBER]" at bounding box center [988, 93] width 124 height 22
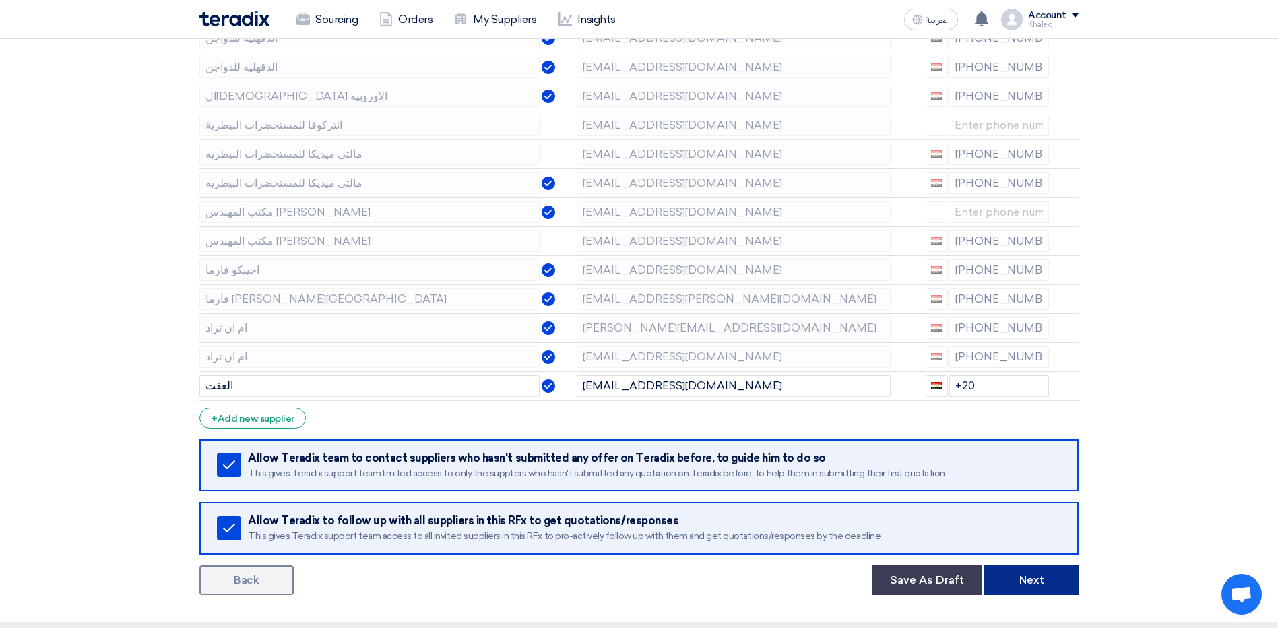
scroll to position [2587, 0]
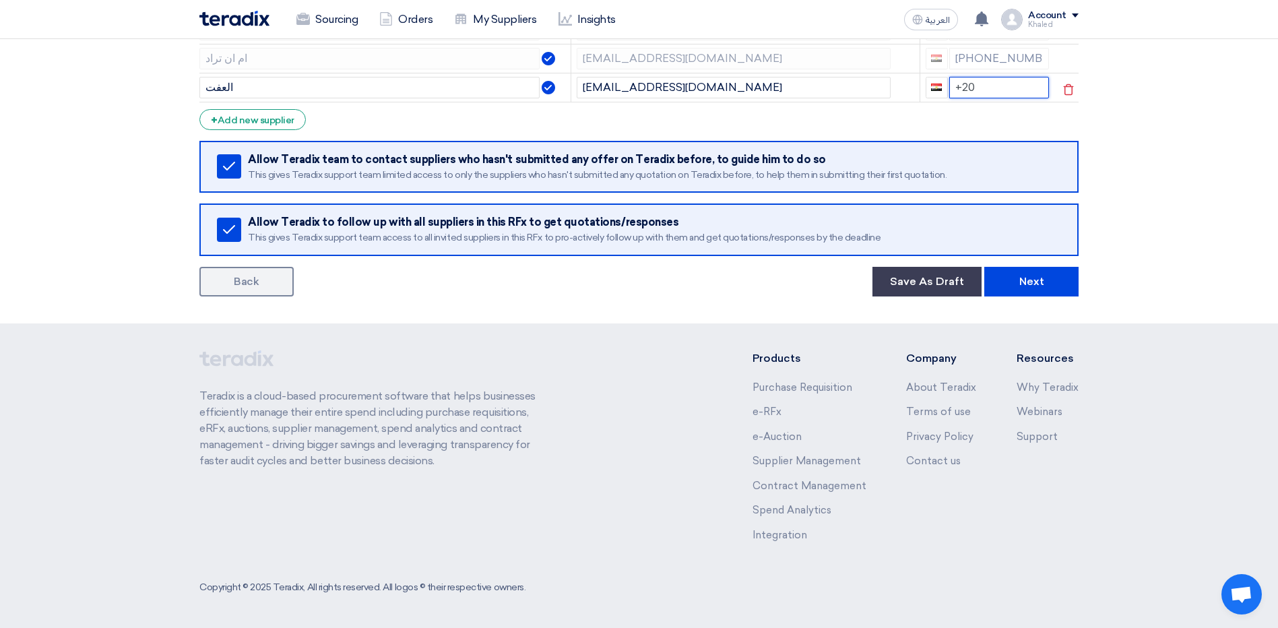
drag, startPoint x: 987, startPoint y: 78, endPoint x: 991, endPoint y: 84, distance: 6.9
click at [987, 79] on input "+20" at bounding box center [1000, 88] width 100 height 22
paste input "[PHONE_NUMBER]"
click at [975, 98] on input "+20 [PHONE_NUMBER]" at bounding box center [1000, 88] width 100 height 22
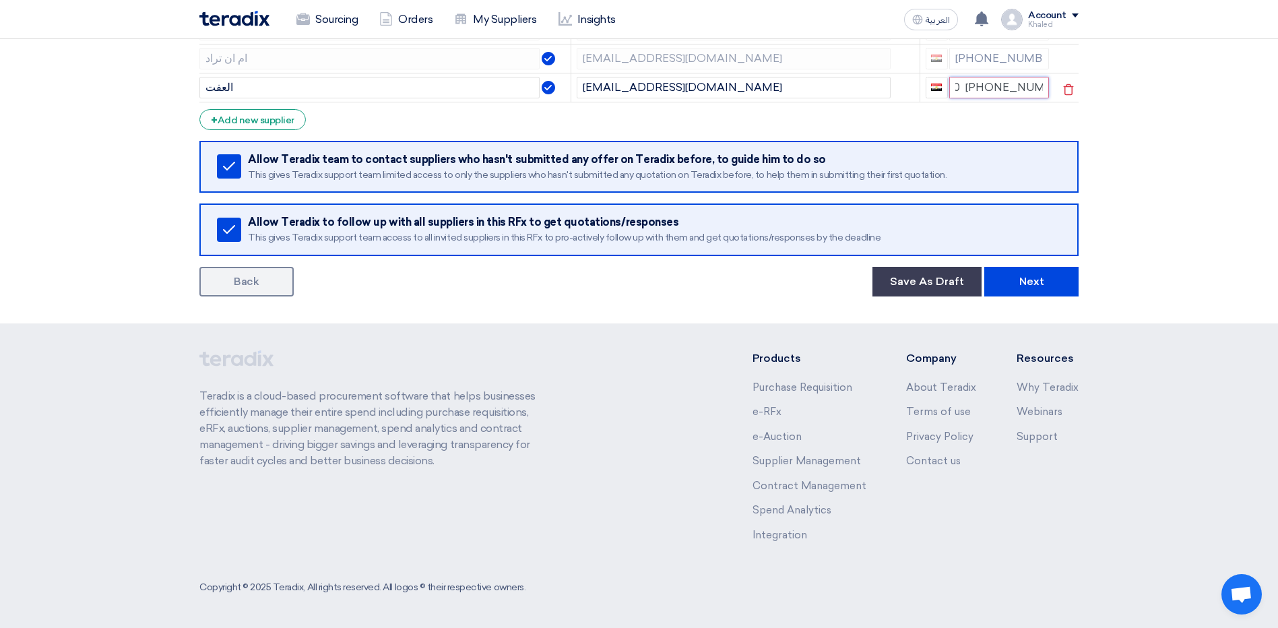
type input "+20 + 01028681977"
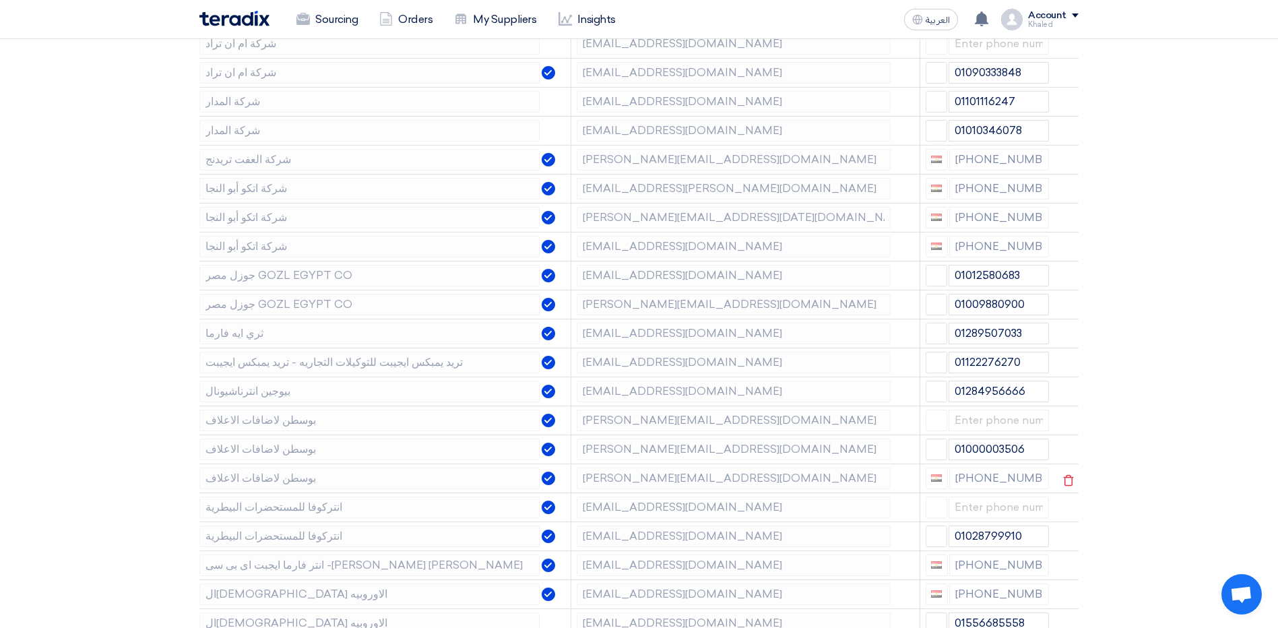
scroll to position [1172, 0]
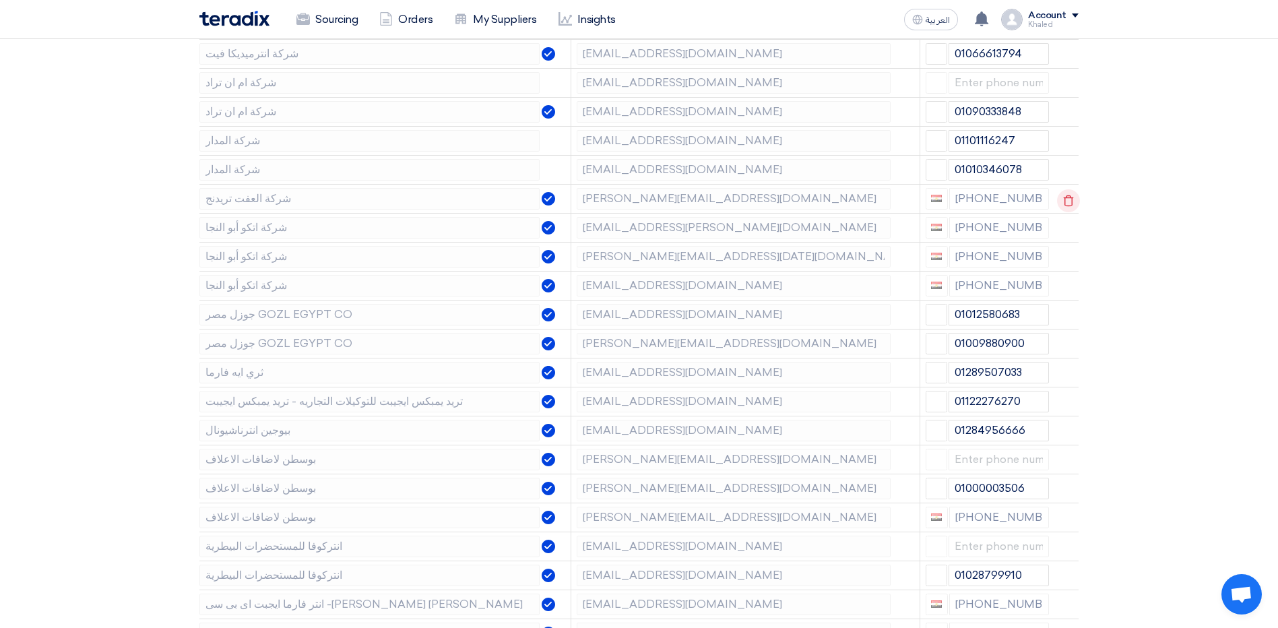
click at [1071, 203] on use at bounding box center [1069, 200] width 10 height 11
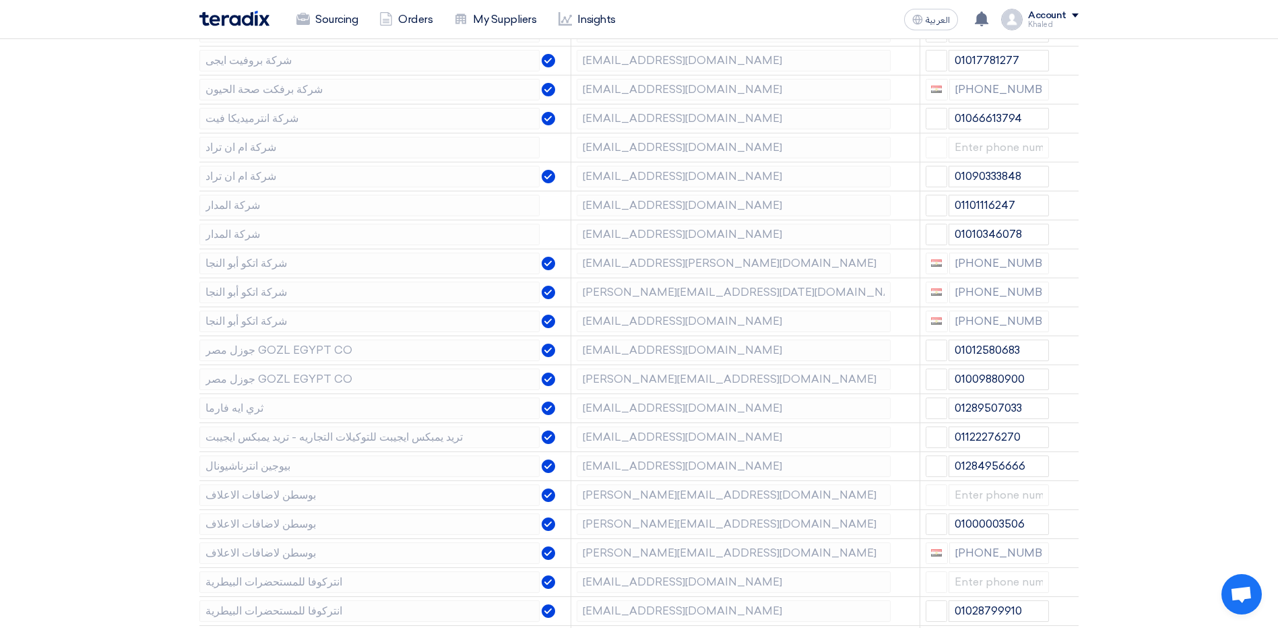
scroll to position [1105, 0]
click at [1064, 238] on icon at bounding box center [1068, 239] width 23 height 23
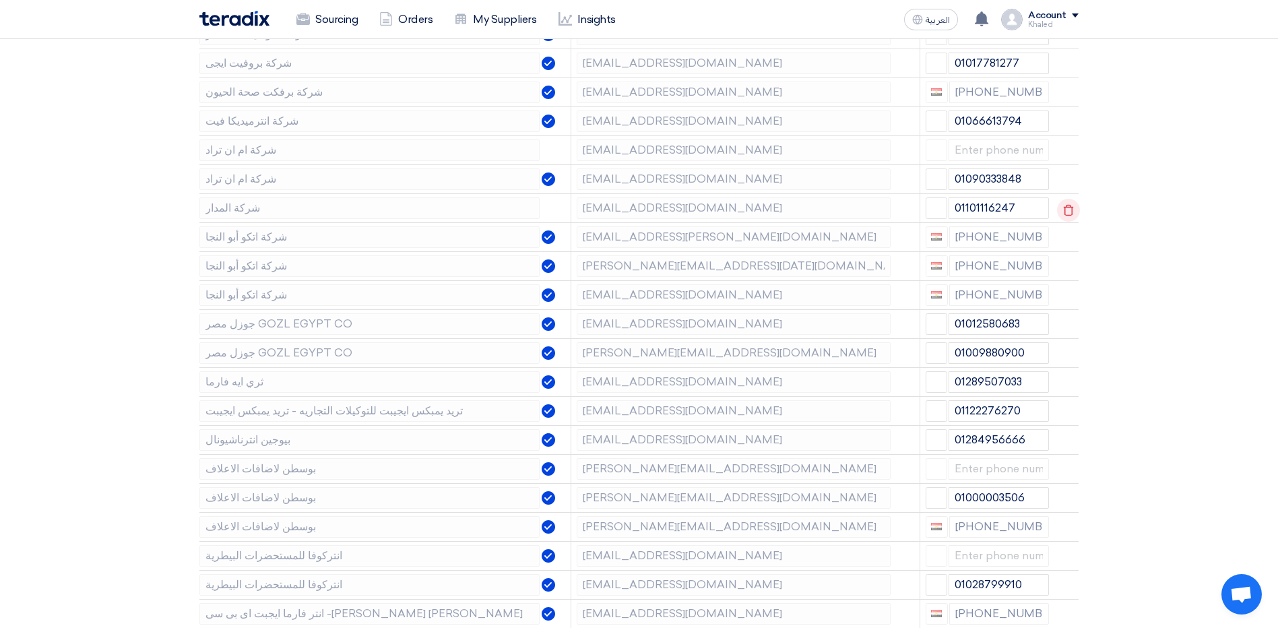
click at [1064, 212] on icon at bounding box center [1068, 210] width 23 height 23
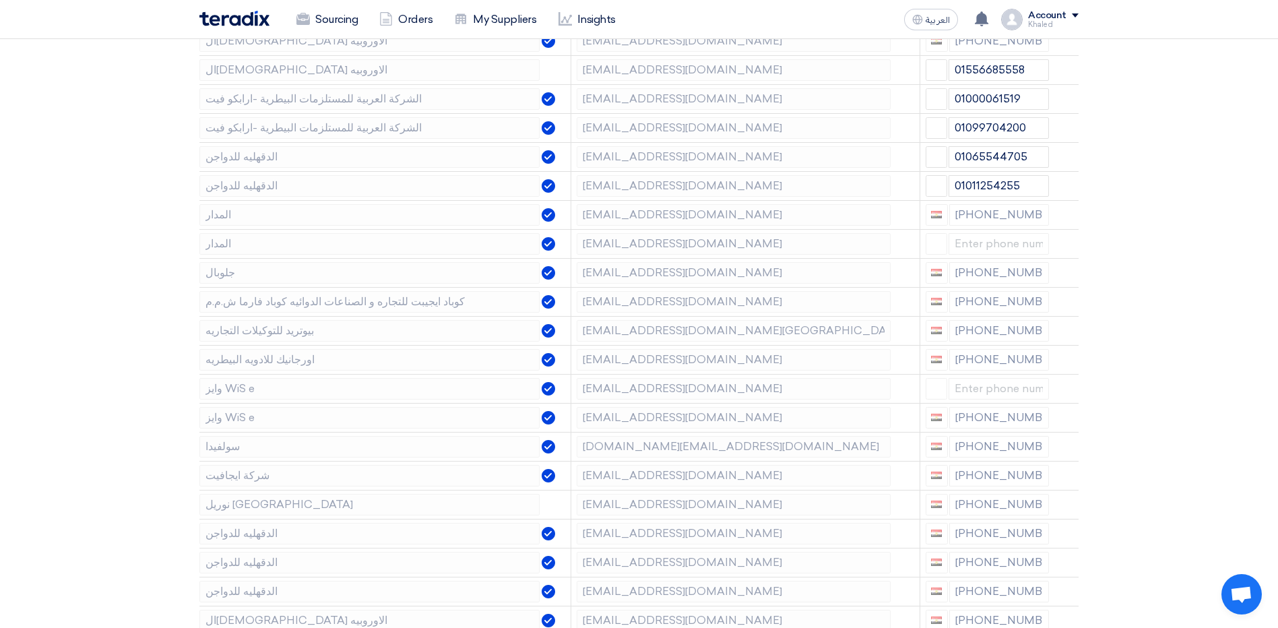
scroll to position [1711, 0]
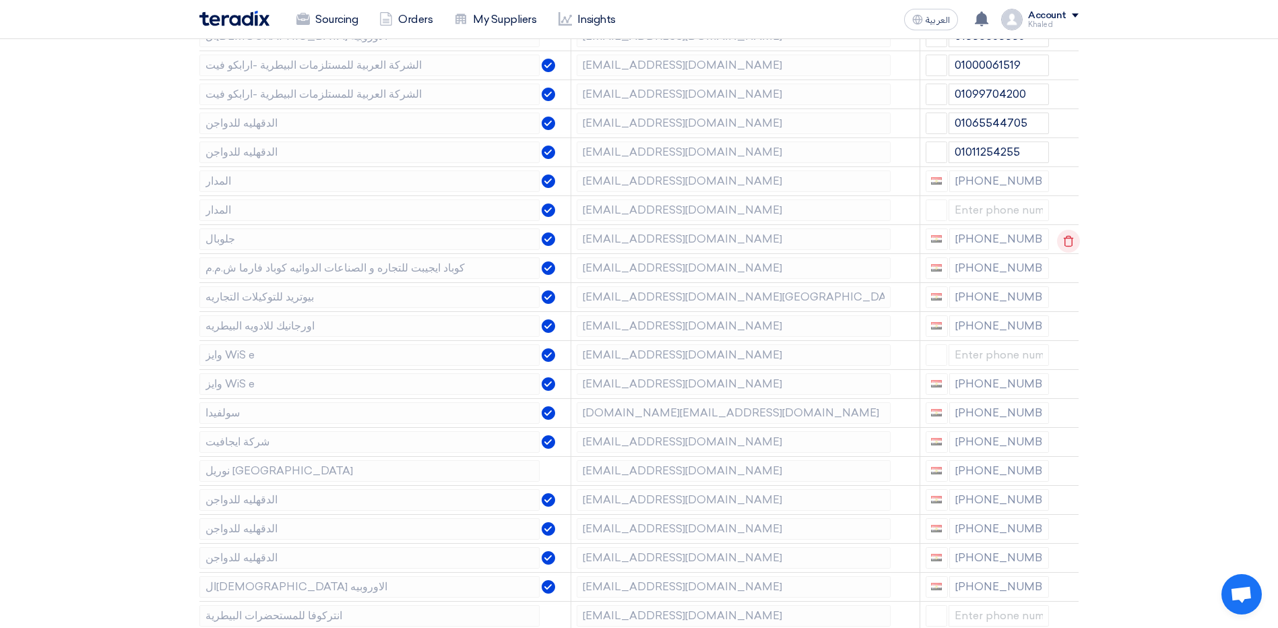
click at [1065, 240] on icon at bounding box center [1068, 241] width 23 height 23
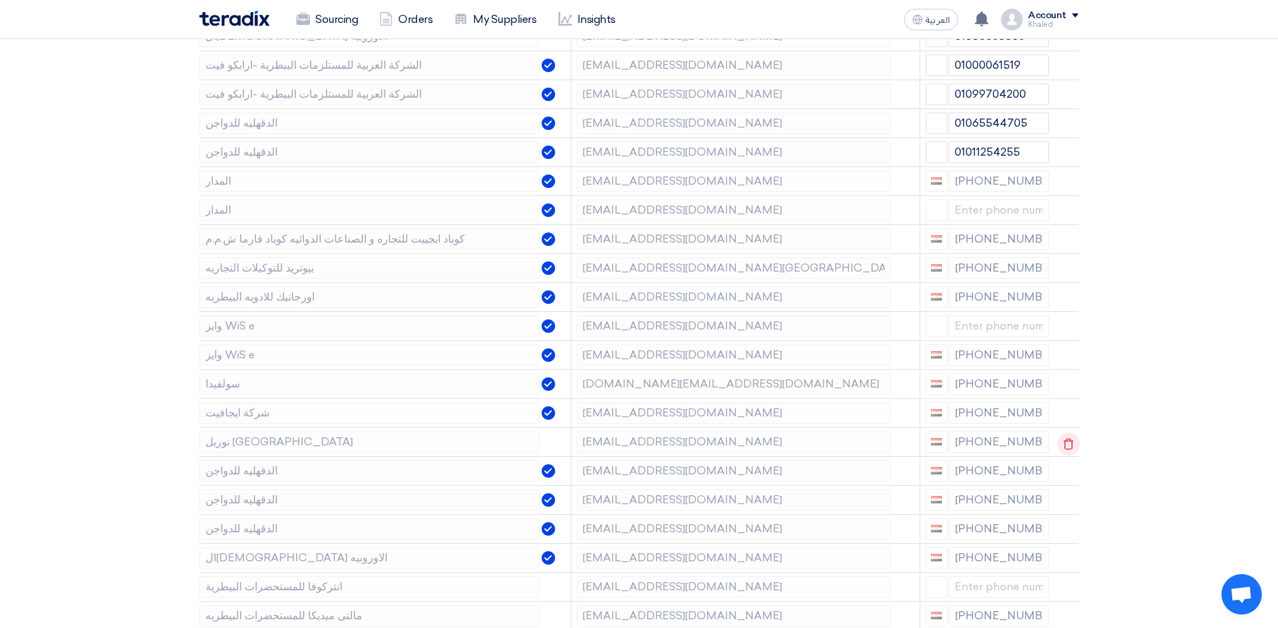
click at [1065, 445] on icon at bounding box center [1068, 444] width 23 height 23
click at [1067, 499] on use at bounding box center [1069, 501] width 10 height 11
click at [1069, 472] on icon at bounding box center [1068, 473] width 23 height 23
click at [1070, 444] on icon at bounding box center [1068, 444] width 23 height 23
click at [1068, 442] on icon at bounding box center [1068, 444] width 23 height 23
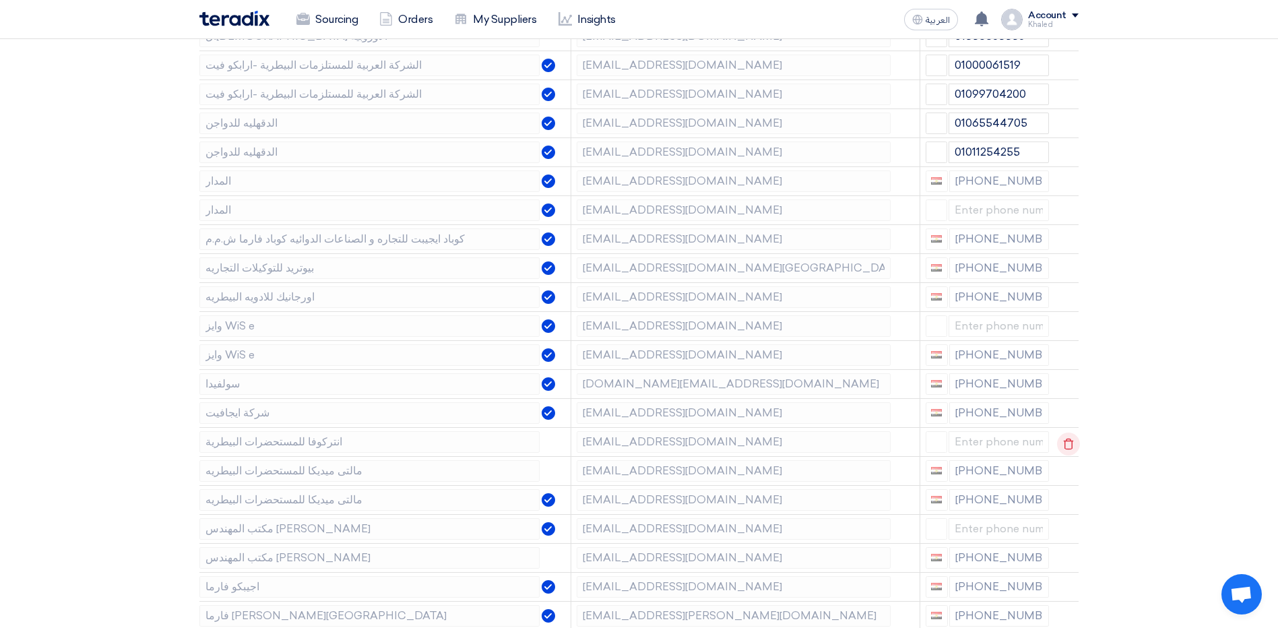
click at [1066, 446] on icon at bounding box center [1068, 444] width 23 height 23
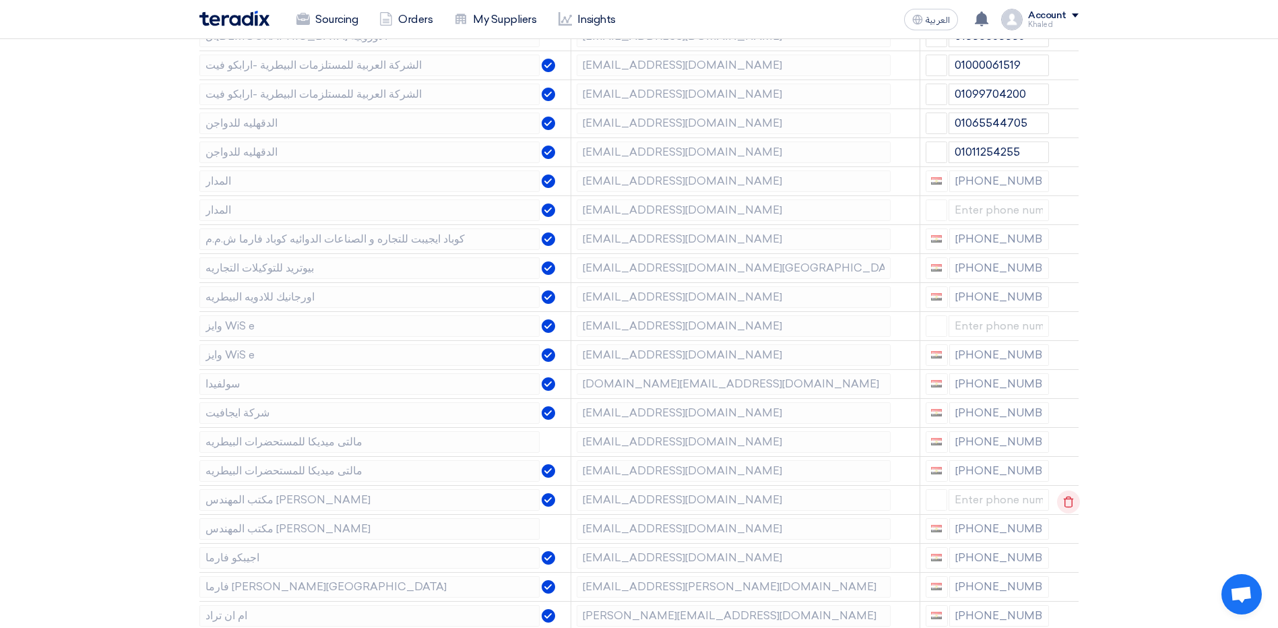
click at [1070, 505] on use at bounding box center [1069, 501] width 10 height 11
click at [0, 0] on use at bounding box center [0, 0] width 0 height 0
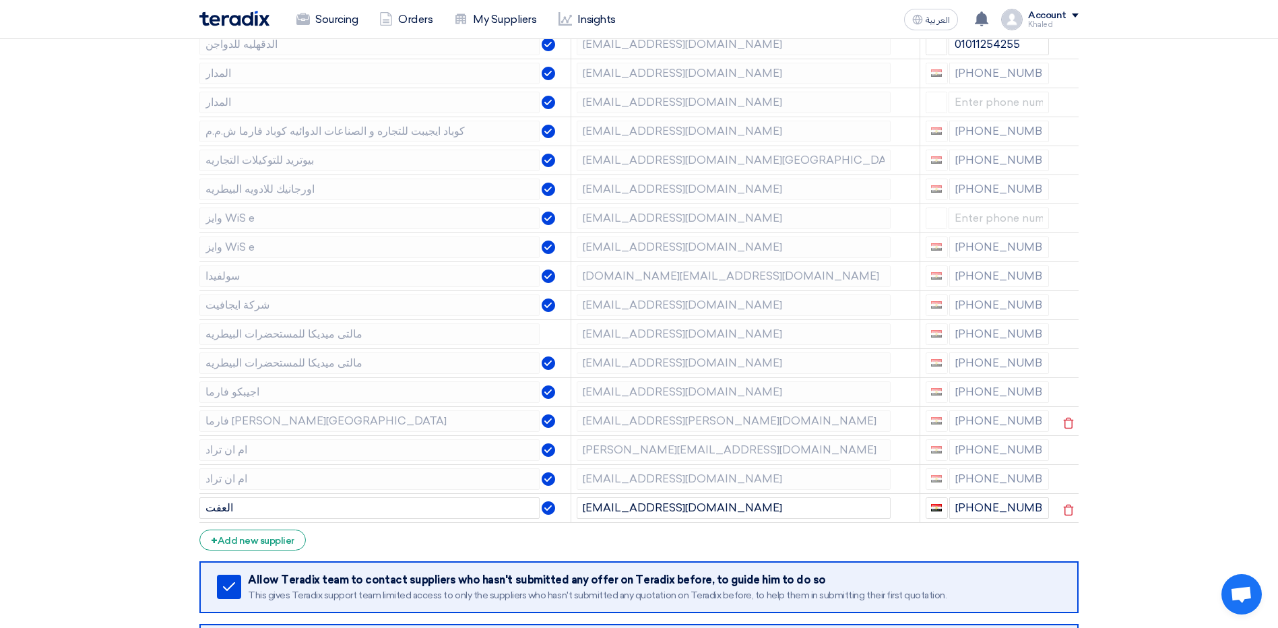
scroll to position [1846, 0]
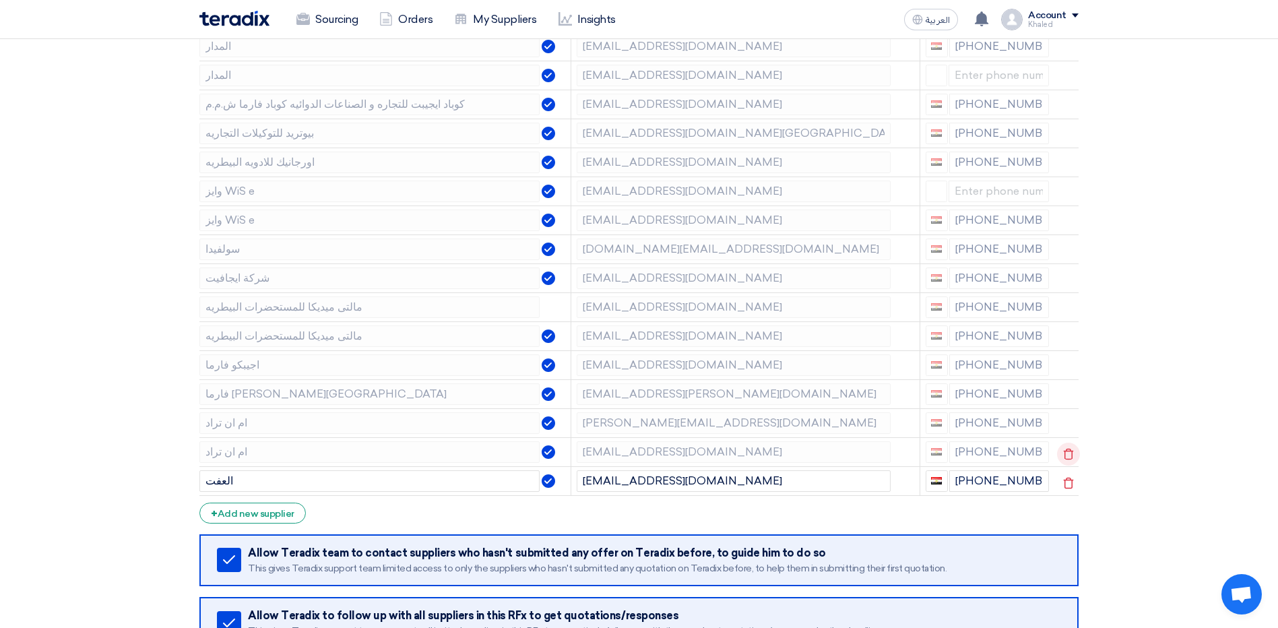
click at [1066, 454] on icon at bounding box center [1068, 454] width 23 height 23
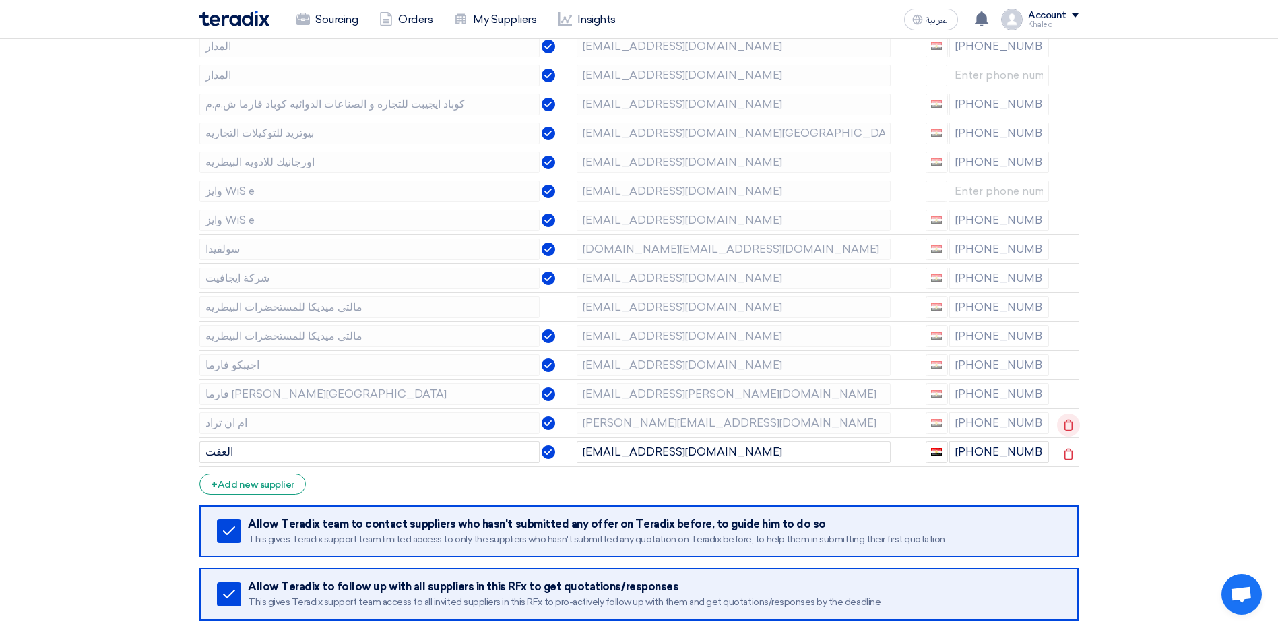
click at [1066, 425] on icon at bounding box center [1068, 425] width 23 height 23
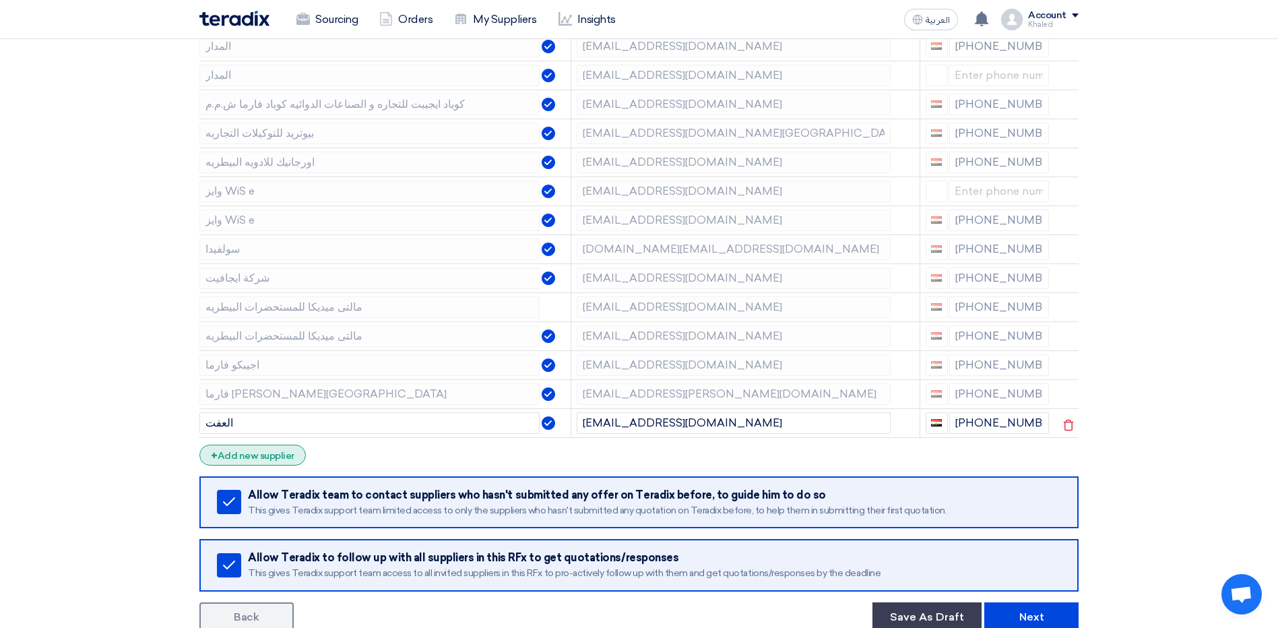
click at [262, 460] on div "+ Add new supplier" at bounding box center [252, 455] width 106 height 21
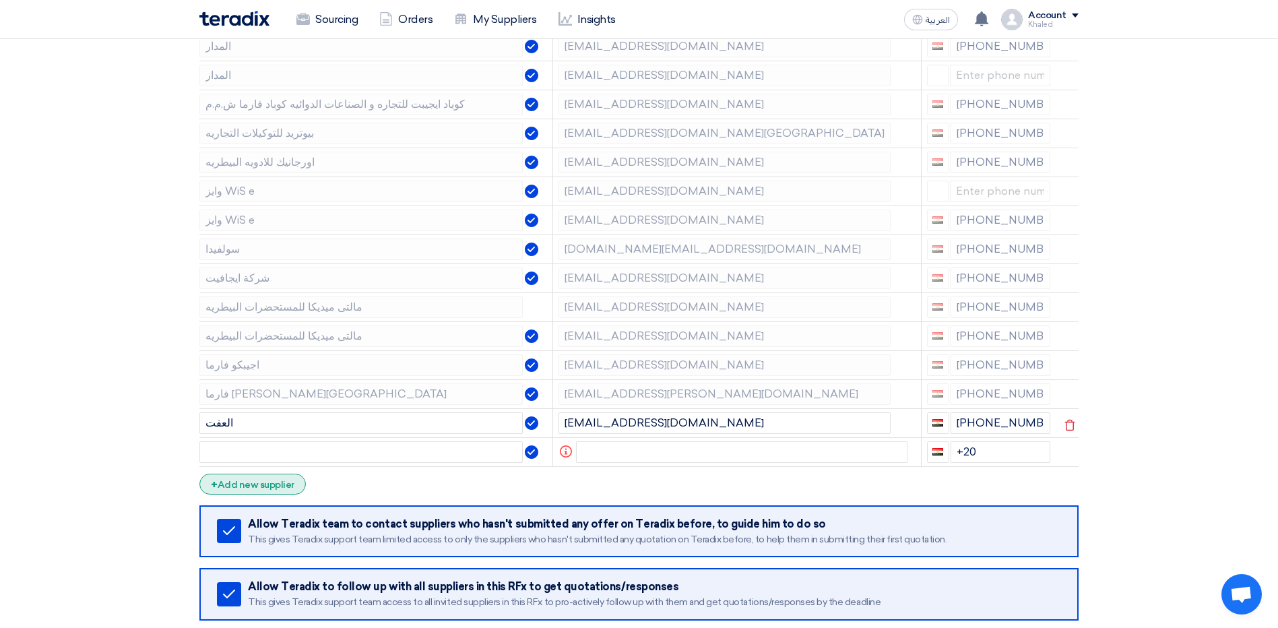
click at [262, 490] on div "+ Add new supplier" at bounding box center [252, 484] width 106 height 21
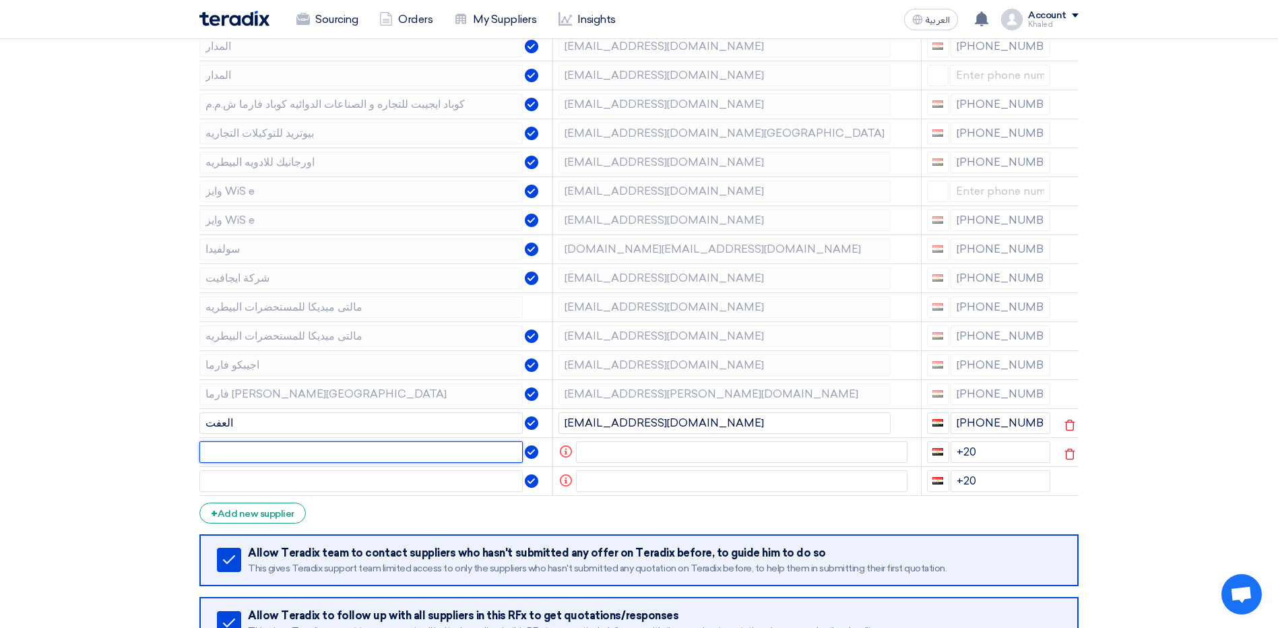
click at [262, 447] on input "text" at bounding box center [360, 452] width 323 height 22
paste input "ايليت فيت"
type input "ايليت فيت"
click at [297, 475] on input "text" at bounding box center [360, 481] width 323 height 22
type input "واكى فيت"
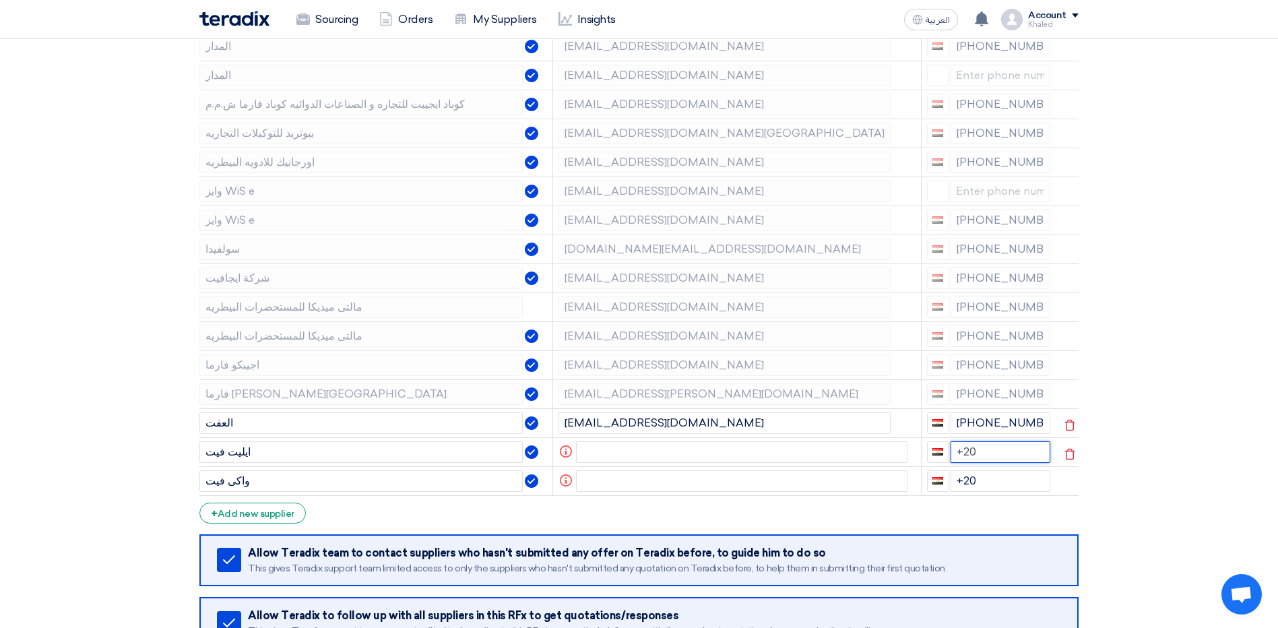
click at [987, 452] on input "+20" at bounding box center [1001, 452] width 100 height 22
click at [990, 472] on input "+20" at bounding box center [1001, 481] width 100 height 22
click at [608, 478] on input "text" at bounding box center [742, 481] width 332 height 22
paste input "[EMAIL_ADDRESS][DOMAIN_NAME]'"
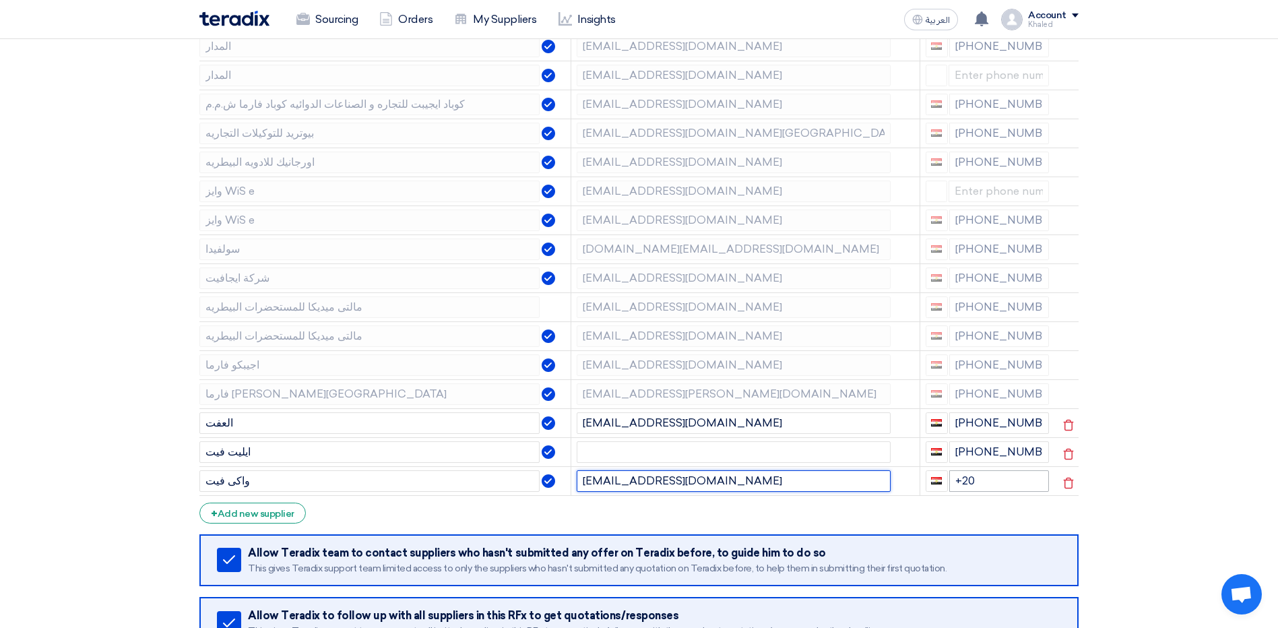
type input "[EMAIL_ADDRESS][DOMAIN_NAME]"
click at [998, 479] on input "+20" at bounding box center [1000, 481] width 100 height 22
type input "[PHONE_NUMBER]"
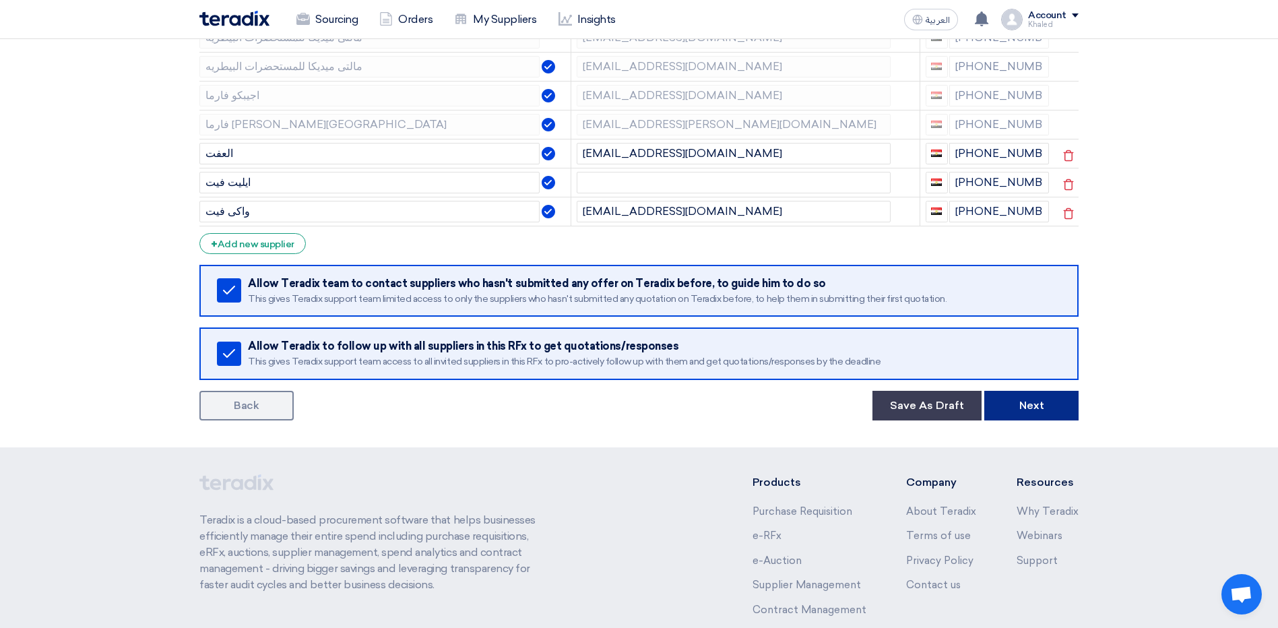
click at [1061, 414] on button "Next" at bounding box center [1032, 406] width 94 height 30
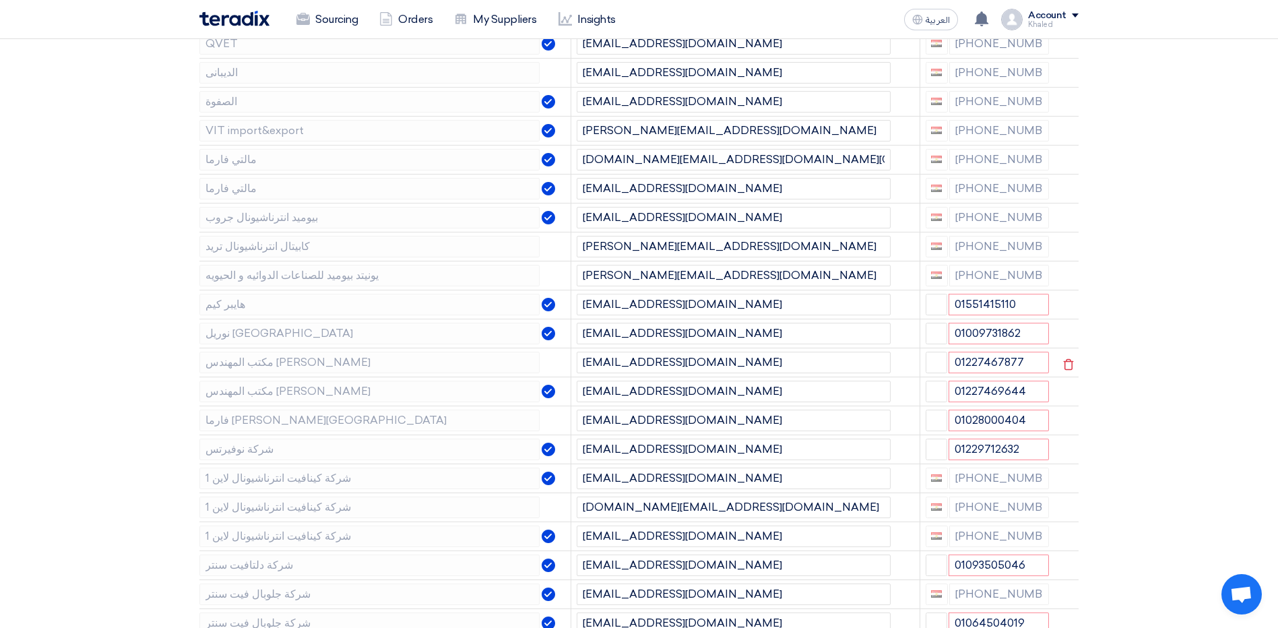
scroll to position [674, 0]
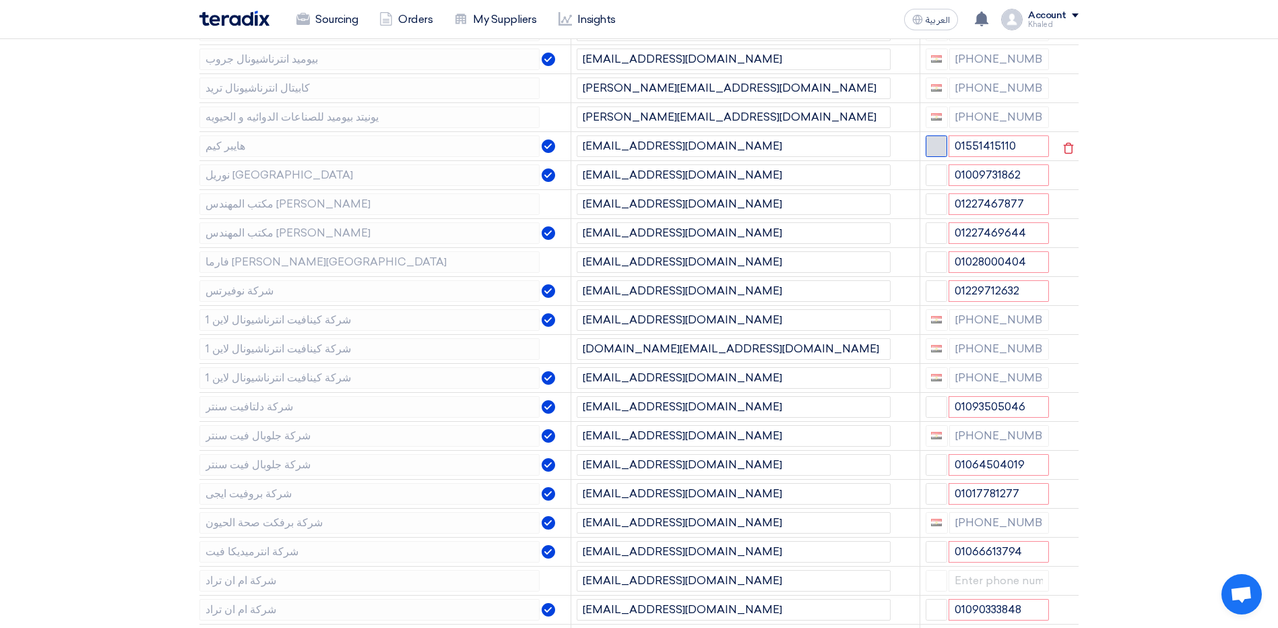
click at [934, 150] on span "button" at bounding box center [936, 145] width 10 height 10
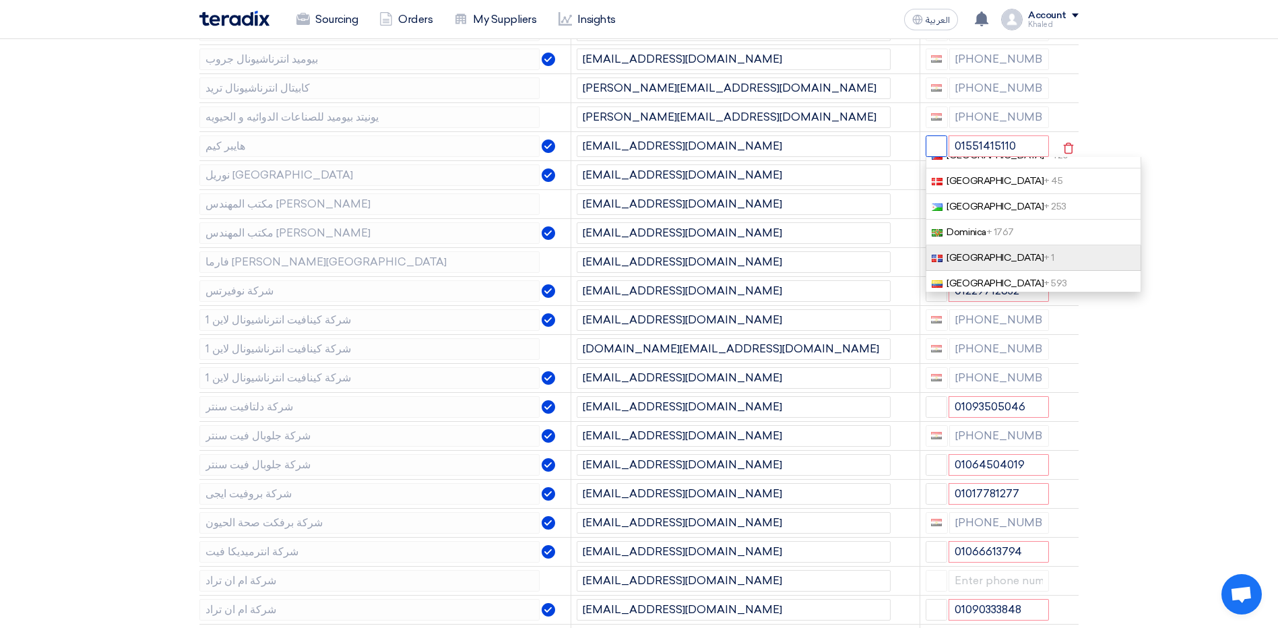
scroll to position [1146, 0]
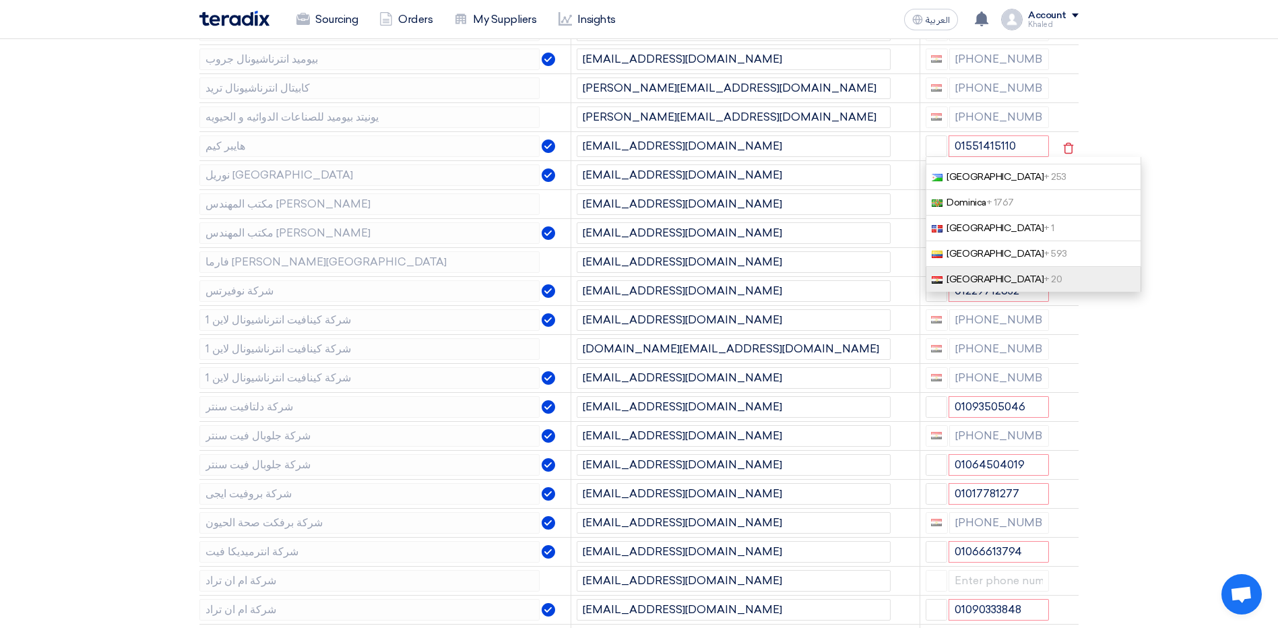
click at [986, 284] on link "[GEOGRAPHIC_DATA] + 20" at bounding box center [1034, 280] width 216 height 26
type input "[PHONE_NUMBER]"
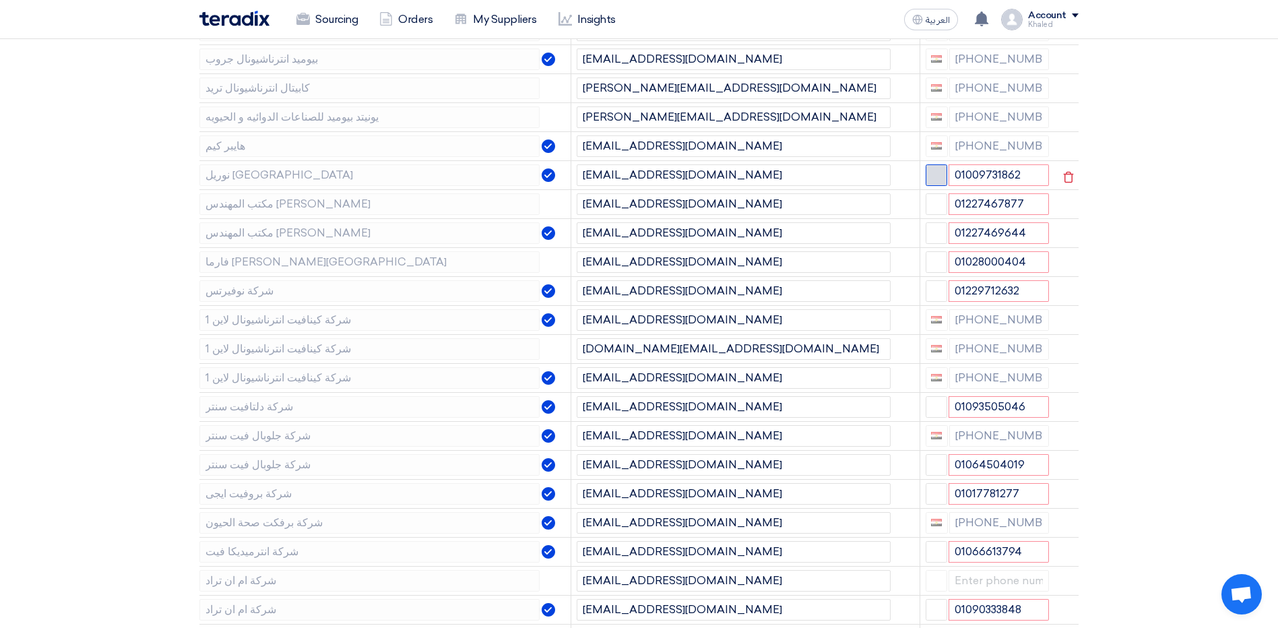
click at [939, 179] on span "button" at bounding box center [936, 173] width 10 height 10
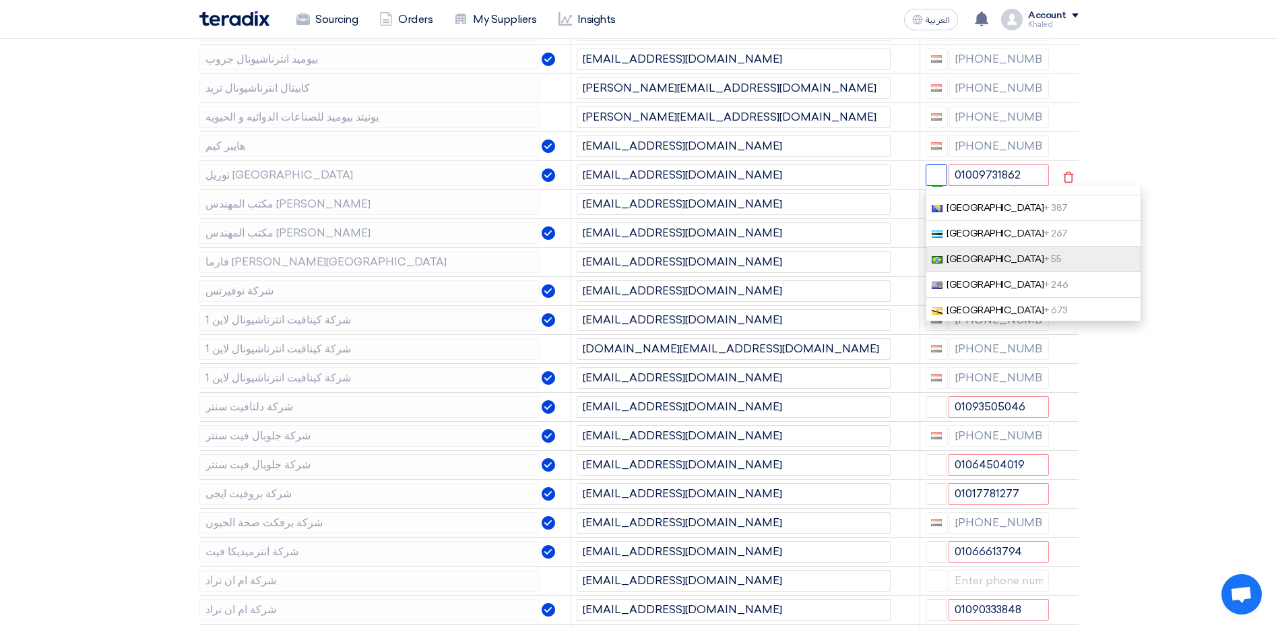
scroll to position [337, 0]
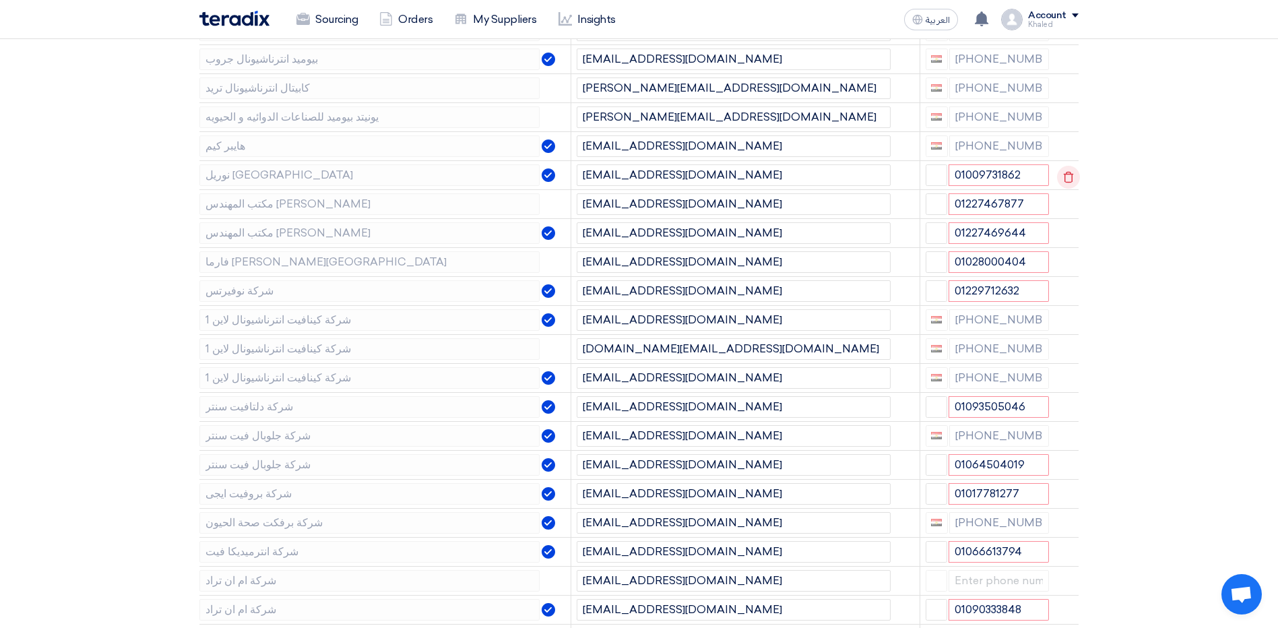
click at [1067, 189] on icon at bounding box center [1068, 177] width 23 height 23
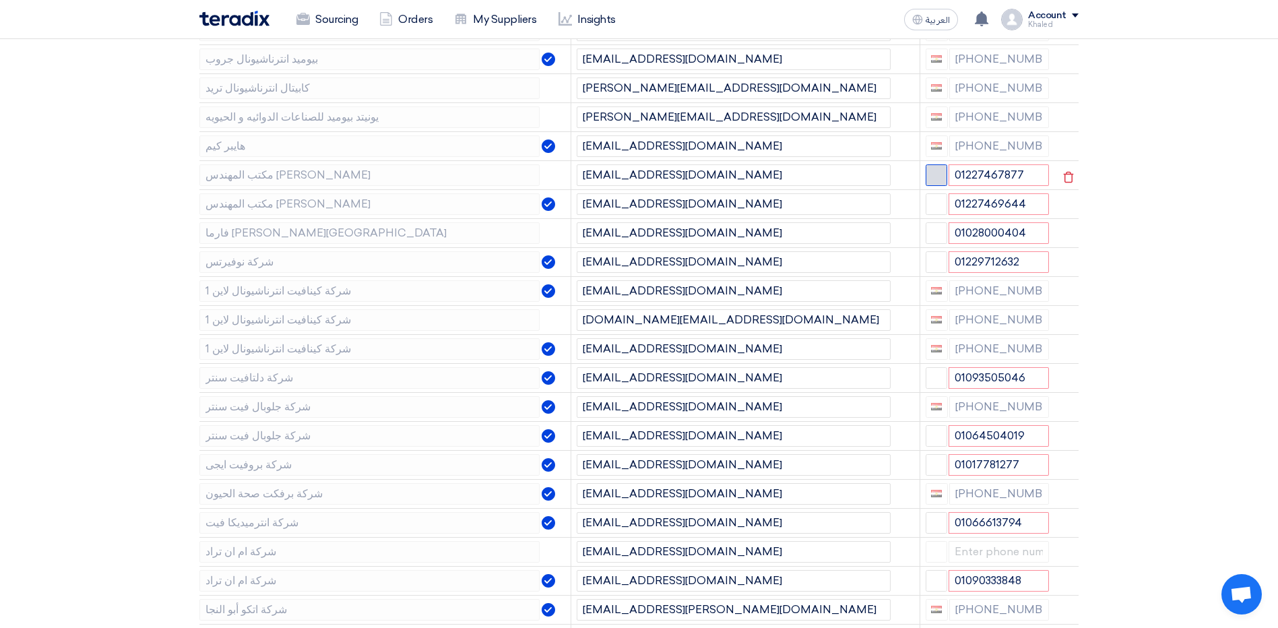
click at [941, 186] on button "button" at bounding box center [937, 175] width 22 height 22
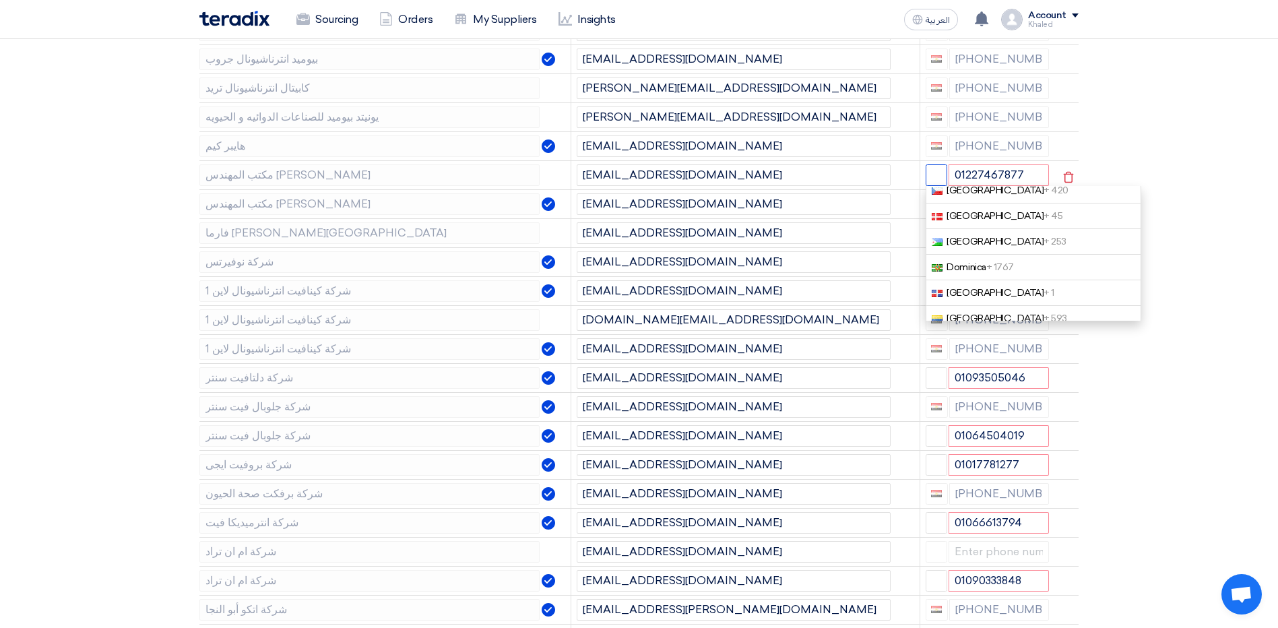
scroll to position [1146, 0]
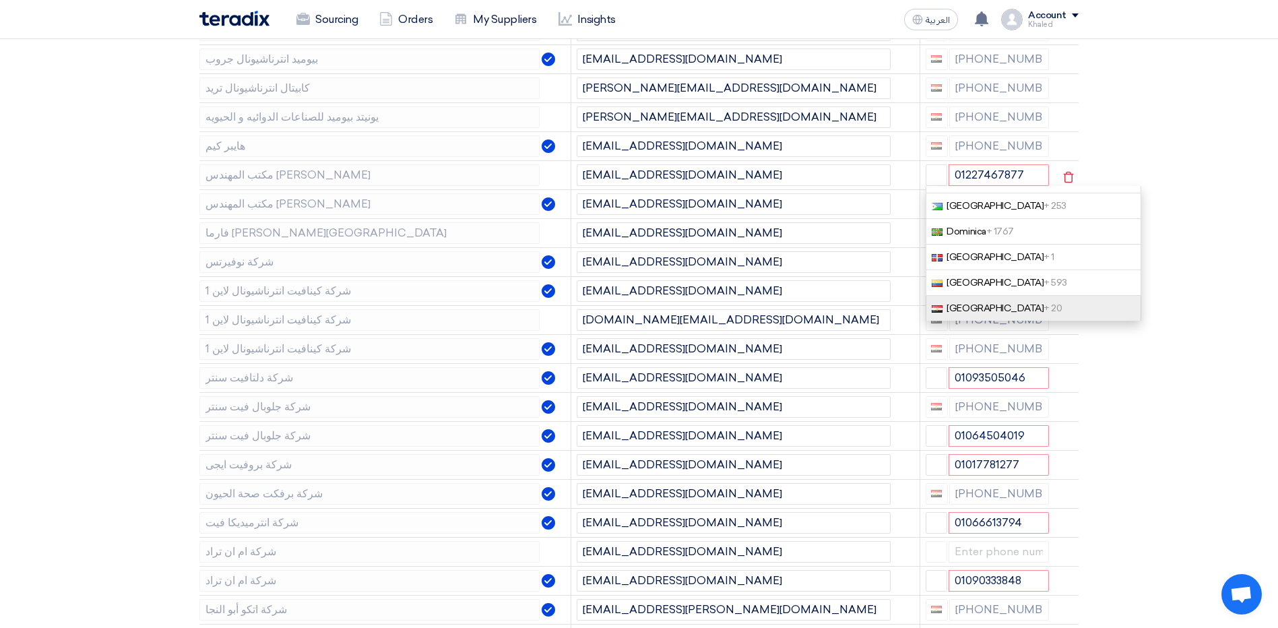
click at [999, 321] on link "[GEOGRAPHIC_DATA] + 20" at bounding box center [1034, 309] width 216 height 26
type input "[PHONE_NUMBER]"
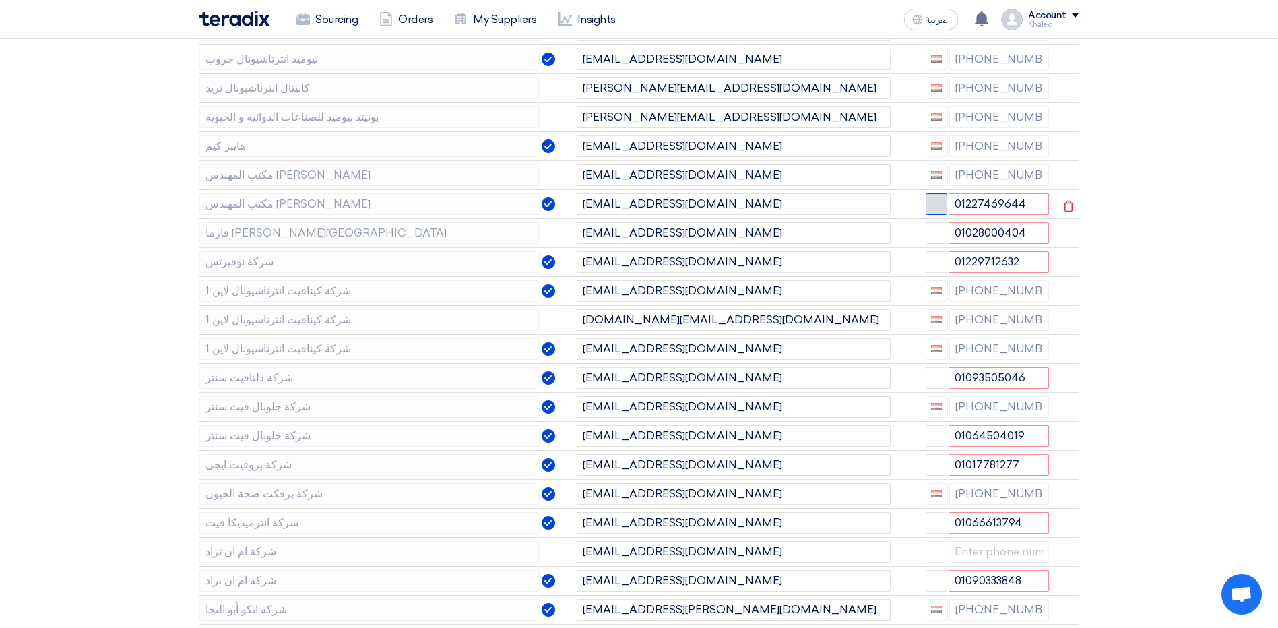
click at [931, 208] on span "button" at bounding box center [936, 202] width 10 height 10
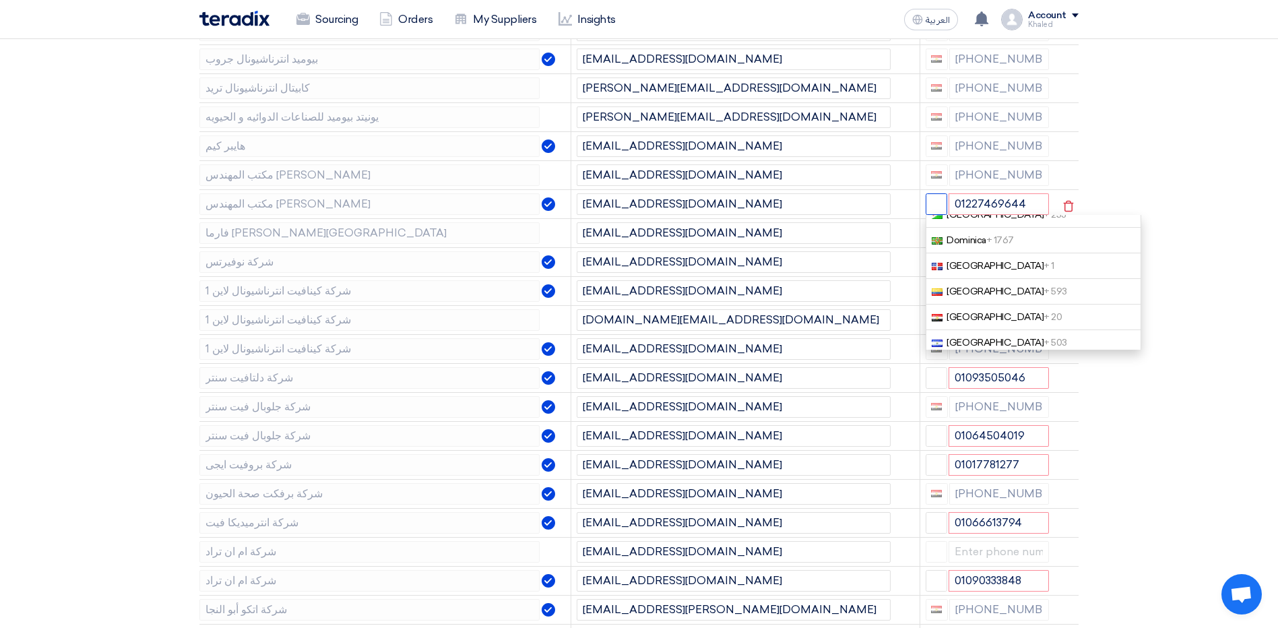
scroll to position [1213, 0]
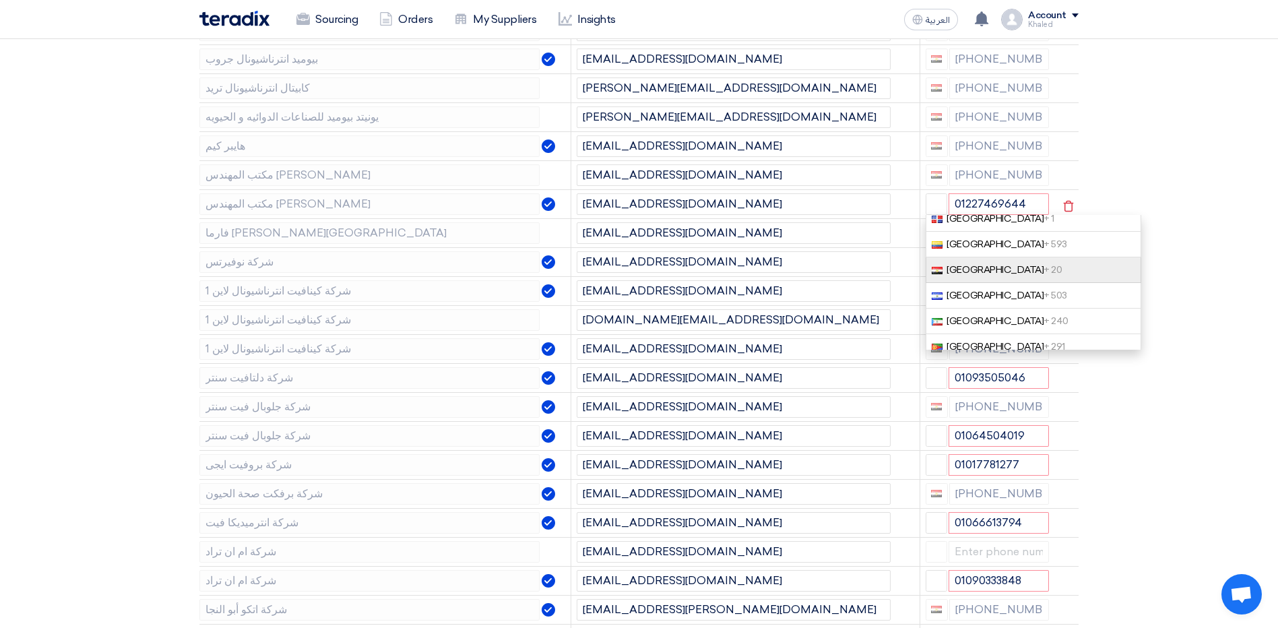
click at [1002, 283] on link "[GEOGRAPHIC_DATA] + 20" at bounding box center [1034, 270] width 216 height 26
type input "[PHONE_NUMBER]"
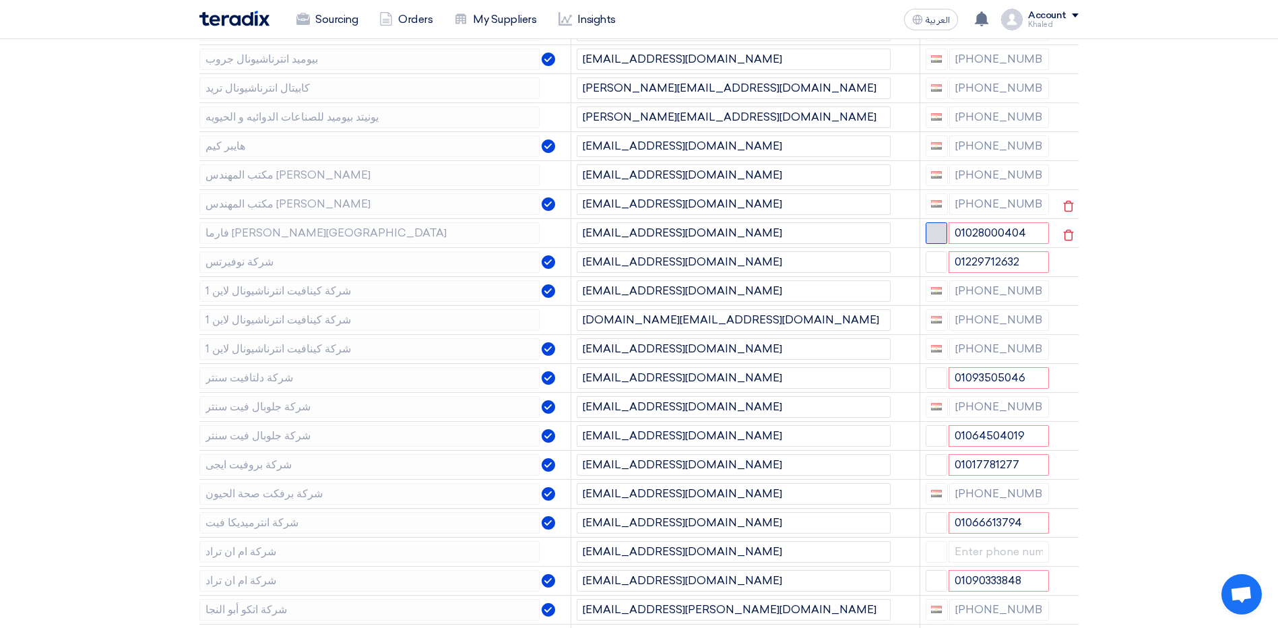
click at [939, 244] on button "button" at bounding box center [937, 233] width 22 height 22
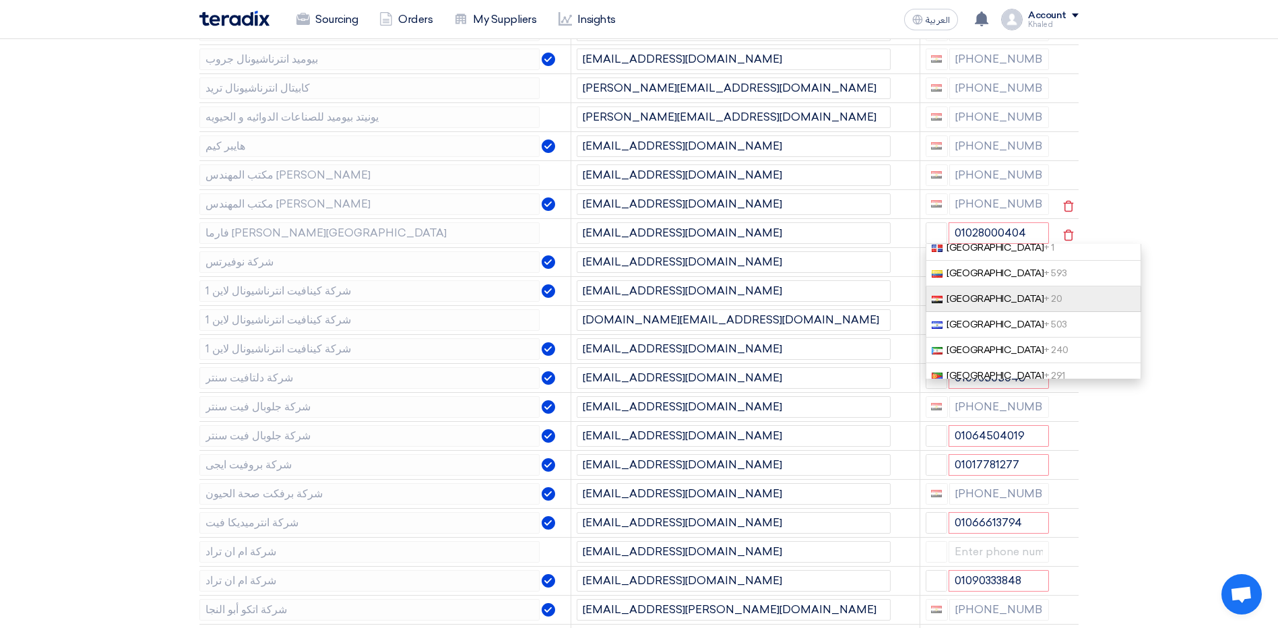
click at [1022, 312] on link "[GEOGRAPHIC_DATA] + 20" at bounding box center [1034, 299] width 216 height 26
type input "[PHONE_NUMBER]"
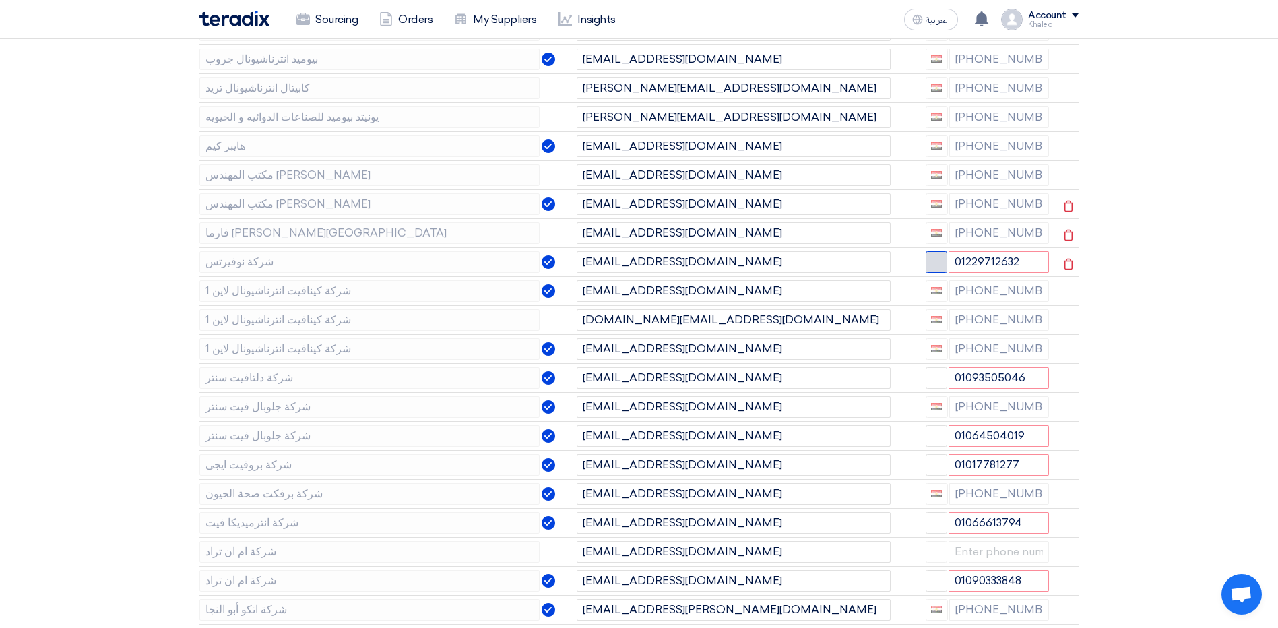
click at [935, 266] on span "button" at bounding box center [936, 260] width 10 height 10
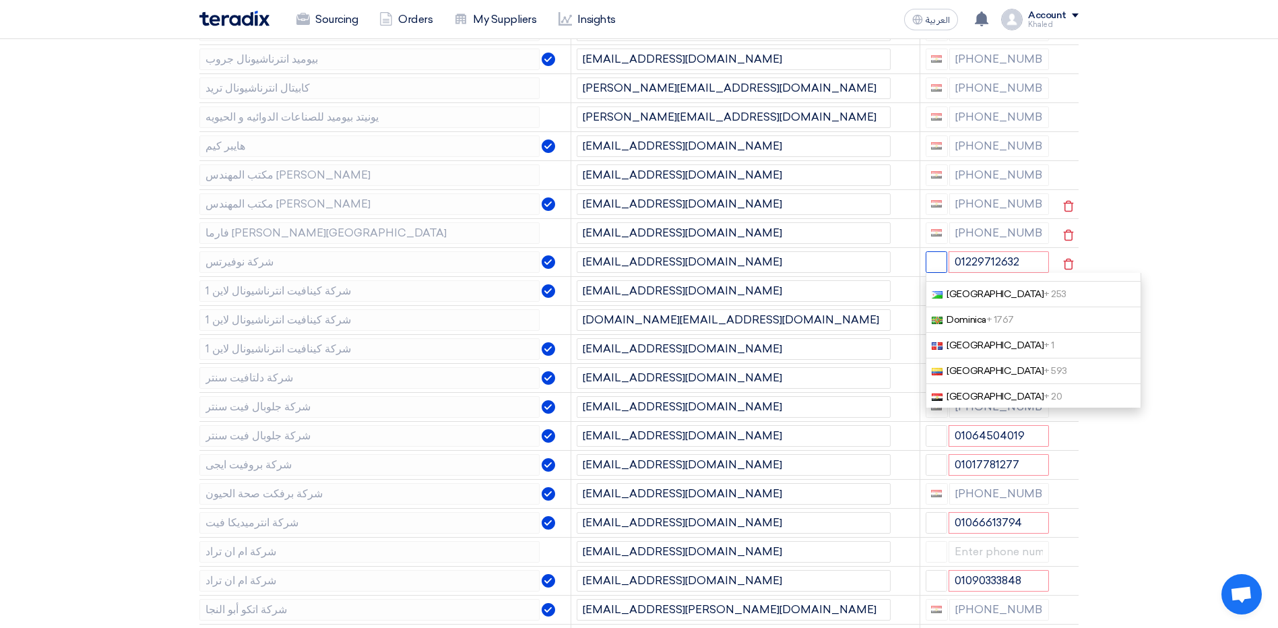
scroll to position [1146, 0]
click at [1044, 401] on span "+ 20" at bounding box center [1053, 395] width 18 height 11
type input "[PHONE_NUMBER]"
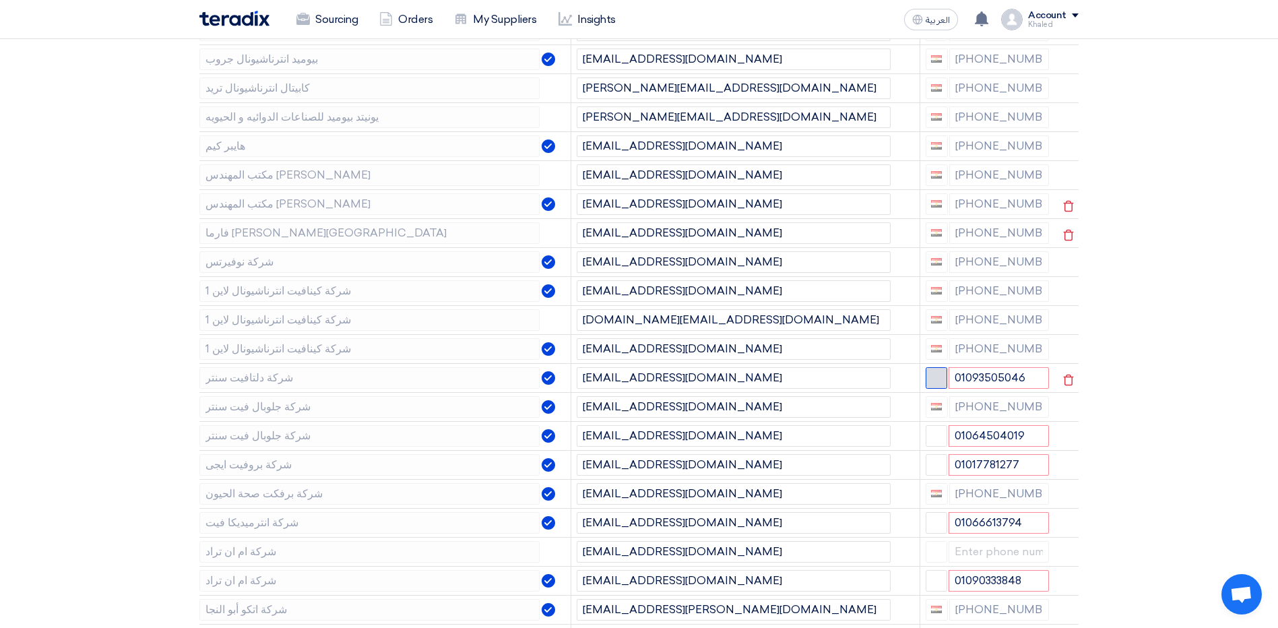
click at [939, 389] on button "button" at bounding box center [937, 378] width 22 height 22
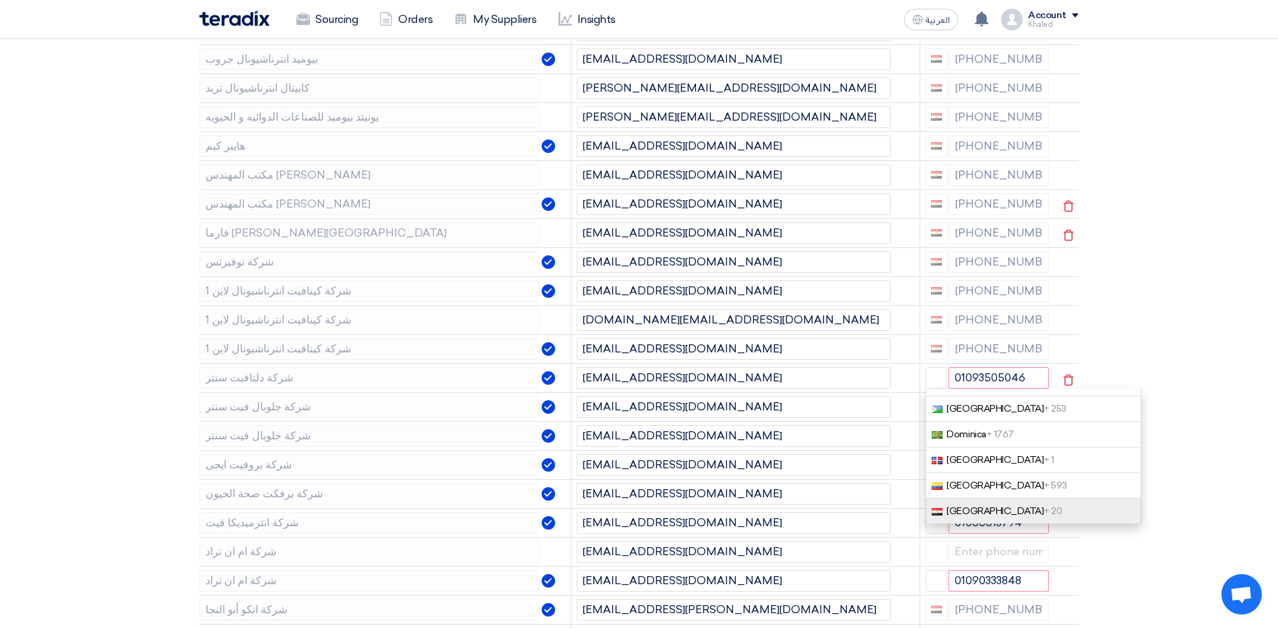
click at [1044, 517] on span "+ 20" at bounding box center [1053, 510] width 18 height 11
type input "[PHONE_NUMBER]"
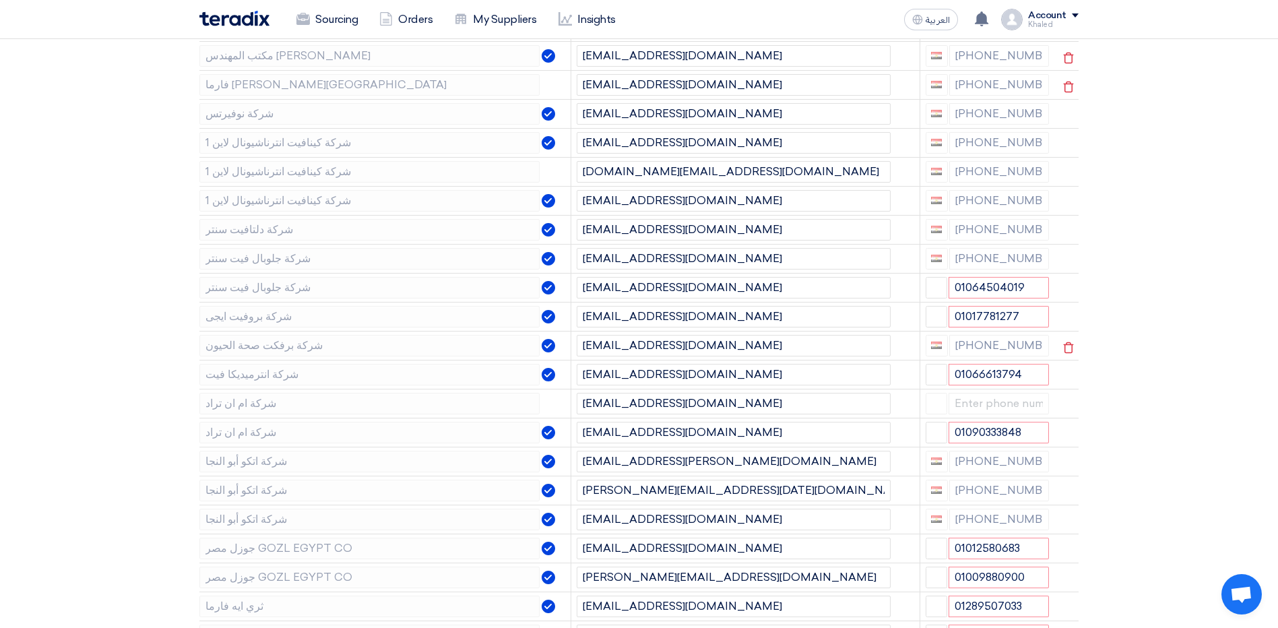
scroll to position [876, 0]
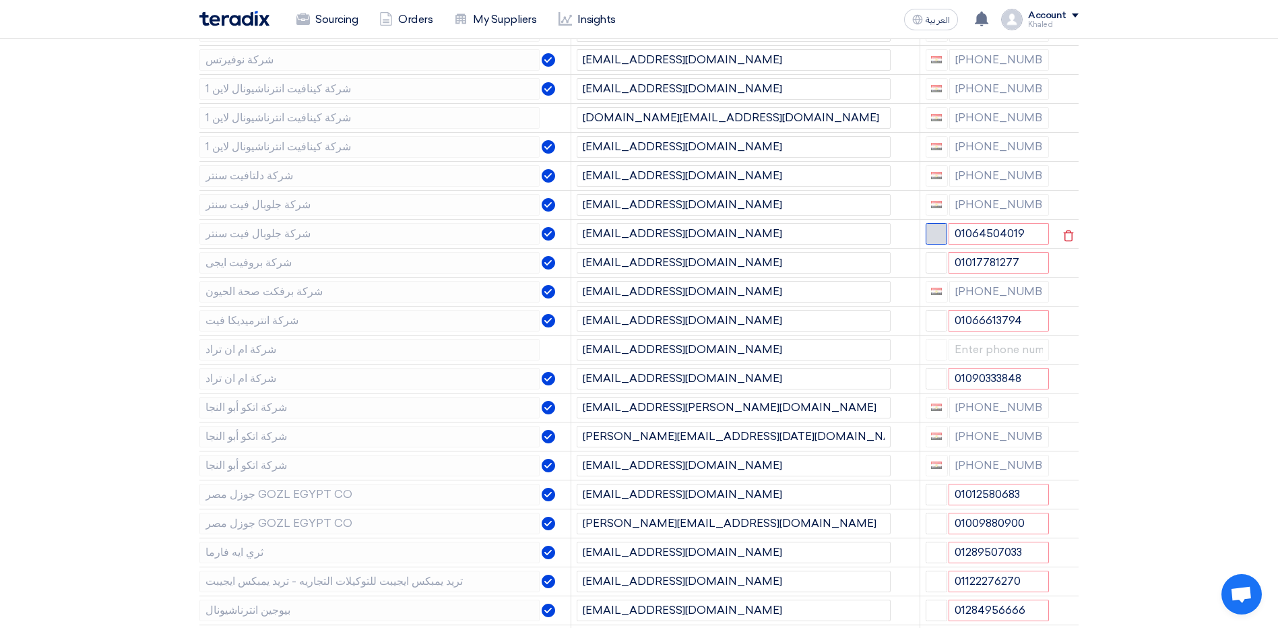
click at [935, 245] on button "button" at bounding box center [937, 234] width 22 height 22
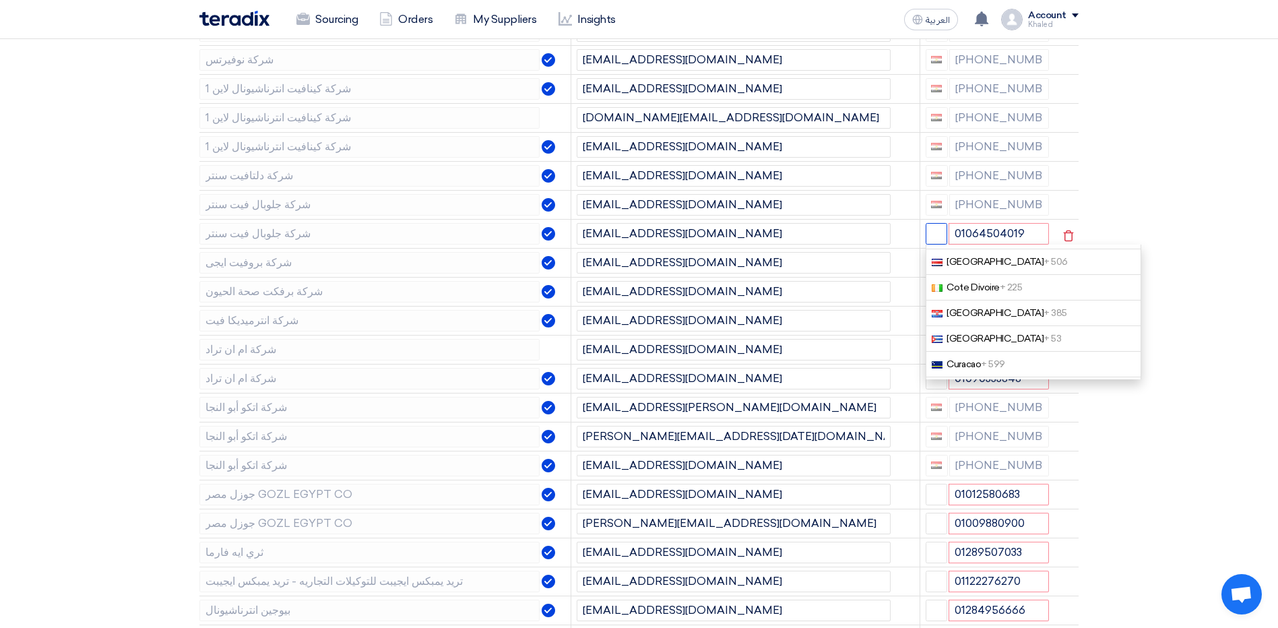
scroll to position [1213, 0]
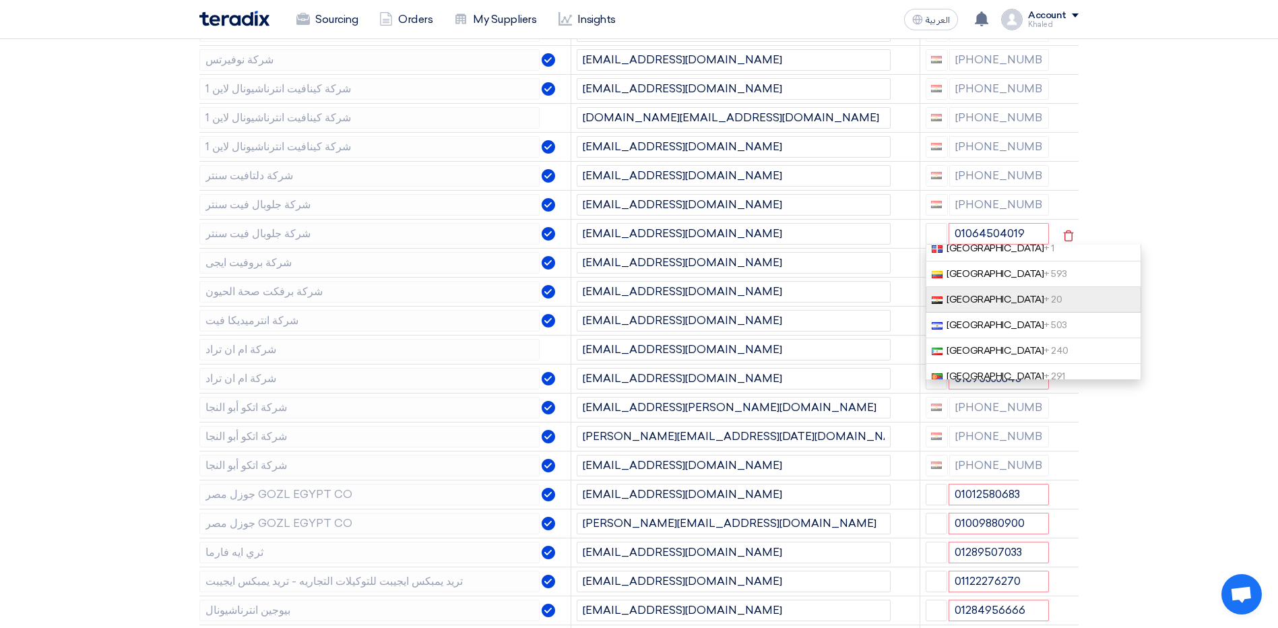
click at [1010, 313] on link "[GEOGRAPHIC_DATA] + 20" at bounding box center [1034, 300] width 216 height 26
type input "[PHONE_NUMBER]"
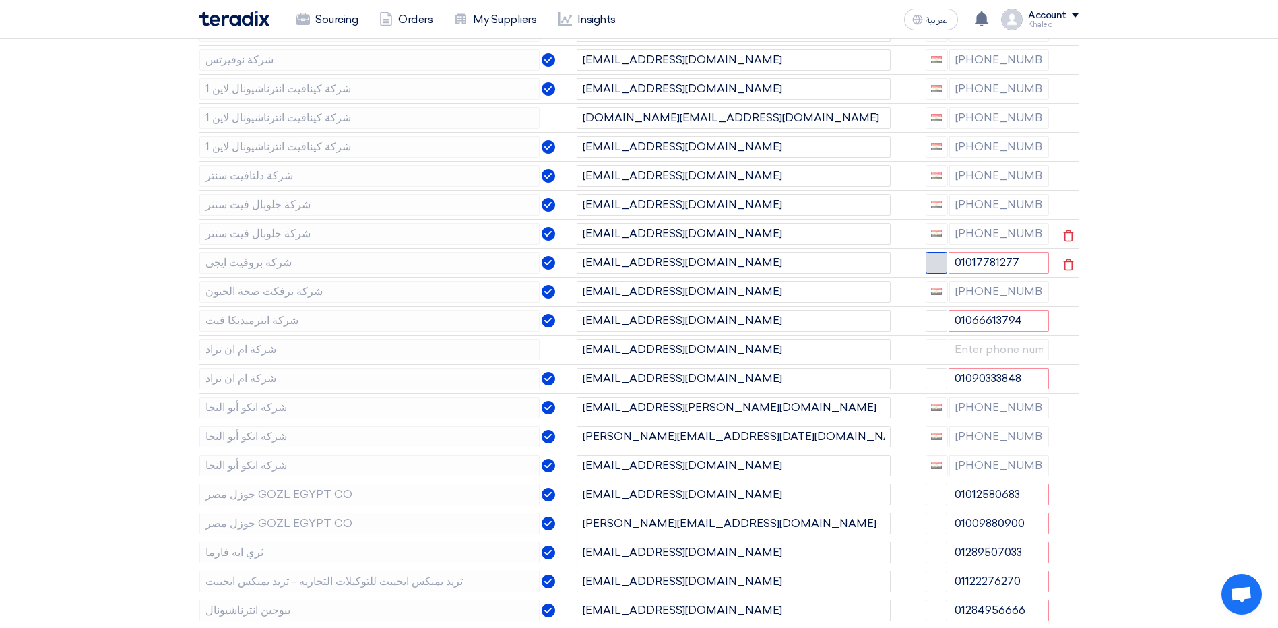
click at [935, 266] on span "button" at bounding box center [936, 261] width 10 height 10
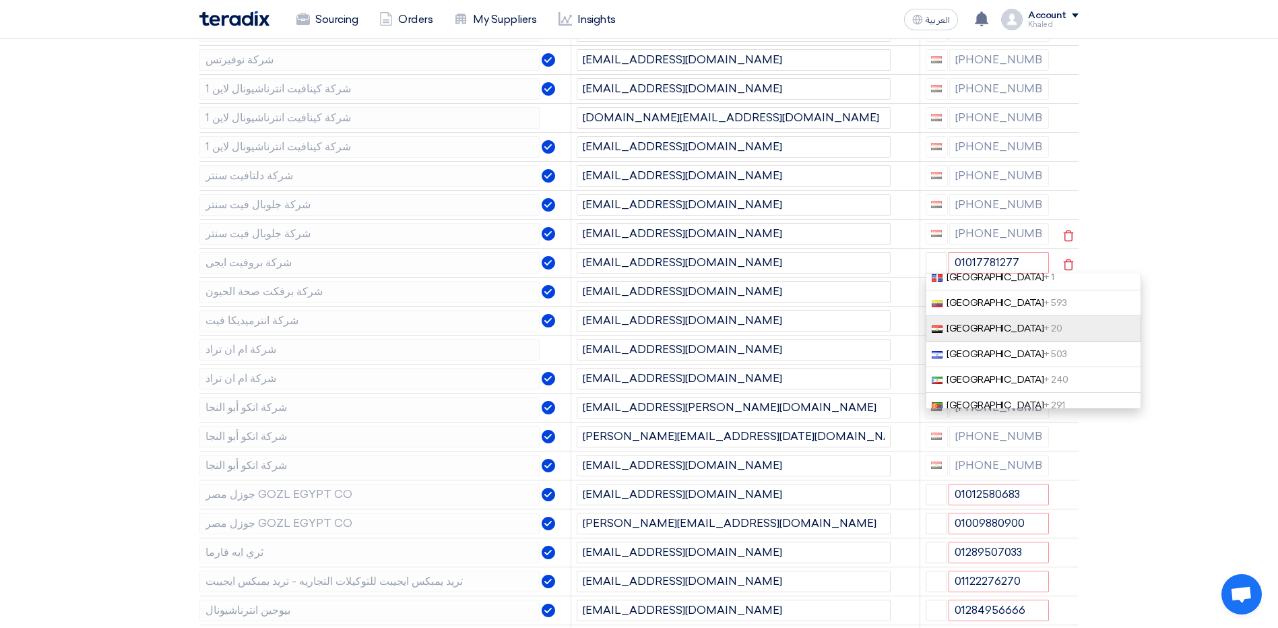
click at [1001, 342] on link "[GEOGRAPHIC_DATA] + 20" at bounding box center [1034, 329] width 216 height 26
type input "[PHONE_NUMBER]"
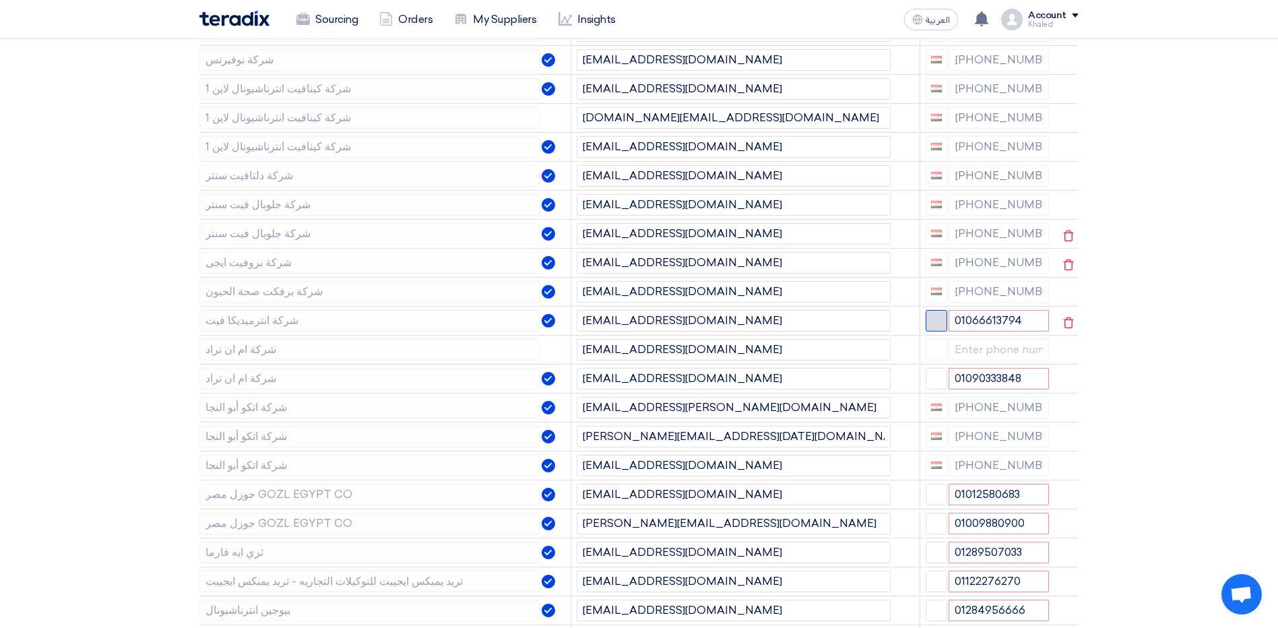
click at [944, 331] on button "button" at bounding box center [937, 321] width 22 height 22
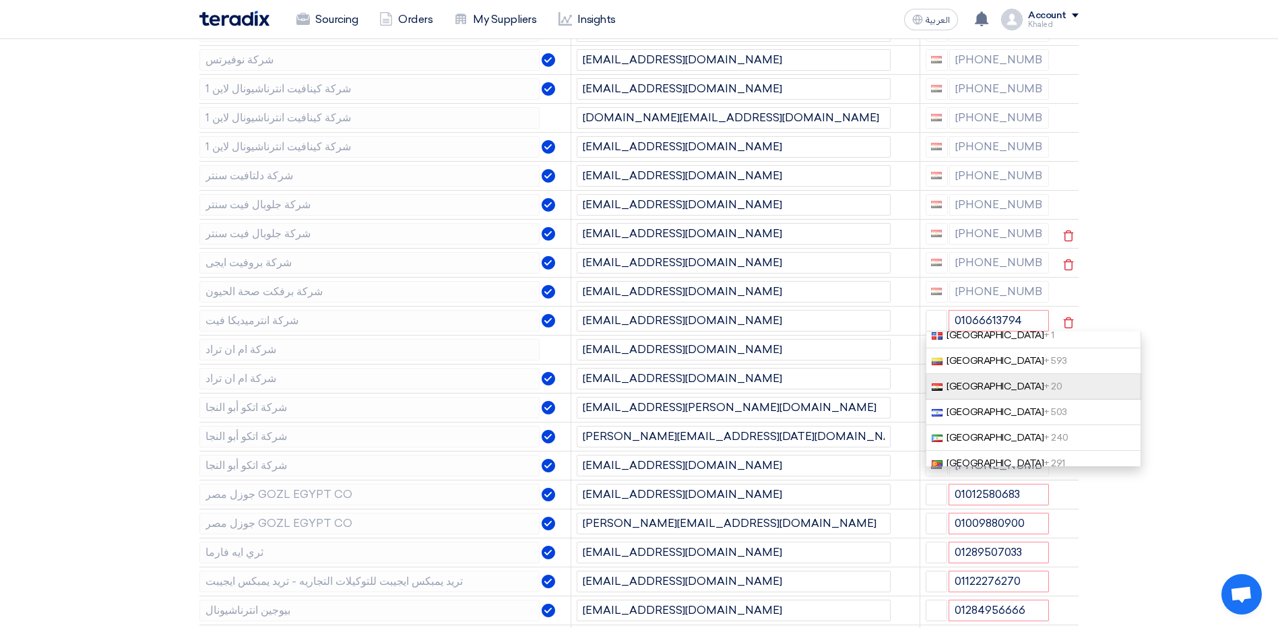
click at [999, 400] on link "[GEOGRAPHIC_DATA] + 20" at bounding box center [1034, 387] width 216 height 26
type input "[PHONE_NUMBER]"
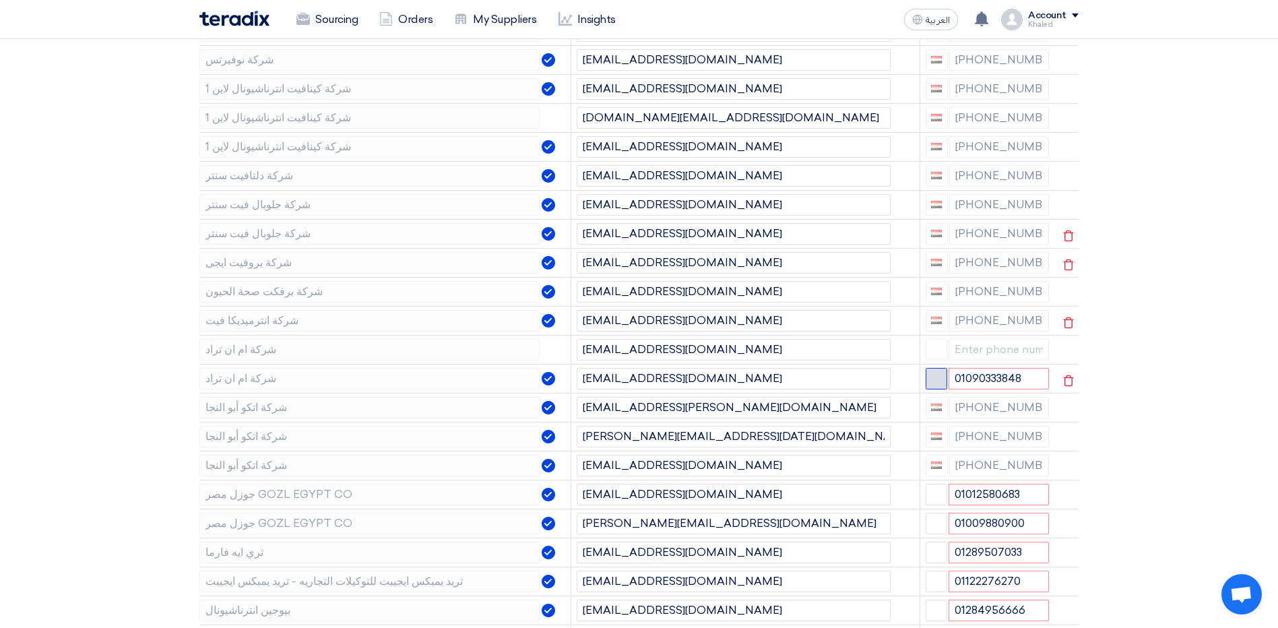
click at [931, 382] on span "button" at bounding box center [936, 377] width 10 height 10
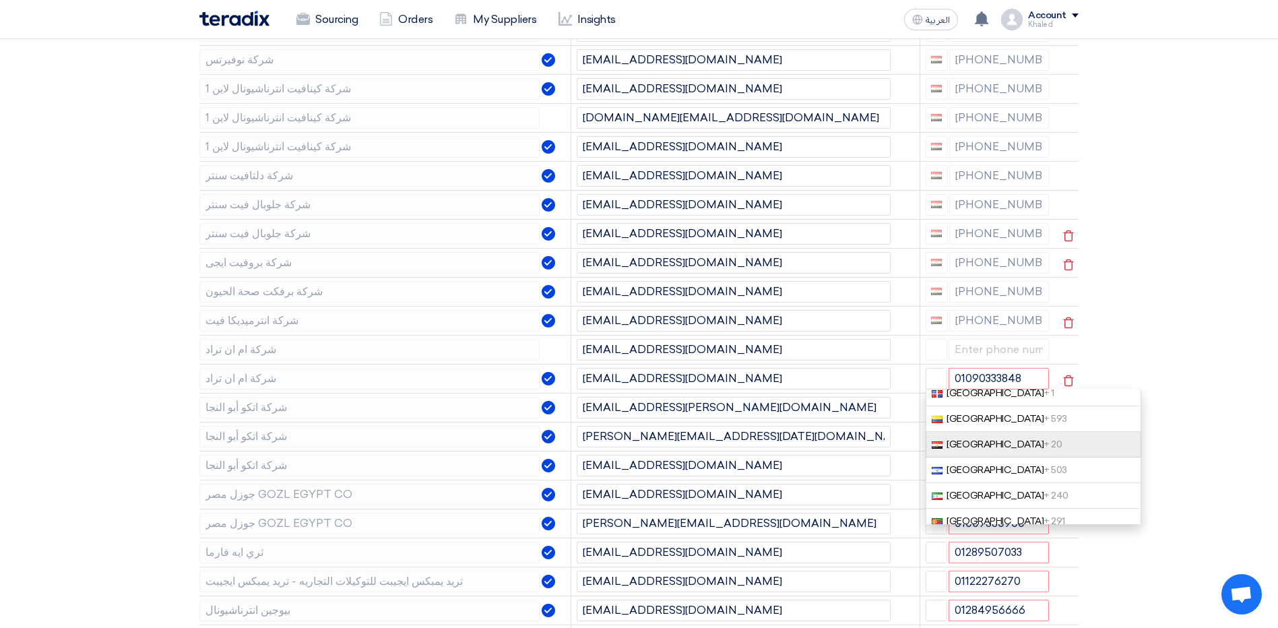
click at [995, 458] on link "[GEOGRAPHIC_DATA] + 20" at bounding box center [1034, 445] width 216 height 26
type input "[PHONE_NUMBER]"
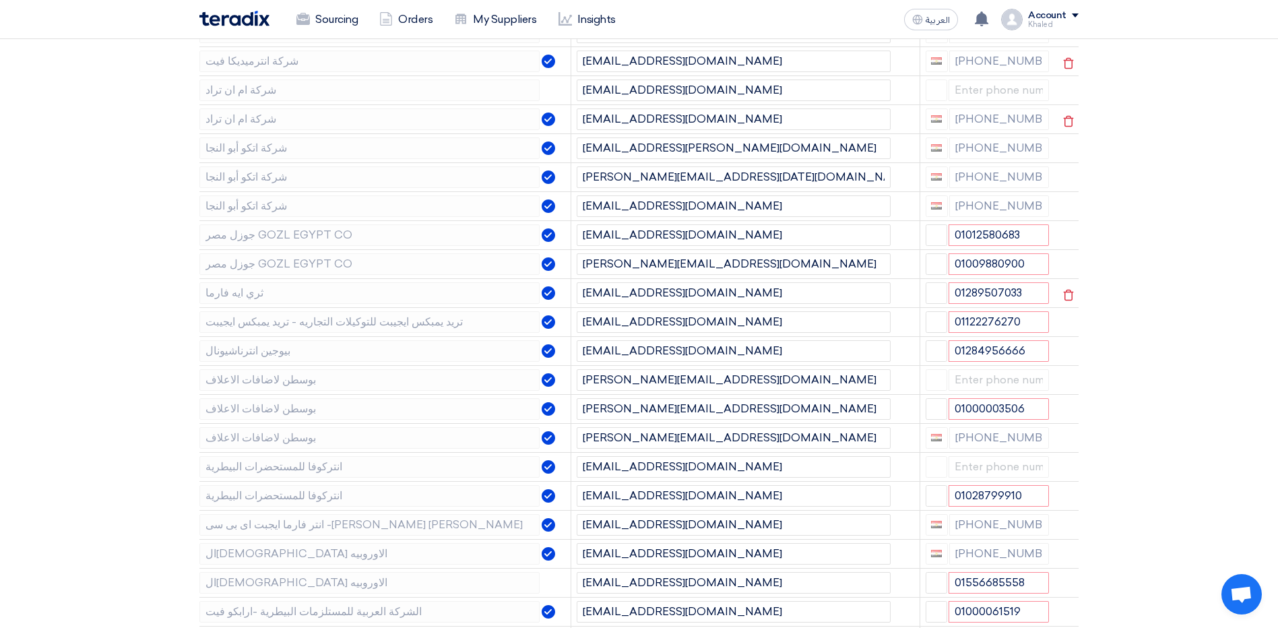
scroll to position [1146, 0]
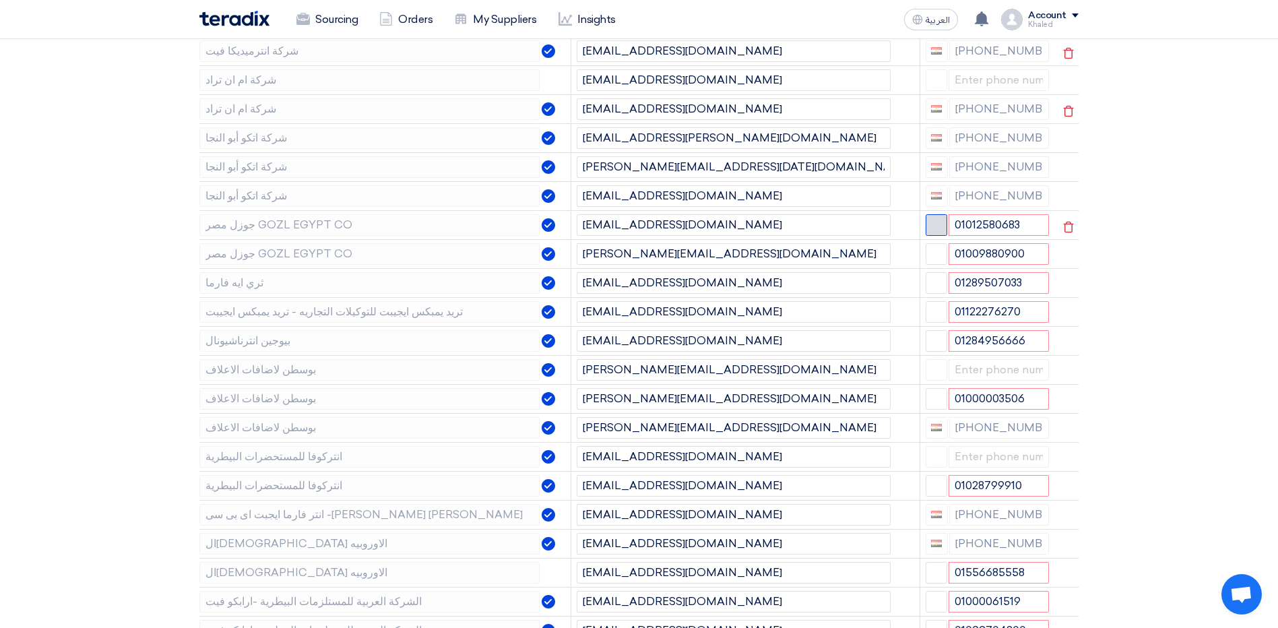
click at [935, 228] on span "button" at bounding box center [936, 223] width 10 height 10
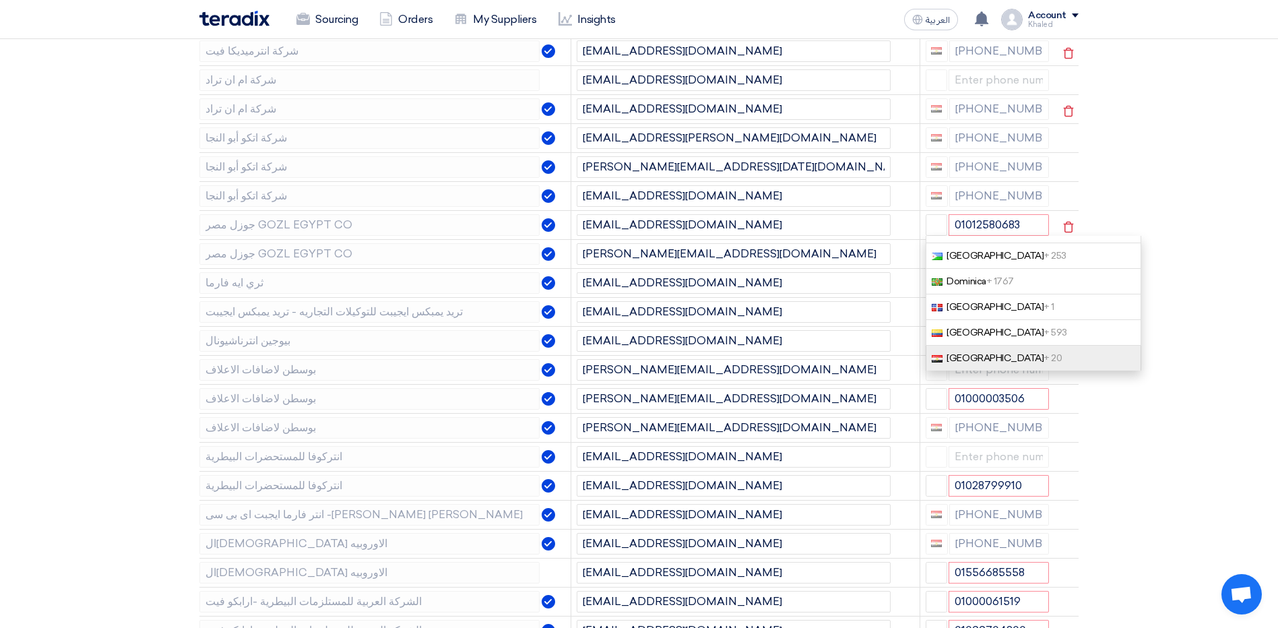
click at [995, 364] on link "[GEOGRAPHIC_DATA] + 20" at bounding box center [1034, 359] width 216 height 26
type input "[PHONE_NUMBER]"
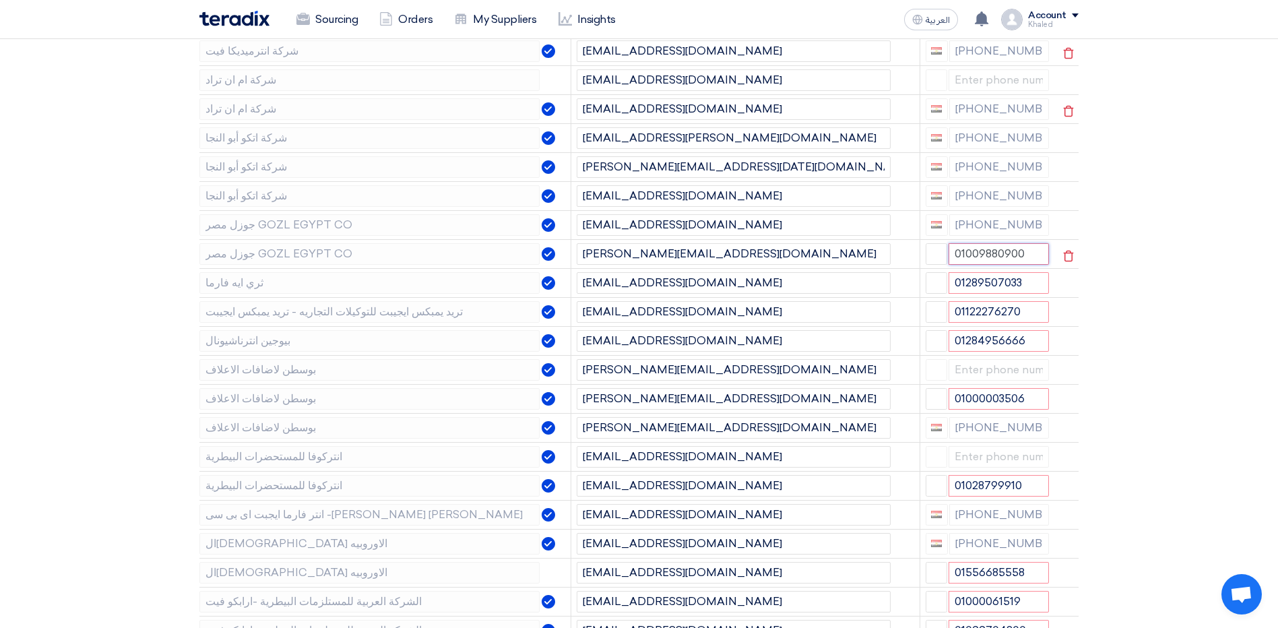
click at [949, 265] on input "01009880900" at bounding box center [999, 254] width 101 height 22
click at [945, 265] on button "button" at bounding box center [937, 254] width 22 height 22
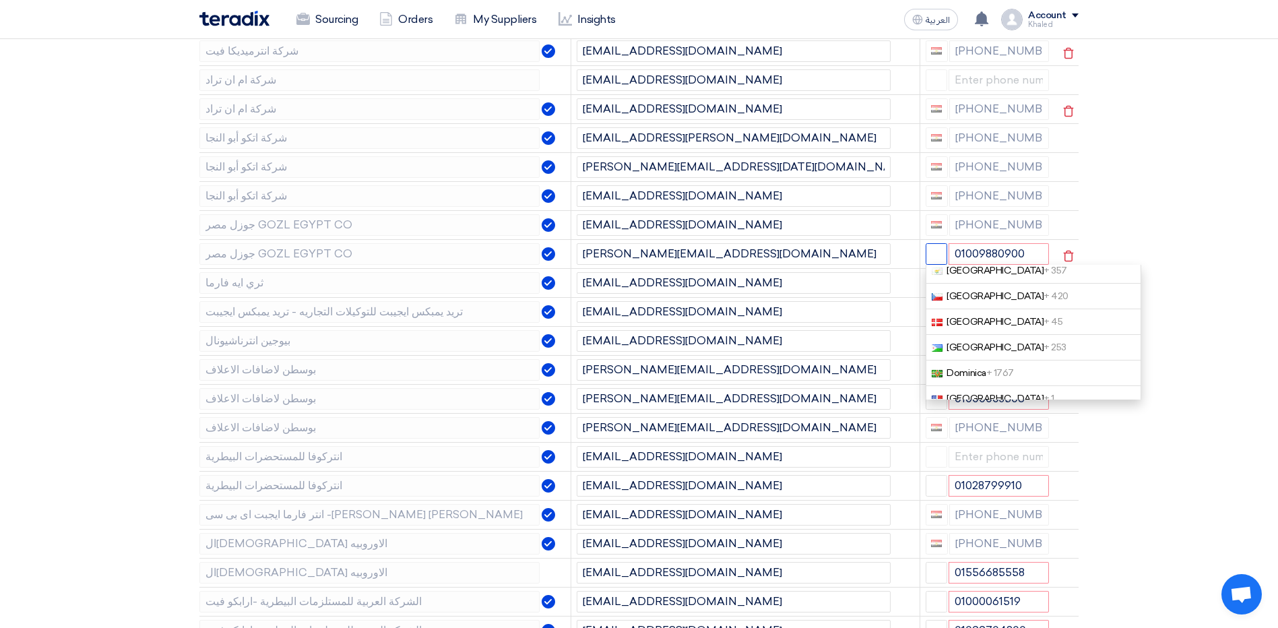
scroll to position [1213, 0]
click at [1001, 333] on link "[GEOGRAPHIC_DATA] + 20" at bounding box center [1034, 320] width 216 height 26
type input "[PHONE_NUMBER]"
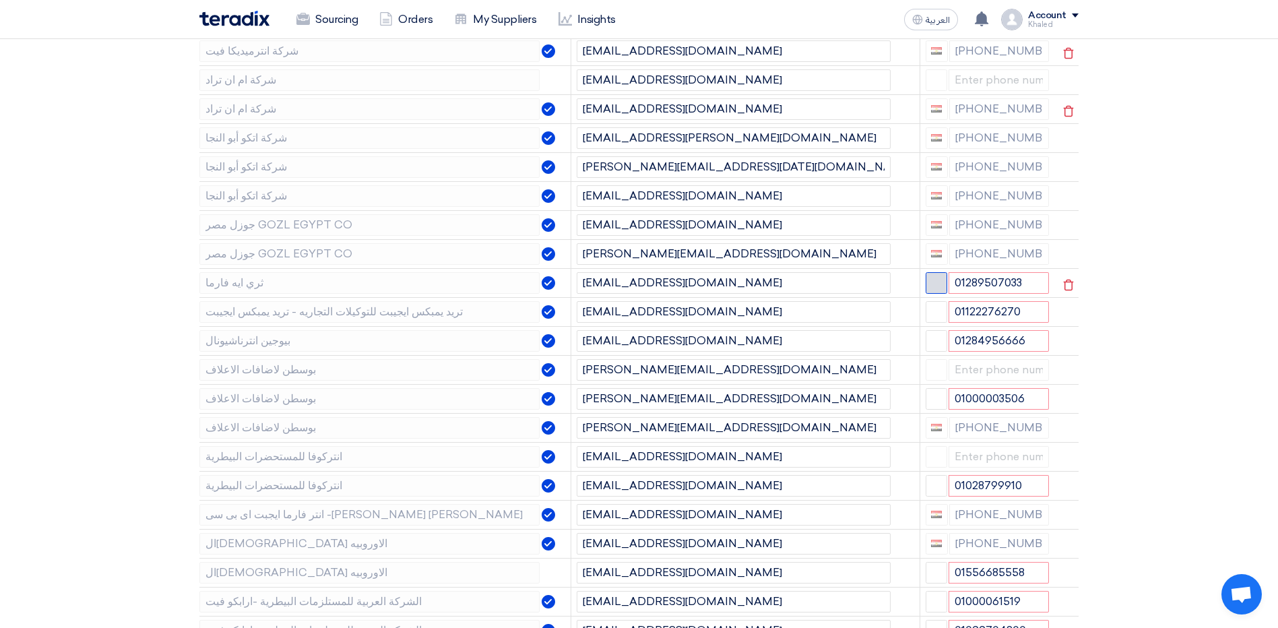
click at [941, 294] on button "button" at bounding box center [937, 283] width 22 height 22
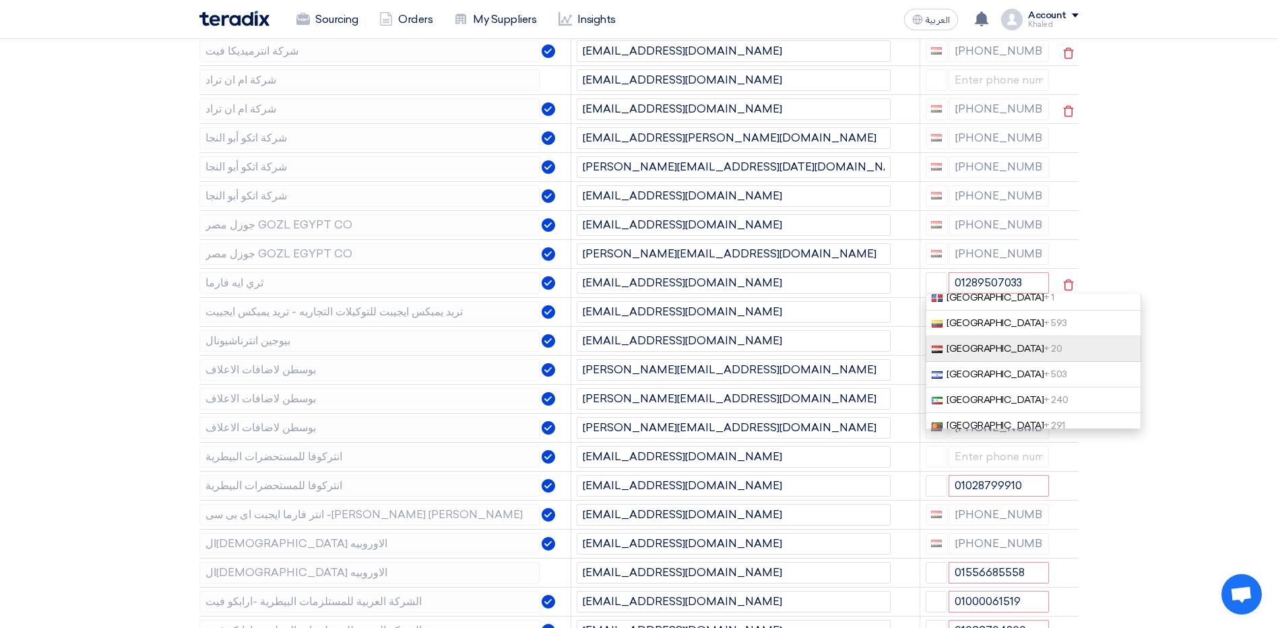
click at [998, 362] on link "[GEOGRAPHIC_DATA] + 20" at bounding box center [1034, 349] width 216 height 26
type input "[PHONE_NUMBER]"
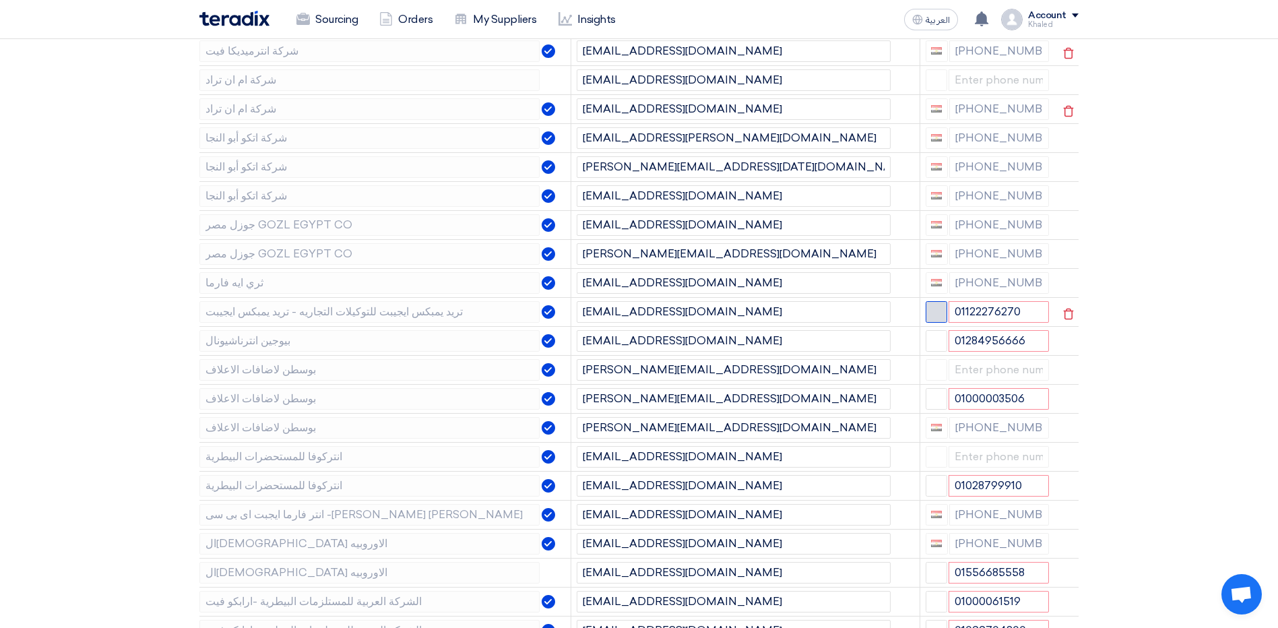
click at [945, 323] on button "button" at bounding box center [937, 312] width 22 height 22
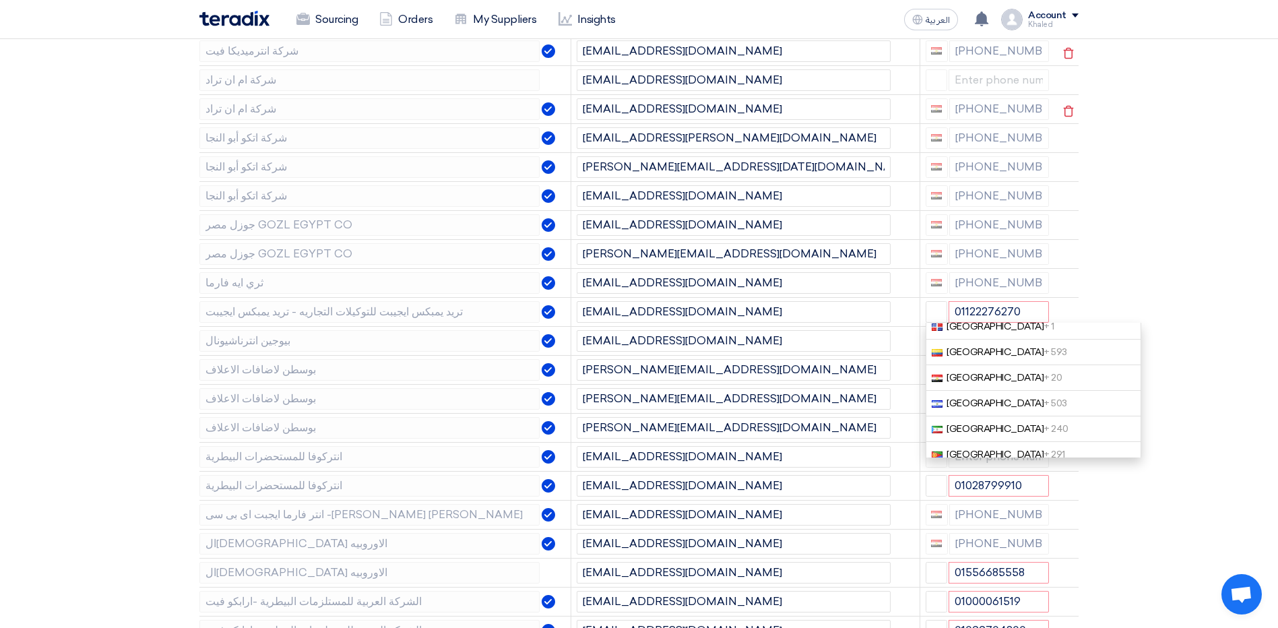
click at [1008, 391] on link "[GEOGRAPHIC_DATA] + 20" at bounding box center [1034, 378] width 216 height 26
type input "[PHONE_NUMBER]"
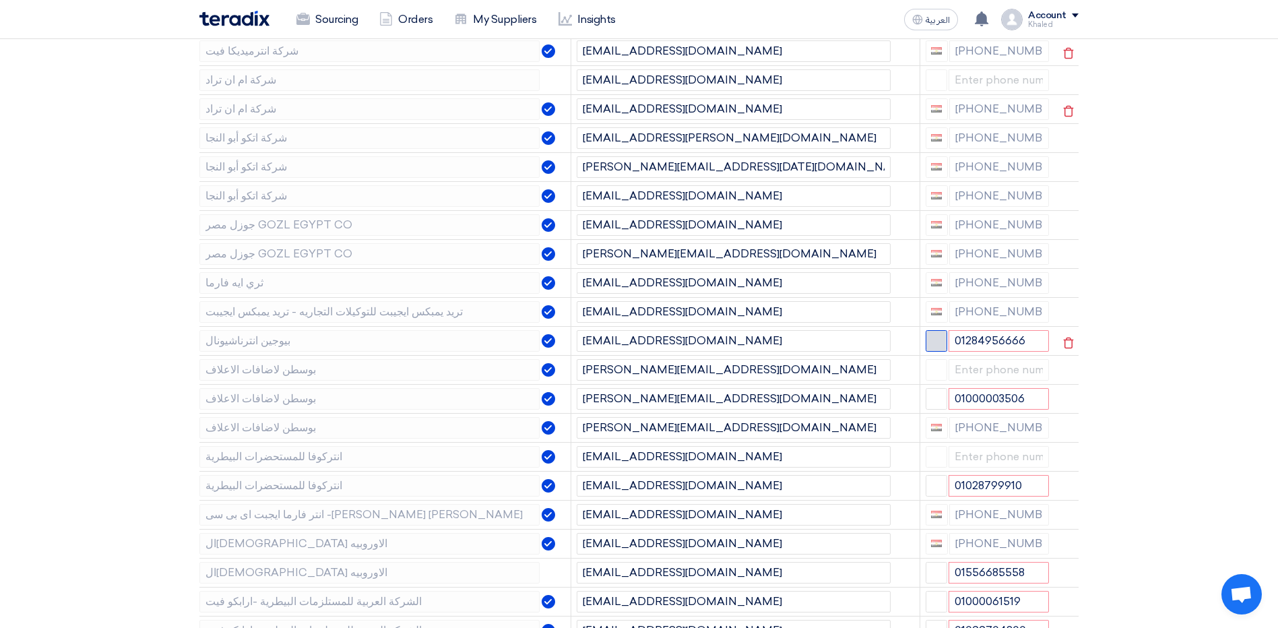
click at [937, 344] on span "button" at bounding box center [936, 339] width 10 height 10
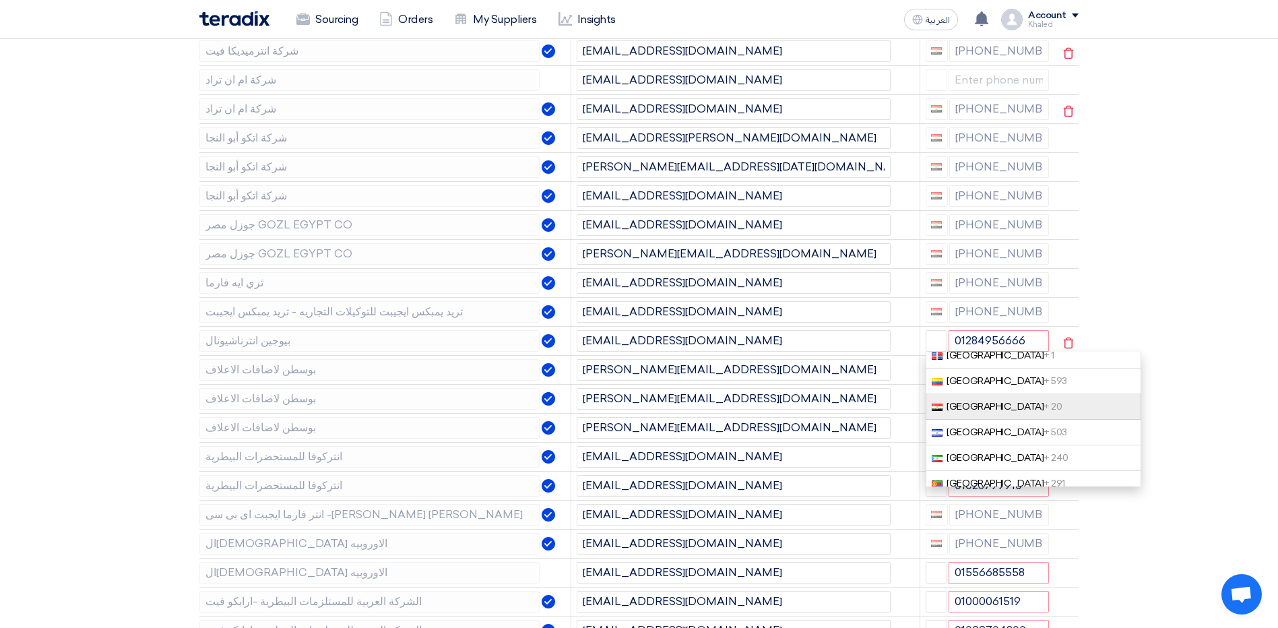
click at [989, 420] on link "[GEOGRAPHIC_DATA] + 20" at bounding box center [1034, 407] width 216 height 26
type input "[PHONE_NUMBER]"
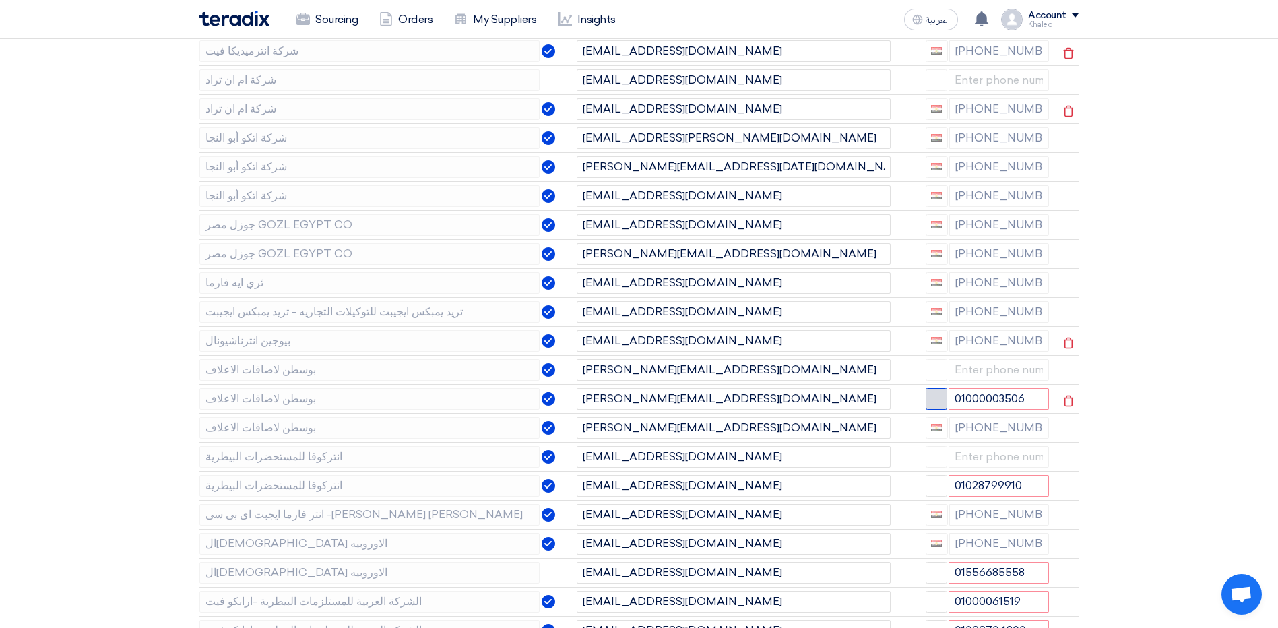
click at [944, 410] on button "button" at bounding box center [937, 399] width 22 height 22
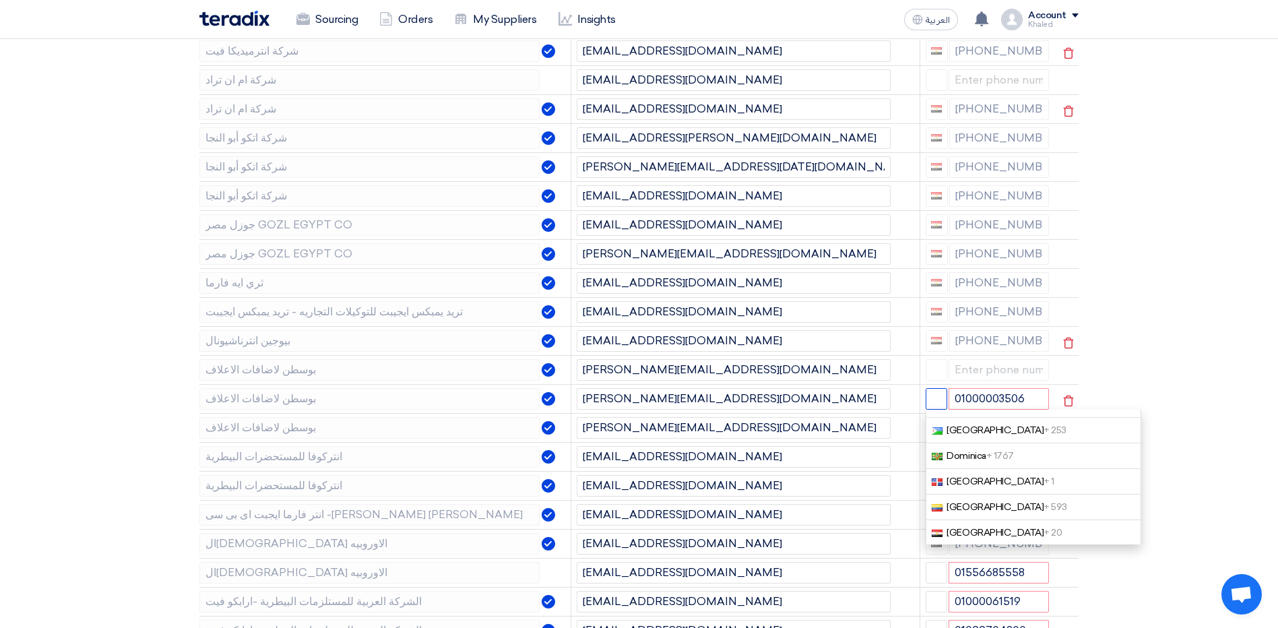
scroll to position [1146, 0]
click at [1019, 545] on link "[GEOGRAPHIC_DATA] + 20" at bounding box center [1034, 533] width 216 height 26
type input "[PHONE_NUMBER]"
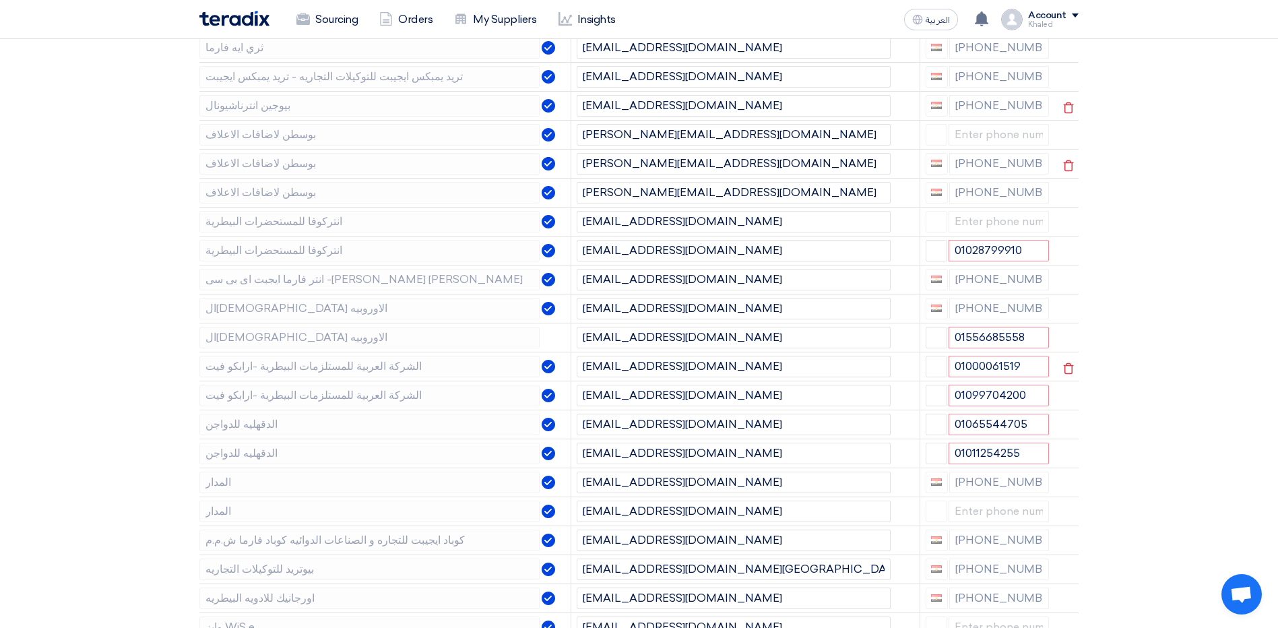
scroll to position [1415, 0]
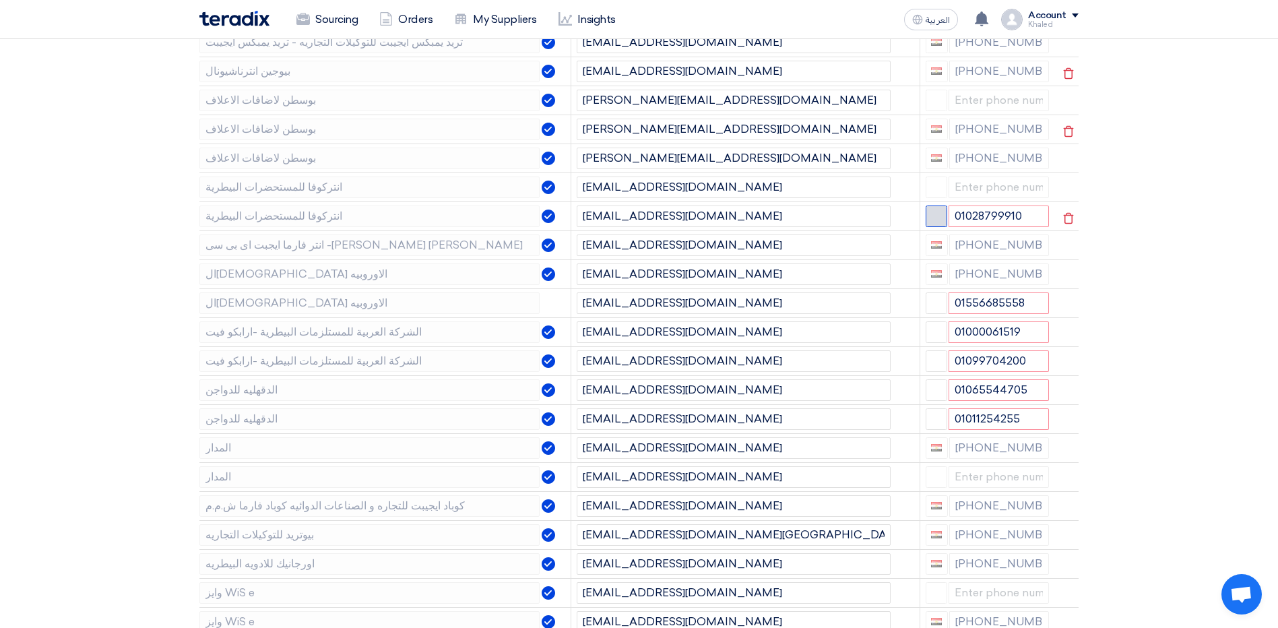
click at [934, 220] on span "button" at bounding box center [936, 215] width 10 height 10
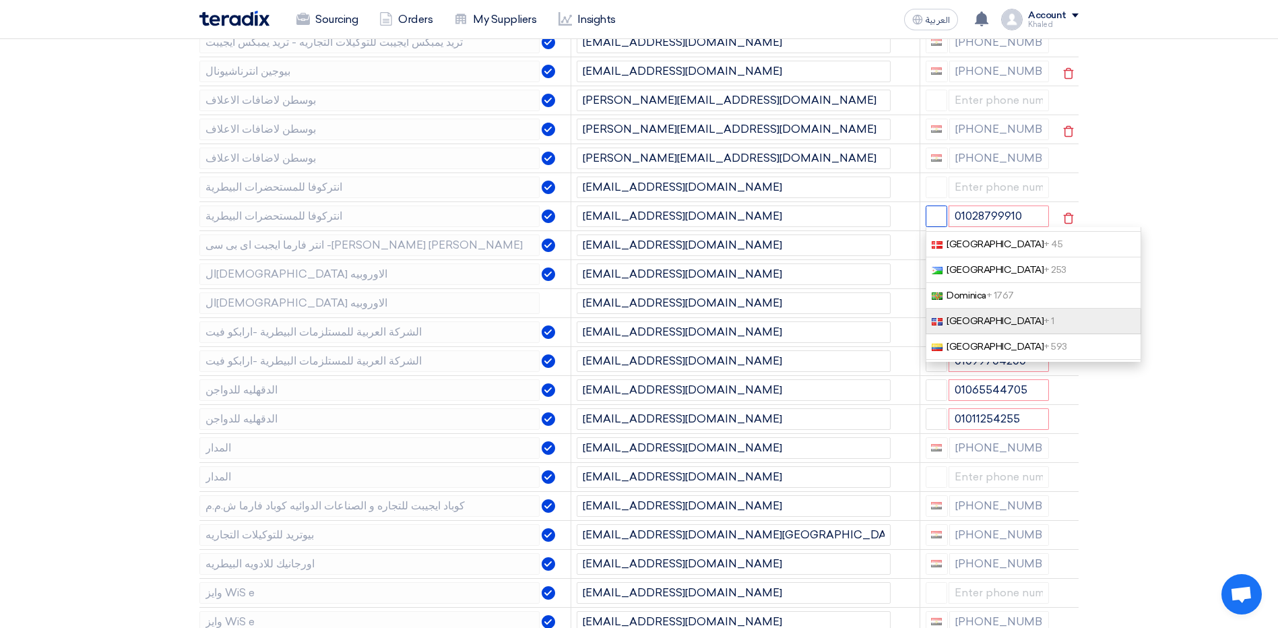
scroll to position [1146, 0]
click at [997, 361] on link "[GEOGRAPHIC_DATA] + 20" at bounding box center [1034, 350] width 216 height 26
type input "[PHONE_NUMBER]"
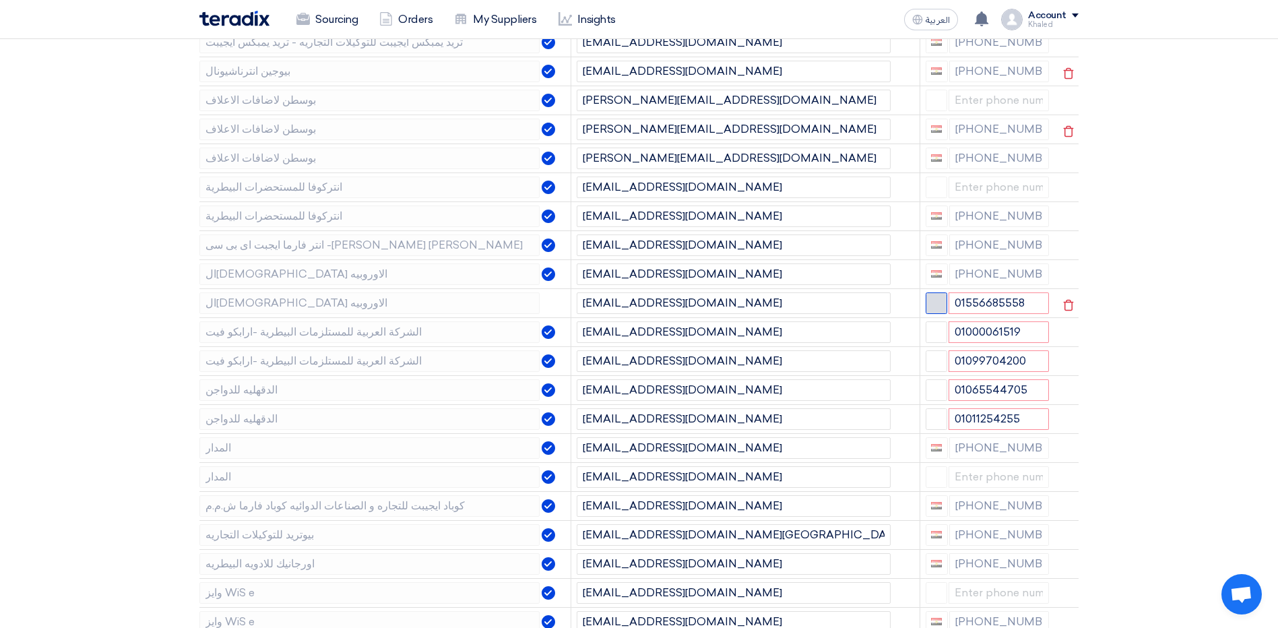
click at [939, 307] on span "button" at bounding box center [936, 302] width 10 height 10
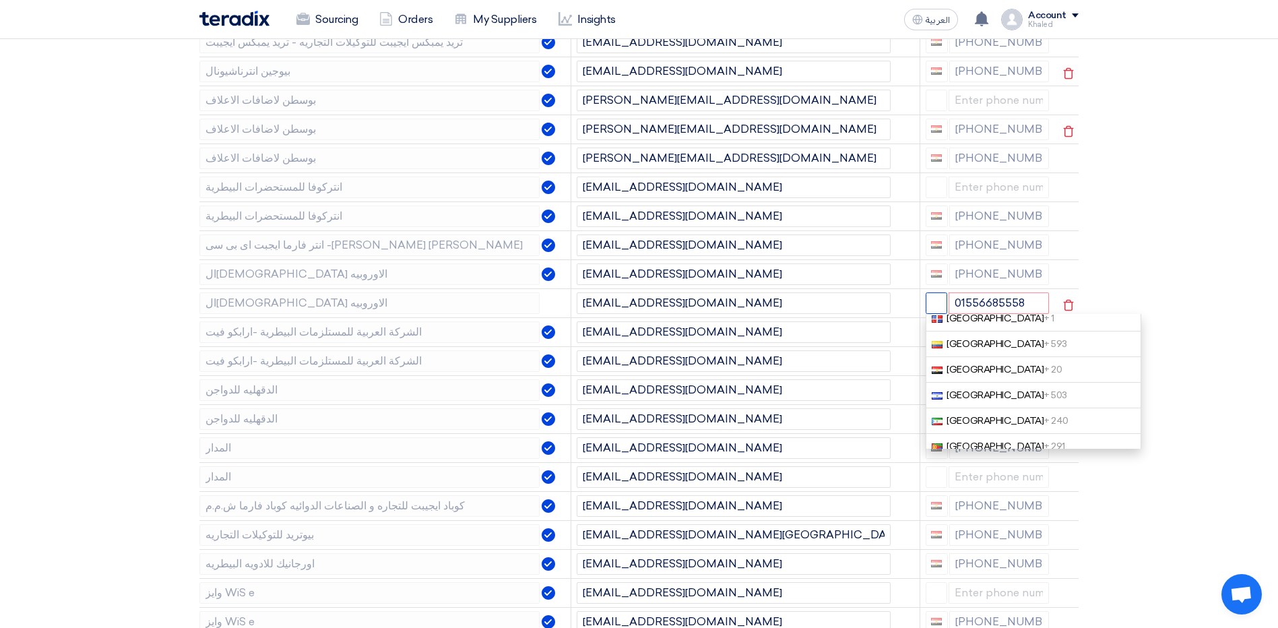
scroll to position [1213, 0]
click at [999, 382] on link "[GEOGRAPHIC_DATA] + 20" at bounding box center [1034, 370] width 216 height 26
type input "[PHONE_NUMBER]"
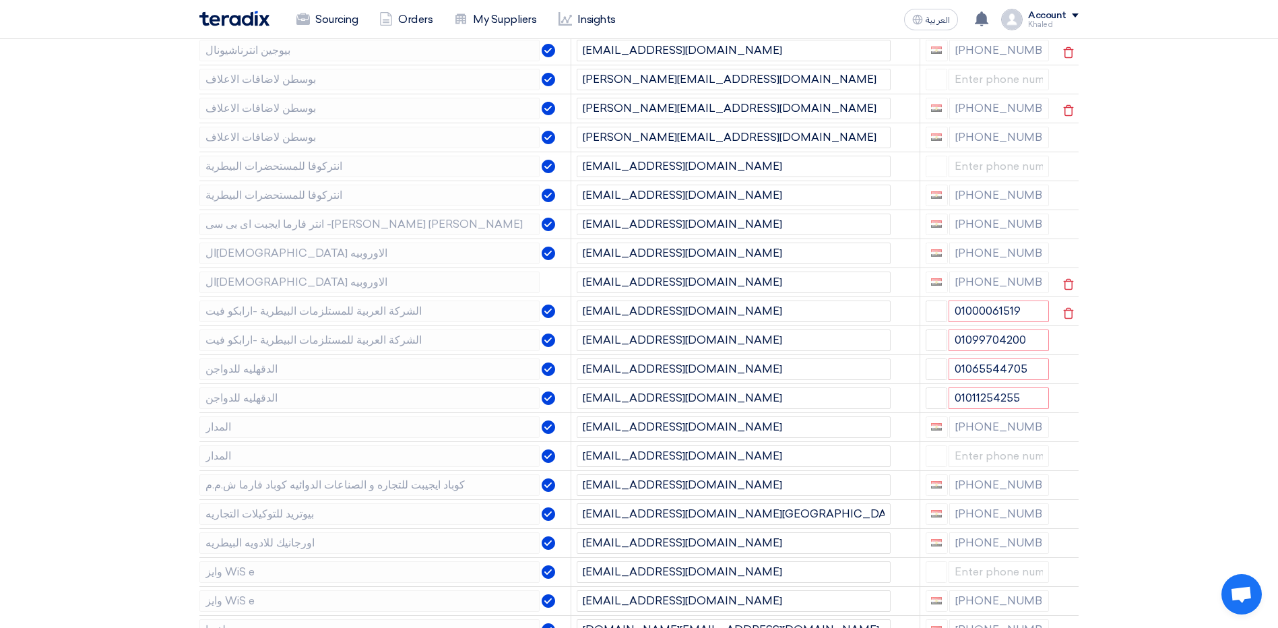
scroll to position [1415, 0]
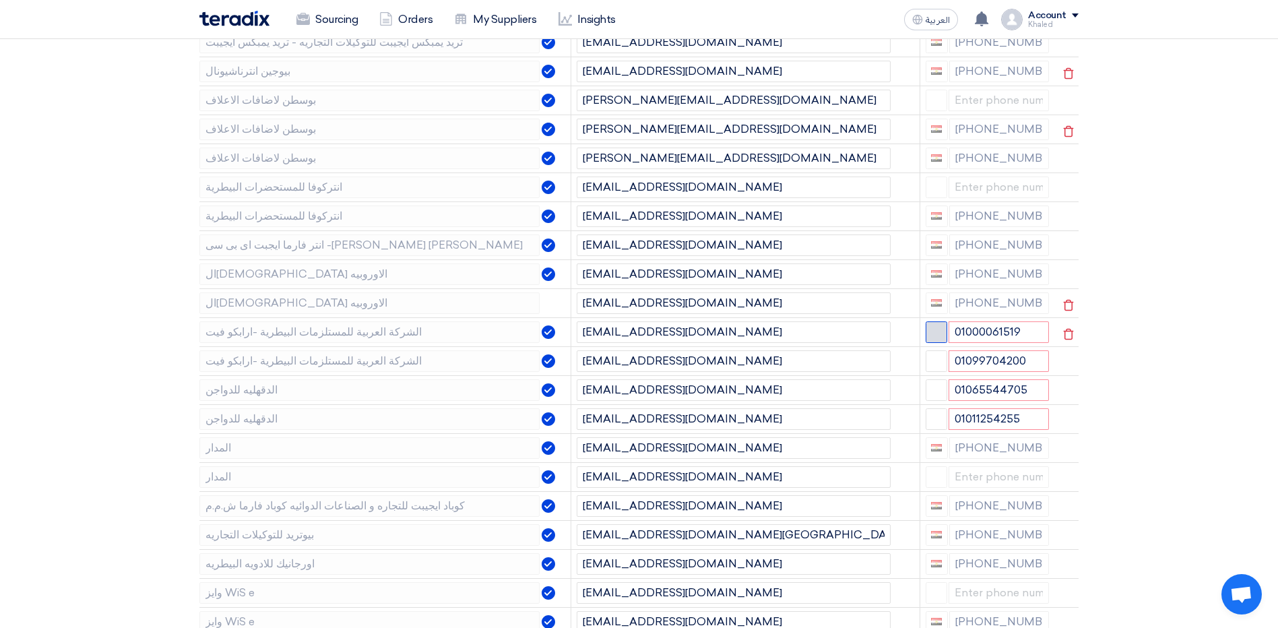
click at [931, 343] on button "button" at bounding box center [937, 332] width 22 height 22
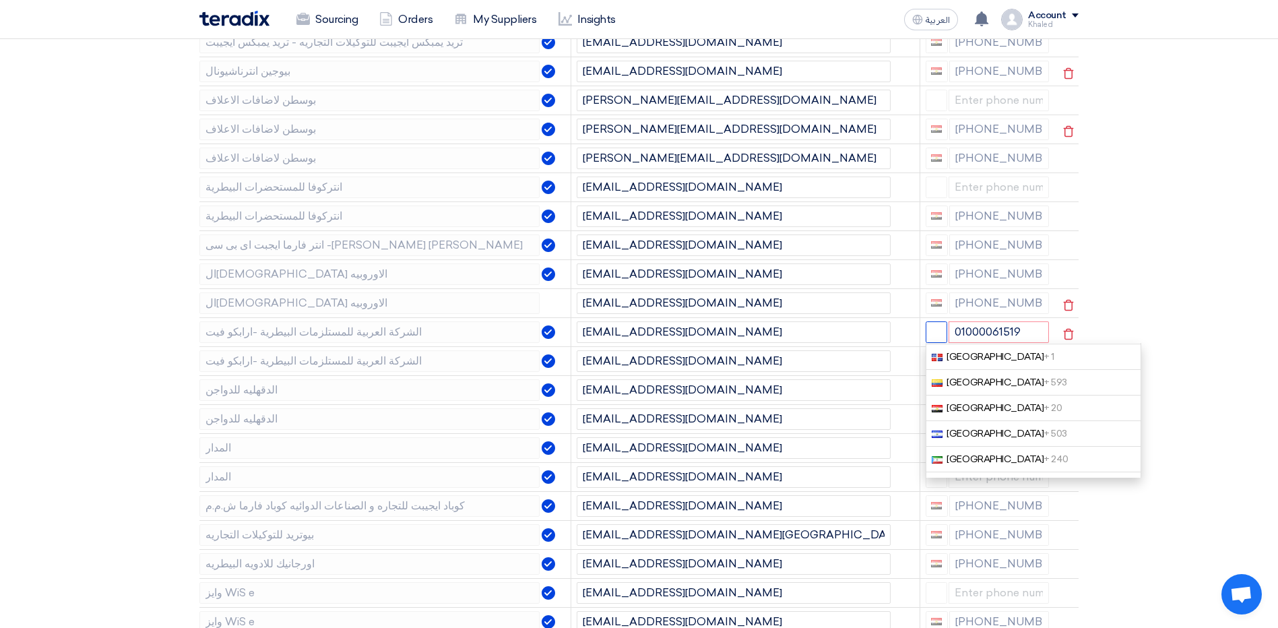
scroll to position [1213, 0]
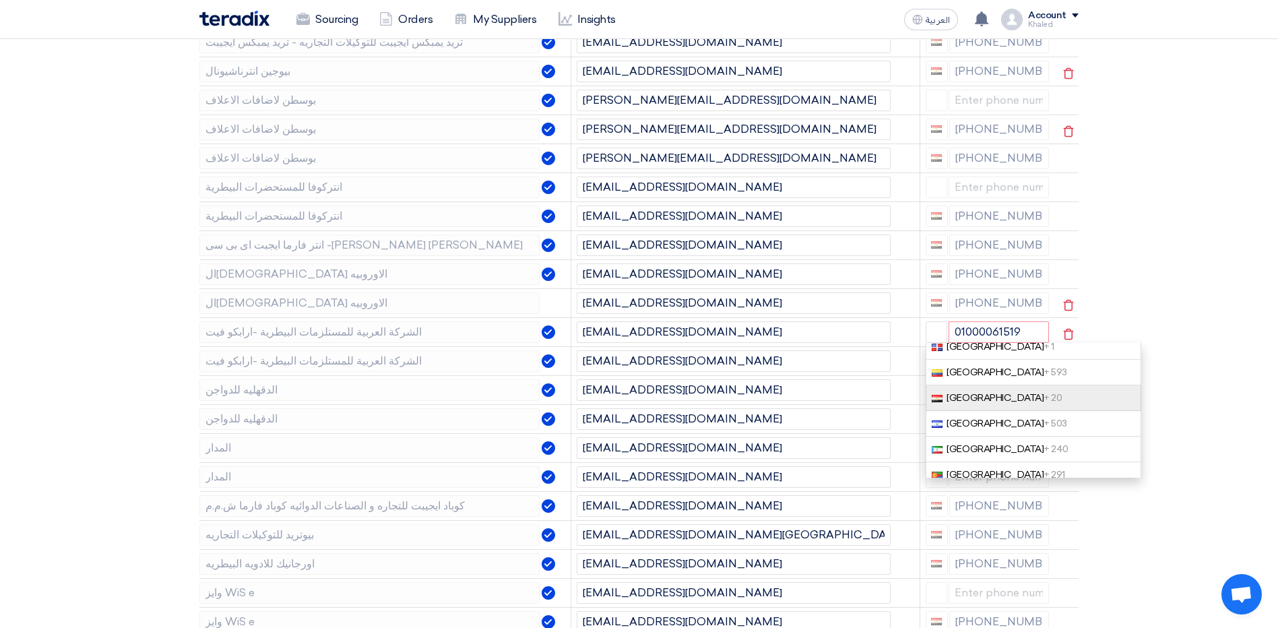
click at [1044, 404] on span "+ 20" at bounding box center [1053, 397] width 18 height 11
type input "[PHONE_NUMBER]"
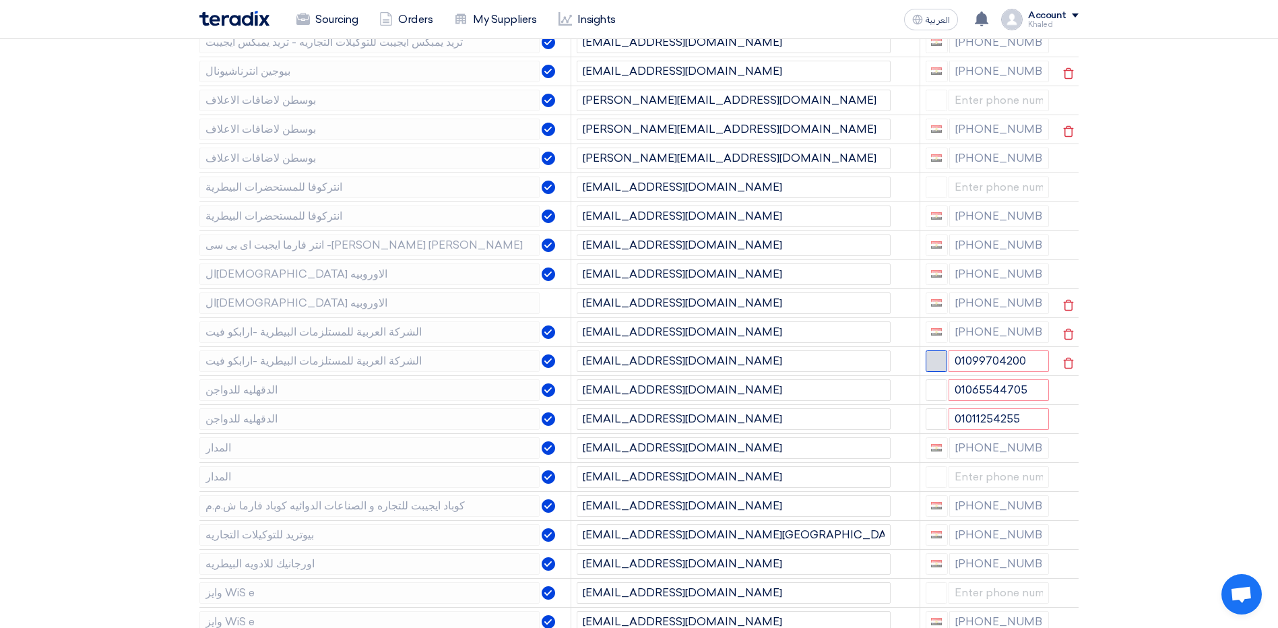
click at [939, 372] on button "button" at bounding box center [937, 361] width 22 height 22
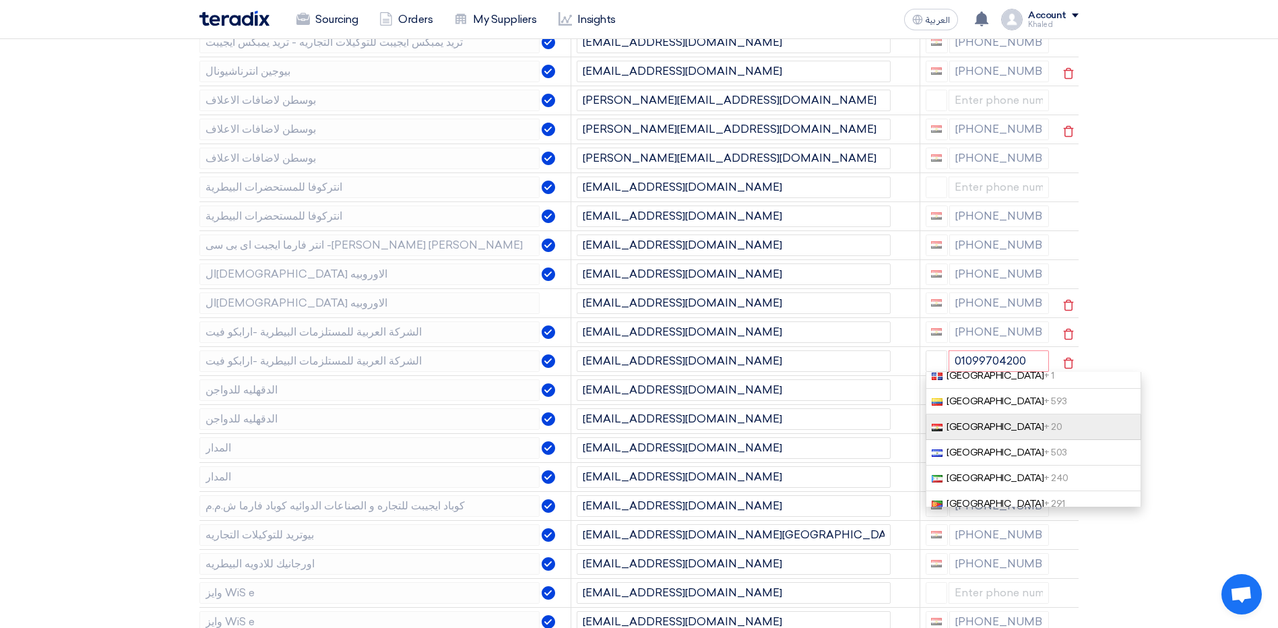
click at [1044, 433] on span "+ 20" at bounding box center [1053, 426] width 18 height 11
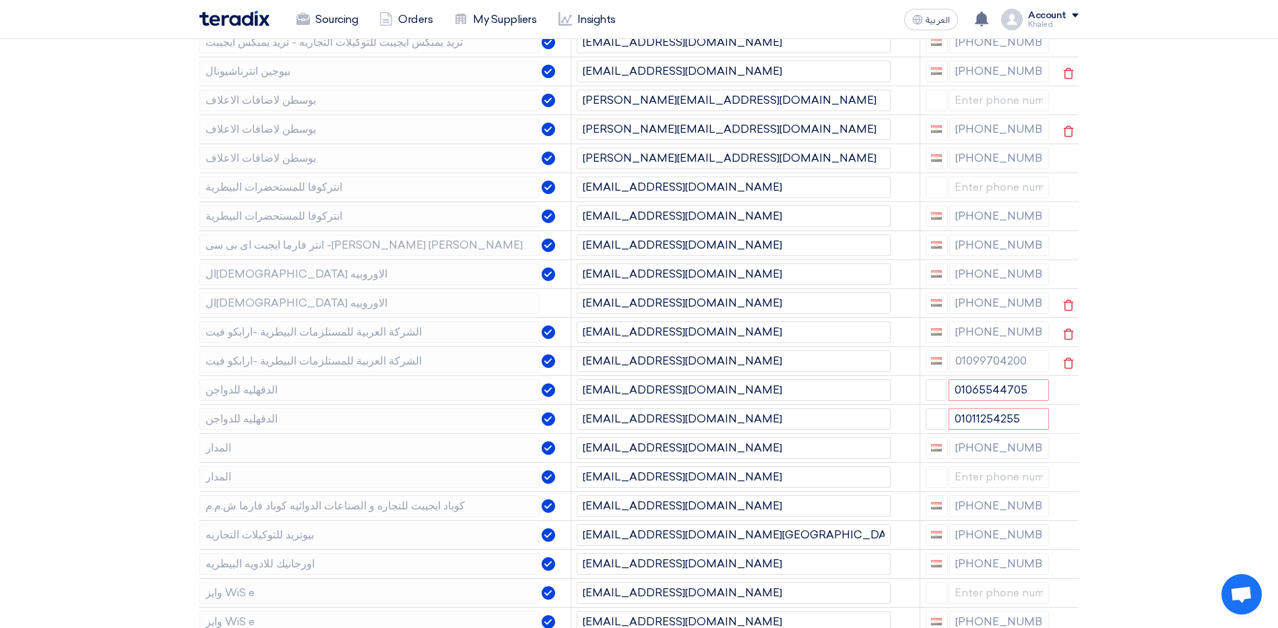
type input "[PHONE_NUMBER]"
click at [941, 401] on button "button" at bounding box center [937, 390] width 22 height 22
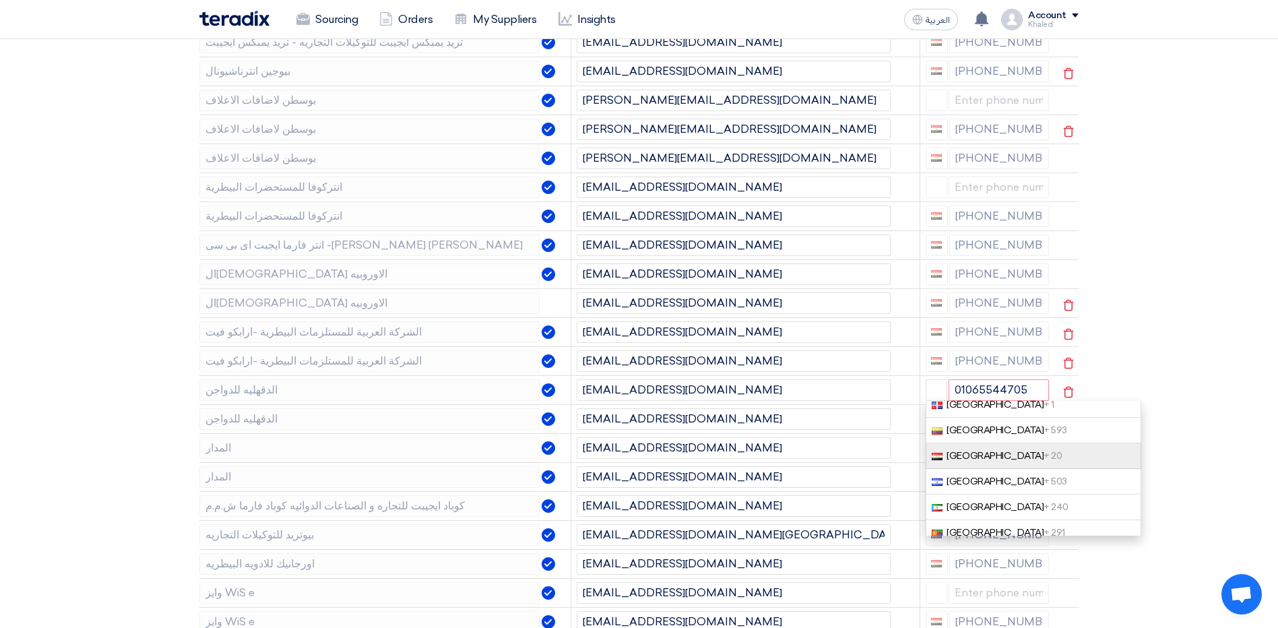
click at [1006, 469] on link "[GEOGRAPHIC_DATA] + 20" at bounding box center [1034, 456] width 216 height 26
type input "[PHONE_NUMBER]"
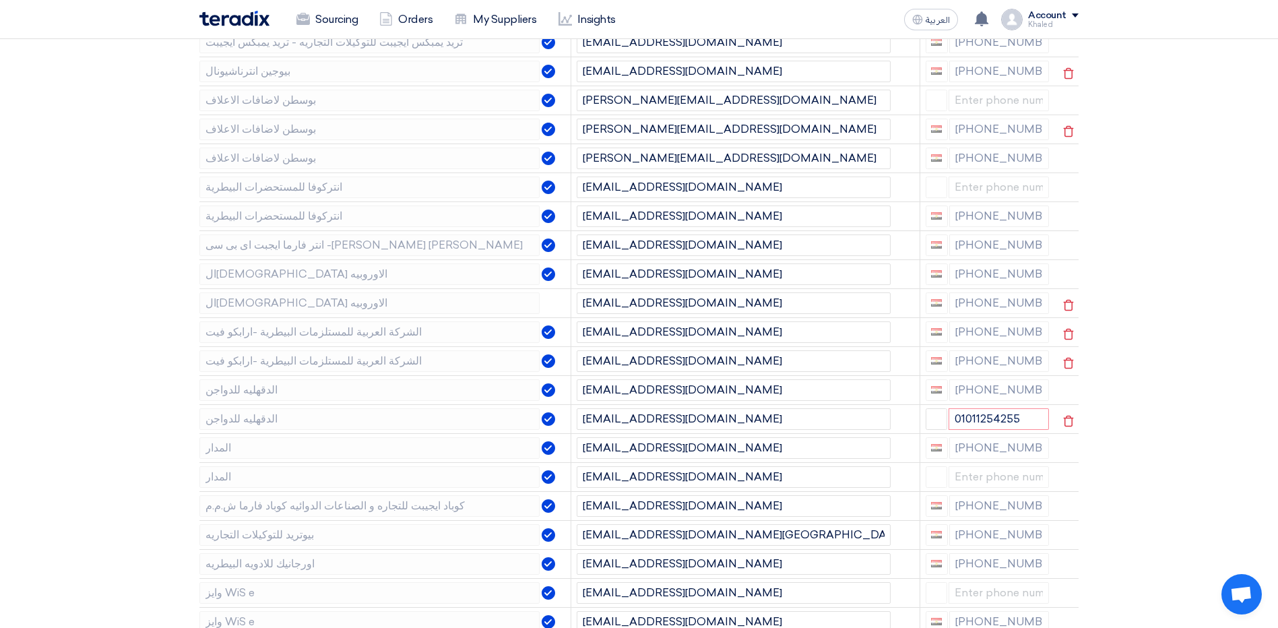
click at [946, 430] on div at bounding box center [937, 419] width 23 height 22
click at [944, 430] on button "button" at bounding box center [937, 419] width 22 height 22
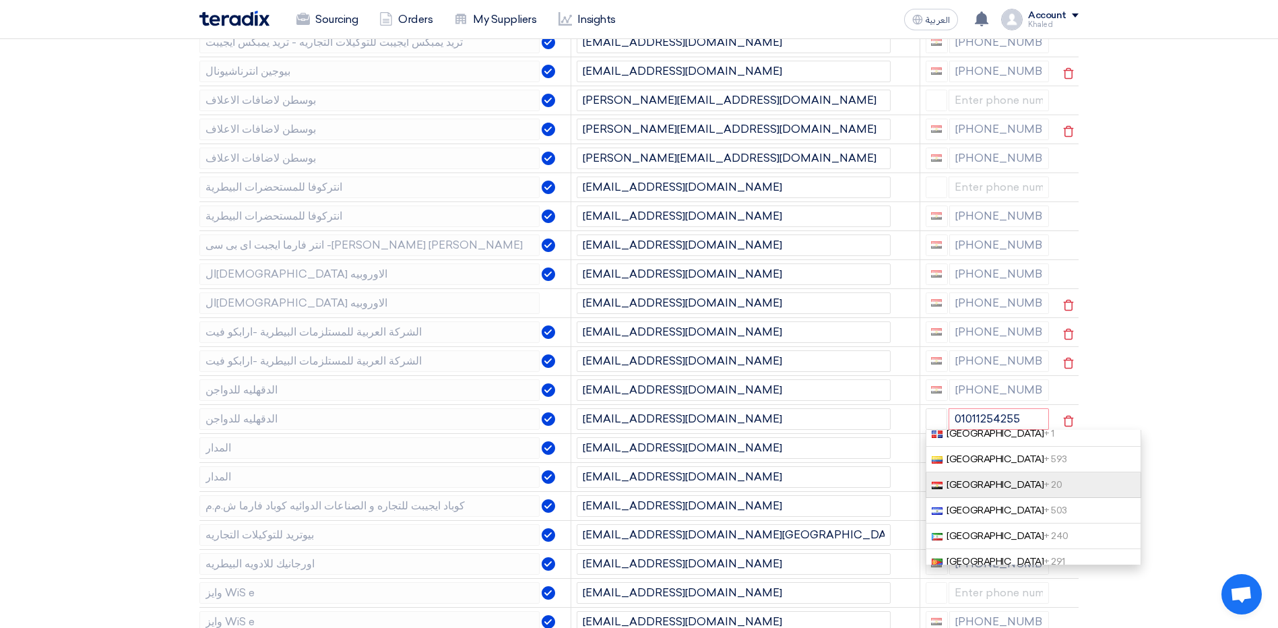
click at [1006, 496] on link "[GEOGRAPHIC_DATA] + 20" at bounding box center [1034, 485] width 216 height 26
type input "[PHONE_NUMBER]"
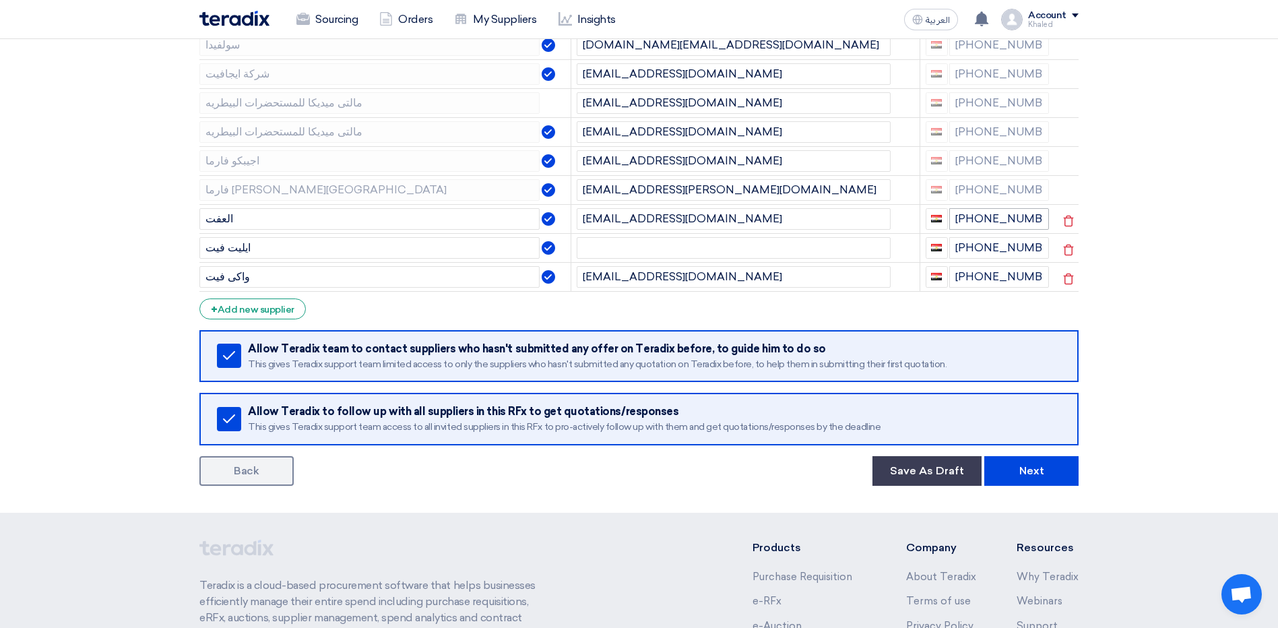
scroll to position [2022, 0]
click at [1037, 470] on button "Next" at bounding box center [1032, 471] width 94 height 30
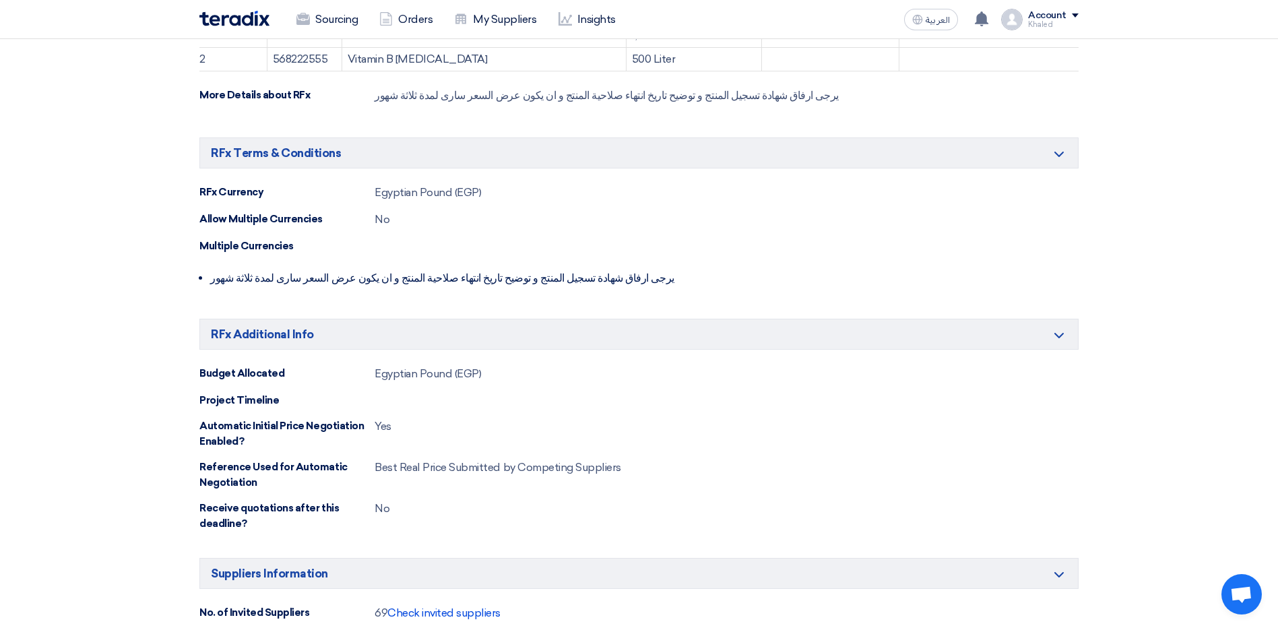
scroll to position [674, 0]
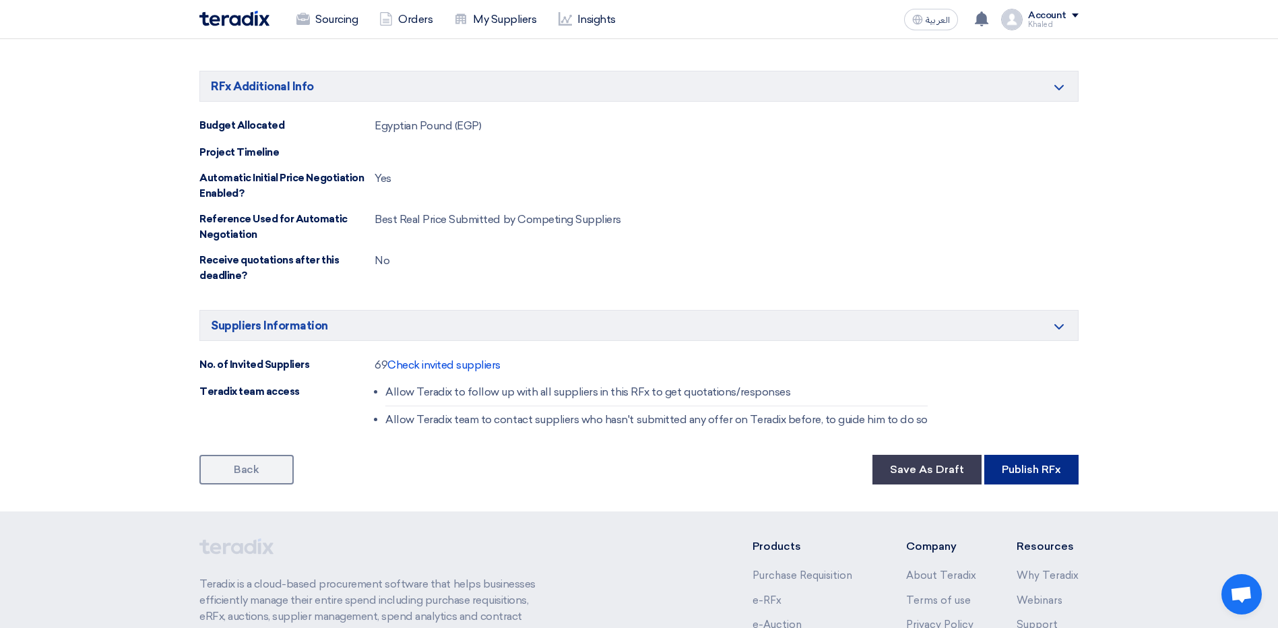
click at [1057, 467] on button "Publish RFx" at bounding box center [1032, 470] width 94 height 30
